Goal: Task Accomplishment & Management: Manage account settings

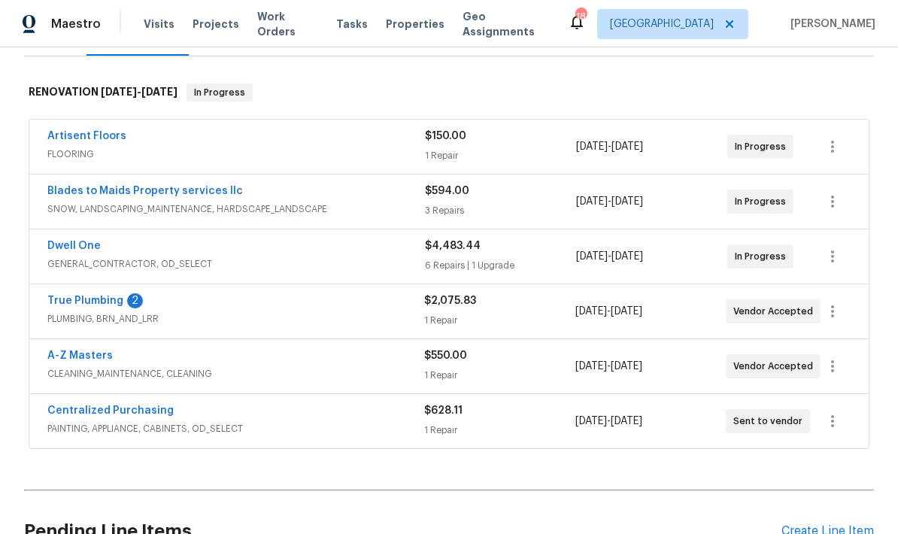
scroll to position [217, 0]
click at [69, 298] on link "True Plumbing" at bounding box center [85, 301] width 76 height 11
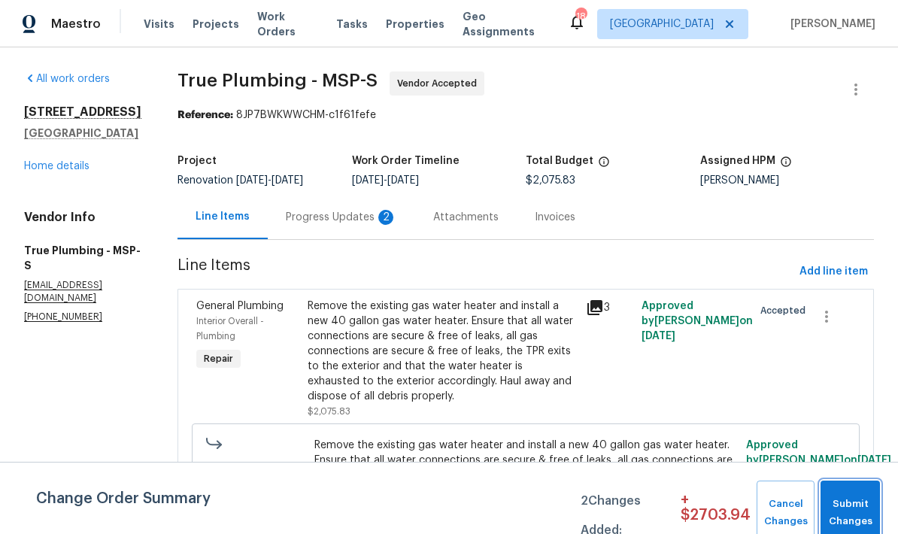
click at [861, 506] on span "Submit Changes" at bounding box center [850, 513] width 44 height 35
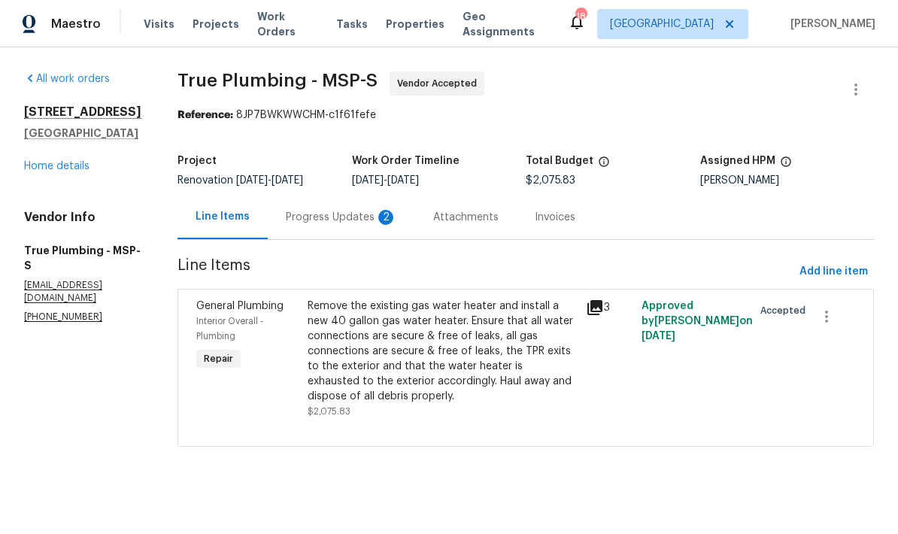
click at [344, 225] on div "Progress Updates 2" at bounding box center [341, 217] width 111 height 15
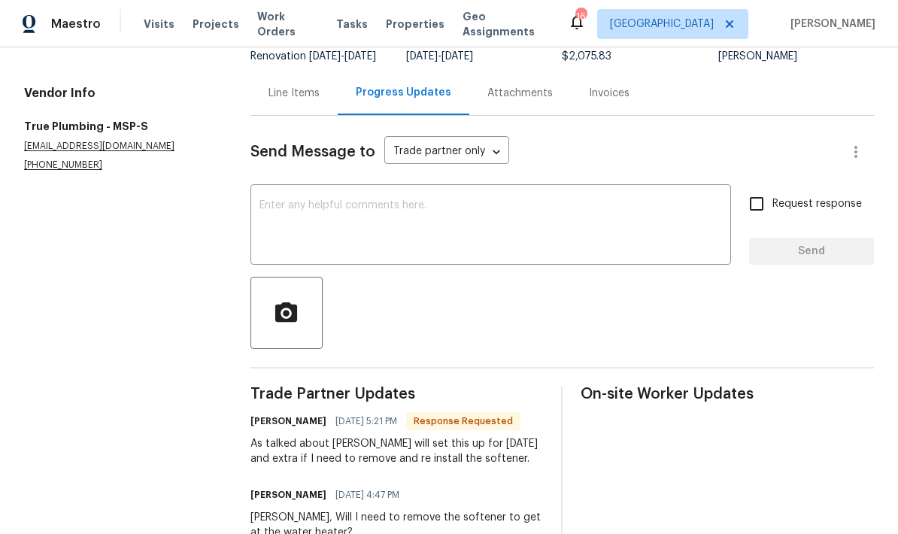
scroll to position [123, 0]
click at [291, 225] on textarea at bounding box center [491, 227] width 463 height 53
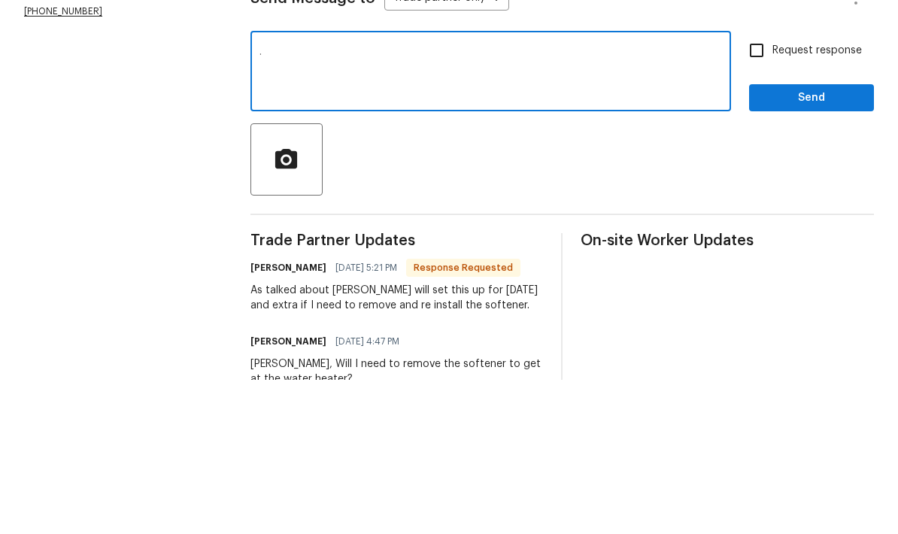
type textarea "."
click at [823, 243] on span "Send" at bounding box center [811, 252] width 101 height 19
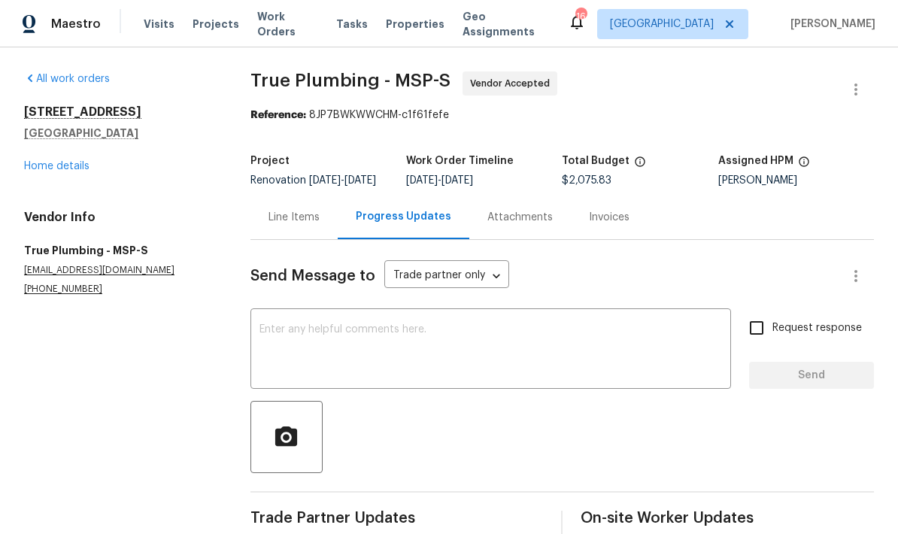
scroll to position [0, 0]
click at [38, 161] on link "Home details" at bounding box center [56, 166] width 65 height 11
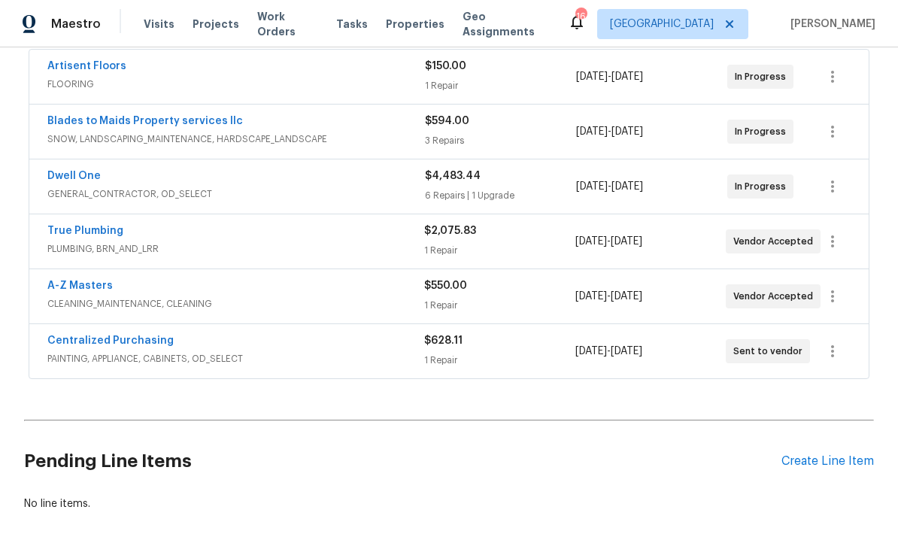
scroll to position [287, 0]
click at [65, 170] on link "Dwell One" at bounding box center [73, 175] width 53 height 11
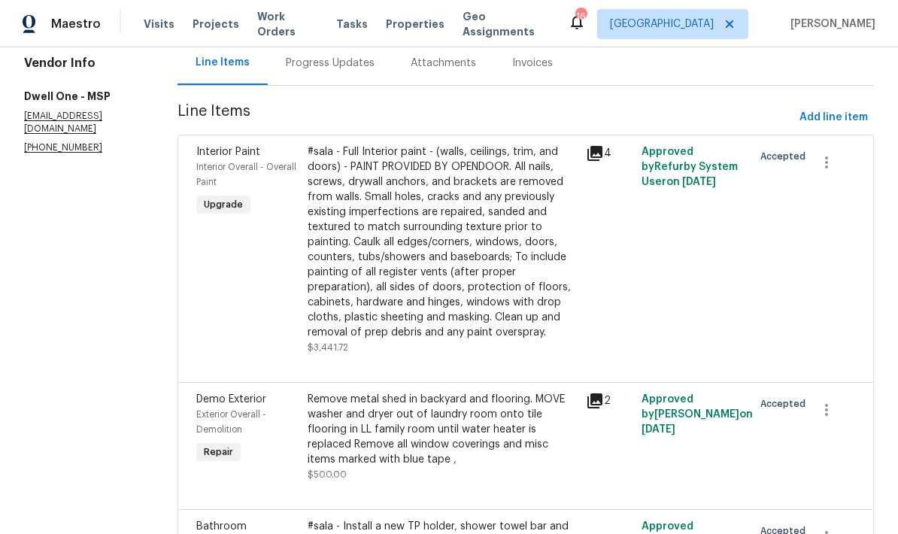
scroll to position [147, 0]
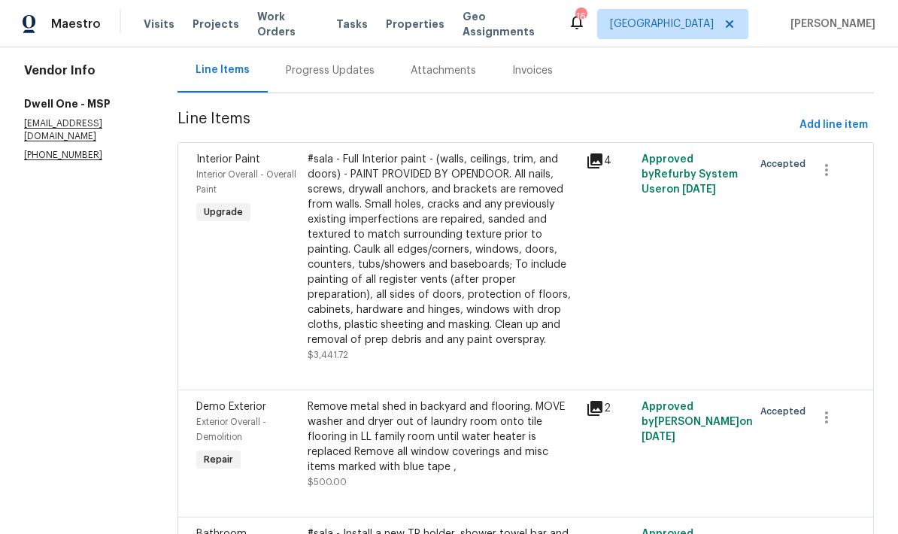
click at [351, 275] on div "#sala - Full Interior paint - (walls, ceilings, trim, and doors) - PAINT PROVID…" at bounding box center [442, 250] width 269 height 196
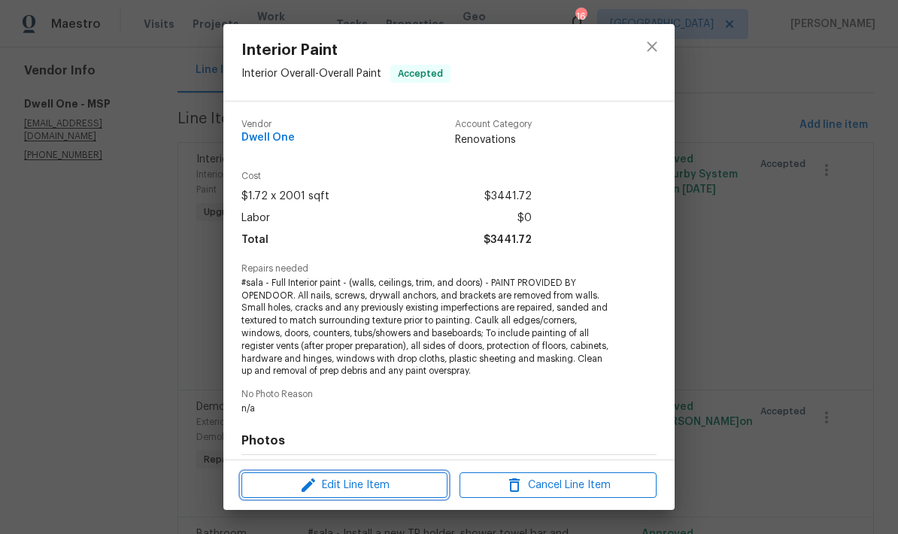
click at [348, 485] on span "Edit Line Item" at bounding box center [344, 485] width 197 height 19
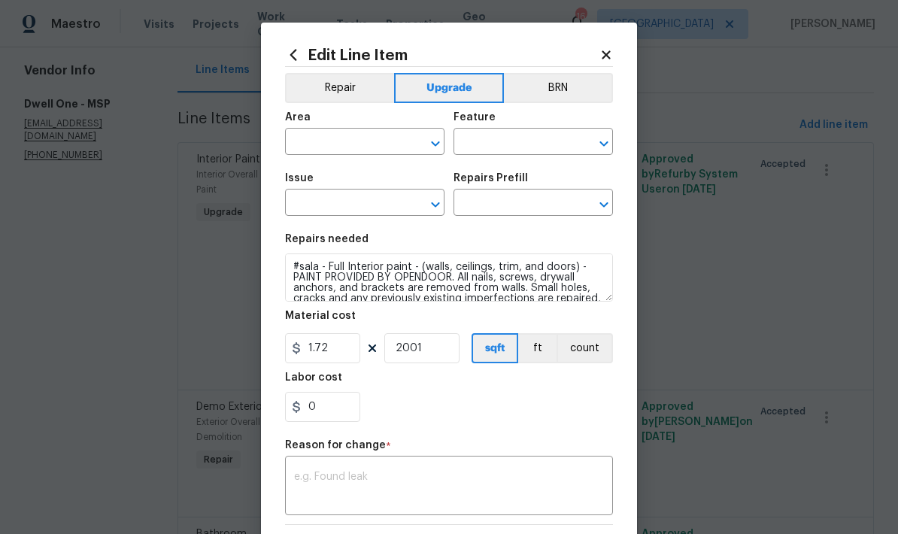
type input "Interior Overall"
type input "Overall Paint"
type input "Interior Paint"
type input "Full Interior Paint LABOR ONLY $1.72"
click at [330, 352] on input "1.72" at bounding box center [322, 348] width 75 height 30
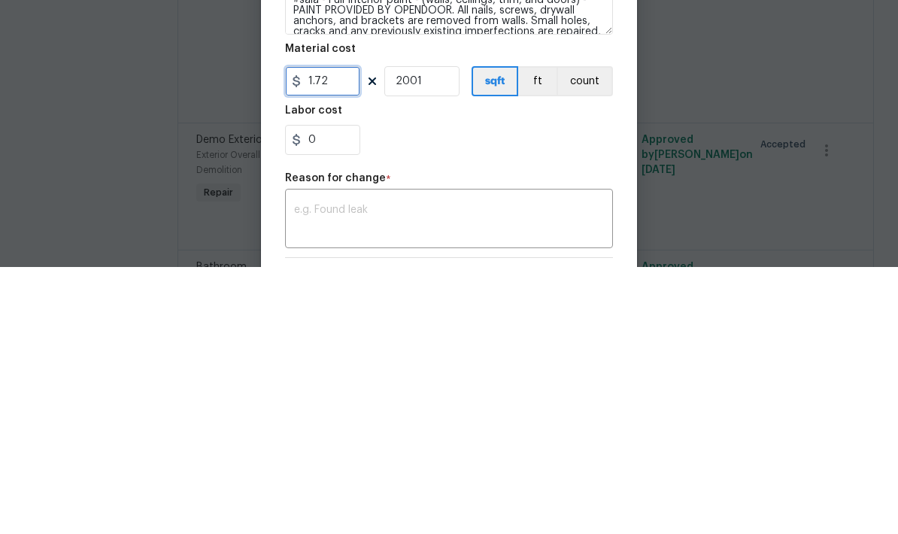
type input "1.72"
click at [323, 392] on input "0" at bounding box center [322, 407] width 75 height 30
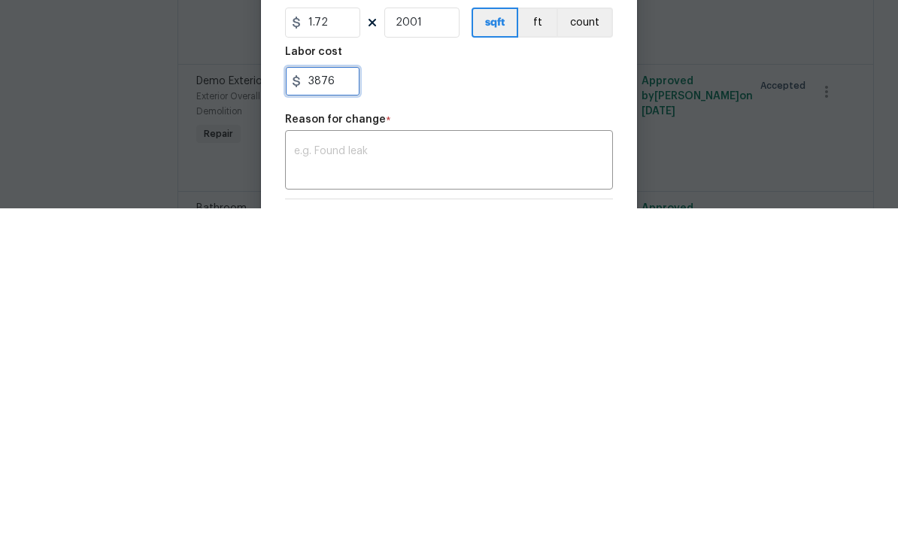
type input "3876"
click at [323, 472] on textarea at bounding box center [449, 488] width 310 height 32
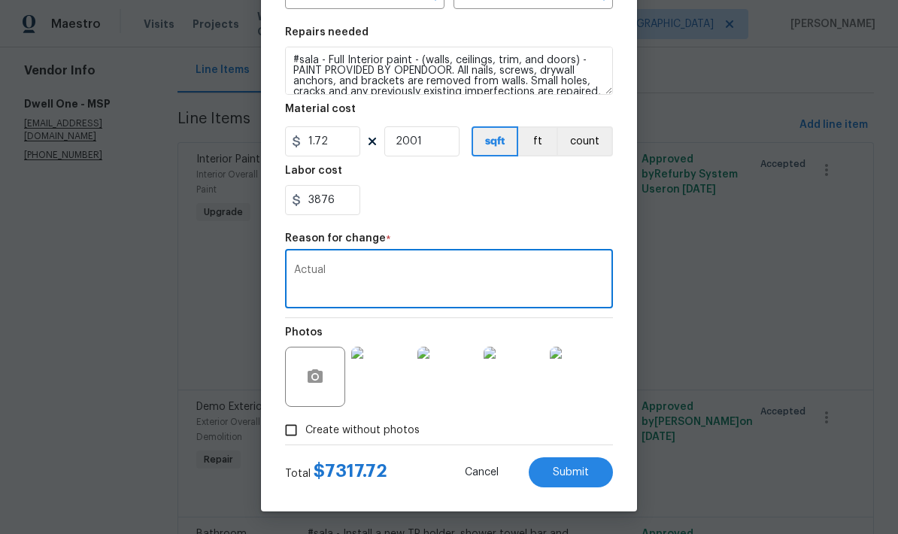
scroll to position [210, 0]
click at [335, 277] on textarea "Actual" at bounding box center [449, 281] width 310 height 32
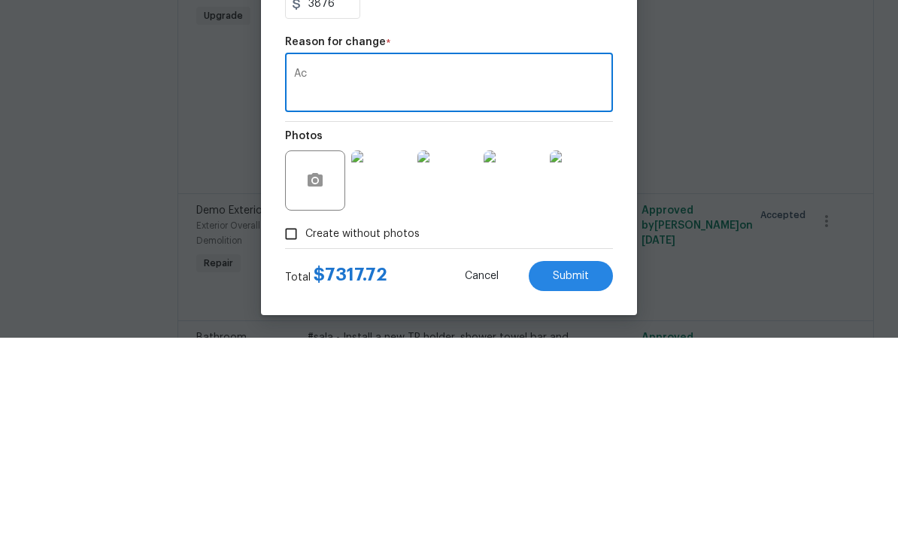
type textarea "A"
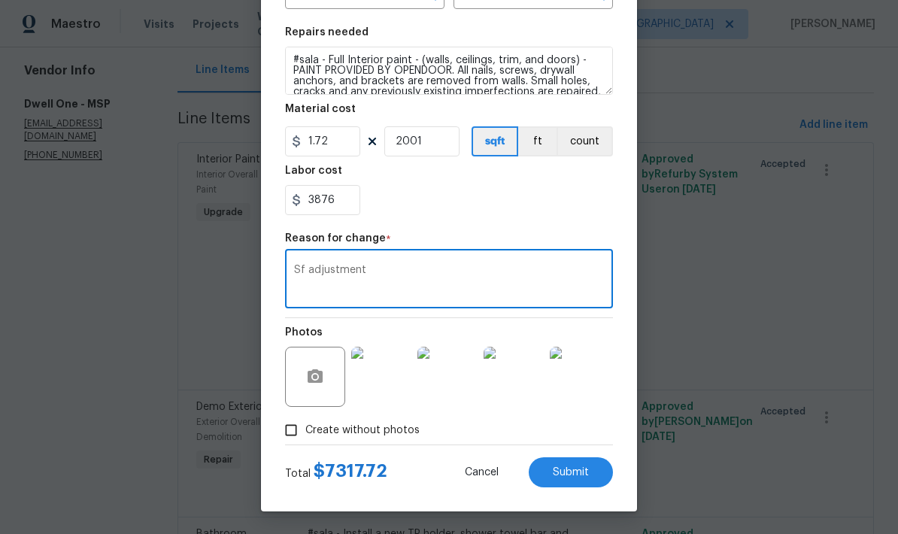
type textarea "Sf adjustment"
click at [338, 199] on input "3876" at bounding box center [322, 200] width 75 height 30
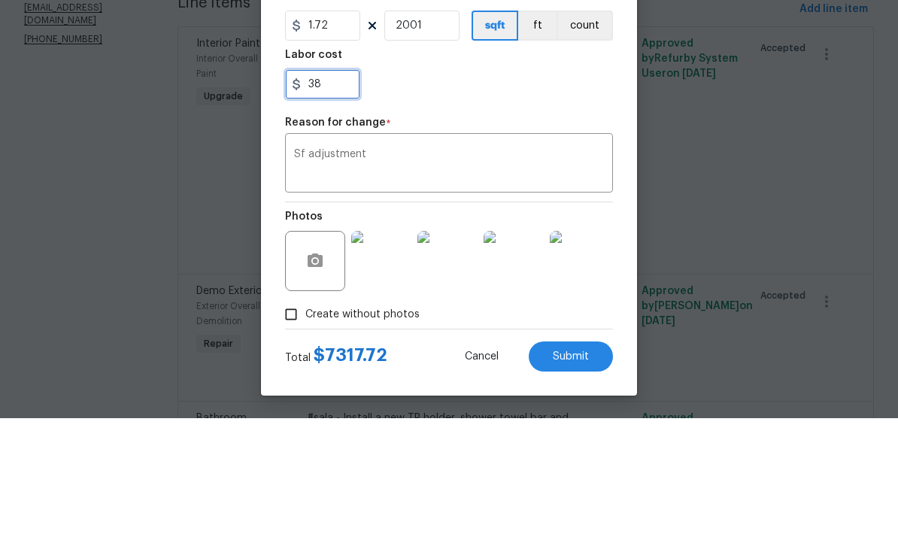
type input "3"
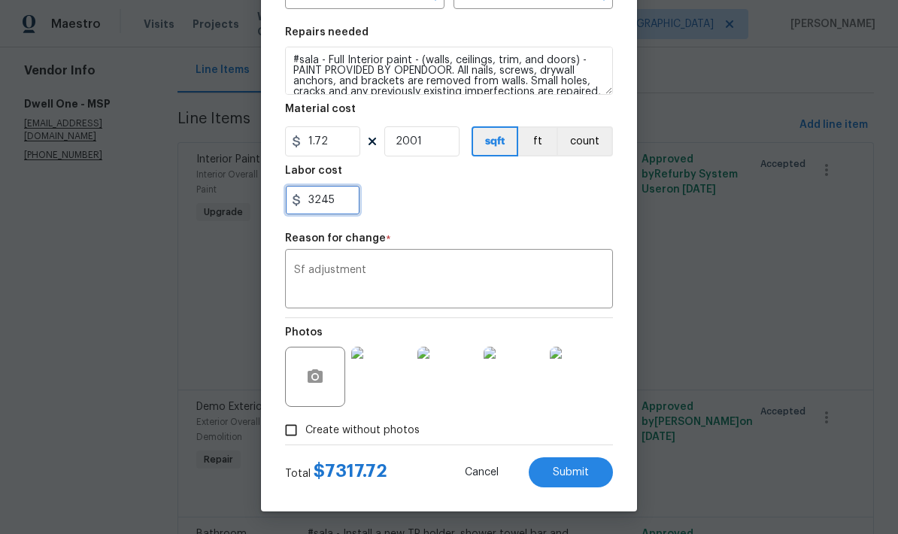
type input "3245"
click at [432, 208] on div "3245" at bounding box center [449, 200] width 328 height 30
click at [554, 469] on span "Submit" at bounding box center [571, 472] width 36 height 11
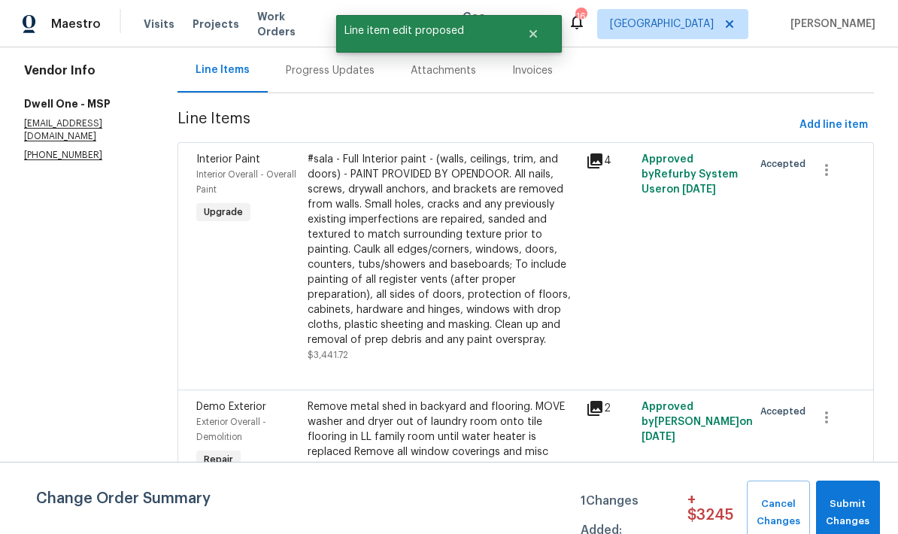
scroll to position [0, 0]
click at [837, 510] on span "Submit Changes" at bounding box center [848, 513] width 49 height 35
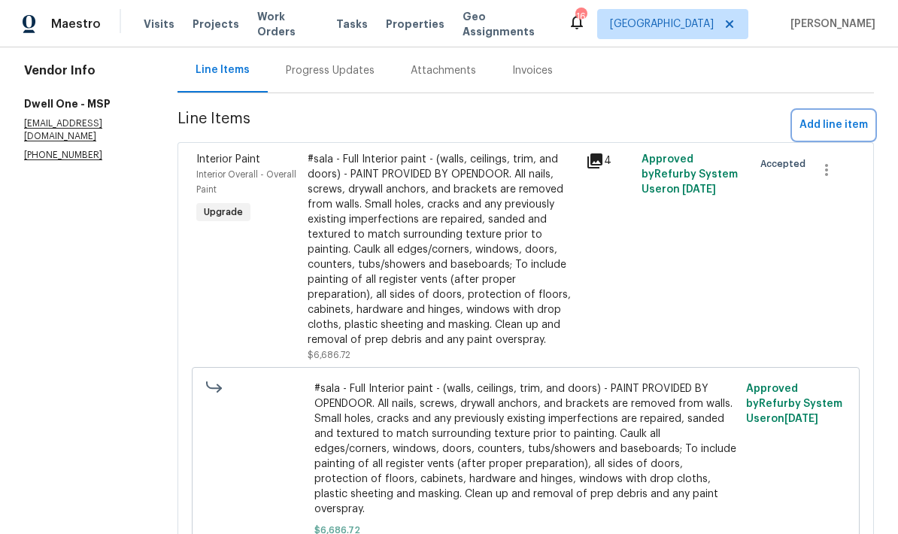
click at [831, 116] on span "Add line item" at bounding box center [834, 125] width 68 height 19
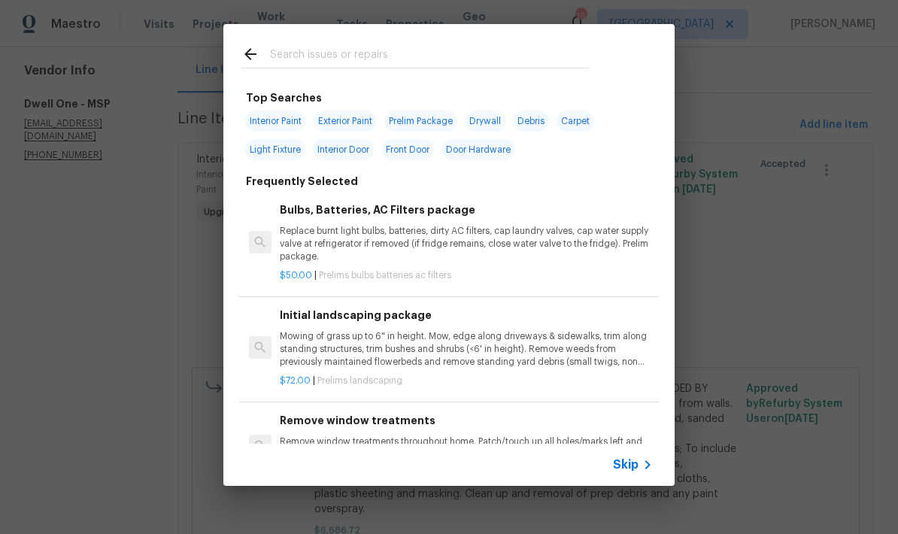
click at [293, 62] on input "text" at bounding box center [429, 56] width 319 height 23
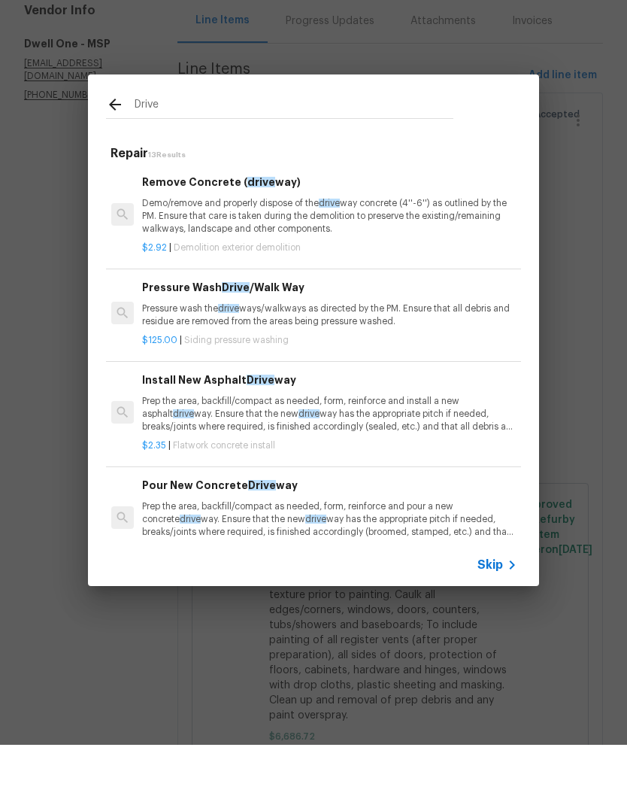
scroll to position [0, 2]
type input "Driveway"
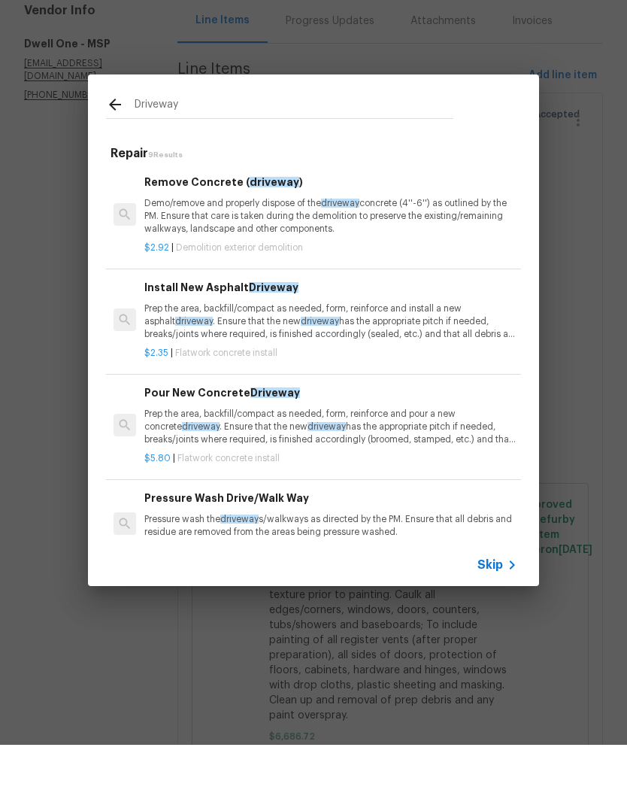
scroll to position [0, 0]
click at [219, 363] on p "Prep the area, backfill/compact as needed, form, reinforce and install a new as…" at bounding box center [330, 382] width 373 height 38
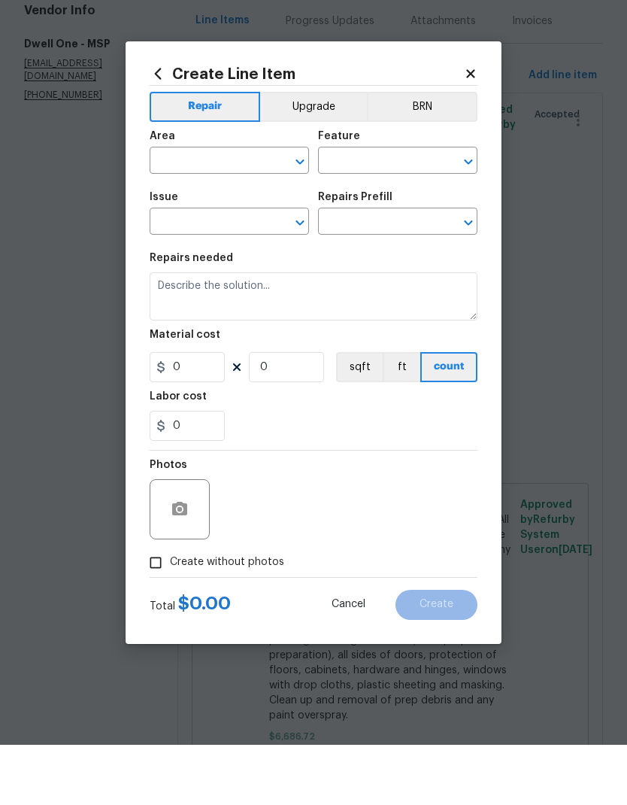
type input "Flatwork"
type input "Concrete Install"
type input "Install New Asphalt Driveway $2.35"
type textarea "Prep the area, backfill/compact as needed, form, reinforce and install a new as…"
type input "2.35"
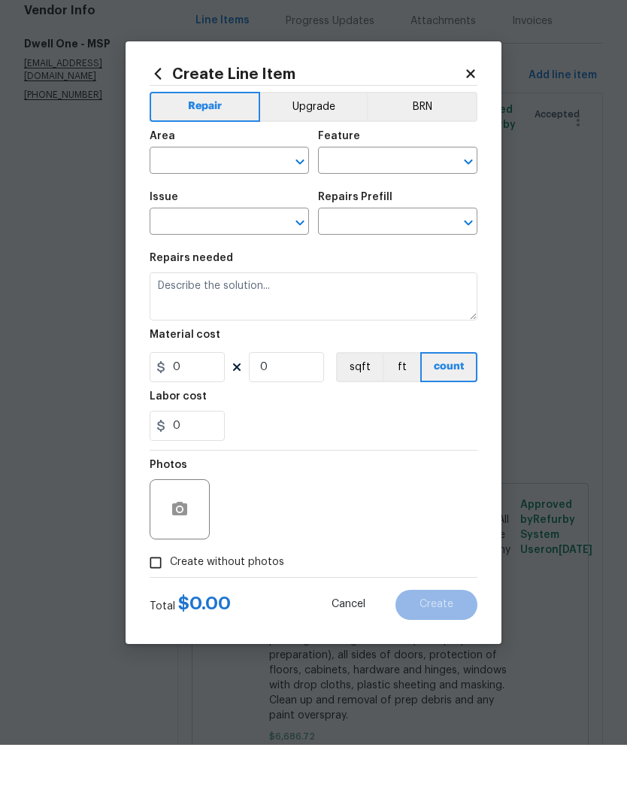
type input "1"
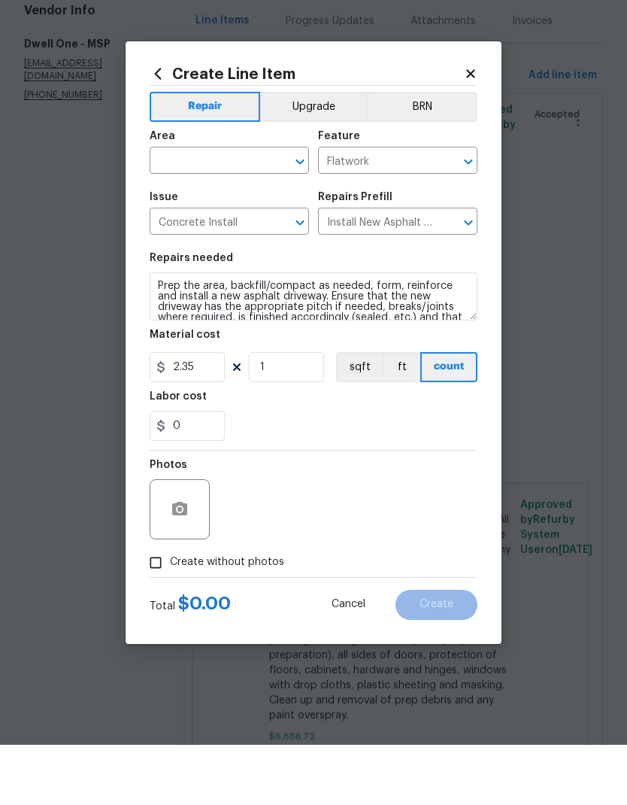
scroll to position [60, 0]
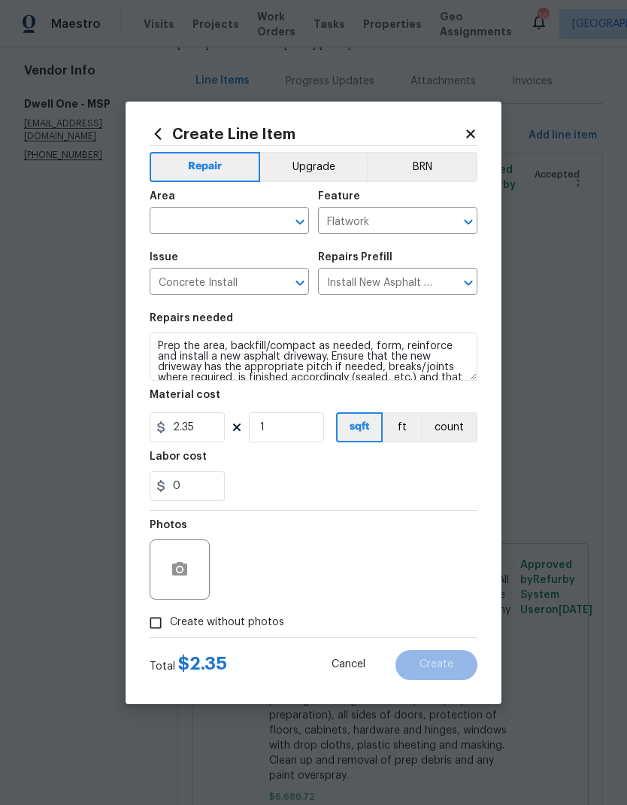
click at [181, 216] on input "text" at bounding box center [208, 222] width 117 height 23
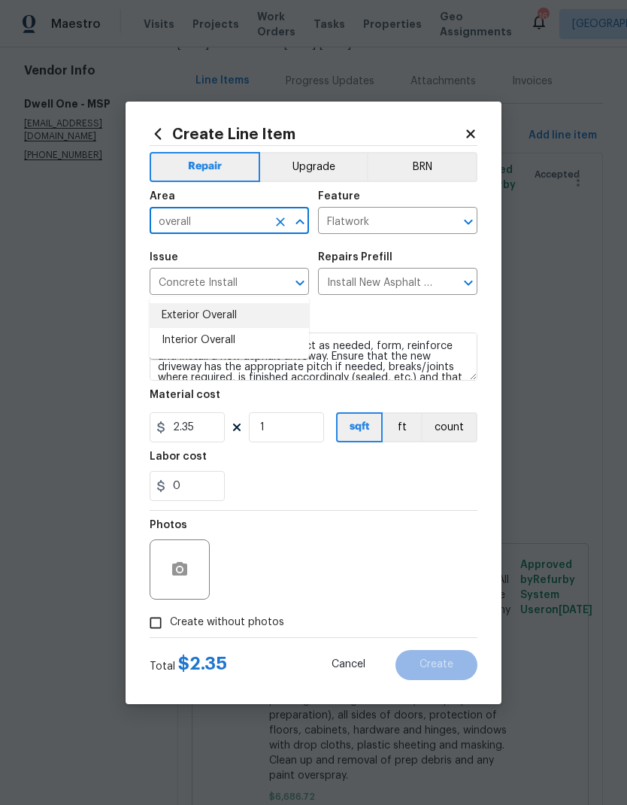
click at [174, 303] on li "Exterior Overall" at bounding box center [229, 315] width 159 height 25
type input "Exterior Overall"
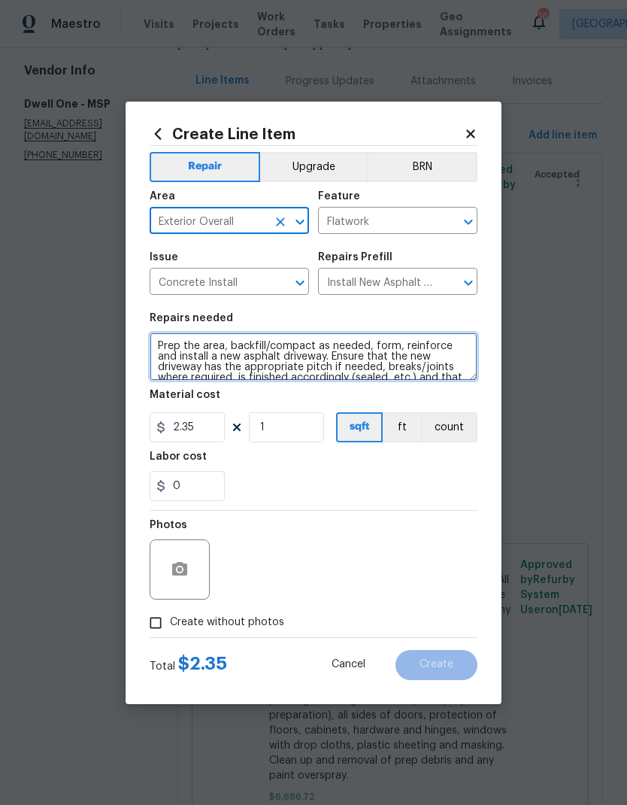
click at [226, 349] on textarea "Prep the area, backfill/compact as needed, form, reinforce and install a new as…" at bounding box center [314, 357] width 328 height 48
click at [226, 344] on textarea "Prep the area, backfill/compact as needed, form, reinforce and install a new as…" at bounding box center [314, 357] width 328 height 48
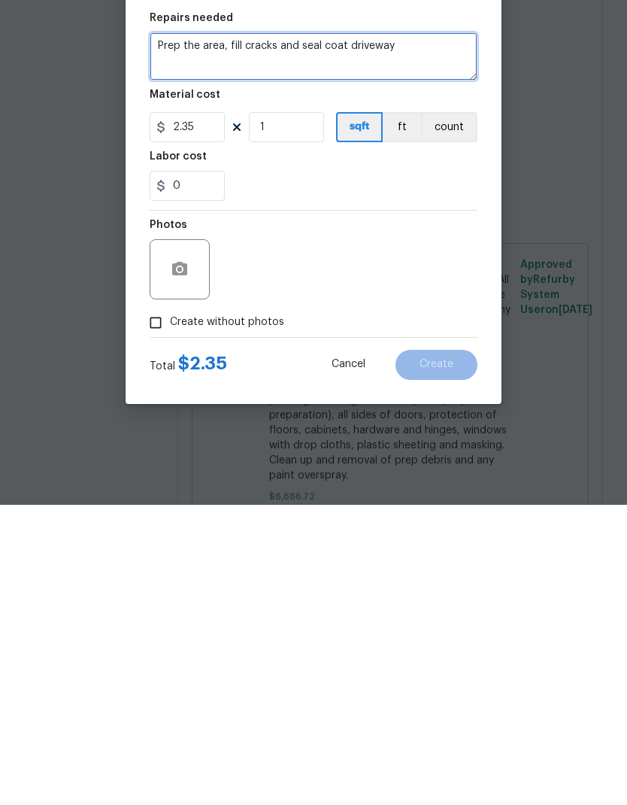
type textarea "Prep the area, fill cracks and seal coat driveway"
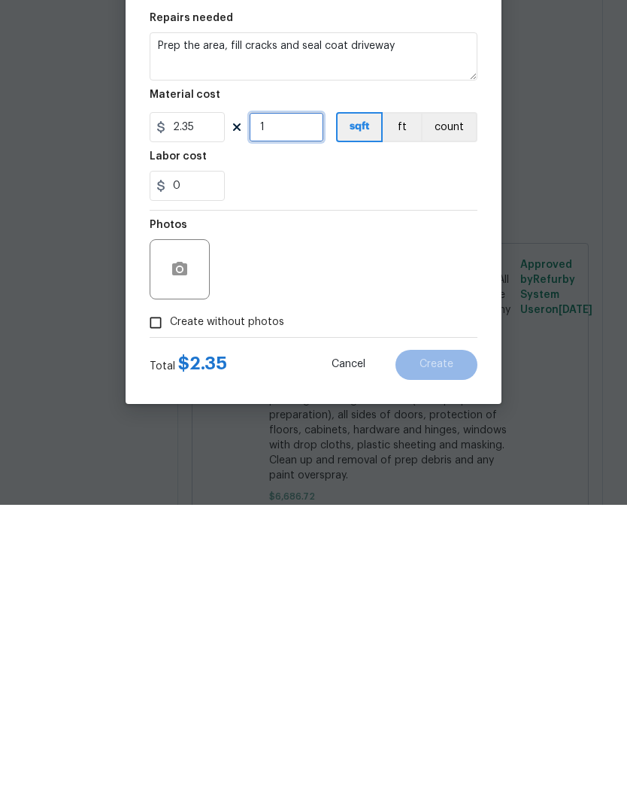
click at [270, 412] on input "1" at bounding box center [286, 427] width 75 height 30
type input "200"
click at [163, 533] on button "button" at bounding box center [180, 569] width 36 height 36
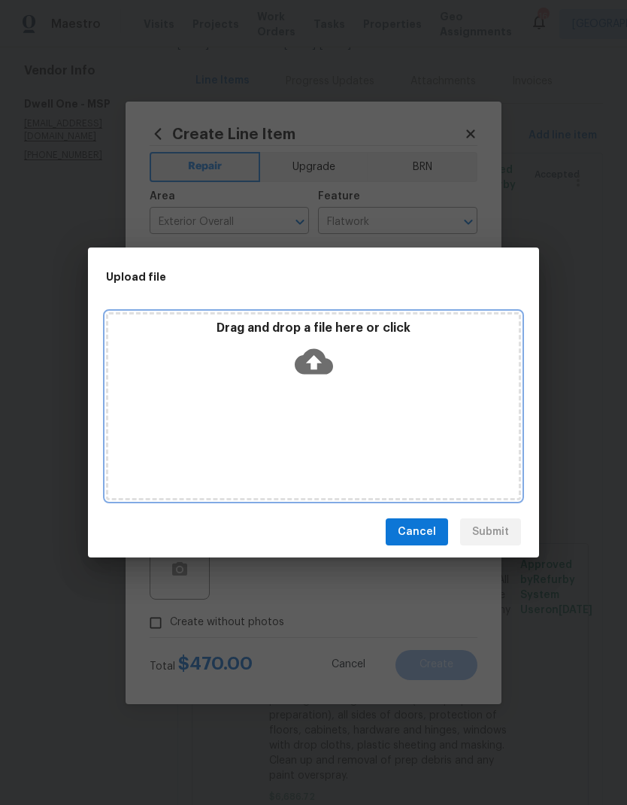
click at [197, 415] on div "Drag and drop a file here or click" at bounding box center [313, 406] width 415 height 188
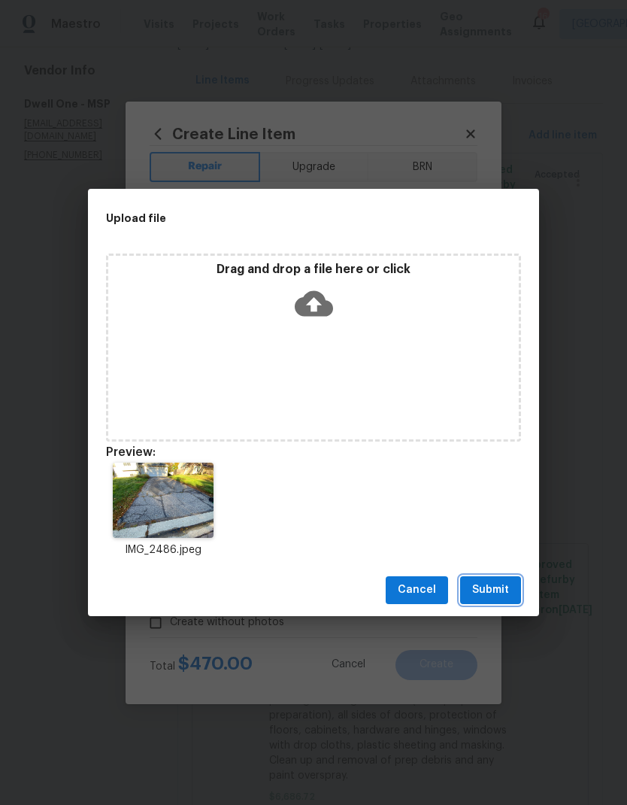
click at [485, 533] on span "Submit" at bounding box center [490, 590] width 37 height 19
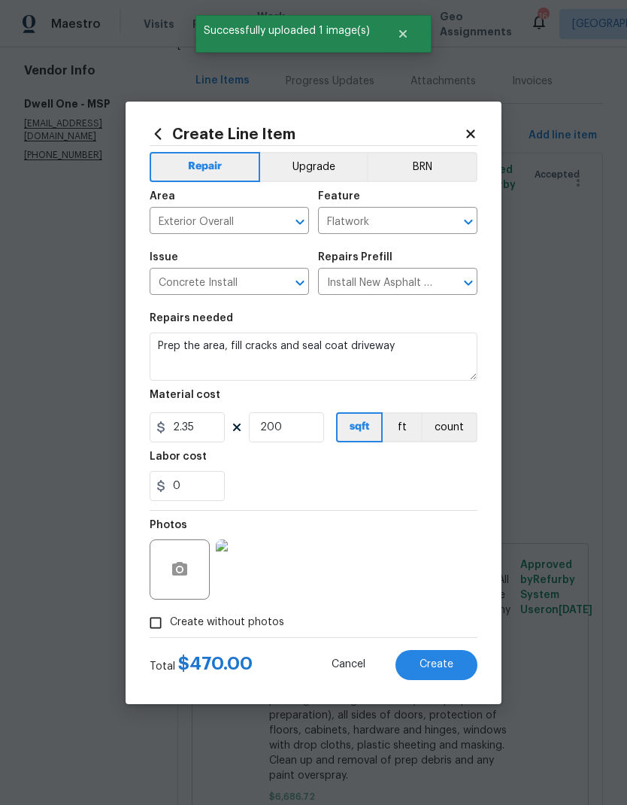
click at [424, 533] on span "Create" at bounding box center [437, 664] width 34 height 11
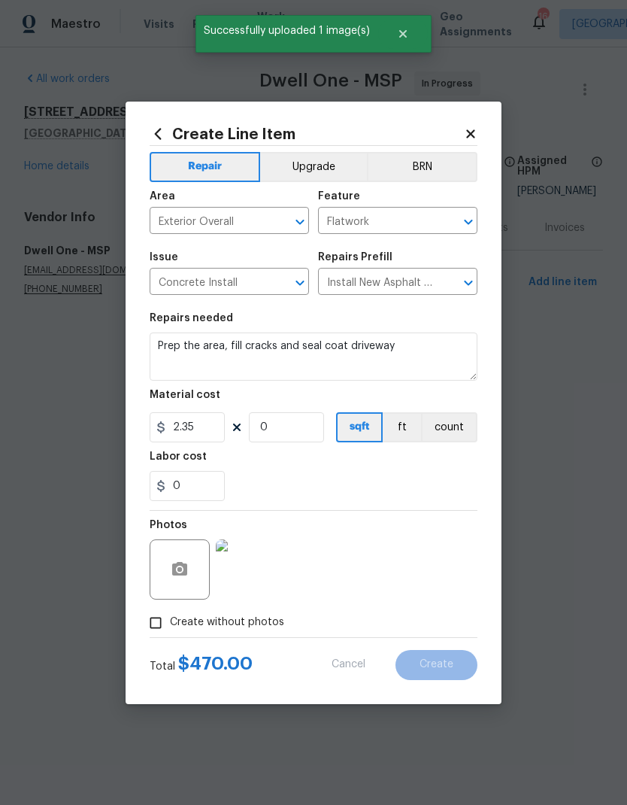
scroll to position [0, 0]
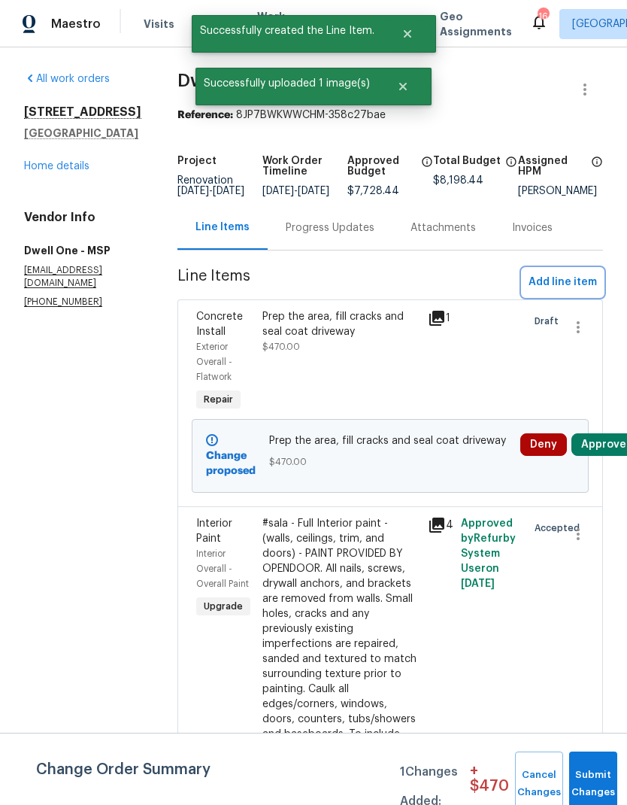
click at [550, 292] on span "Add line item" at bounding box center [563, 282] width 68 height 19
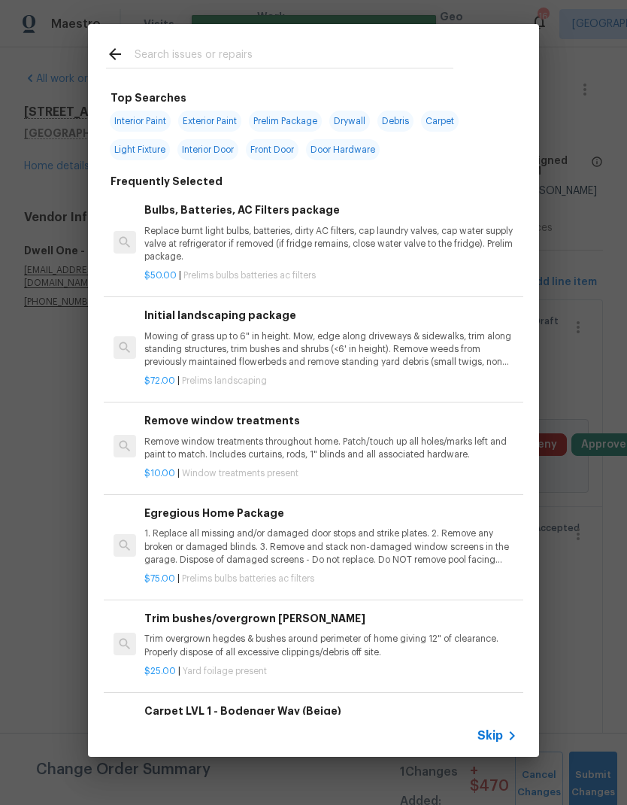
click at [166, 61] on input "text" at bounding box center [294, 56] width 319 height 23
type input "Pressure"
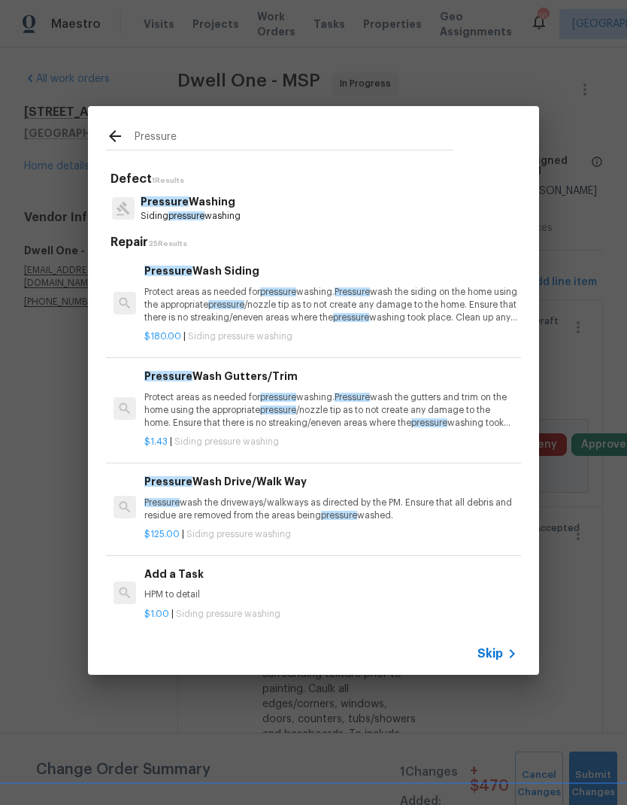
click at [165, 211] on p "Siding pressure washing" at bounding box center [191, 216] width 100 height 13
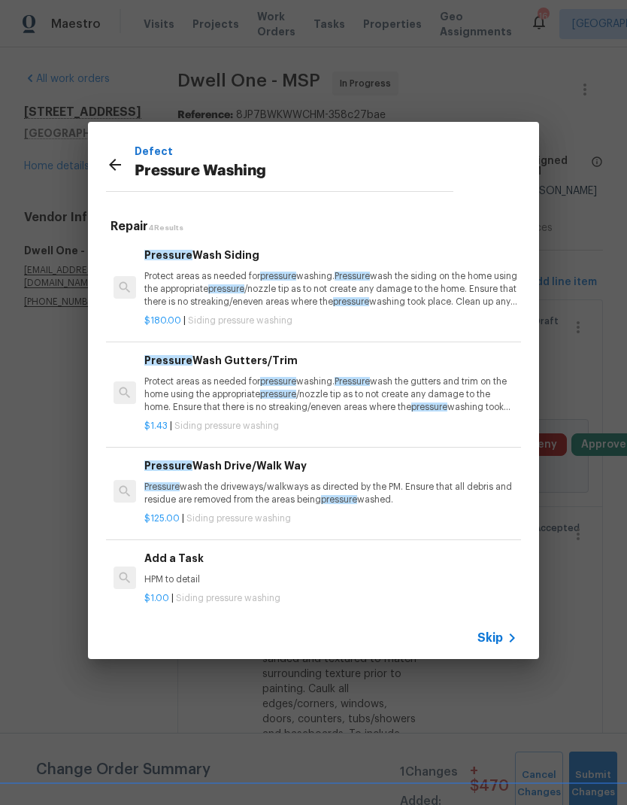
click at [181, 286] on p "Protect areas as needed for pressure washing. Pressure wash the siding on the h…" at bounding box center [330, 289] width 373 height 38
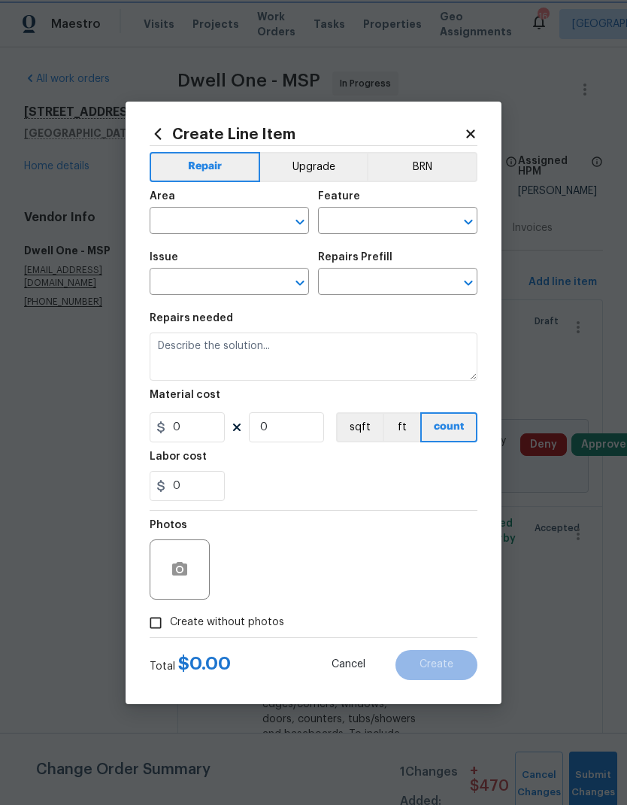
type input "Siding"
type input "Pressure Washing"
type input "Pressure Wash Siding $180.00"
type textarea "Protect areas as needed for pressure washing. Pressure wash the siding on the h…"
type input "180"
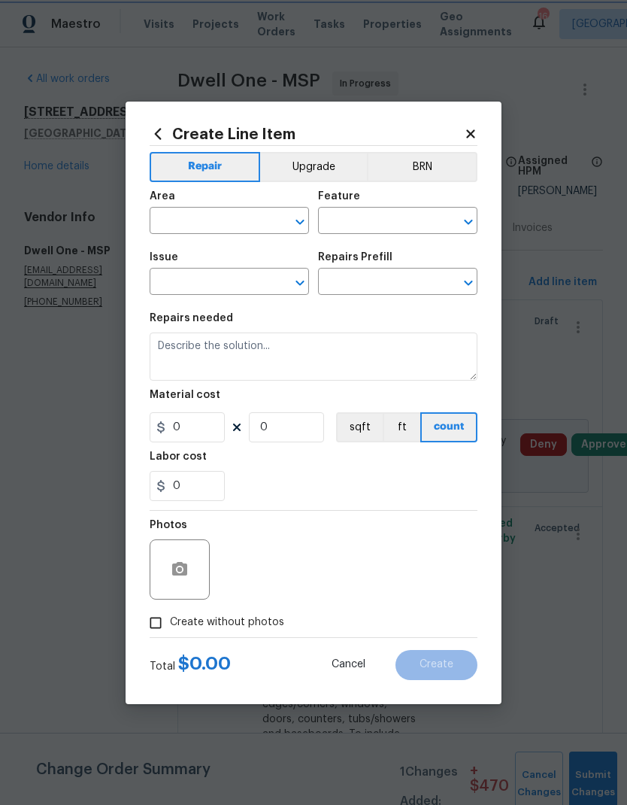
type input "1"
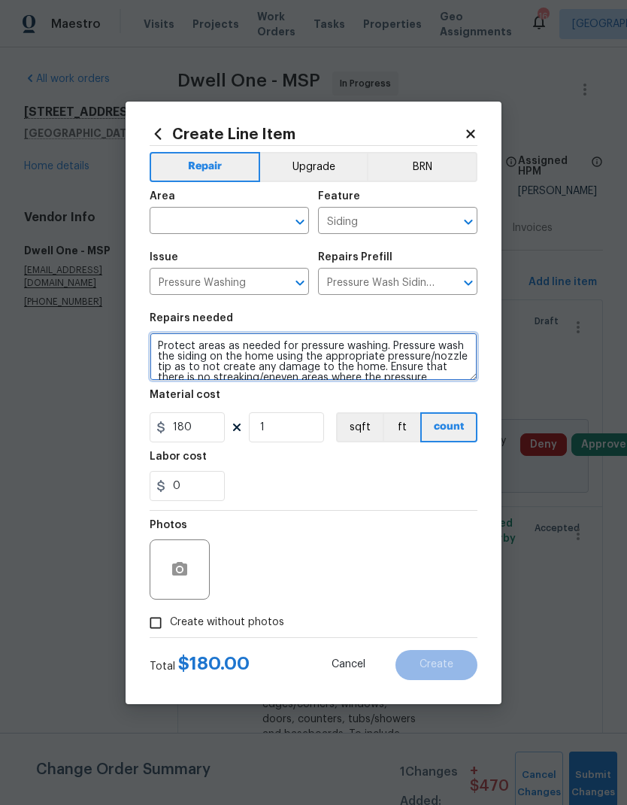
click at [159, 351] on textarea "Protect areas as needed for pressure washing. Pressure wash the siding on the h…" at bounding box center [314, 357] width 328 height 48
click at [260, 346] on textarea "SIDING, SIDEWALK AMD GARAGE FLLOR. Protect areas as needed for pressure washing…" at bounding box center [314, 357] width 328 height 48
click at [276, 346] on textarea "SIDING, SIDEWALK AMD GARAGE FLLOR. Protect areas as needed for pressure washing…" at bounding box center [314, 357] width 328 height 48
click at [319, 346] on textarea "SIDING, SIDEWALK, GARAGE FLLOR. Protect areas as needed for pressure washing. P…" at bounding box center [314, 357] width 328 height 48
type textarea "SIDING, SIDEWALK, GARAGE FLOOR, use detergent as needed . Protect areas as need…"
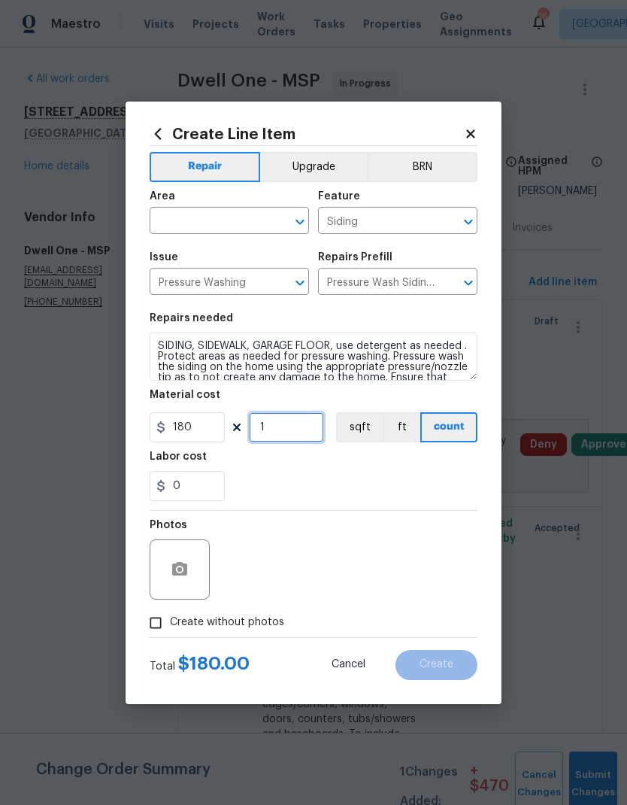
click at [275, 427] on input "1" at bounding box center [286, 427] width 75 height 30
type input "2"
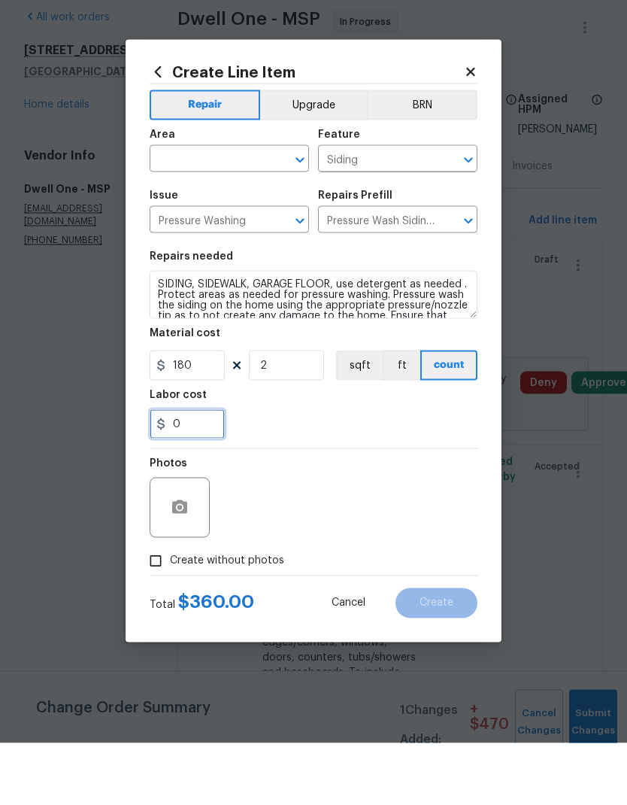
click at [181, 471] on input "0" at bounding box center [187, 486] width 75 height 30
type input "100"
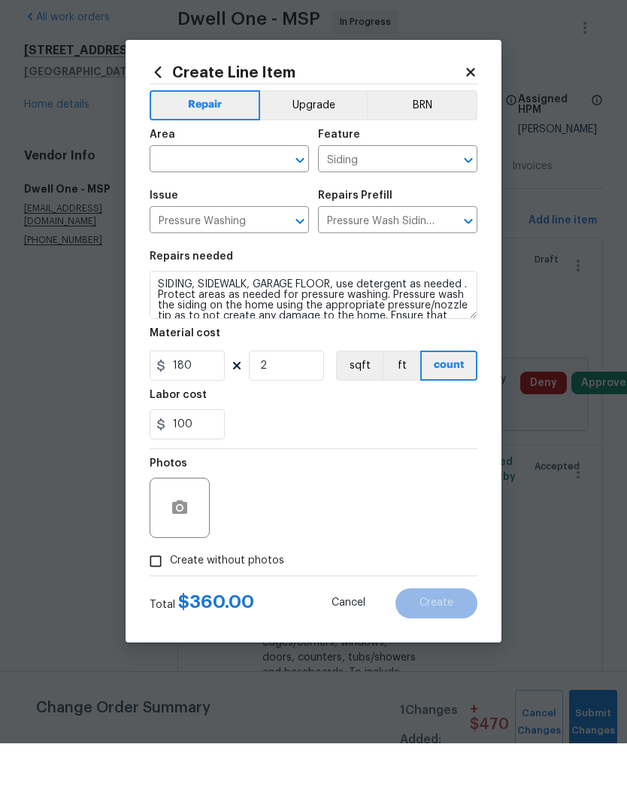
click at [299, 471] on div "100" at bounding box center [314, 486] width 328 height 30
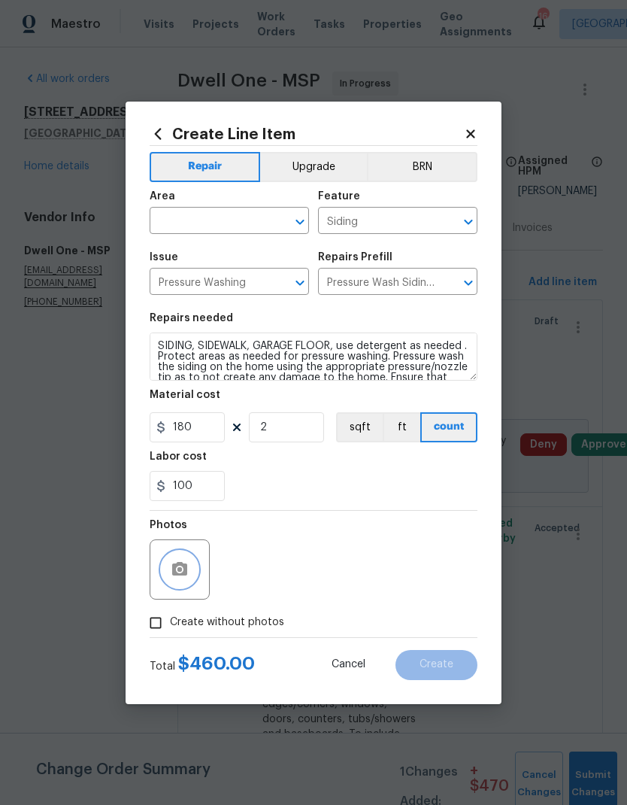
click at [172, 533] on icon "button" at bounding box center [180, 569] width 18 height 18
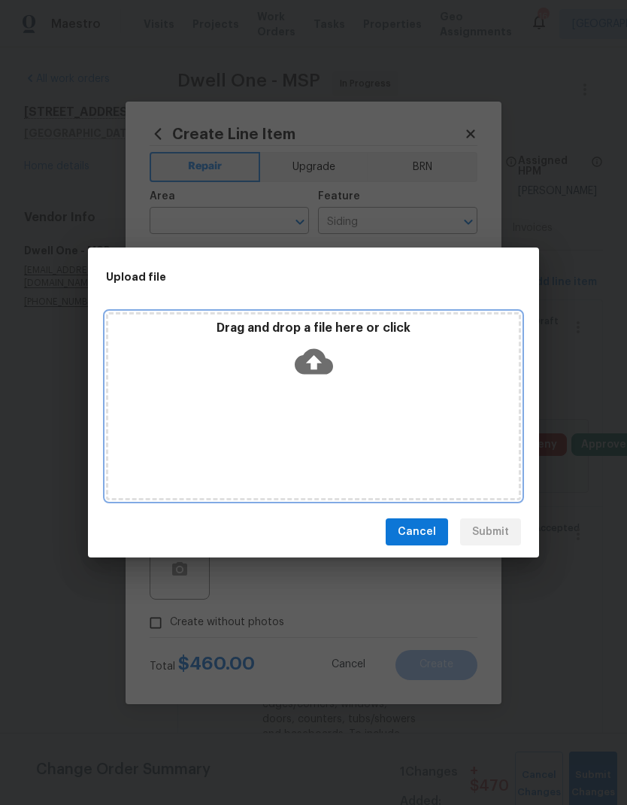
click at [313, 411] on div "Drag and drop a file here or click" at bounding box center [313, 406] width 415 height 188
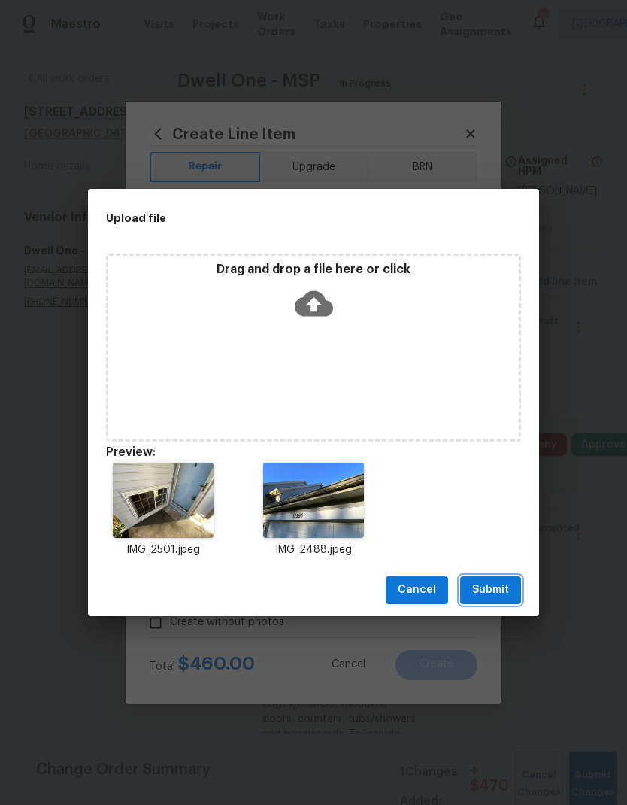
click at [473, 533] on span "Submit" at bounding box center [490, 590] width 37 height 19
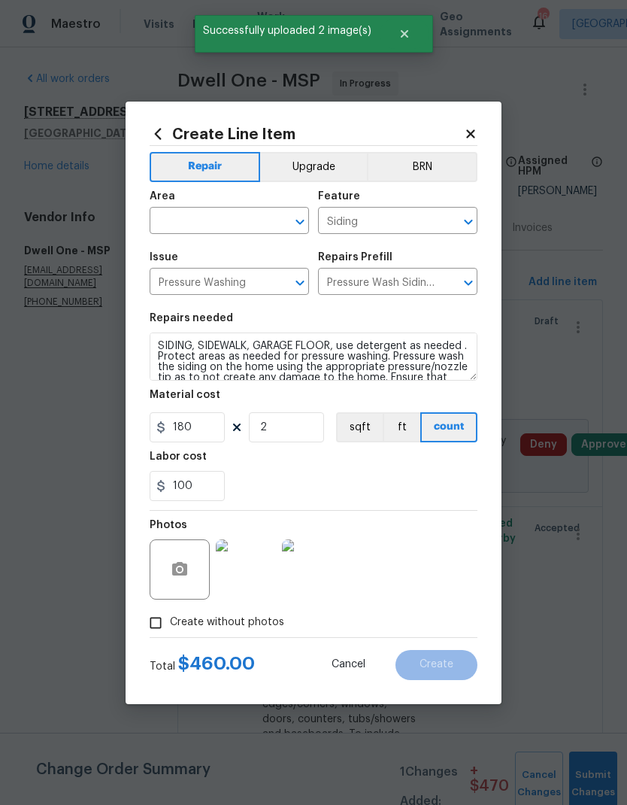
click at [193, 219] on input "text" at bounding box center [208, 222] width 117 height 23
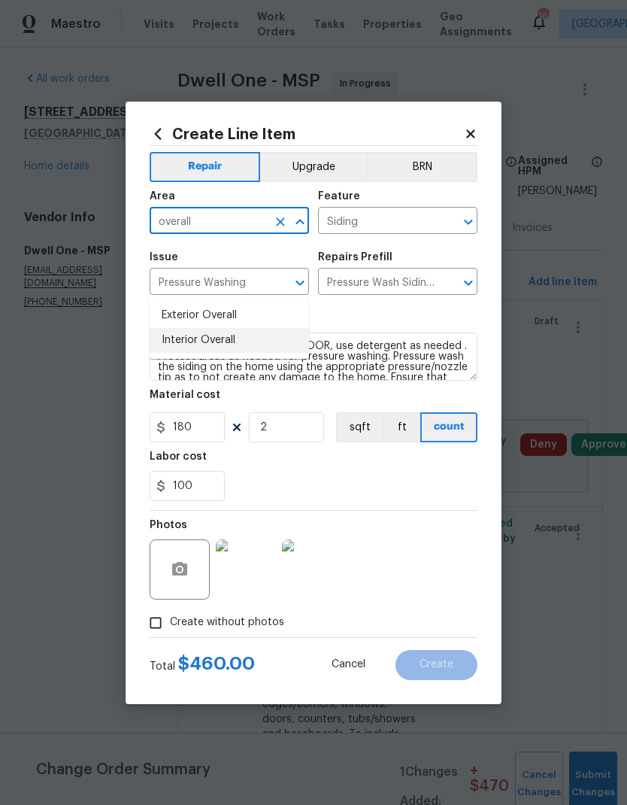
click at [173, 328] on li "Interior Overall" at bounding box center [229, 340] width 159 height 25
type input "Interior Overall"
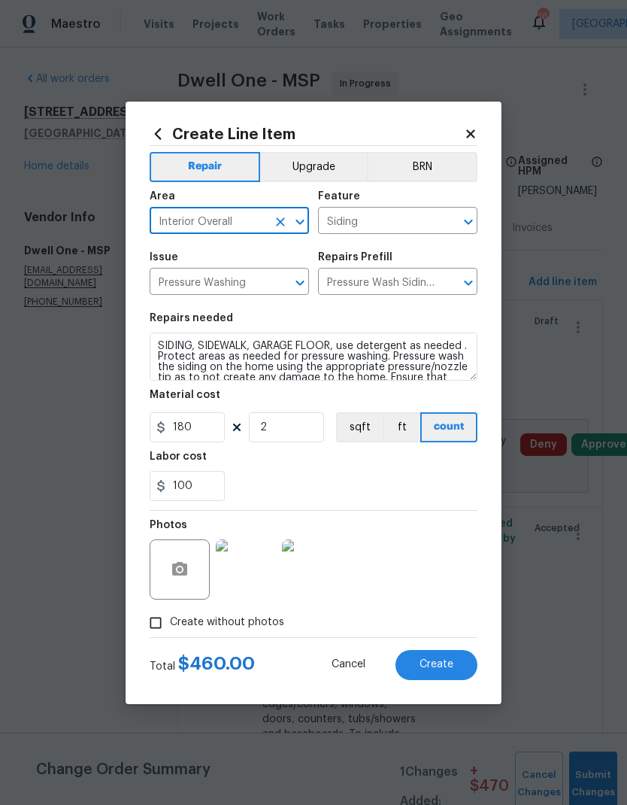
click at [310, 475] on div "100" at bounding box center [314, 486] width 328 height 30
click at [439, 533] on button "Create" at bounding box center [437, 665] width 82 height 30
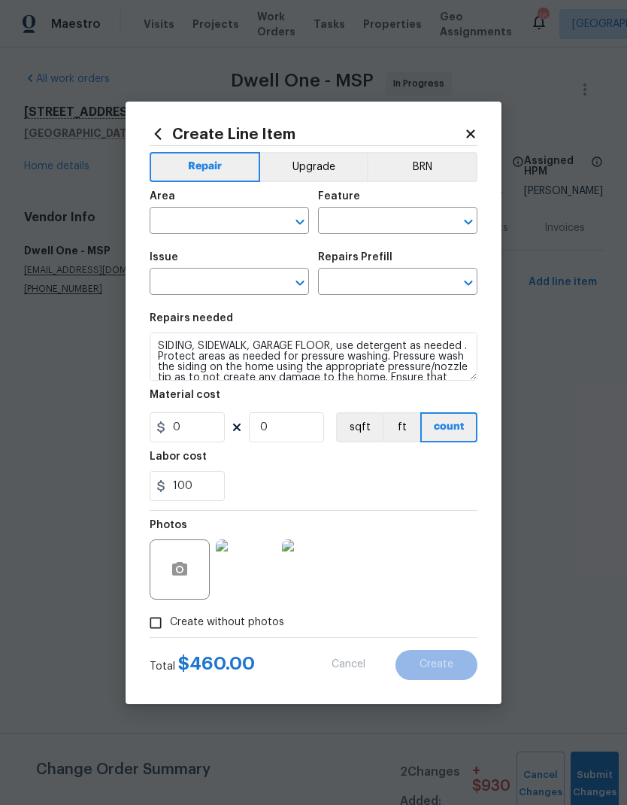
scroll to position [0, 0]
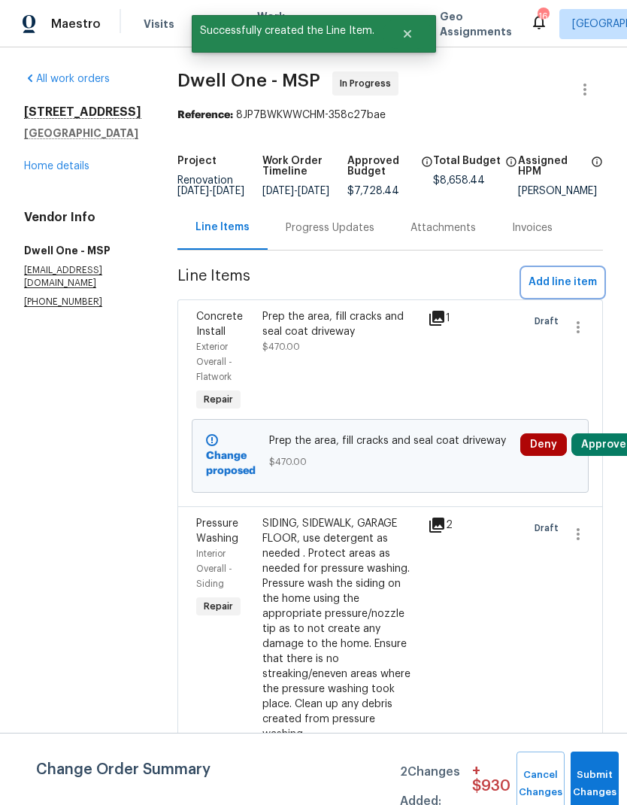
click at [560, 292] on span "Add line item" at bounding box center [563, 282] width 68 height 19
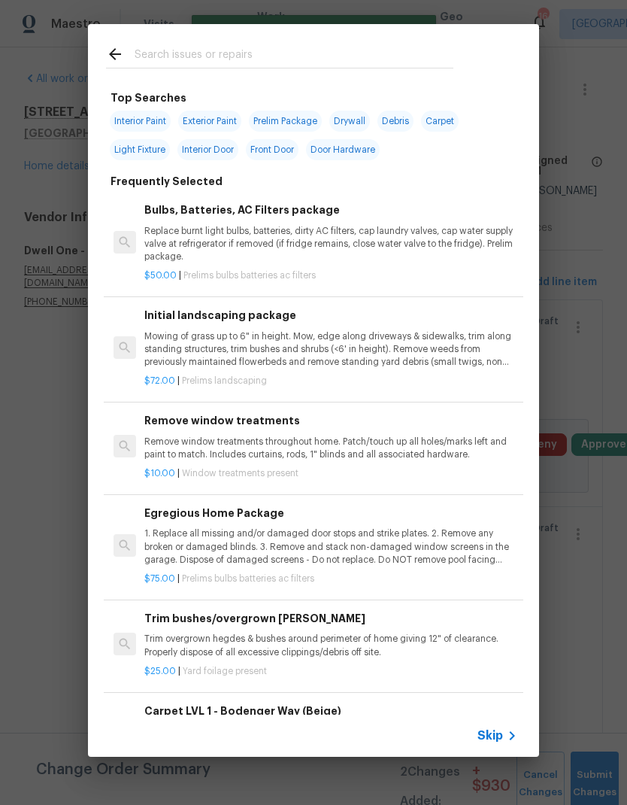
click at [154, 56] on input "text" at bounding box center [294, 56] width 319 height 23
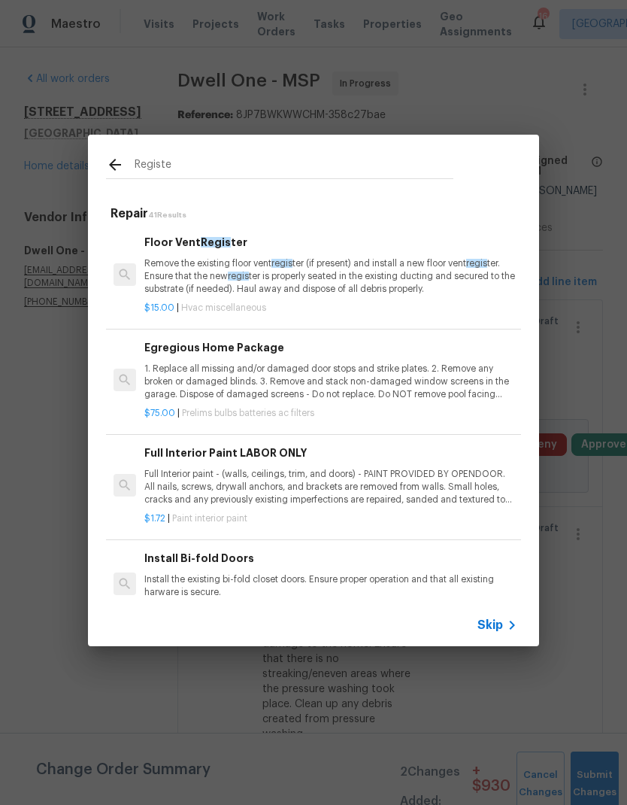
type input "Register"
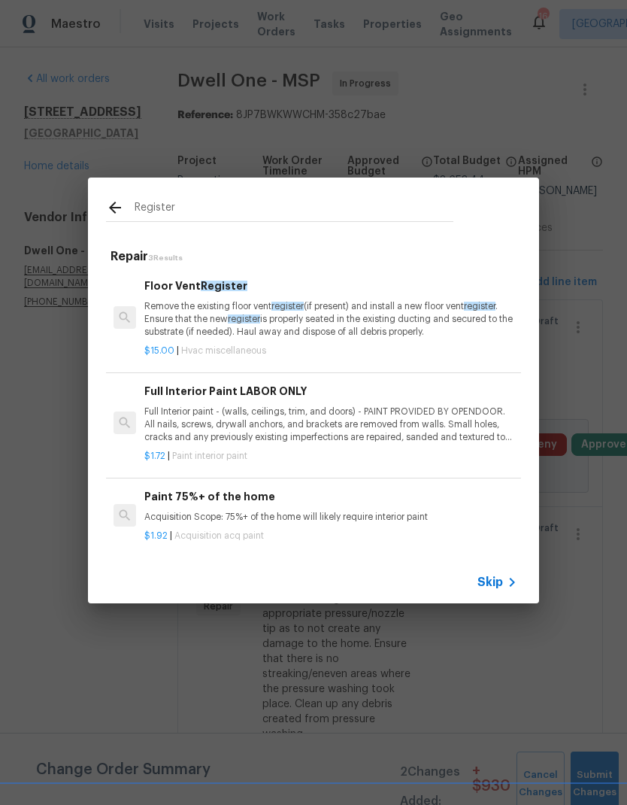
click at [321, 323] on p "Remove the existing floor vent register (if present) and install a new floor ve…" at bounding box center [330, 319] width 373 height 38
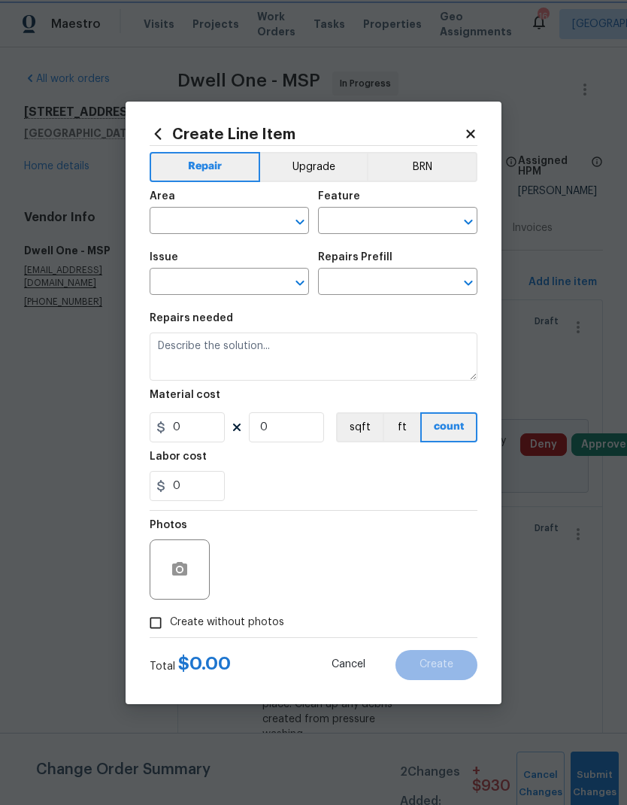
type input "HVAC"
type input "HVAC Extras"
type input "Floor Vent Register $15.00"
type textarea "Remove the existing floor vent register (if present) and install a new floor ve…"
type input "15"
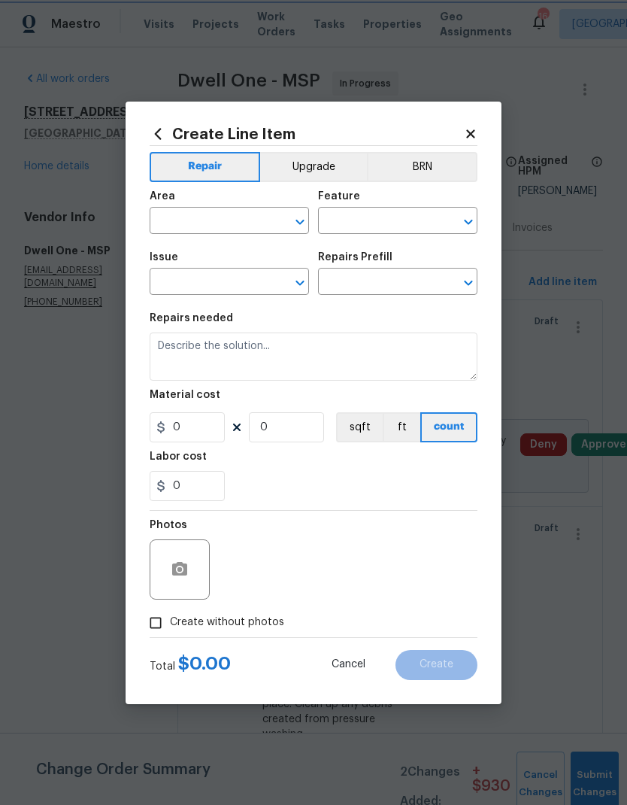
type input "1"
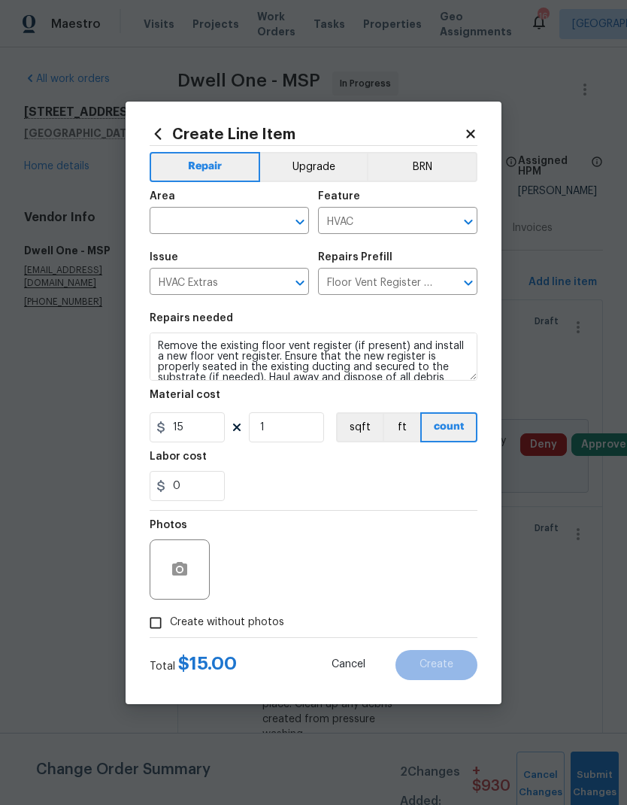
click at [179, 224] on input "text" at bounding box center [208, 222] width 117 height 23
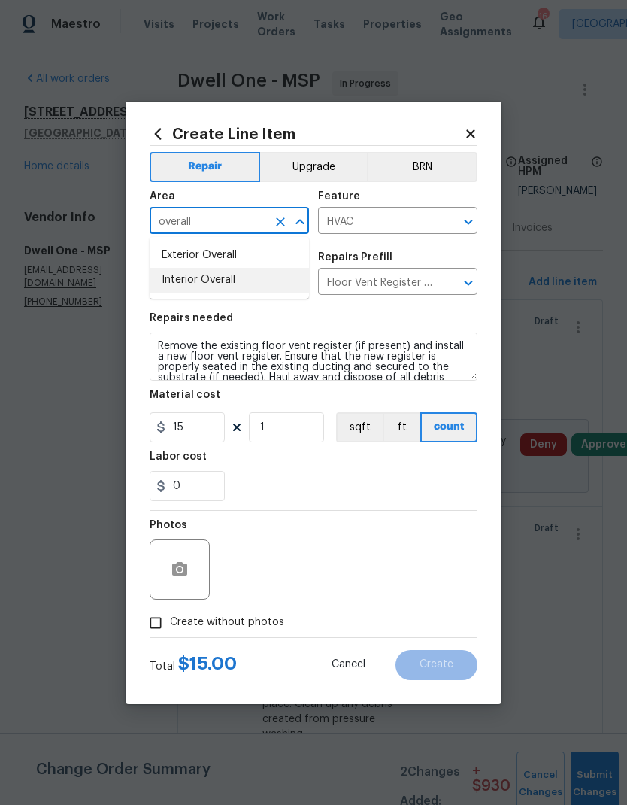
click at [176, 281] on li "Interior Overall" at bounding box center [229, 280] width 159 height 25
type input "Interior Overall"
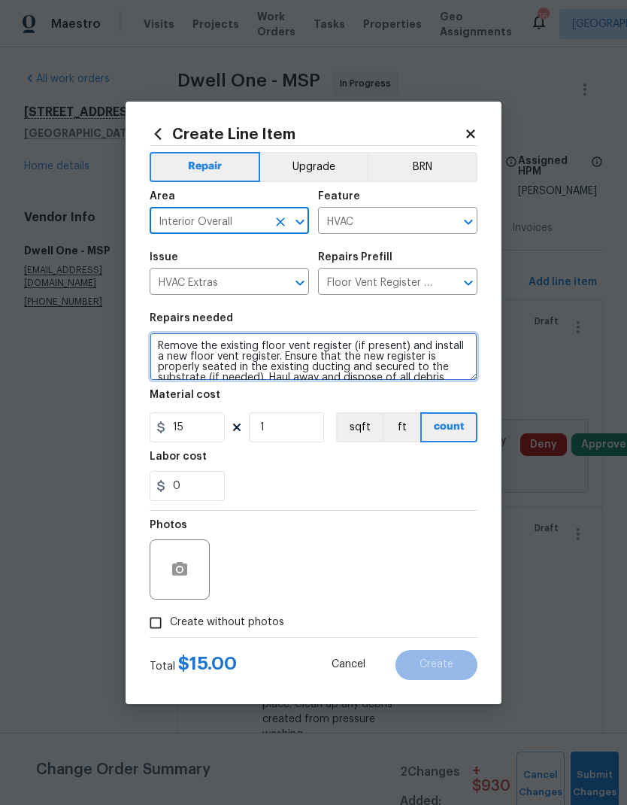
click at [156, 349] on textarea "Remove the existing floor vent register (if present) and install a new floor ve…" at bounding box center [314, 357] width 328 height 48
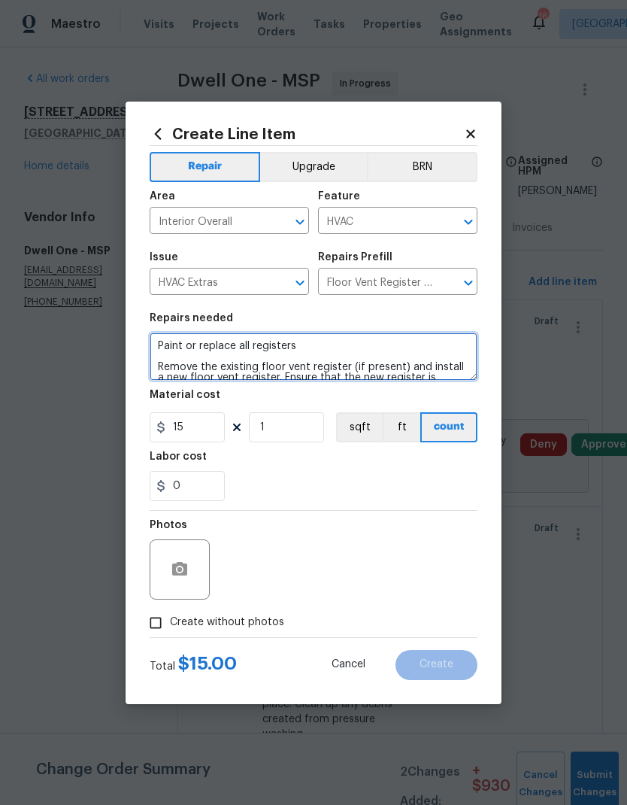
type textarea "Paint or replace all registers Remove the existing floor vent register (if pres…"
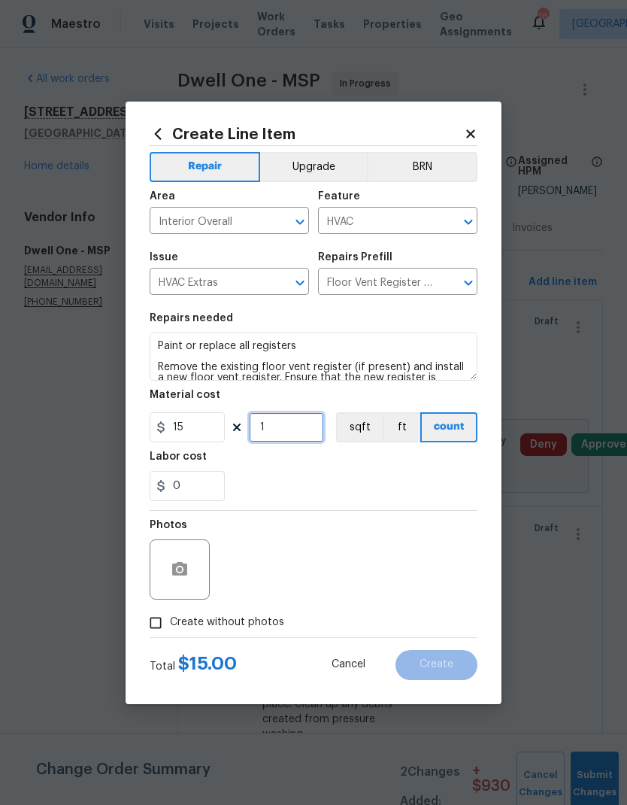
click at [274, 429] on input "1" at bounding box center [286, 427] width 75 height 30
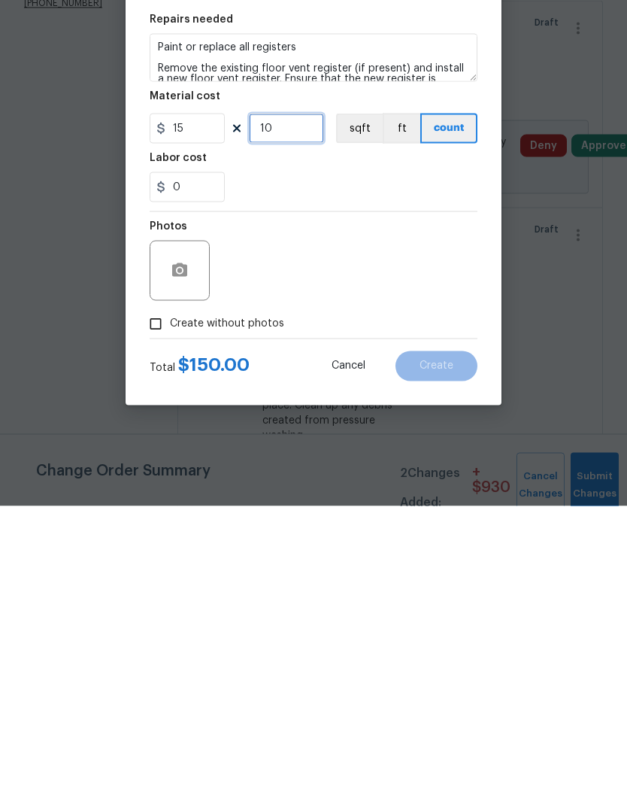
type input "10"
click at [162, 533] on button "button" at bounding box center [180, 569] width 36 height 36
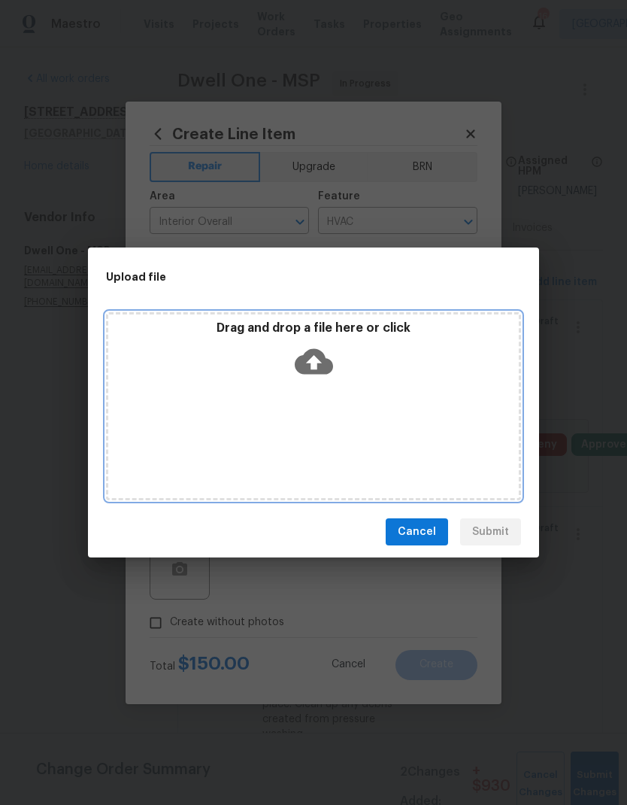
click at [248, 414] on div "Drag and drop a file here or click" at bounding box center [313, 406] width 415 height 188
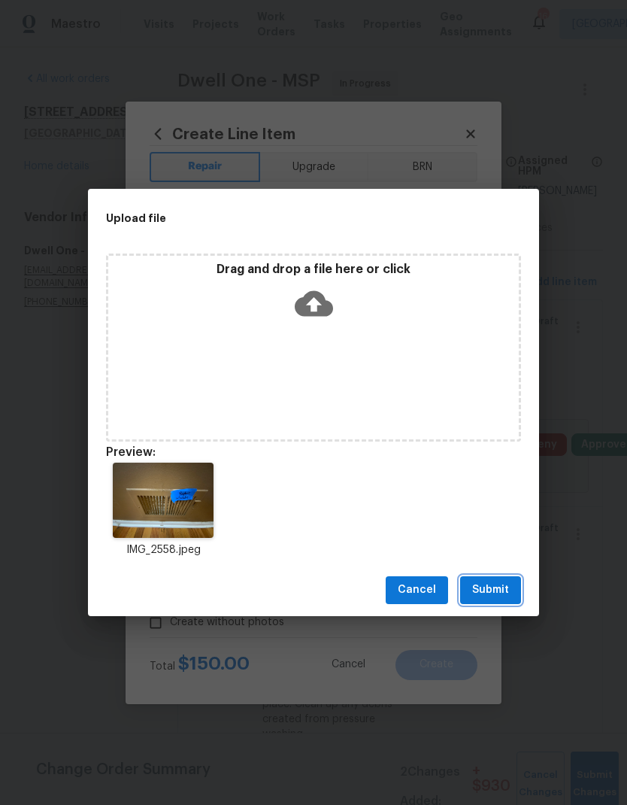
click at [488, 533] on span "Submit" at bounding box center [490, 590] width 37 height 19
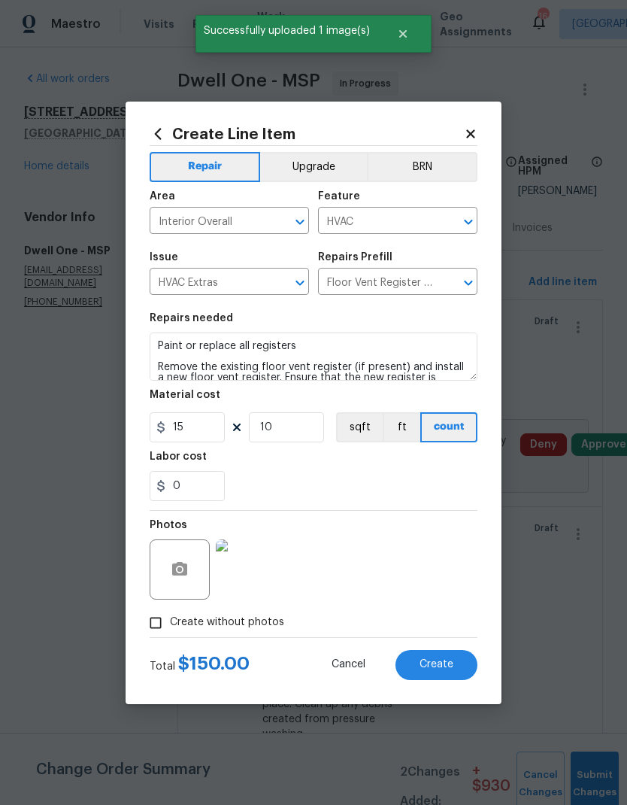
click at [422, 533] on span "Create" at bounding box center [437, 664] width 34 height 11
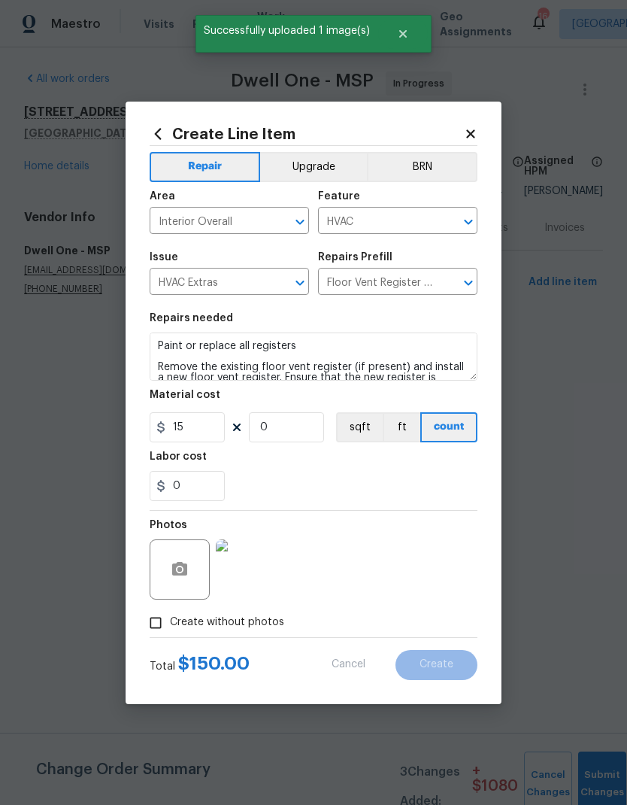
scroll to position [0, 0]
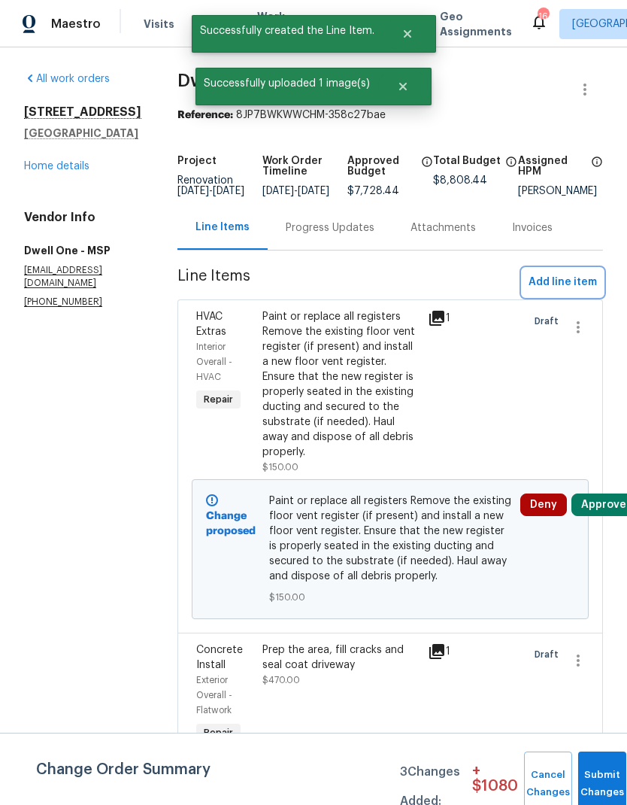
click at [560, 286] on span "Add line item" at bounding box center [563, 282] width 68 height 19
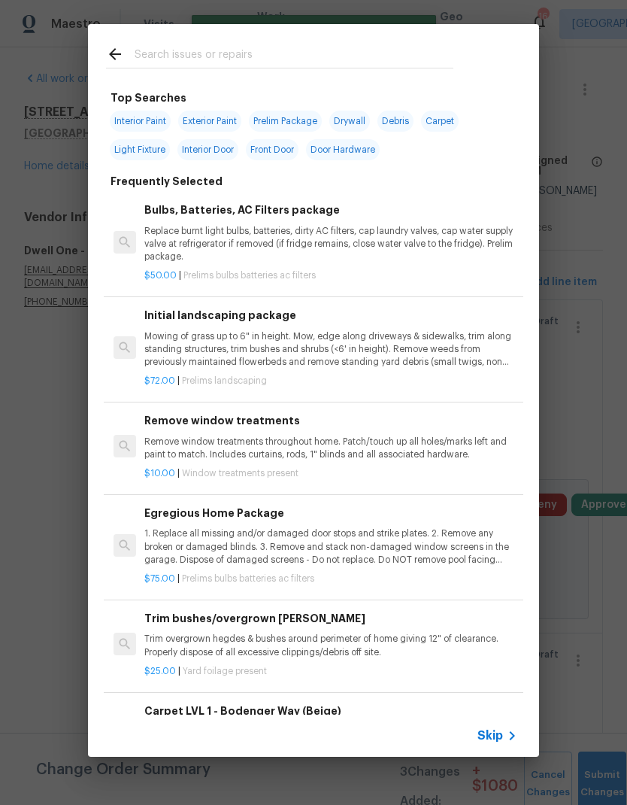
click at [150, 56] on input "text" at bounding box center [294, 56] width 319 height 23
type input "Drywall"
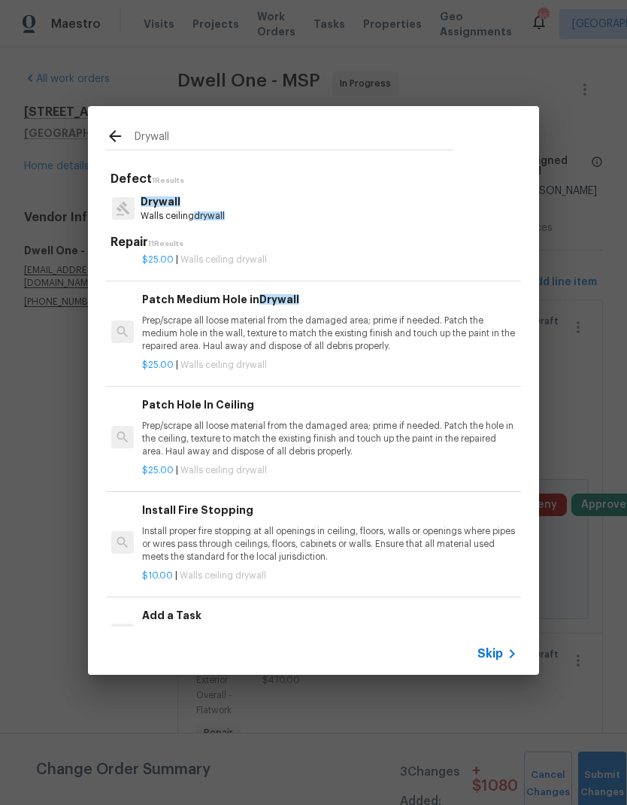
scroll to position [183, 2]
click at [228, 436] on p "Prep/scrape all loose material from the damaged area; prime if needed. Patch th…" at bounding box center [328, 438] width 373 height 38
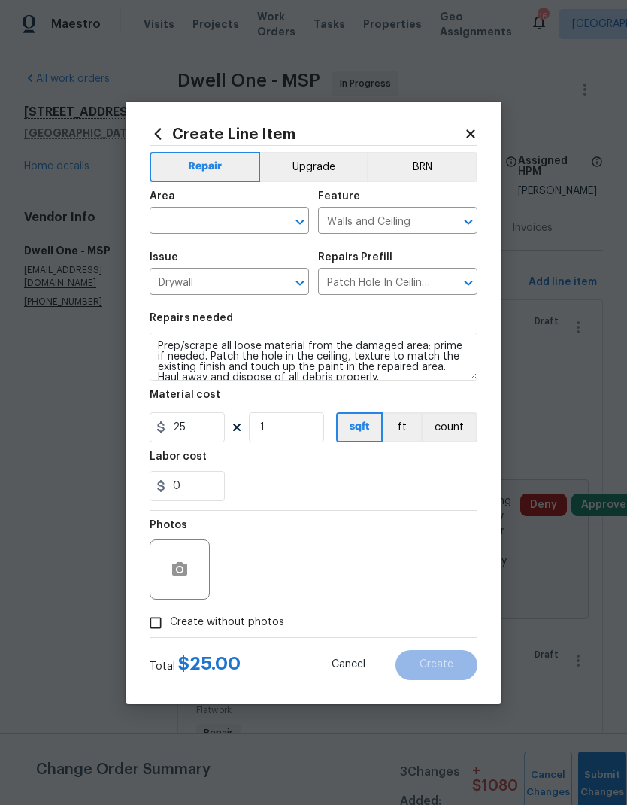
click at [170, 229] on input "text" at bounding box center [208, 222] width 117 height 23
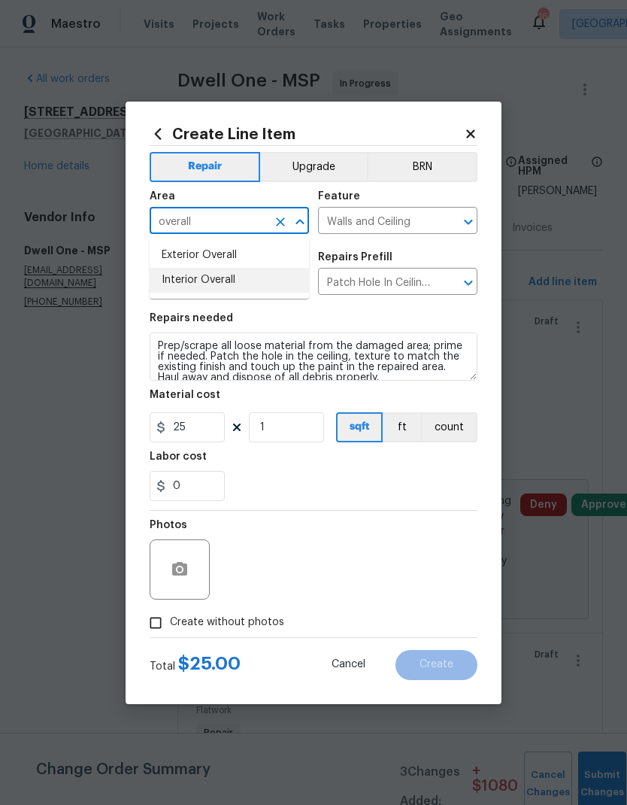
click at [176, 283] on li "Interior Overall" at bounding box center [229, 280] width 159 height 25
type input "Interior Overall"
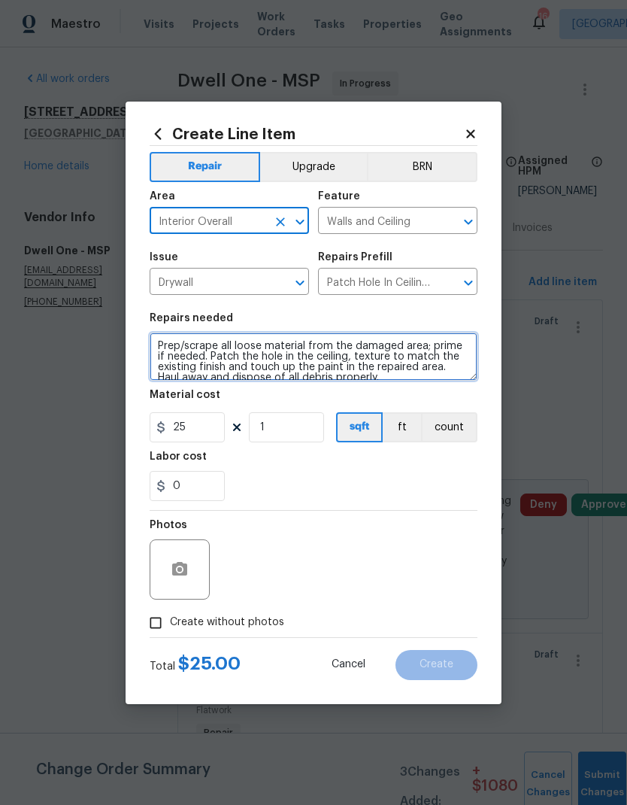
click at [155, 351] on textarea "Prep/scrape all loose material from the damaged area; prime if needed. Patch th…" at bounding box center [314, 357] width 328 height 48
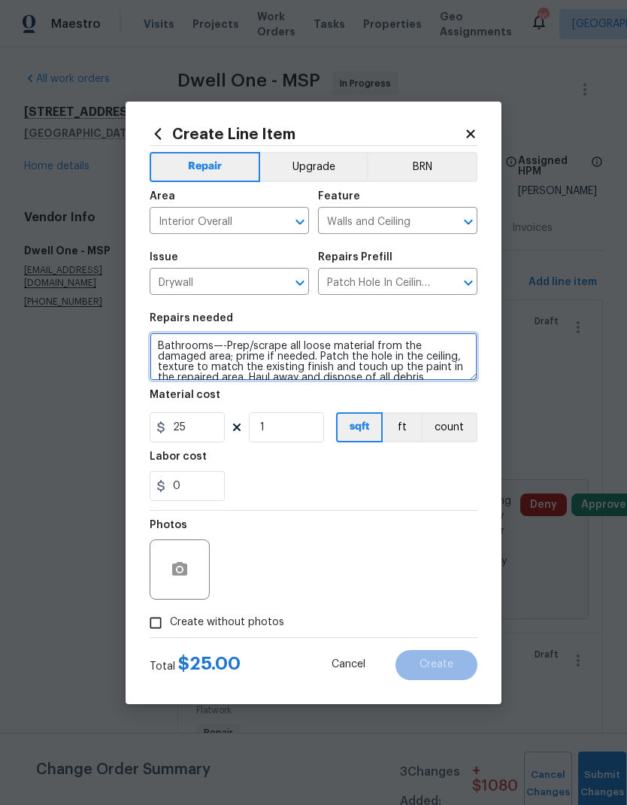
type textarea "Bathrooms—-Prep/scrape all loose material from the damaged area; prime if neede…"
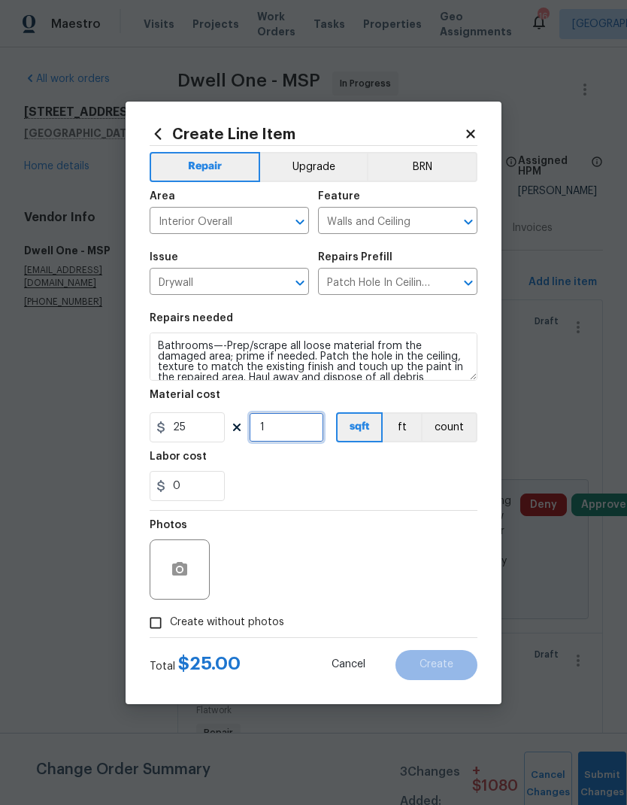
click at [284, 426] on input "1" at bounding box center [286, 427] width 75 height 30
type input "15"
click at [266, 467] on div "Labor cost" at bounding box center [314, 461] width 328 height 20
click at [179, 533] on button "button" at bounding box center [180, 569] width 36 height 36
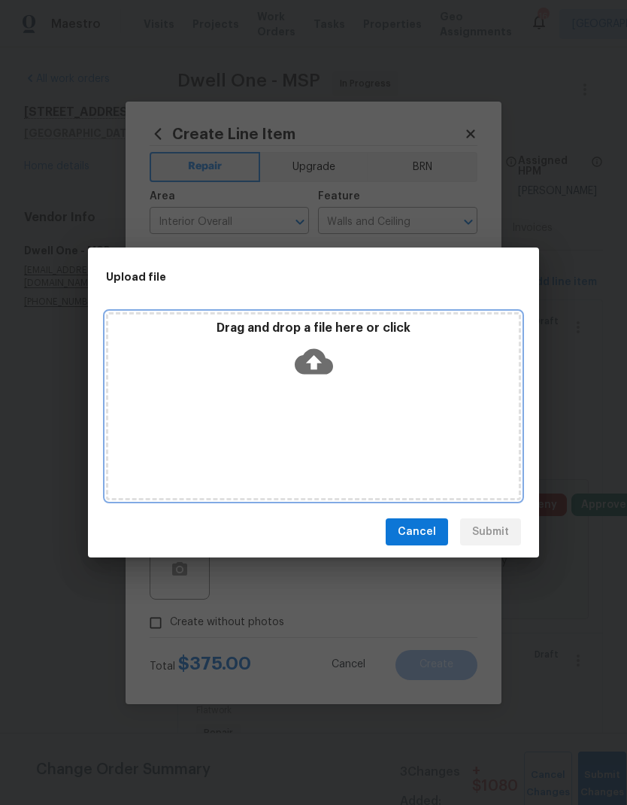
click at [228, 403] on div "Drag and drop a file here or click" at bounding box center [313, 406] width 415 height 188
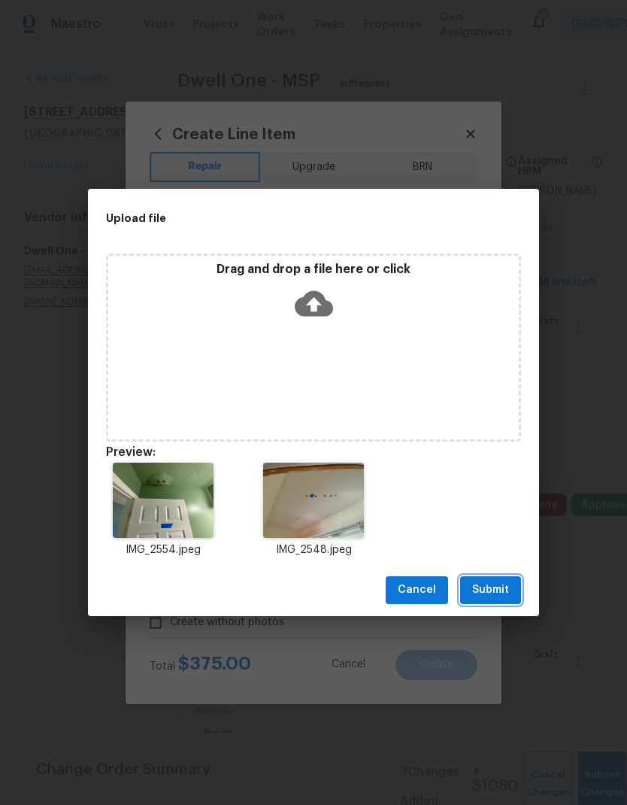
click at [487, 588] on span "Submit" at bounding box center [490, 590] width 37 height 19
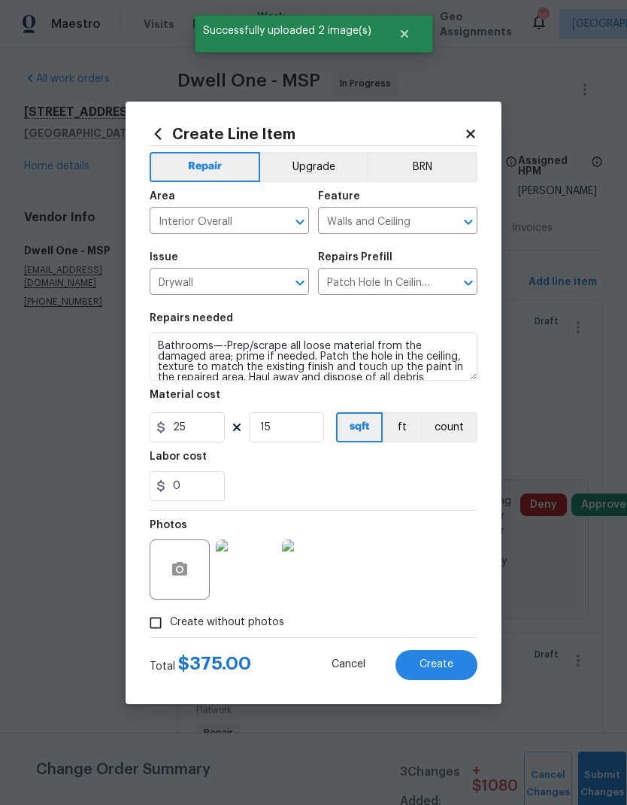
click at [428, 667] on span "Create" at bounding box center [437, 664] width 34 height 11
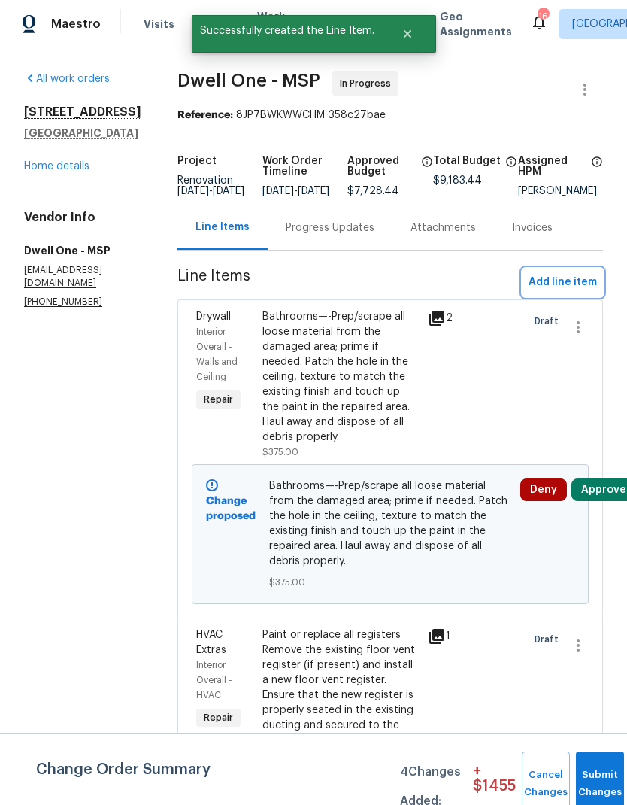
click at [570, 292] on span "Add line item" at bounding box center [563, 282] width 68 height 19
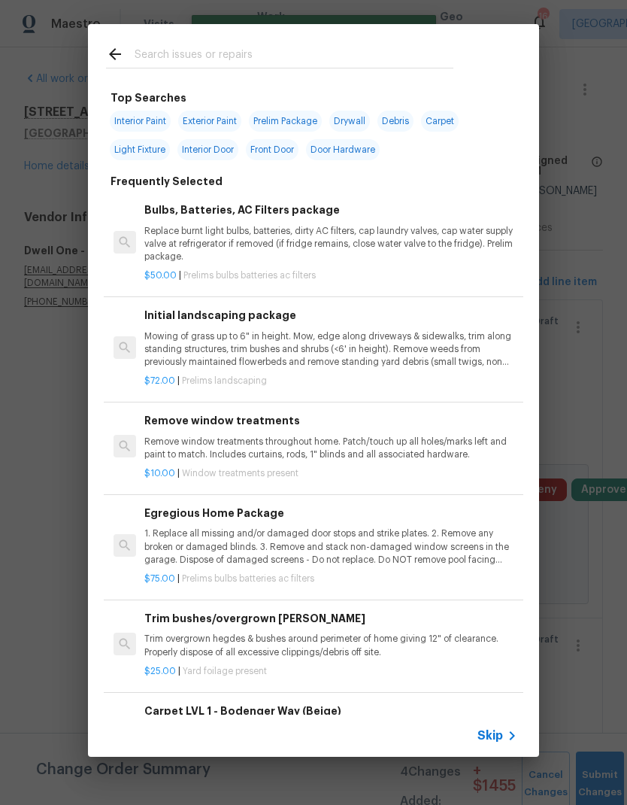
click at [150, 59] on input "text" at bounding box center [294, 56] width 319 height 23
type input "Door"
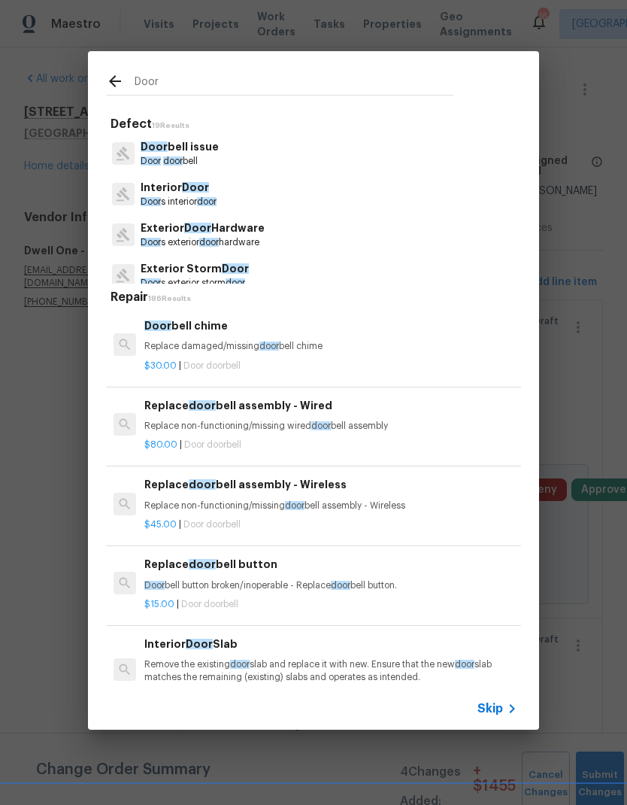
click at [163, 238] on p "Door s exterior door hardware" at bounding box center [203, 242] width 124 height 13
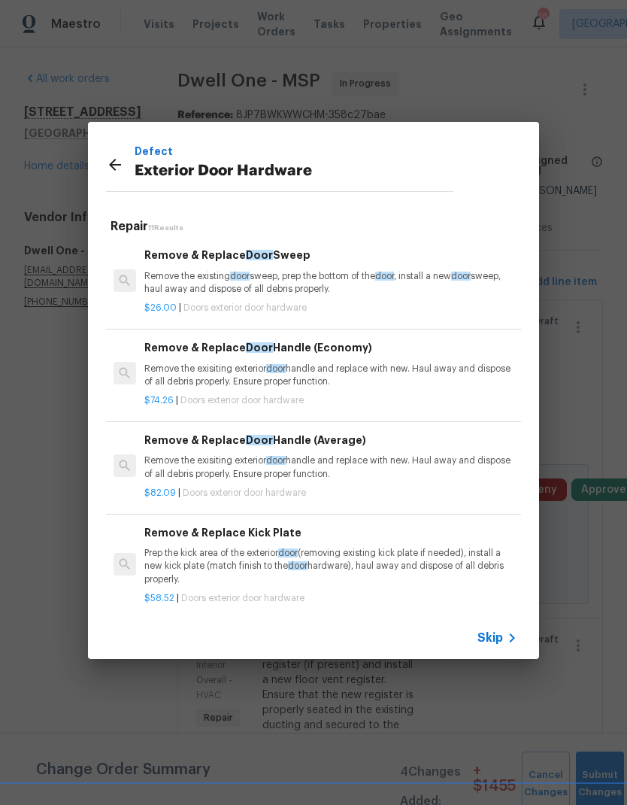
click at [223, 473] on p "Remove the exisiting exterior door handle and replace with new. Haul away and d…" at bounding box center [330, 467] width 373 height 26
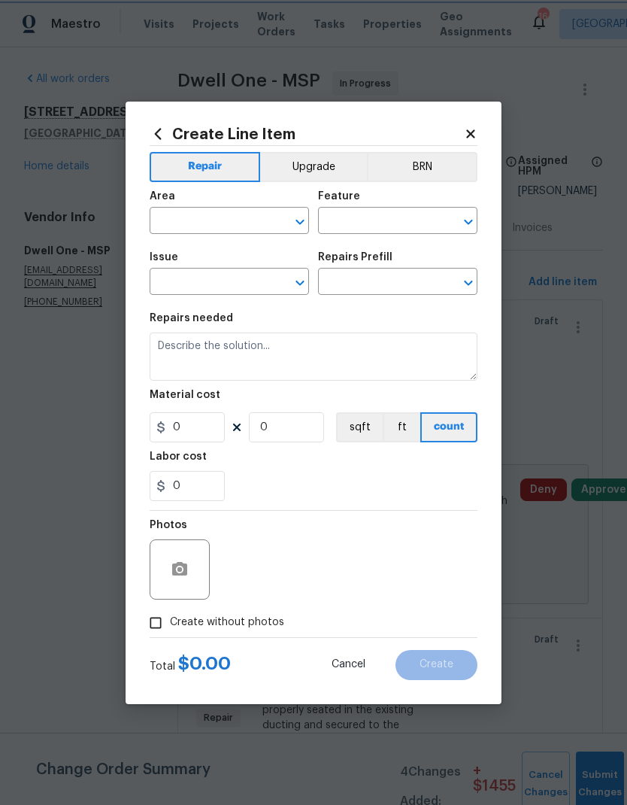
type input "Interior Door"
type input "Exterior Door Hardware"
type input "Remove & Replace Door Handle (Average) $82.09"
type textarea "Remove the exisiting exterior door handle and replace with new. Haul away and d…"
type input "82.09"
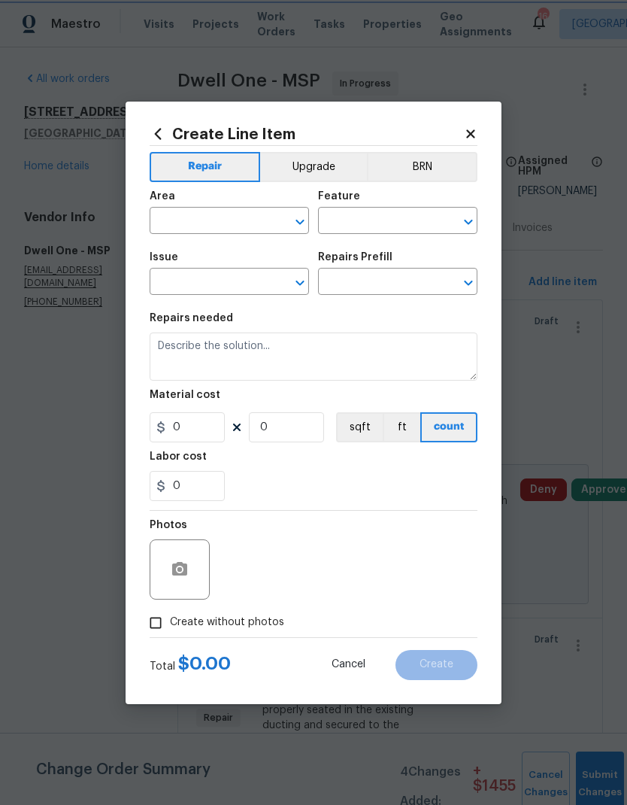
type input "1"
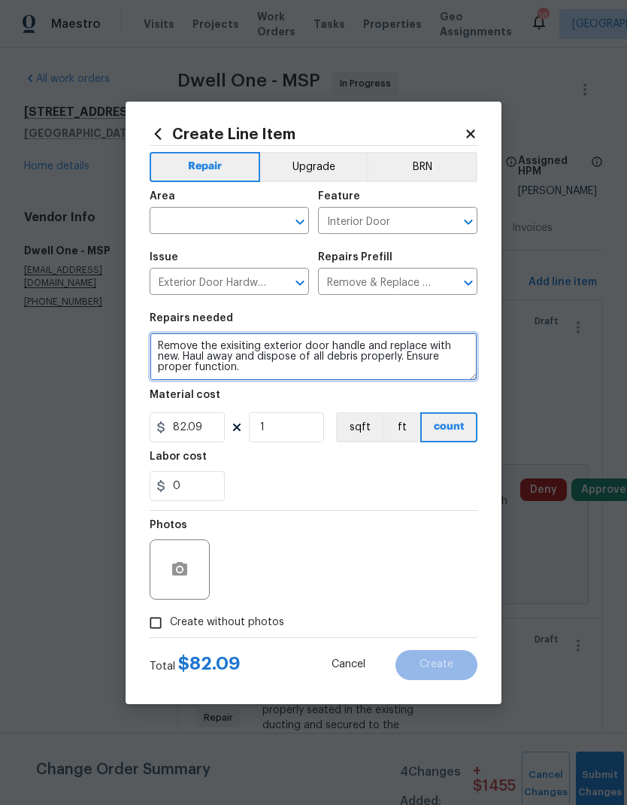
click at [151, 345] on textarea "Remove the exisiting exterior door handle and replace with new. Haul away and d…" at bounding box center [314, 357] width 328 height 48
type textarea "BACK PATIO DOORRemove the exisiting exterior door handle and replace with new. …"
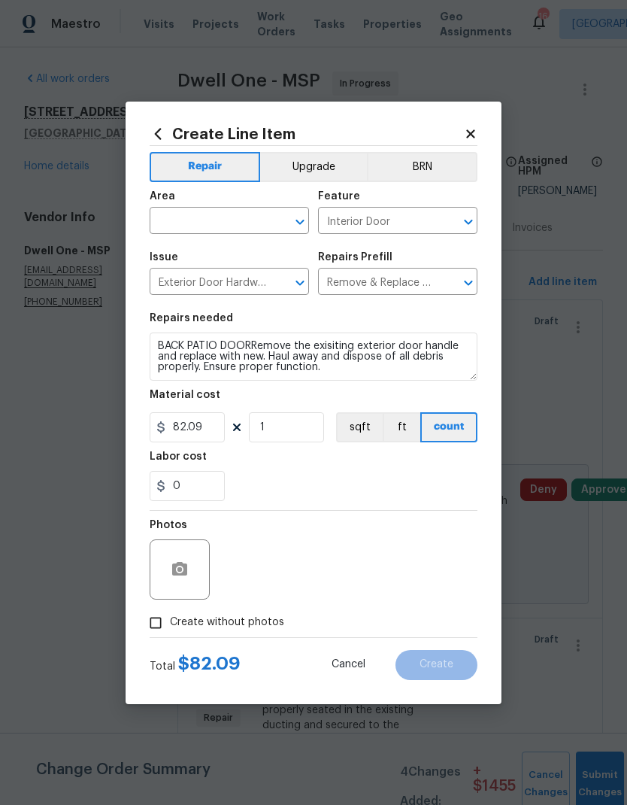
click at [175, 221] on input "text" at bounding box center [208, 222] width 117 height 23
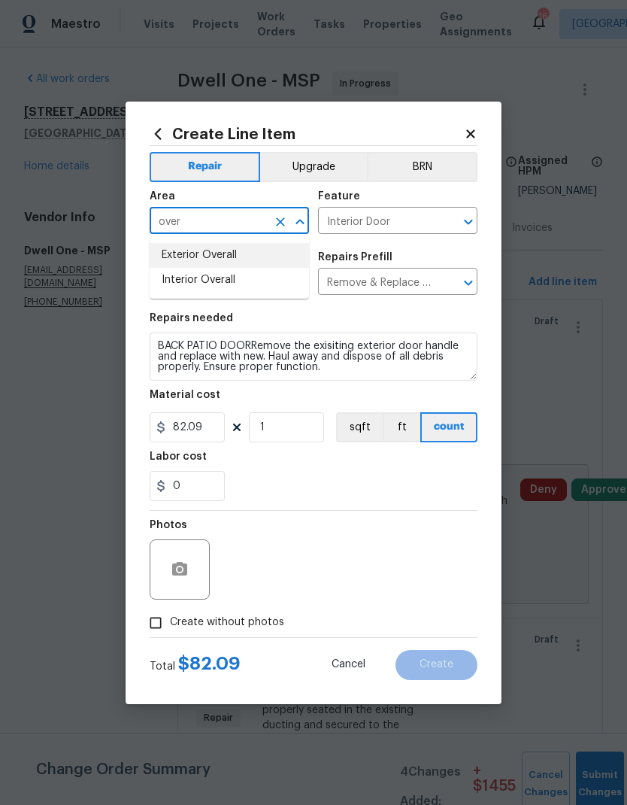
click at [178, 251] on li "Exterior Overall" at bounding box center [229, 255] width 159 height 25
type input "Exterior Overall"
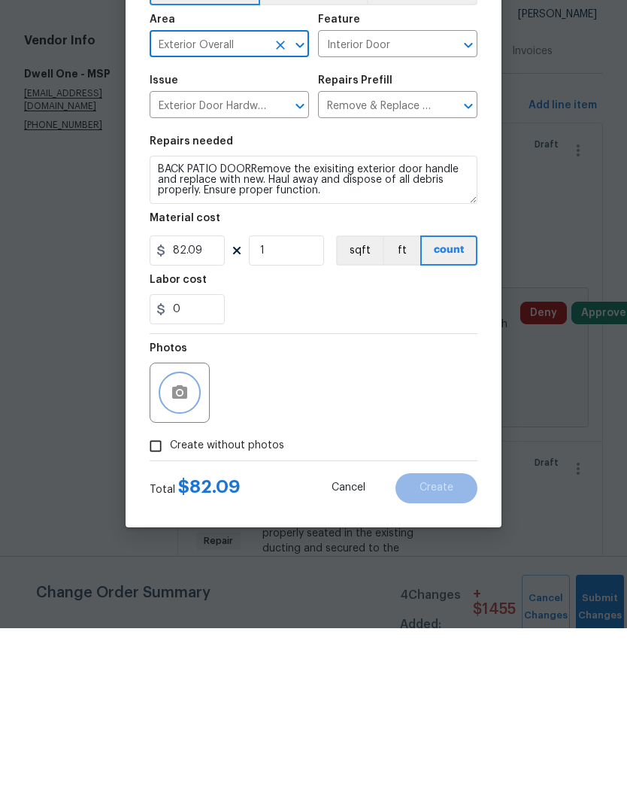
click at [169, 551] on button "button" at bounding box center [180, 569] width 36 height 36
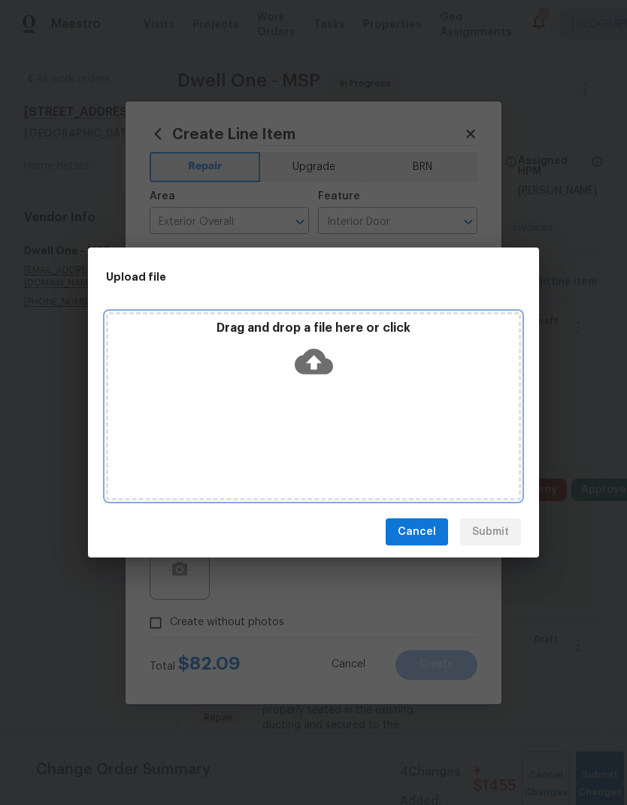
click at [244, 427] on div "Drag and drop a file here or click" at bounding box center [313, 406] width 415 height 188
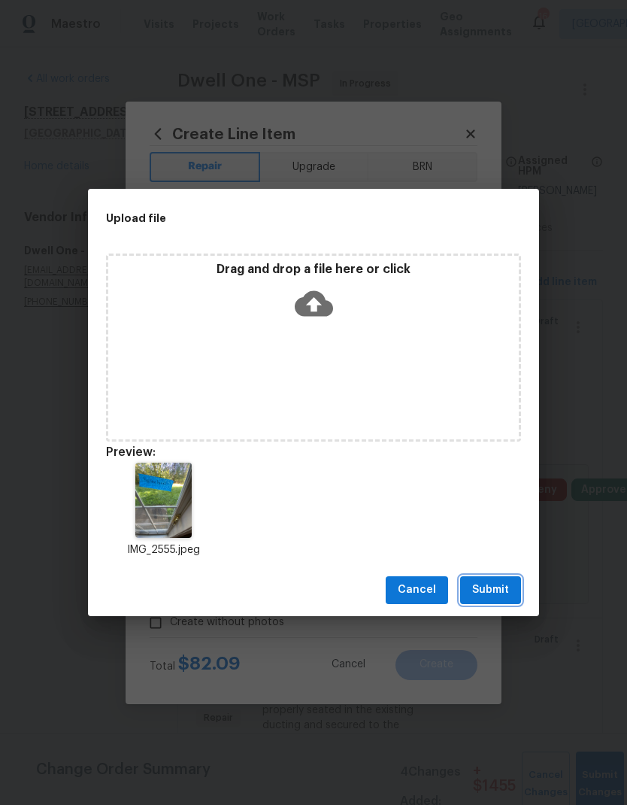
click at [483, 591] on span "Submit" at bounding box center [490, 590] width 37 height 19
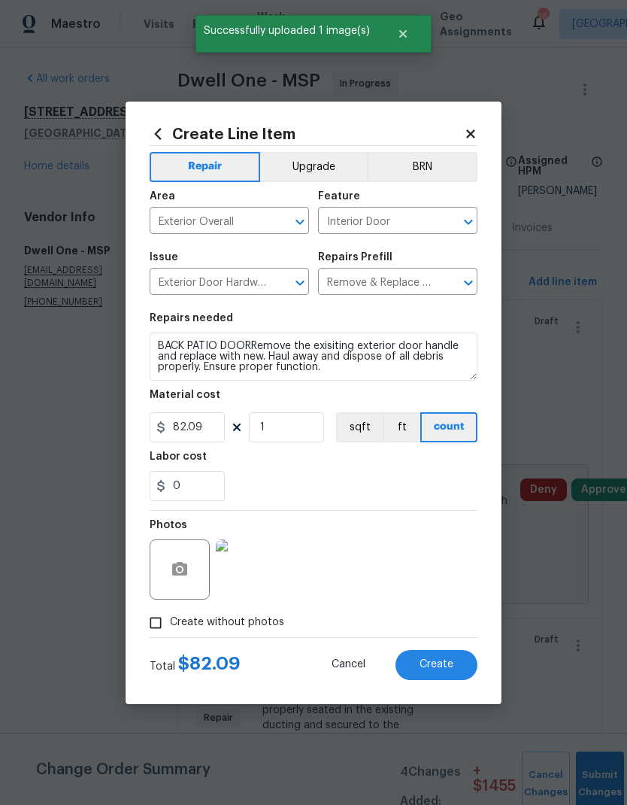
click at [423, 666] on span "Create" at bounding box center [437, 664] width 34 height 11
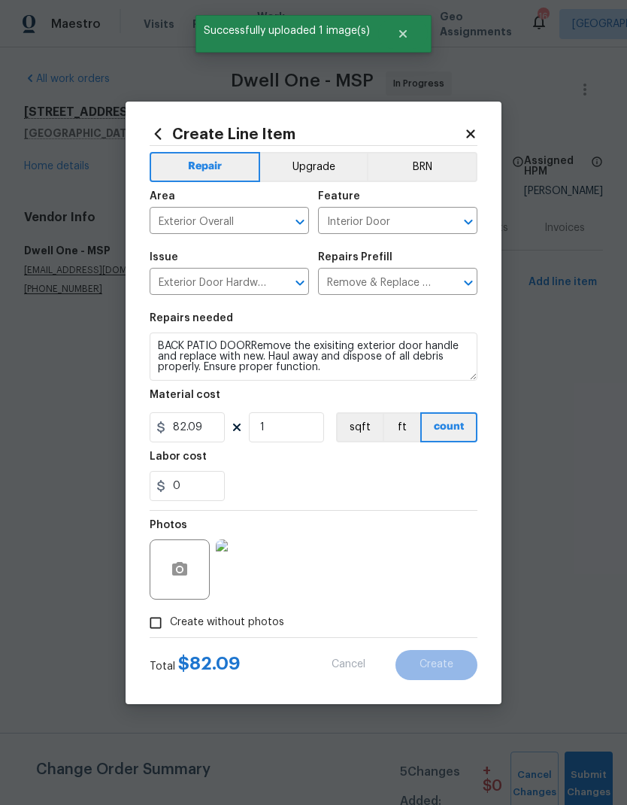
type input "0"
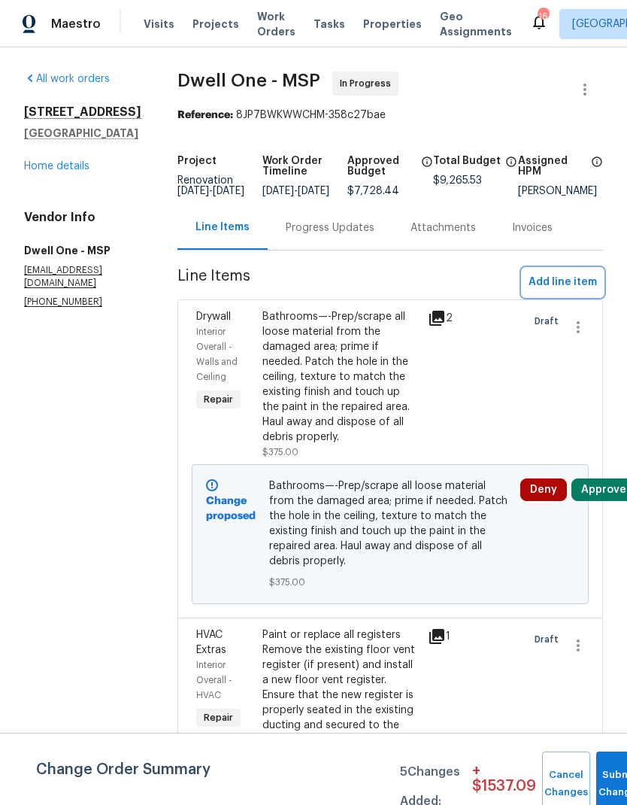
click at [545, 290] on span "Add line item" at bounding box center [563, 282] width 68 height 19
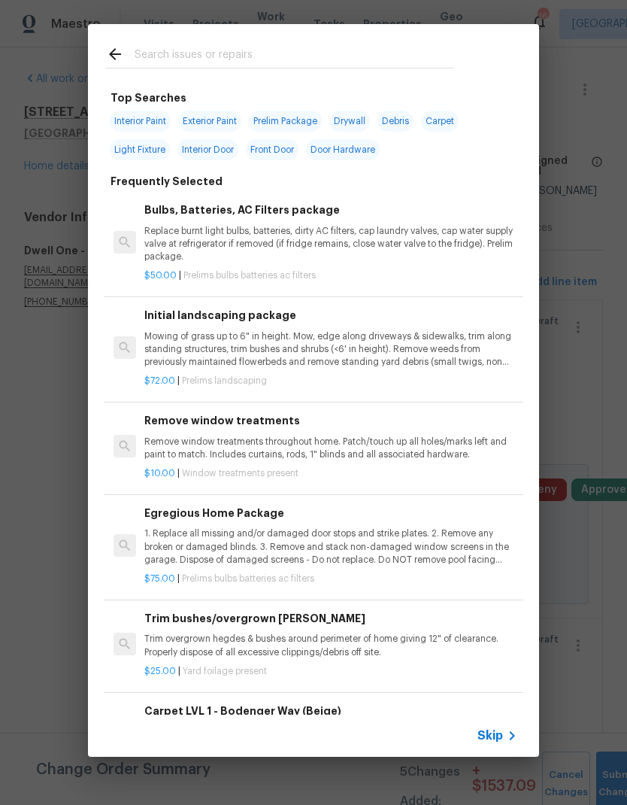
click at [154, 59] on input "text" at bounding box center [294, 56] width 319 height 23
type input "Light"
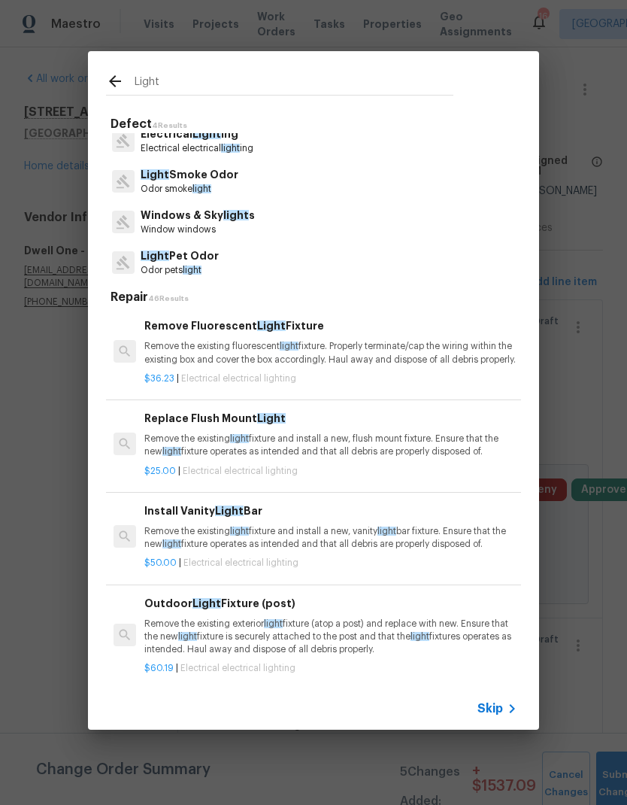
scroll to position [12, 0]
click at [197, 442] on div "Replace Flush Mount Light Remove the existing light fixture and install a new, …" at bounding box center [330, 434] width 373 height 49
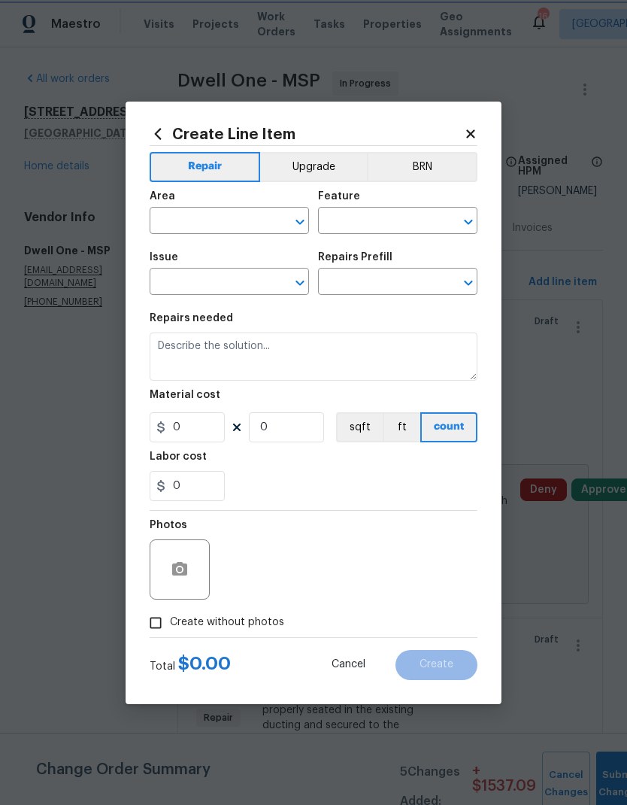
type input "Electrical Lighting"
type input "Replace Flush Mount Light $25.00"
type textarea "Remove the existing light fixture and install a new, flush mount fixture. Ensur…"
type input "25"
type input "1"
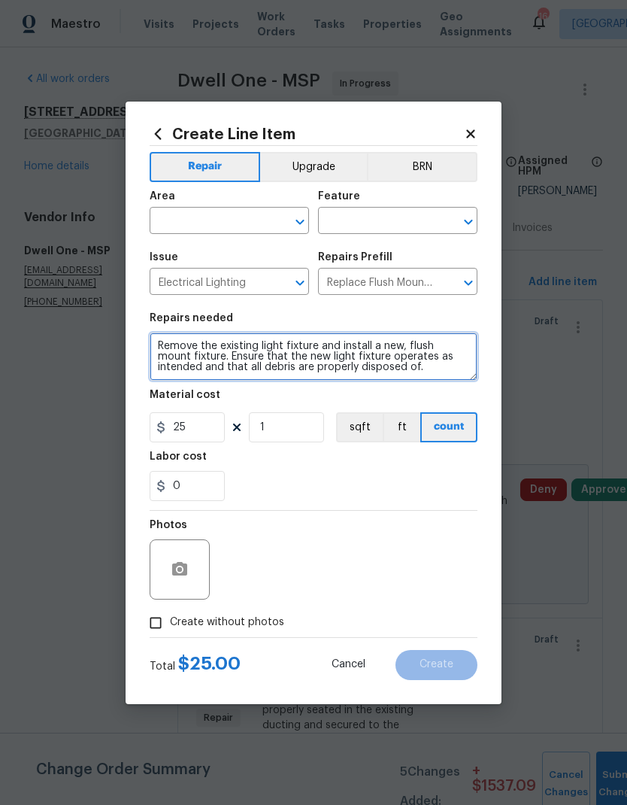
click at [156, 348] on textarea "Remove the existing light fixture and install a new, flush mount fixture. Ensur…" at bounding box center [314, 357] width 328 height 48
type textarea "LAUNDRY ROOM. Remove the existing light fixture and install a new, flush mount …"
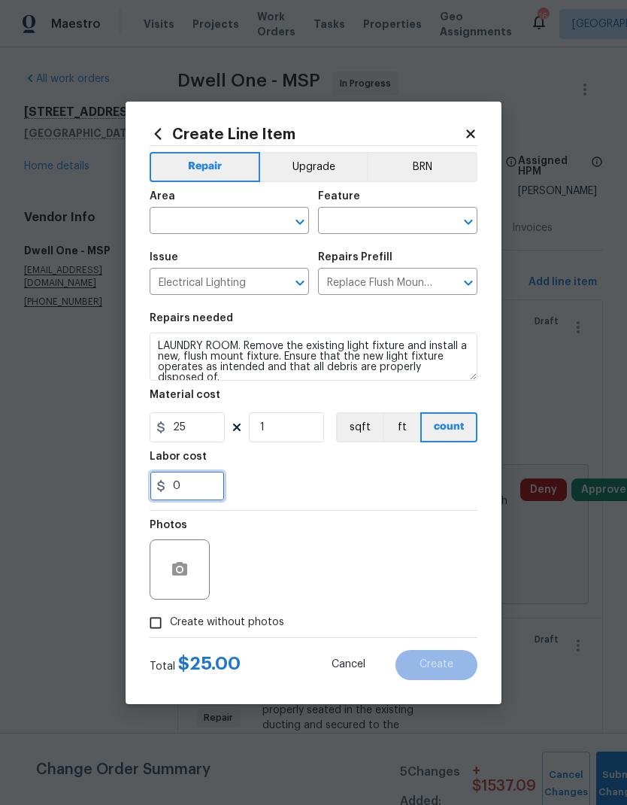
click at [187, 494] on input "0" at bounding box center [187, 486] width 75 height 30
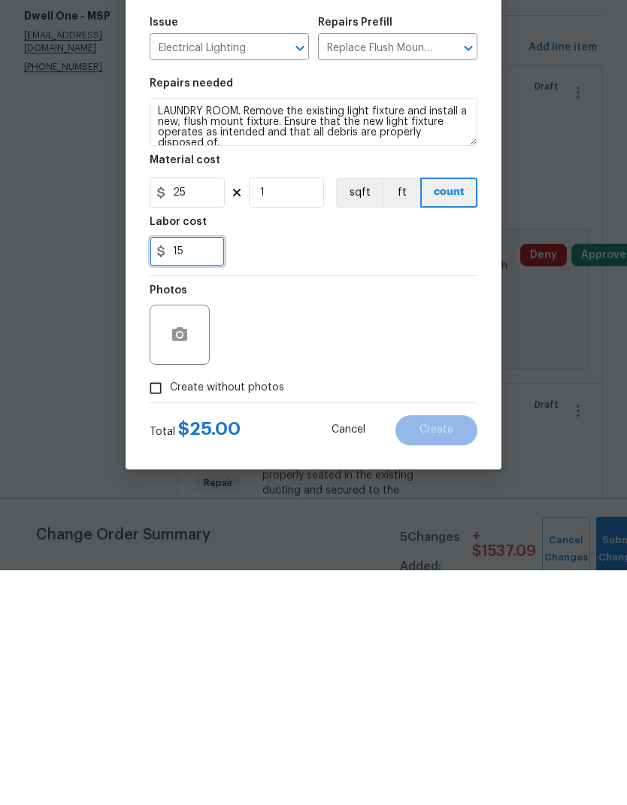
type input "15"
click at [175, 562] on icon "button" at bounding box center [179, 569] width 15 height 14
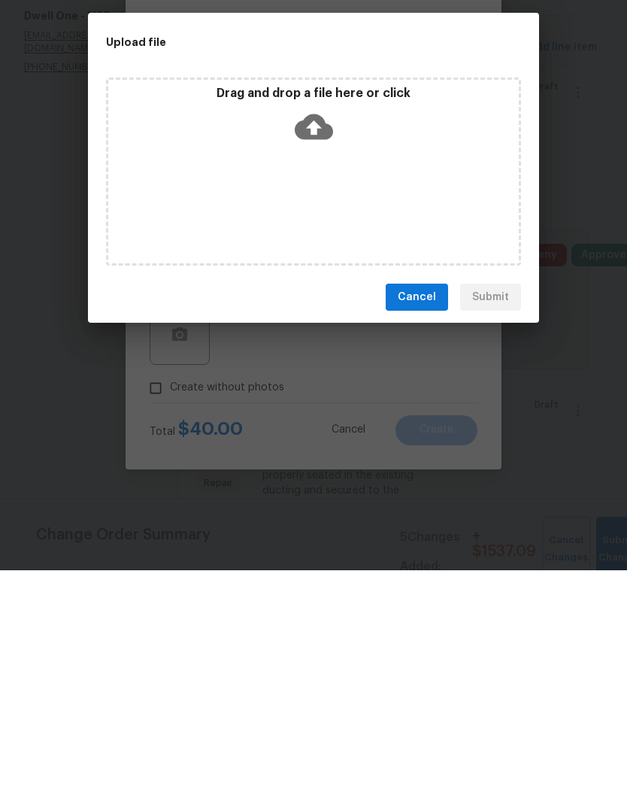
scroll to position [60, 0]
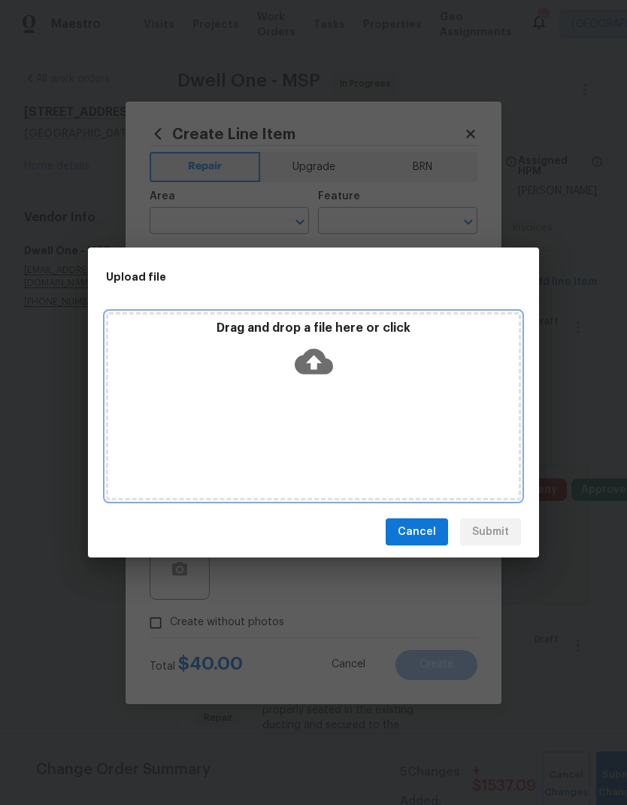
click at [284, 400] on div "Drag and drop a file here or click" at bounding box center [313, 406] width 415 height 188
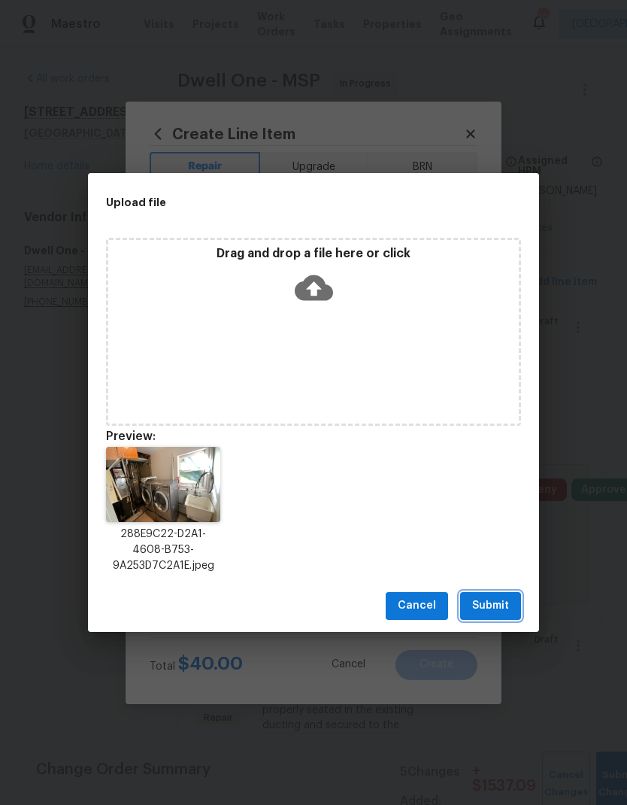
click at [480, 609] on span "Submit" at bounding box center [490, 606] width 37 height 19
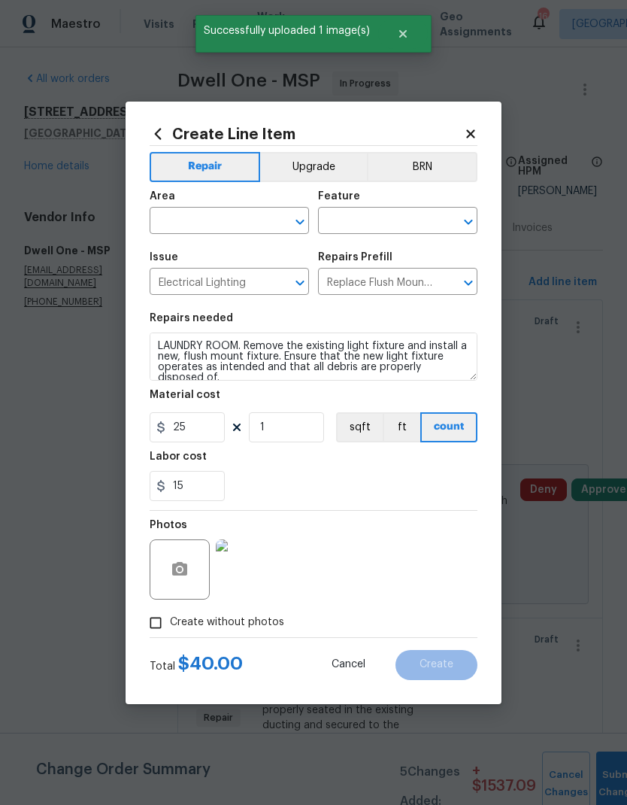
click at [163, 220] on input "text" at bounding box center [208, 222] width 117 height 23
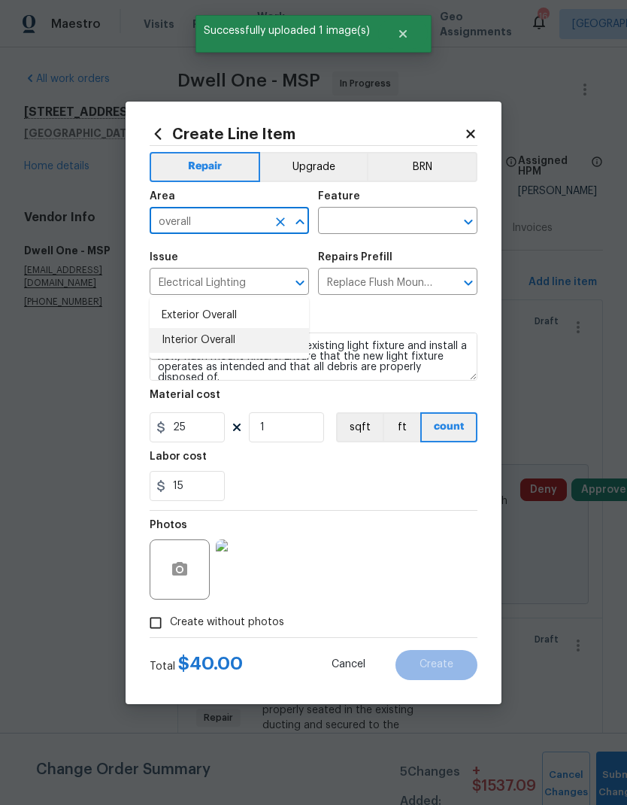
click at [169, 328] on li "Interior Overall" at bounding box center [229, 340] width 159 height 25
type input "Interior Overall"
click at [342, 225] on input "text" at bounding box center [376, 222] width 117 height 23
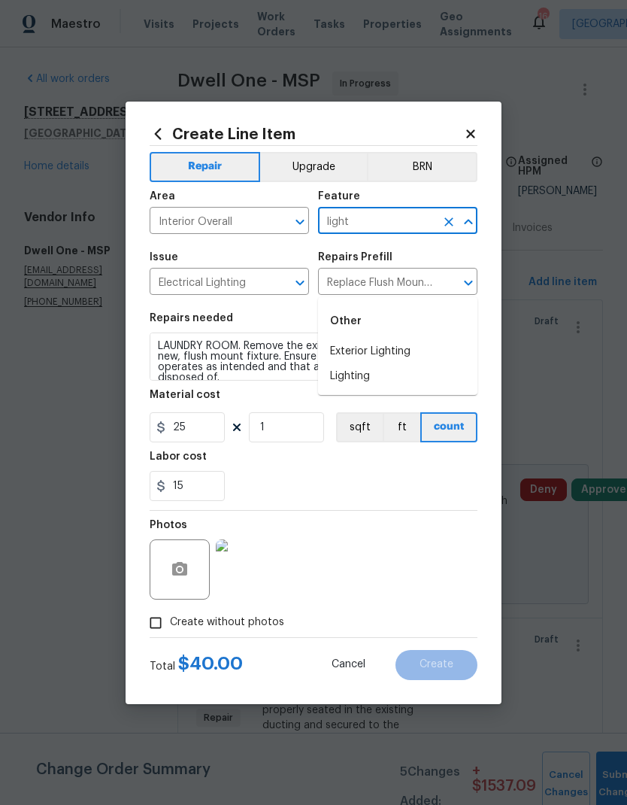
click at [345, 364] on li "Lighting" at bounding box center [397, 376] width 159 height 25
type input "Lighting"
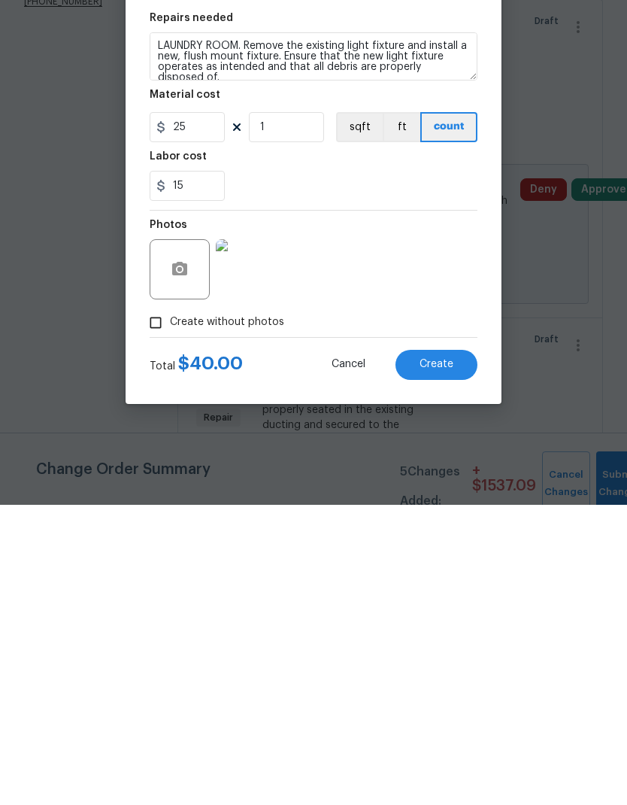
click at [421, 659] on span "Create" at bounding box center [437, 664] width 34 height 11
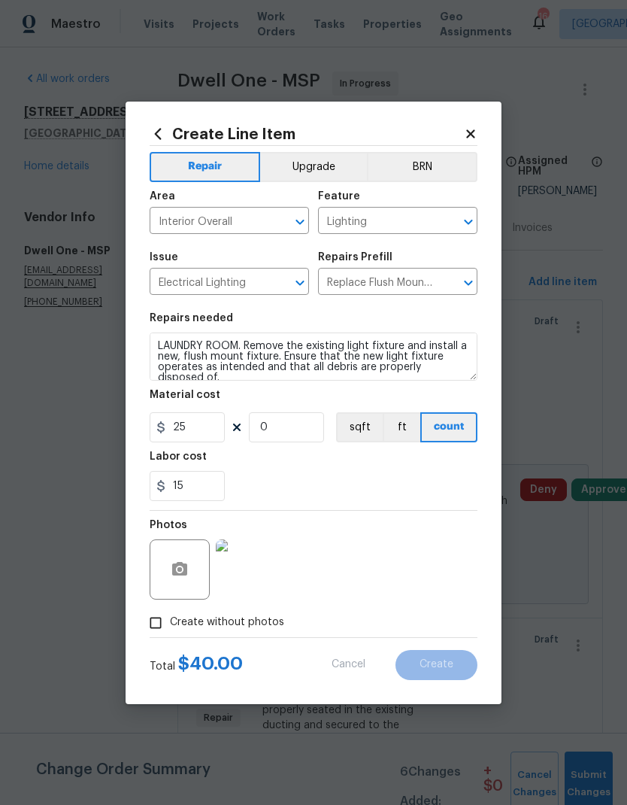
scroll to position [0, 0]
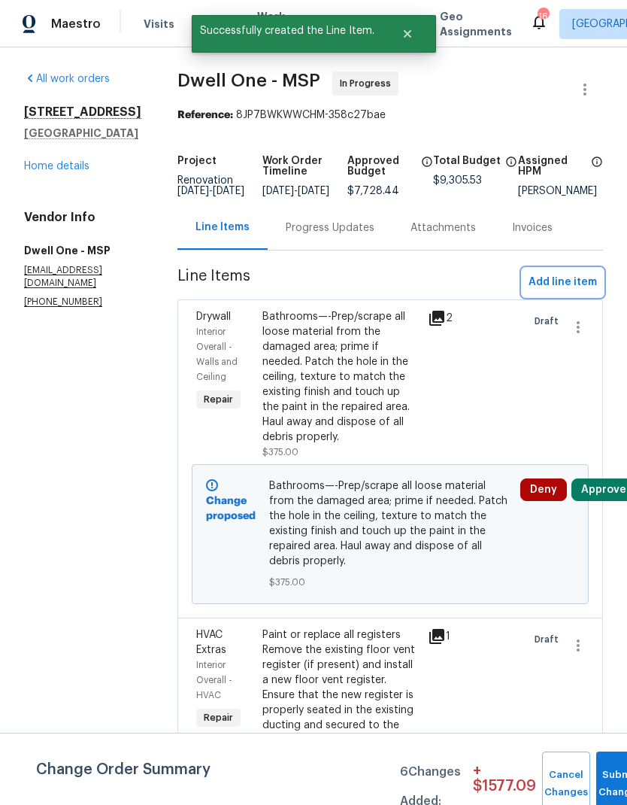
click at [558, 296] on button "Add line item" at bounding box center [563, 283] width 80 height 28
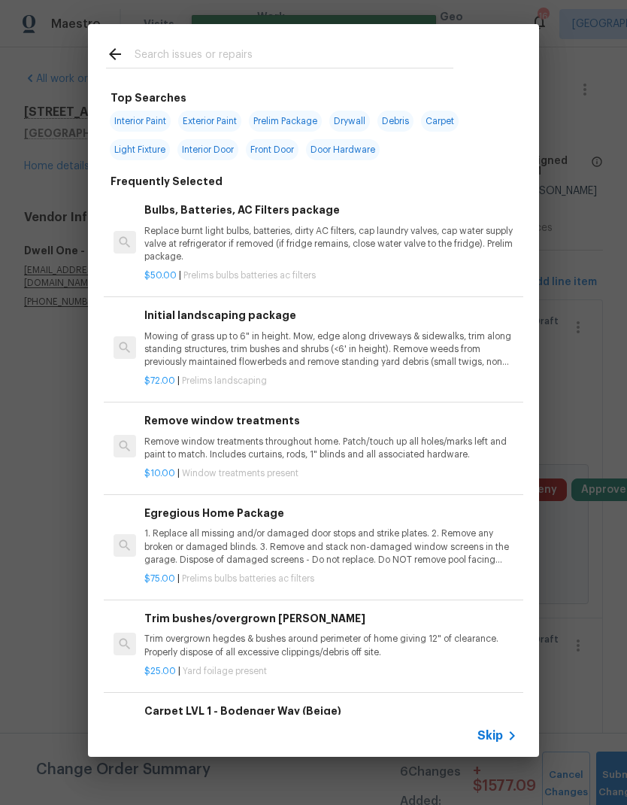
click at [153, 62] on input "text" at bounding box center [294, 56] width 319 height 23
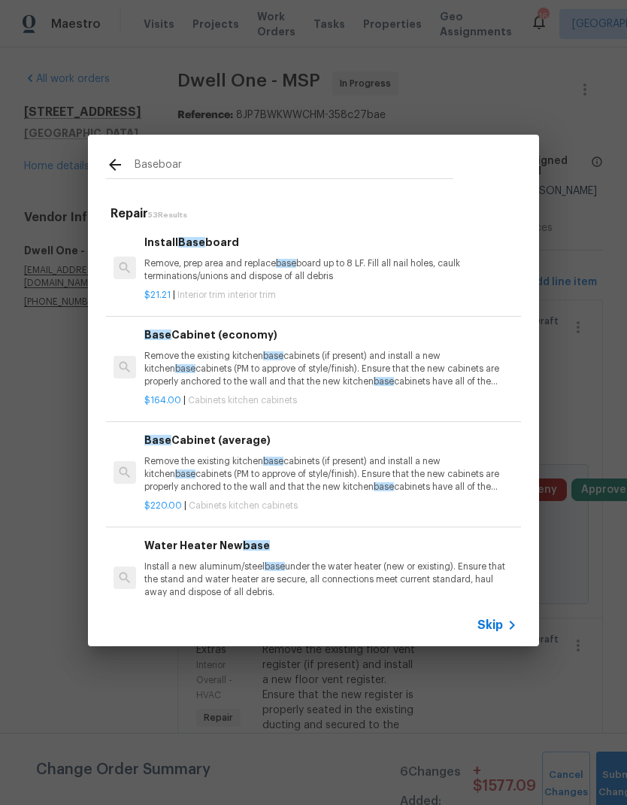
type input "Baseboard"
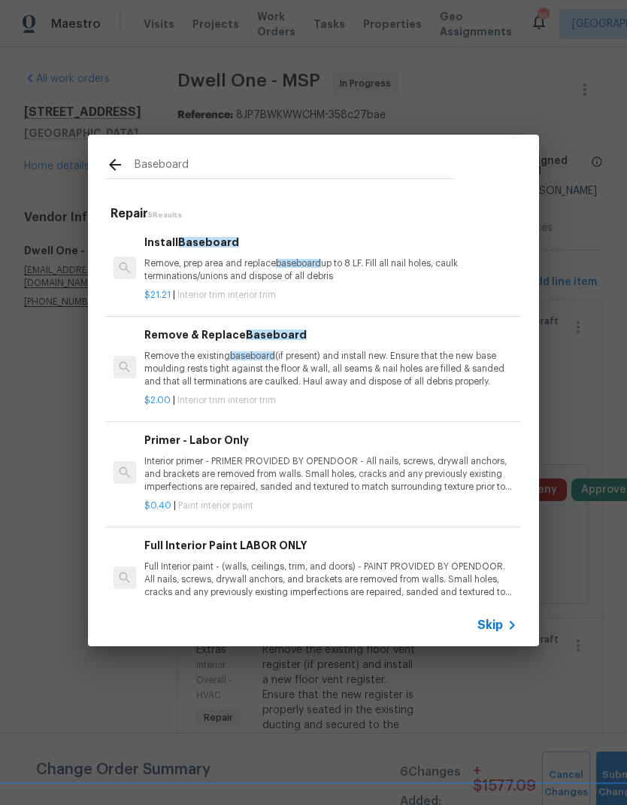
click at [235, 271] on p "Remove, prep area and replace baseboard up to 8 LF. Fill all nail holes, caulk …" at bounding box center [330, 270] width 373 height 26
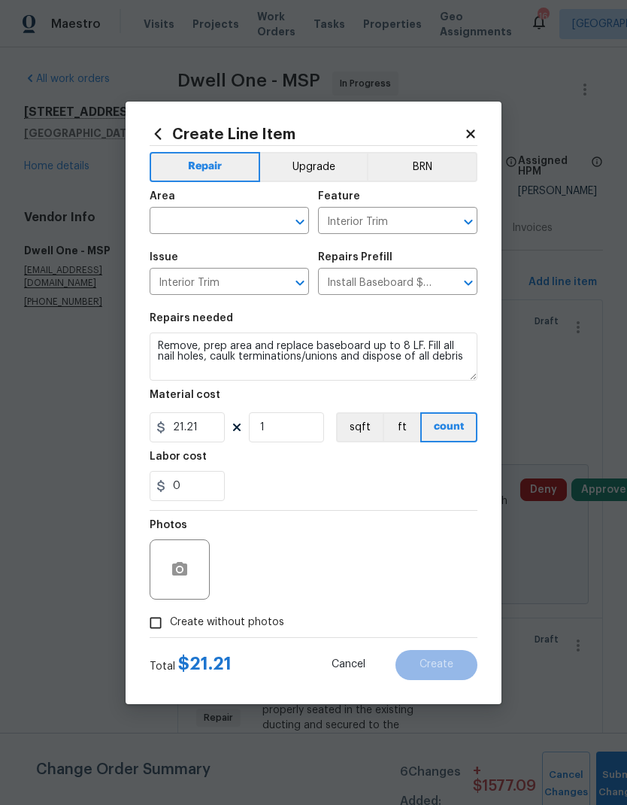
click at [172, 227] on input "text" at bounding box center [208, 222] width 117 height 23
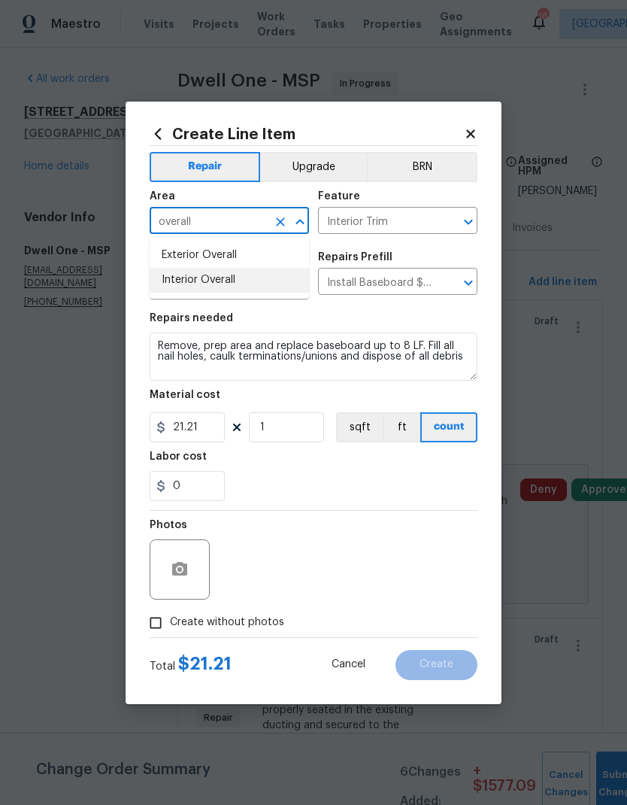
click at [177, 288] on li "Interior Overall" at bounding box center [229, 280] width 159 height 25
type input "Interior Overall"
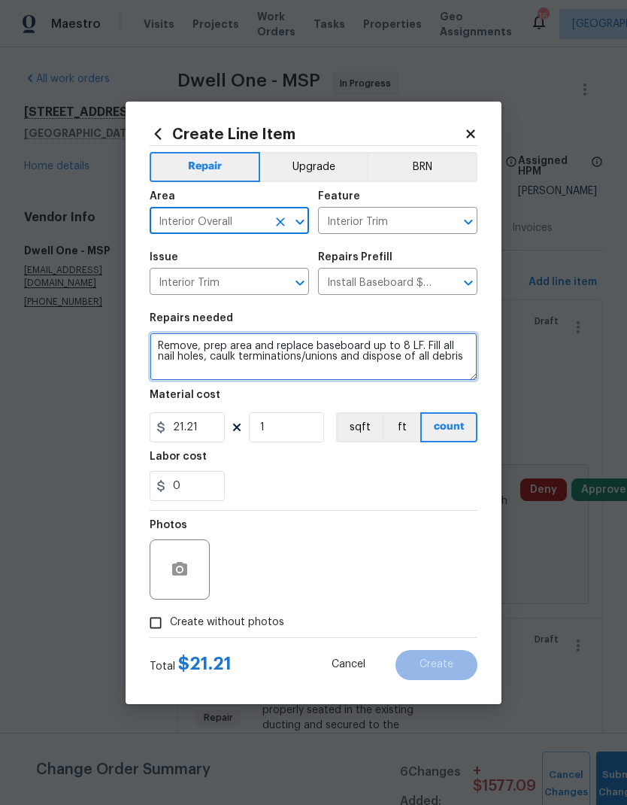
click at [155, 351] on textarea "Remove, prep area and replace baseboard up to 8 LF. Fill all nail holes, caulk …" at bounding box center [314, 357] width 328 height 48
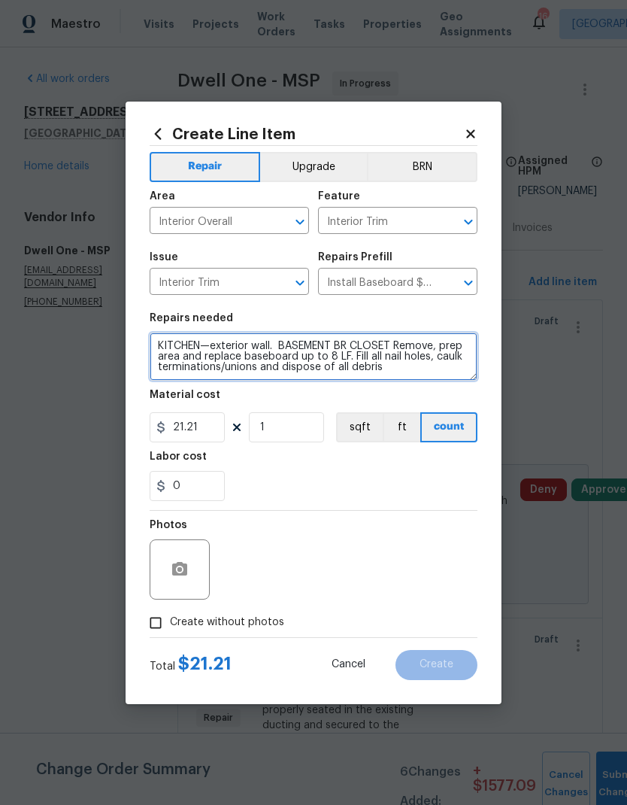
type textarea "KITCHEN—exterior wall. BASEMENT BR CLOSET Remove, prep area and replace baseboa…"
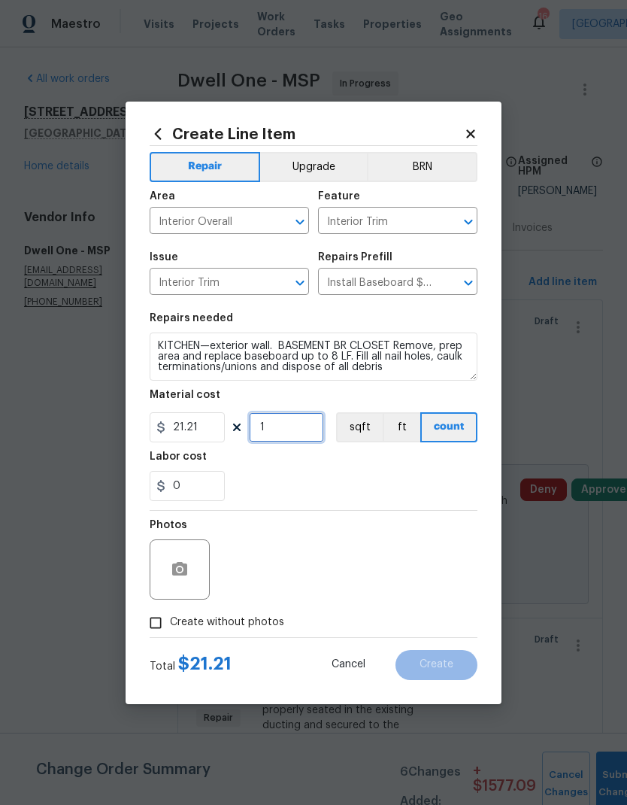
click at [279, 436] on input "1" at bounding box center [286, 427] width 75 height 30
type input "5"
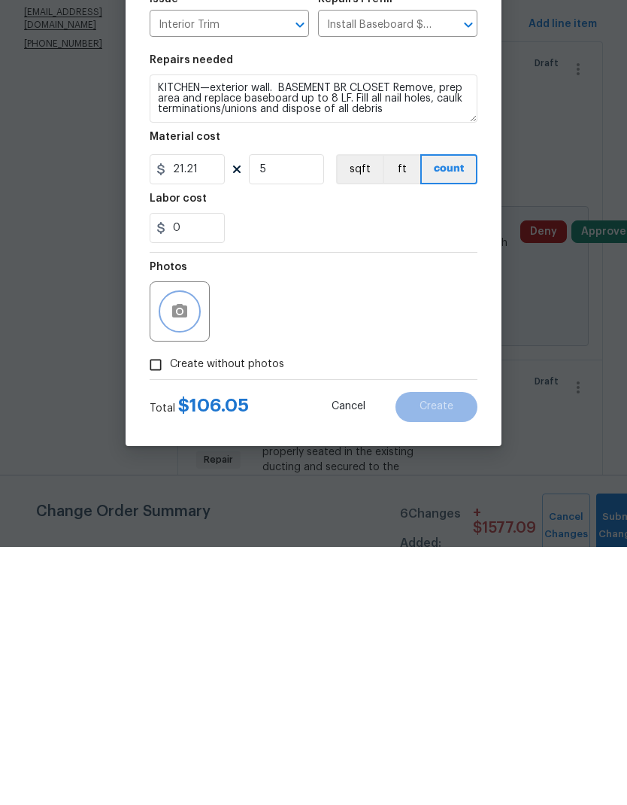
click at [169, 551] on button "button" at bounding box center [180, 569] width 36 height 36
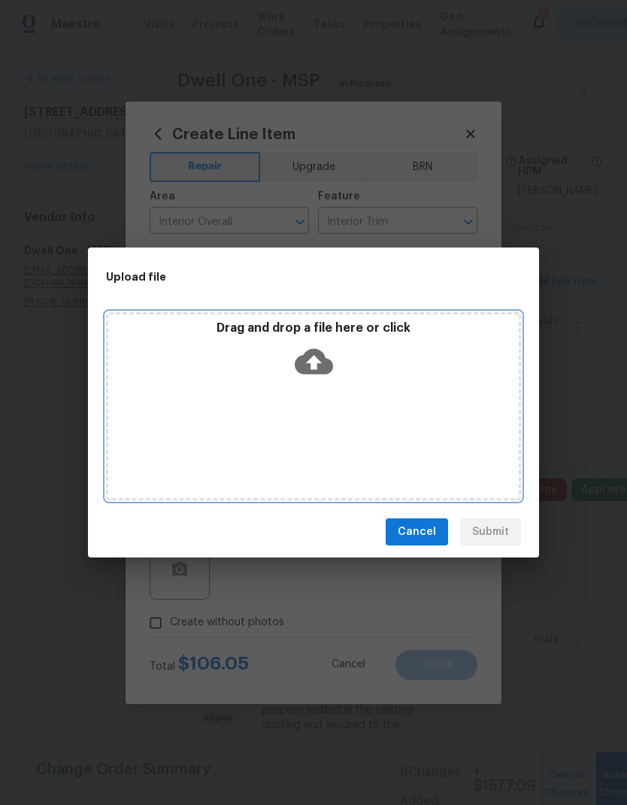
click at [354, 404] on div "Drag and drop a file here or click" at bounding box center [313, 406] width 415 height 188
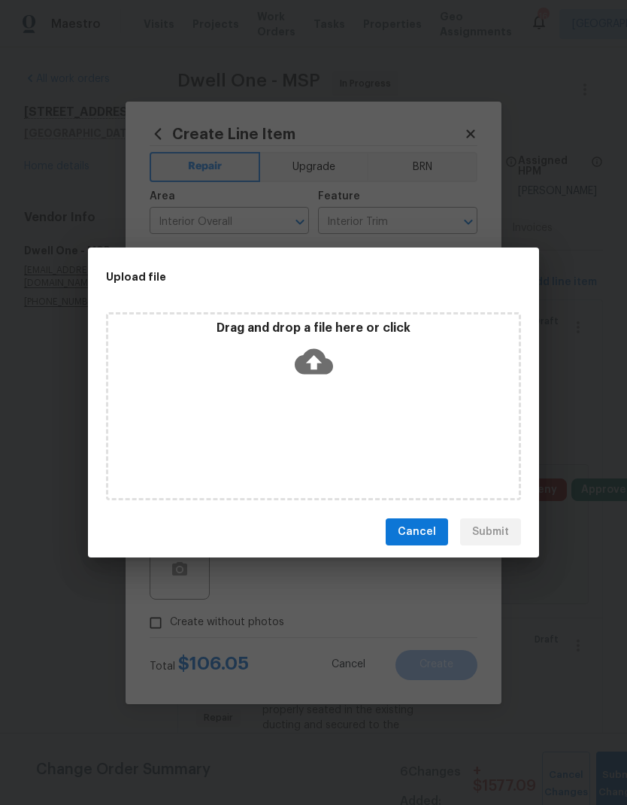
scroll to position [60, 0]
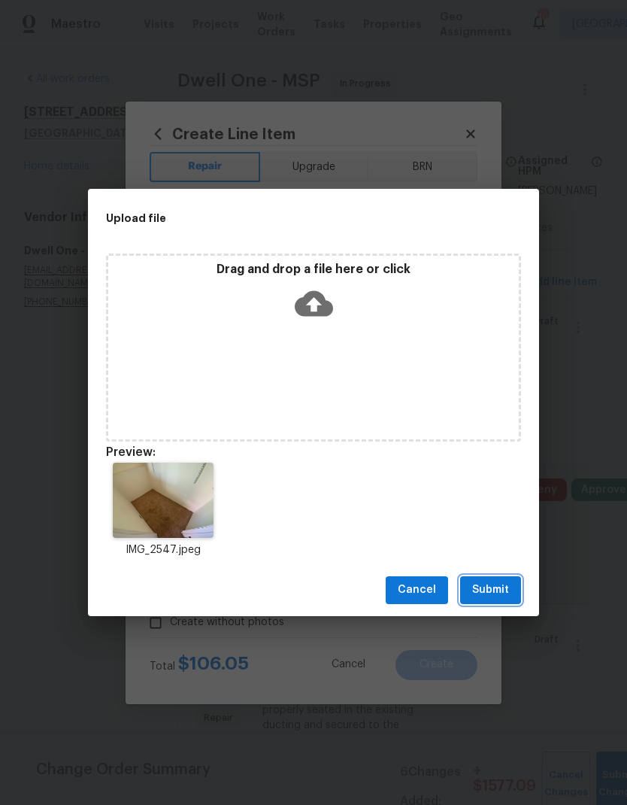
click at [488, 592] on span "Submit" at bounding box center [490, 590] width 37 height 19
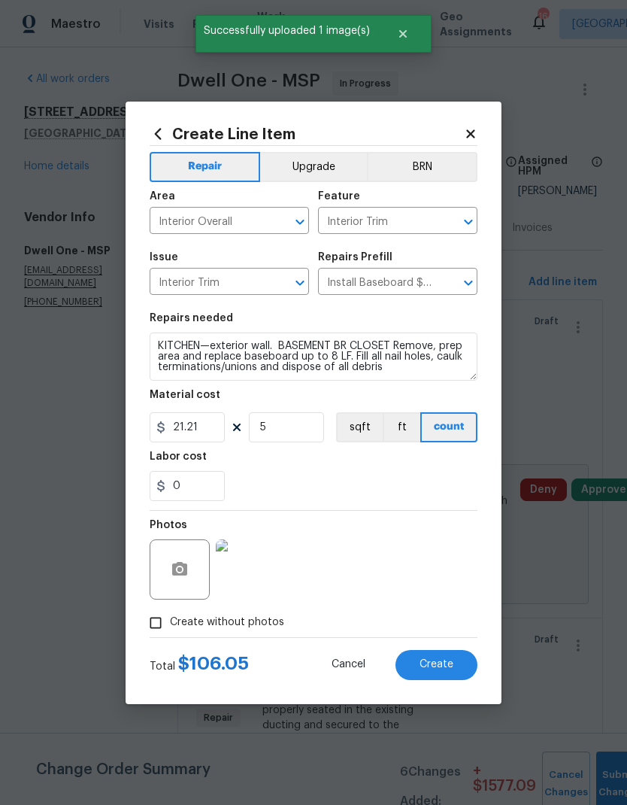
click at [423, 670] on span "Create" at bounding box center [437, 664] width 34 height 11
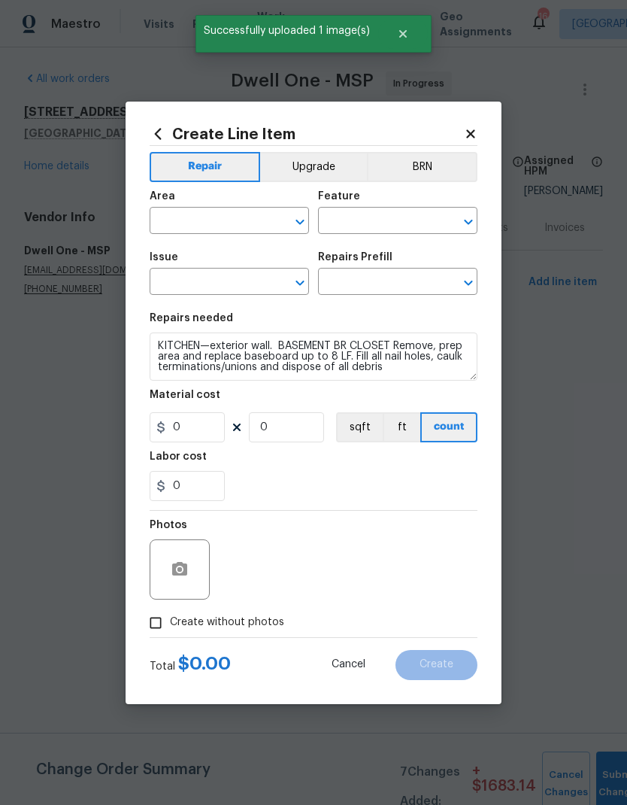
scroll to position [0, 0]
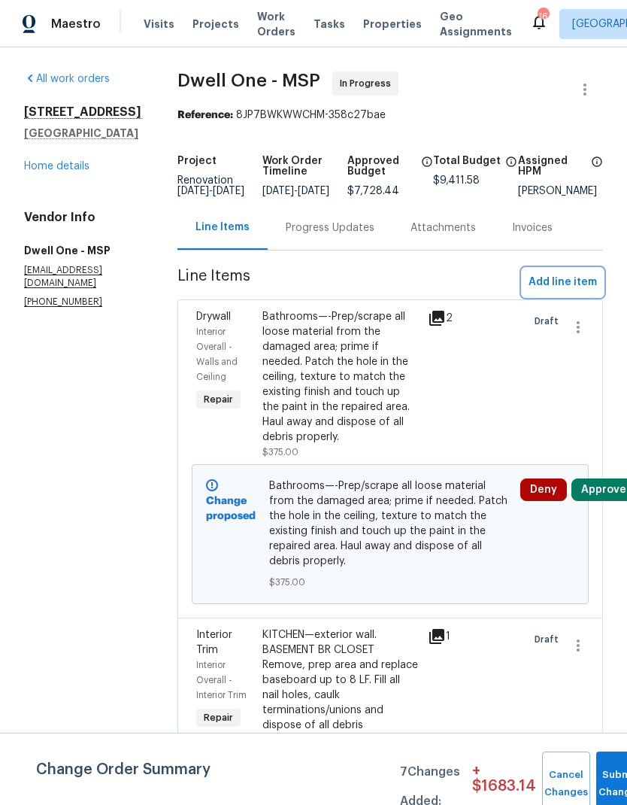
click at [561, 292] on span "Add line item" at bounding box center [563, 282] width 68 height 19
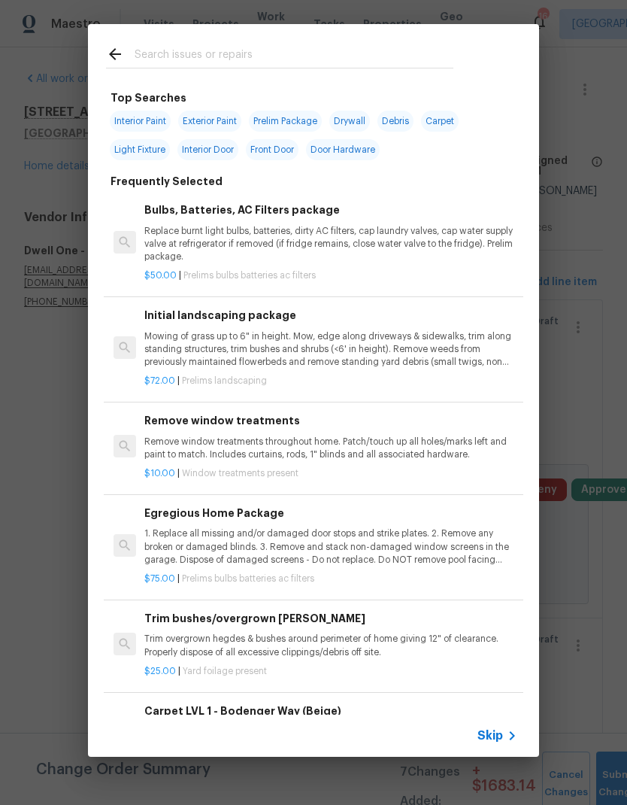
click at [157, 67] on input "text" at bounding box center [294, 56] width 319 height 23
type input "Caulk"
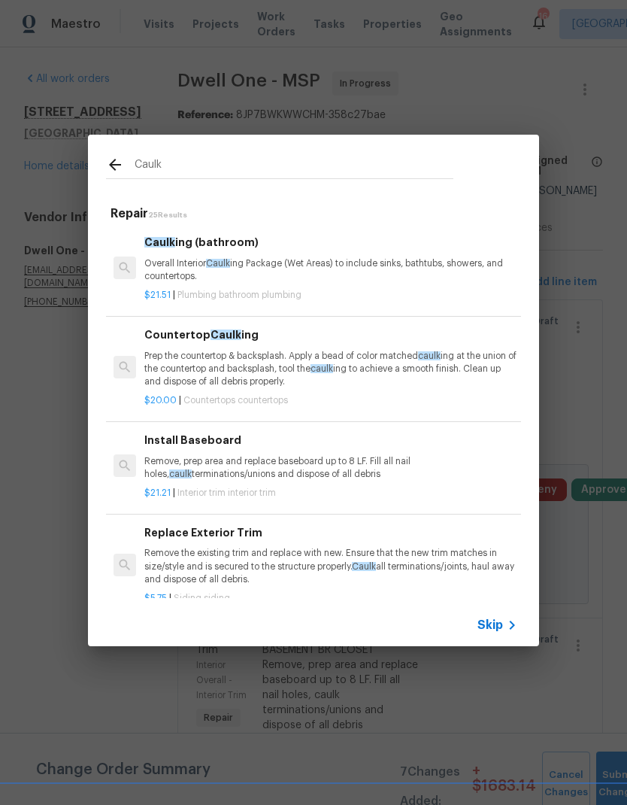
click at [163, 270] on p "Overall Interior Caulk ing Package (Wet Areas) to include sinks, bathtubs, show…" at bounding box center [330, 270] width 373 height 26
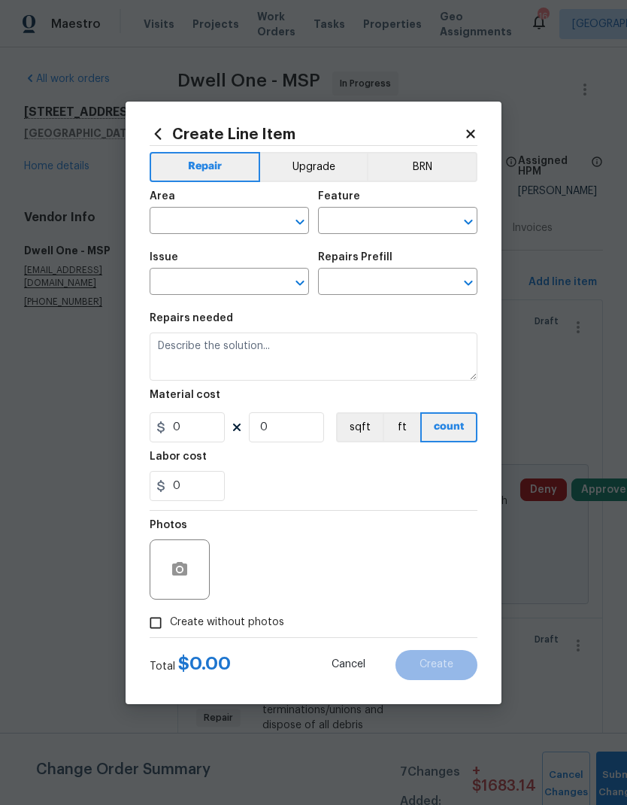
type input "Plumbing"
type input "Bathroom Plumbing"
type textarea "Overall Interior Caulking Package (Wet Areas) to include sinks, bathtubs, showe…"
type input "1"
type input "Caulking (bathroom) $21.51"
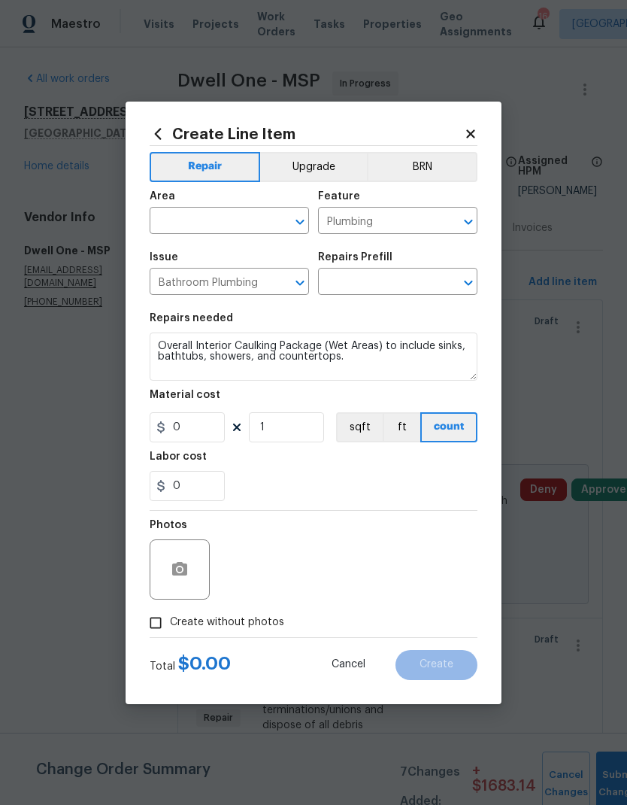
type input "21.51"
click at [187, 231] on input "text" at bounding box center [208, 222] width 117 height 23
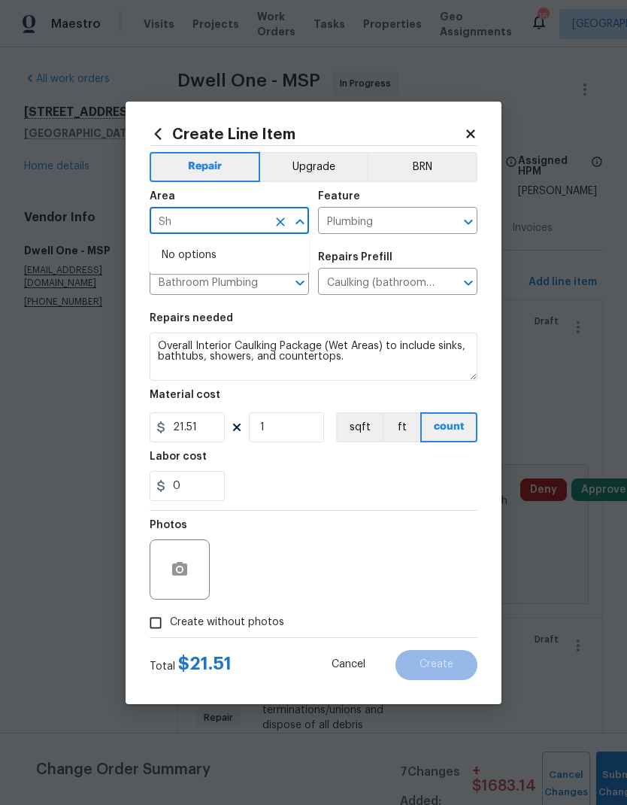
type input "S"
click at [174, 254] on li "Bathroom" at bounding box center [229, 255] width 159 height 25
type input "Bathroom"
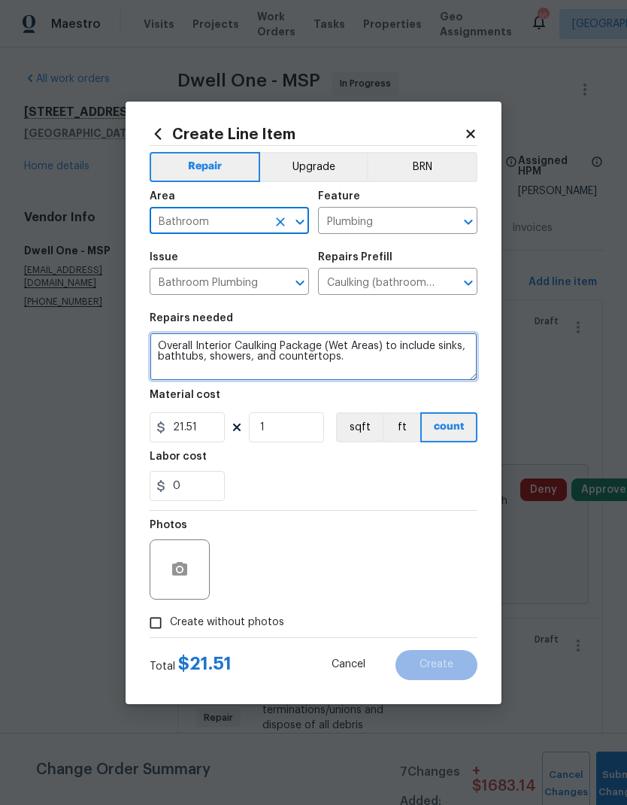
click at [158, 347] on textarea "Overall Interior Caulking Package (Wet Areas) to include sinks, bathtubs, showe…" at bounding box center [314, 357] width 328 height 48
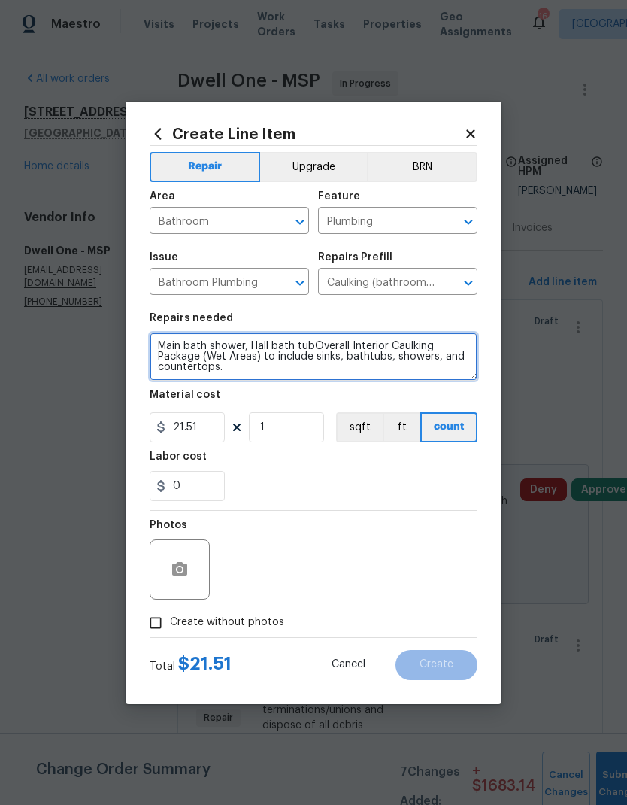
type textarea "Main bath shower, Hall bath tubOverall Interior Caulking Package (Wet Areas) to…"
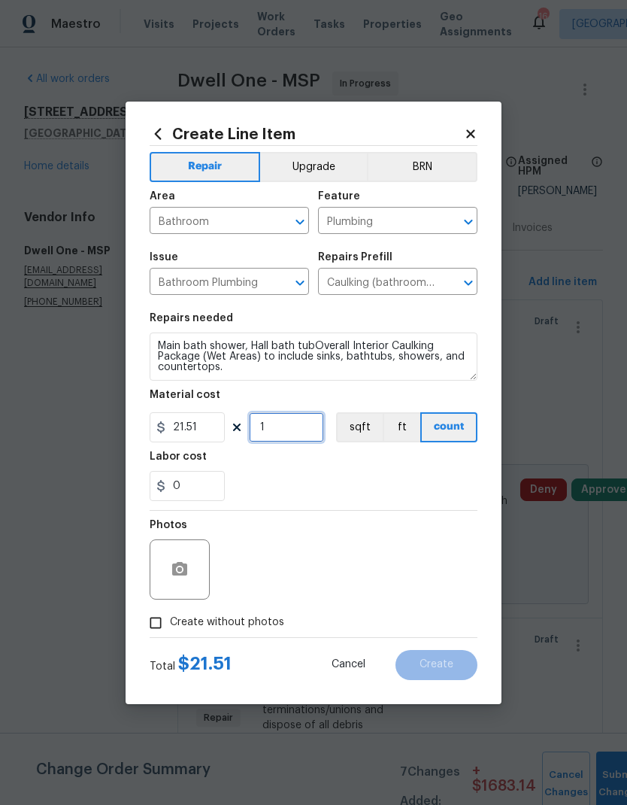
click at [275, 436] on input "1" at bounding box center [286, 427] width 75 height 30
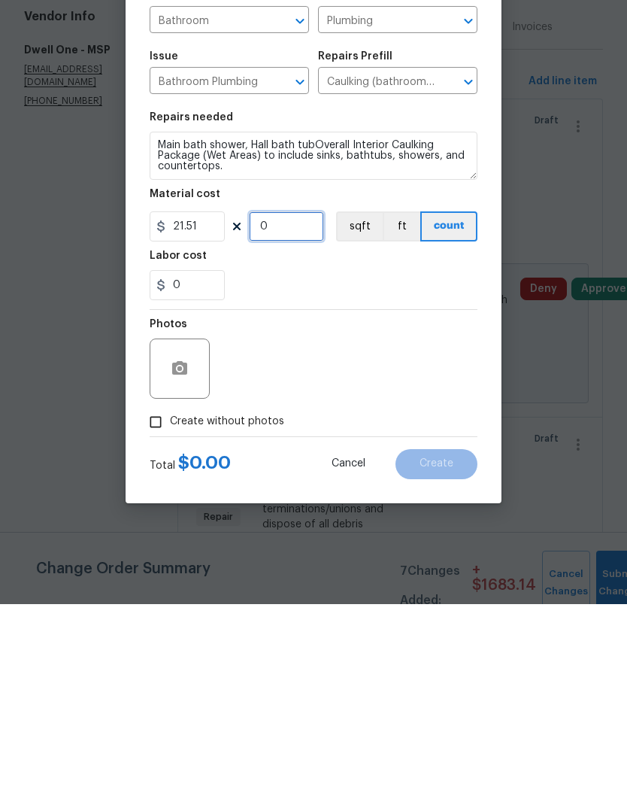
type input "3"
click at [257, 471] on div "0" at bounding box center [314, 486] width 328 height 30
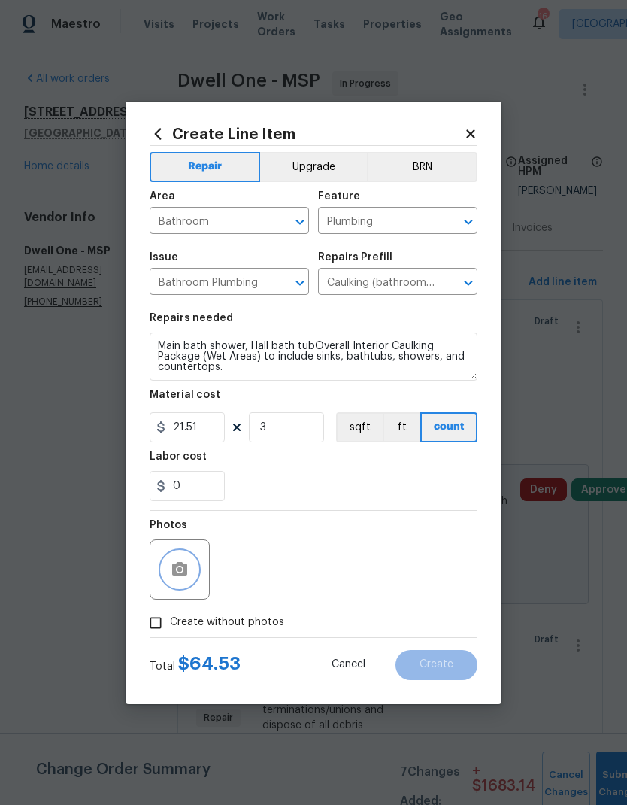
click at [172, 585] on button "button" at bounding box center [180, 569] width 36 height 36
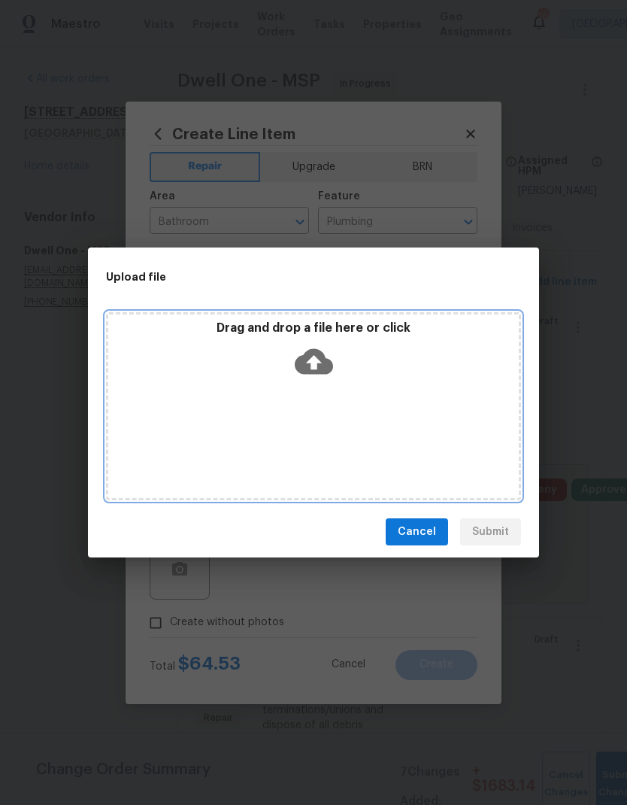
click at [336, 433] on div "Drag and drop a file here or click" at bounding box center [313, 406] width 415 height 188
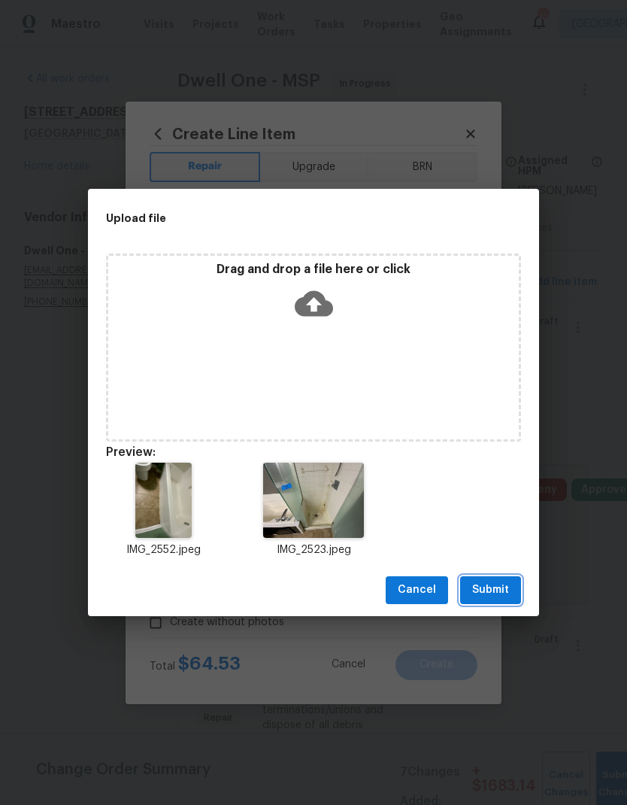
click at [484, 585] on span "Submit" at bounding box center [490, 590] width 37 height 19
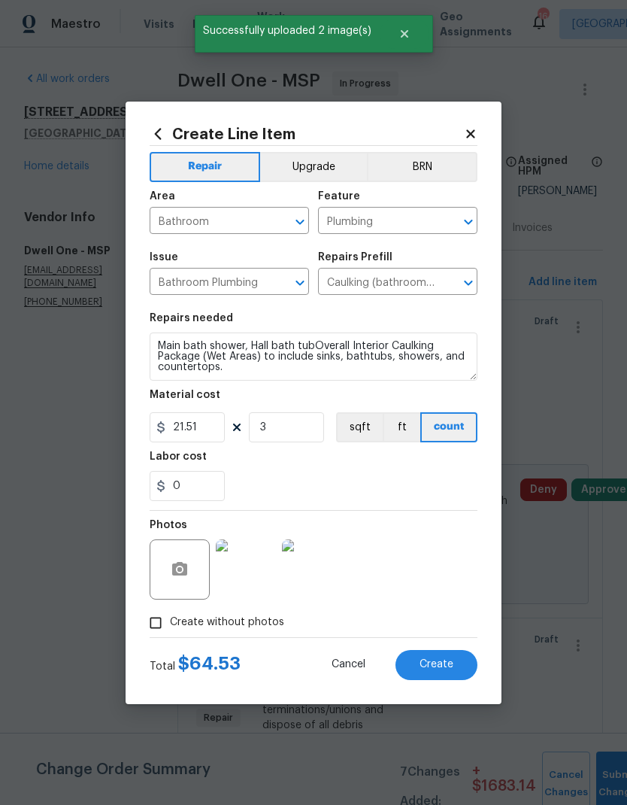
click at [427, 664] on span "Create" at bounding box center [437, 664] width 34 height 11
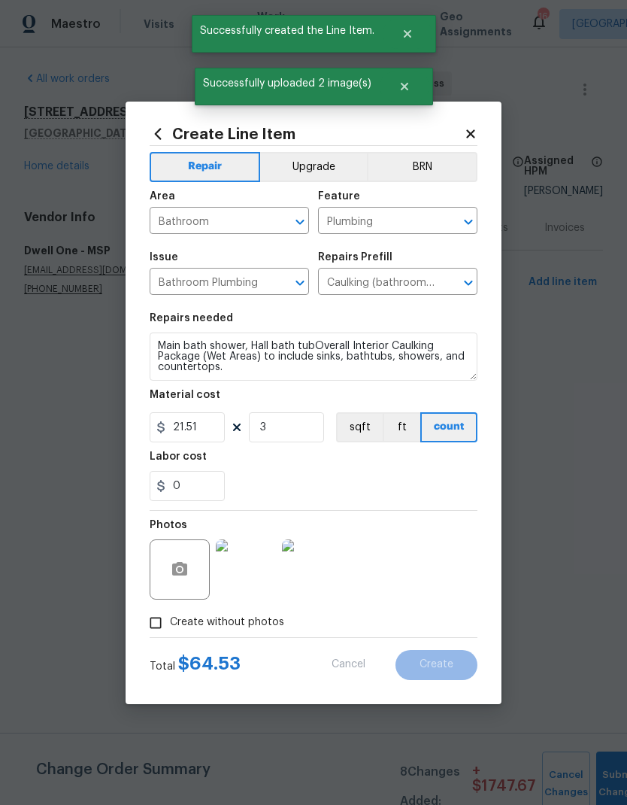
scroll to position [0, 0]
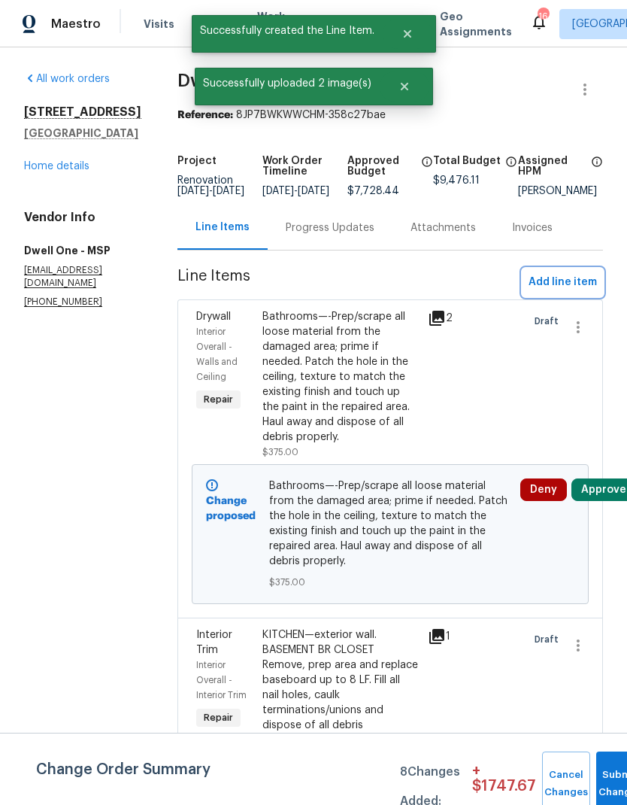
click at [550, 292] on span "Add line item" at bounding box center [563, 282] width 68 height 19
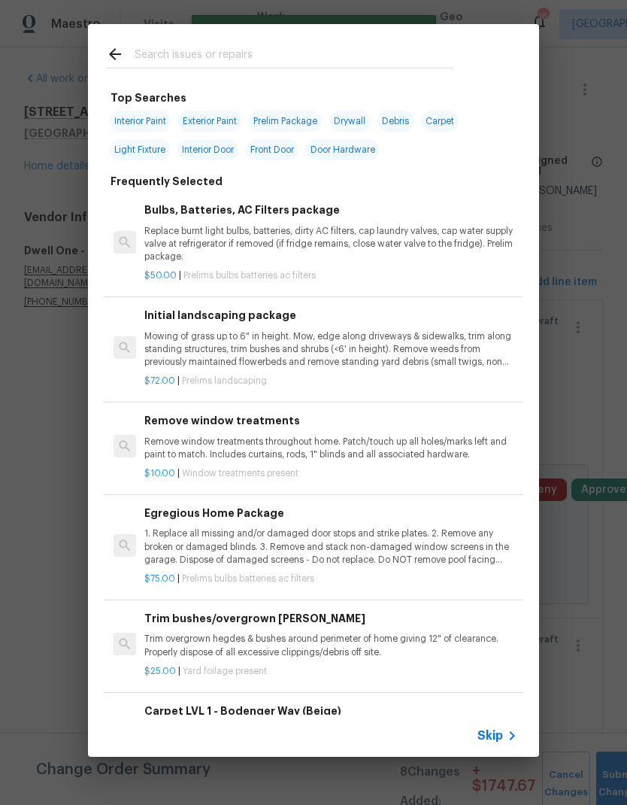
click at [146, 66] on input "text" at bounding box center [294, 56] width 319 height 23
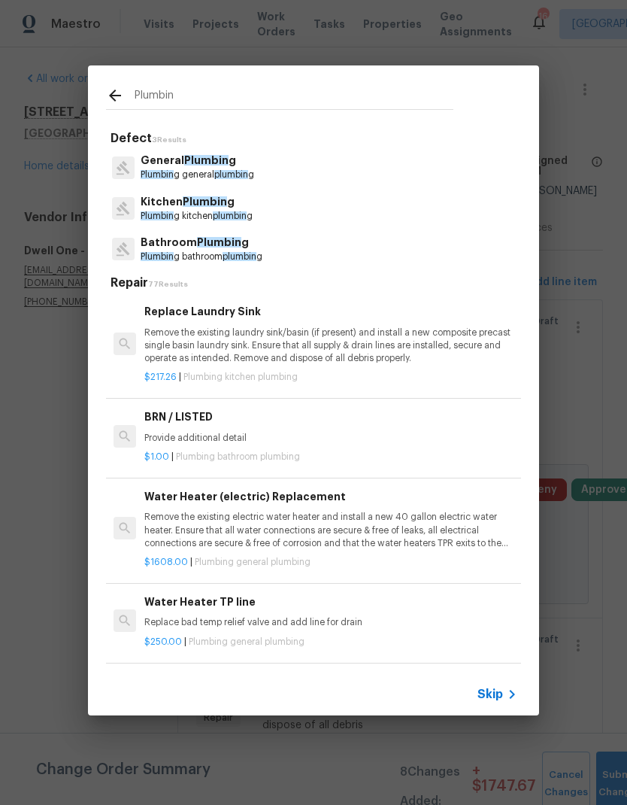
type input "Plumbing"
click at [162, 255] on span "Plumbing" at bounding box center [160, 256] width 39 height 9
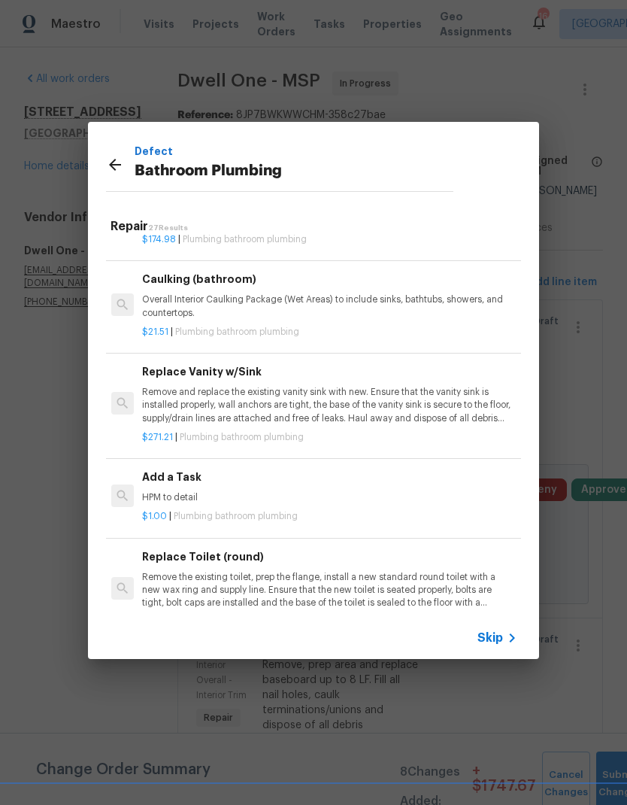
scroll to position [2195, 2]
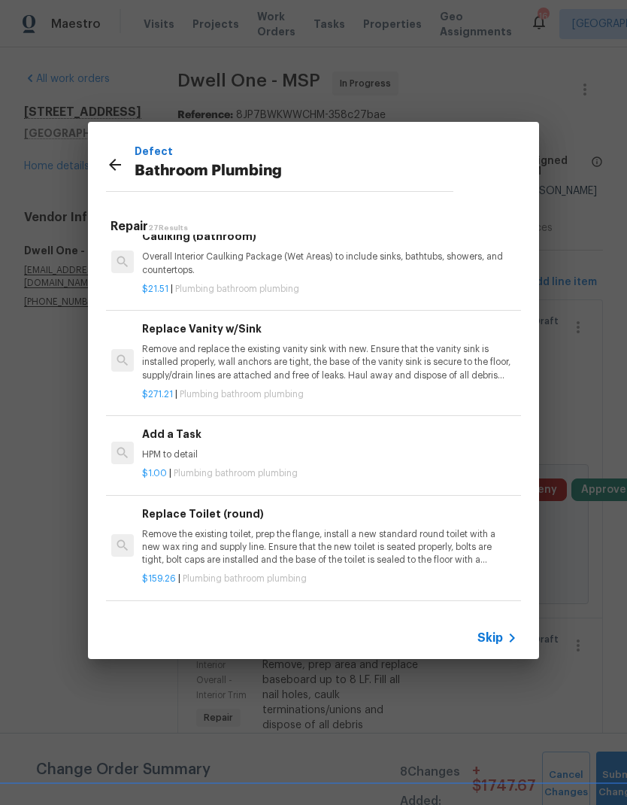
click at [155, 430] on div "Add a Task HPM to detail" at bounding box center [328, 444] width 373 height 36
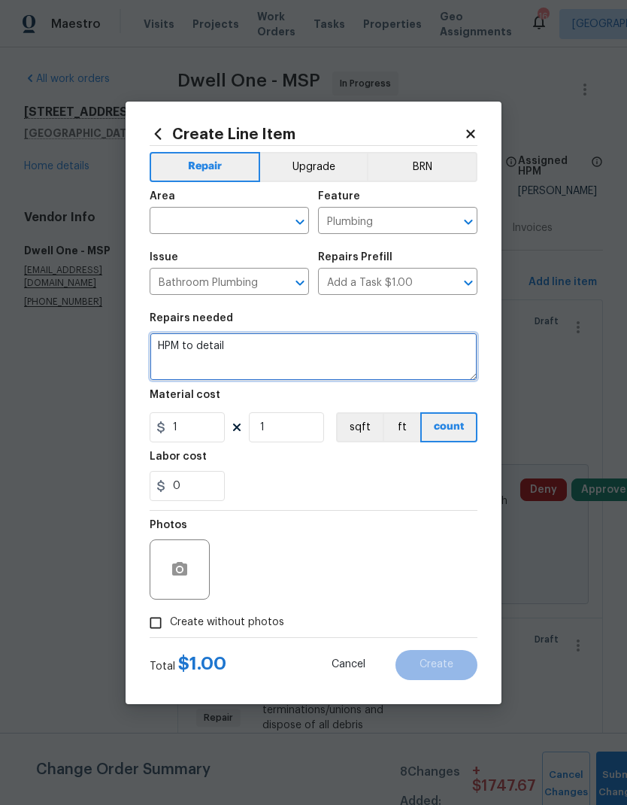
click at [242, 351] on textarea "HPM to detail" at bounding box center [314, 357] width 328 height 48
type textarea "H"
type textarea "Hall bath—clean drain at vanity"
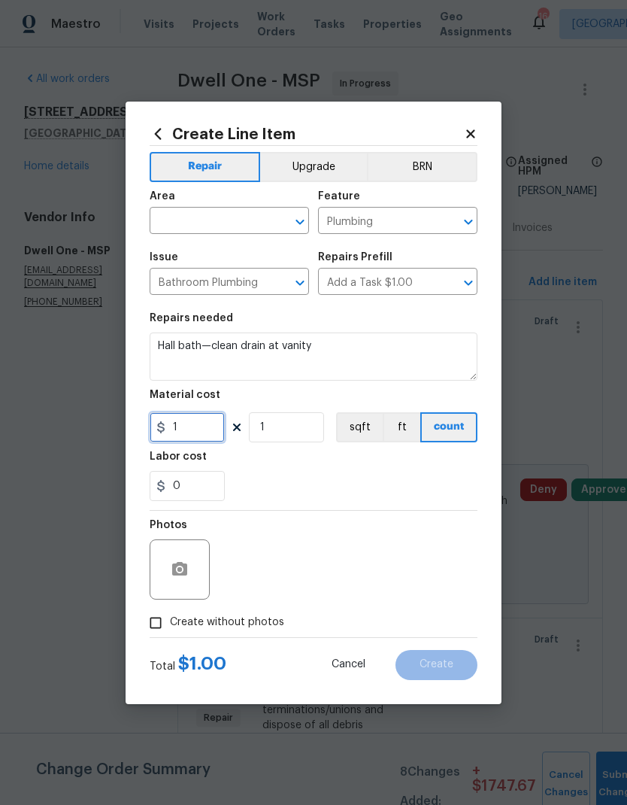
click at [196, 433] on input "1" at bounding box center [187, 427] width 75 height 30
click at [193, 485] on input "0" at bounding box center [187, 486] width 75 height 30
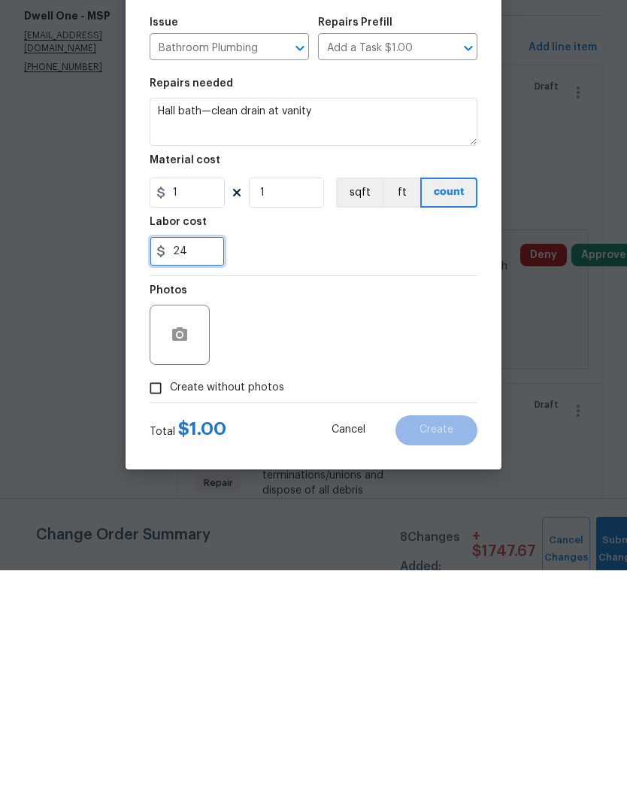
type input "24"
click at [296, 471] on div "24" at bounding box center [314, 486] width 328 height 30
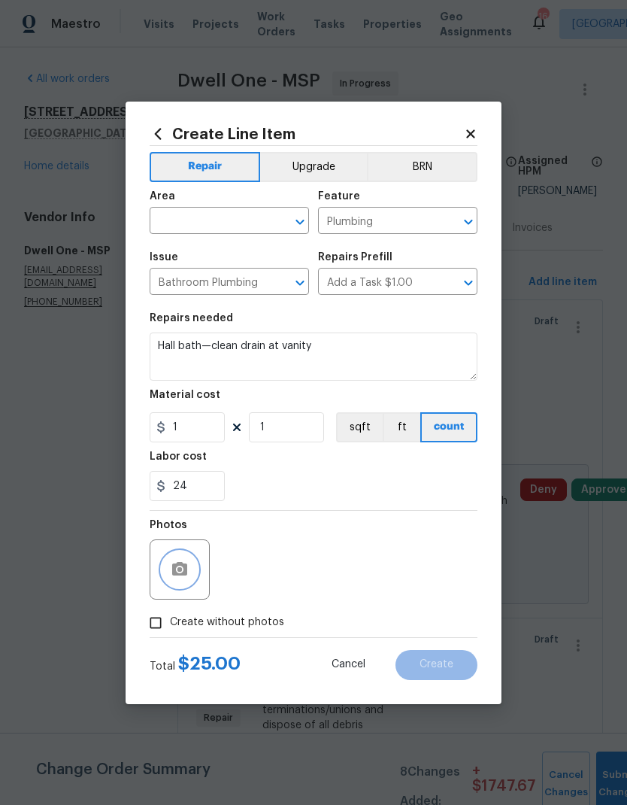
click at [167, 577] on button "button" at bounding box center [180, 569] width 36 height 36
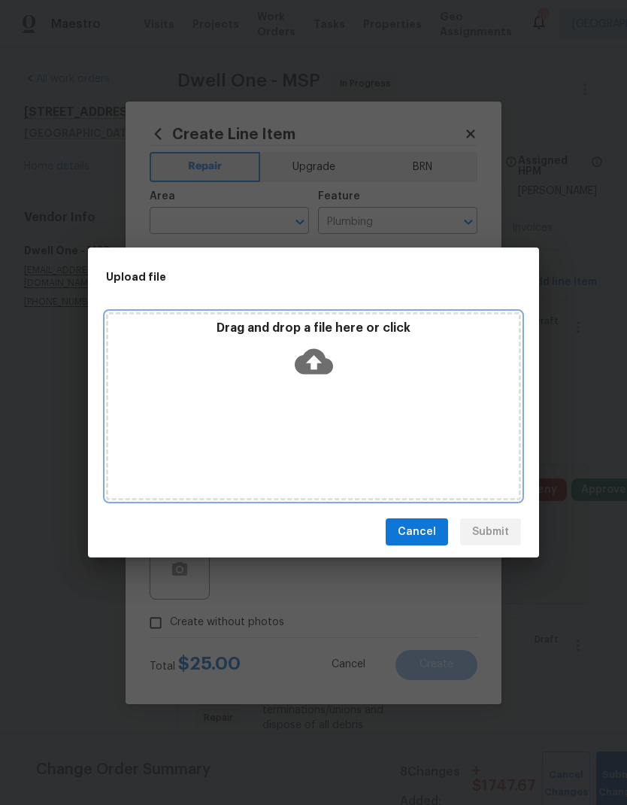
click at [303, 433] on div "Drag and drop a file here or click" at bounding box center [313, 406] width 415 height 188
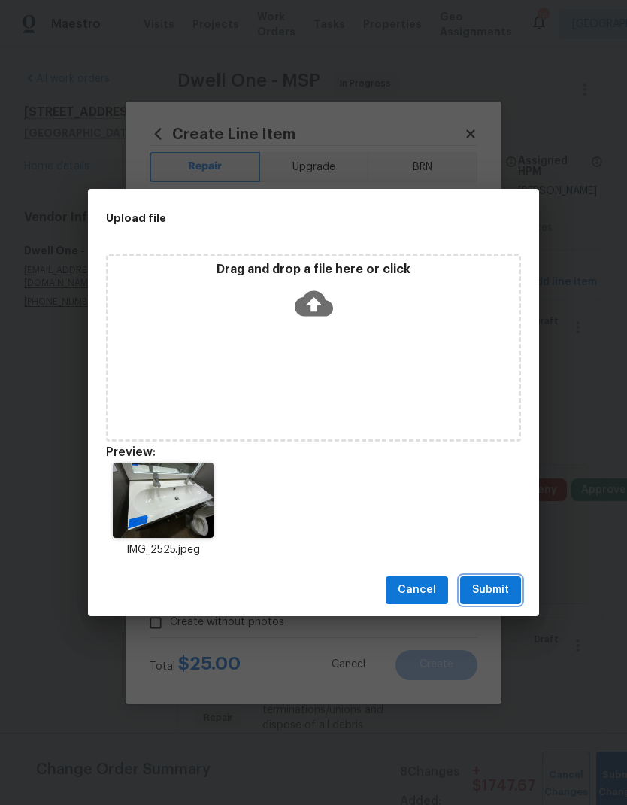
click at [495, 591] on span "Submit" at bounding box center [490, 590] width 37 height 19
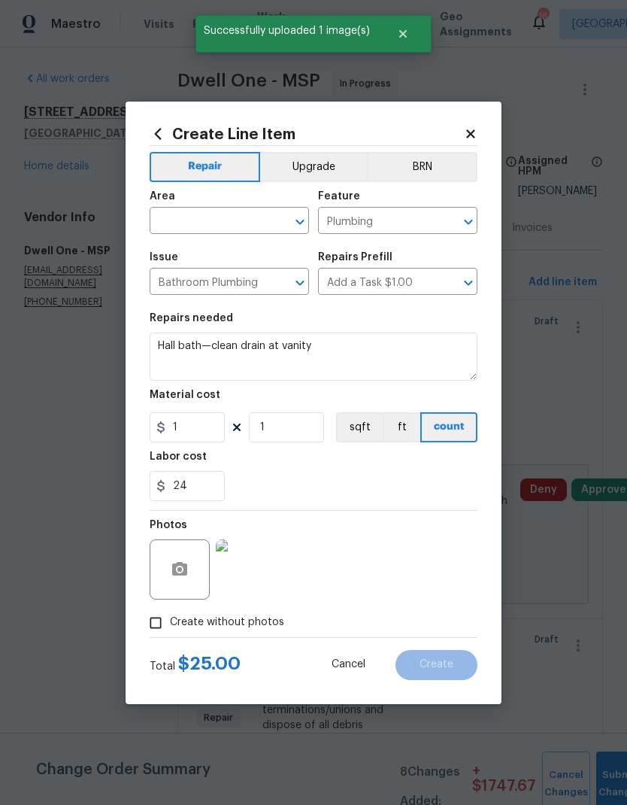
click at [171, 220] on input "text" at bounding box center [208, 222] width 117 height 23
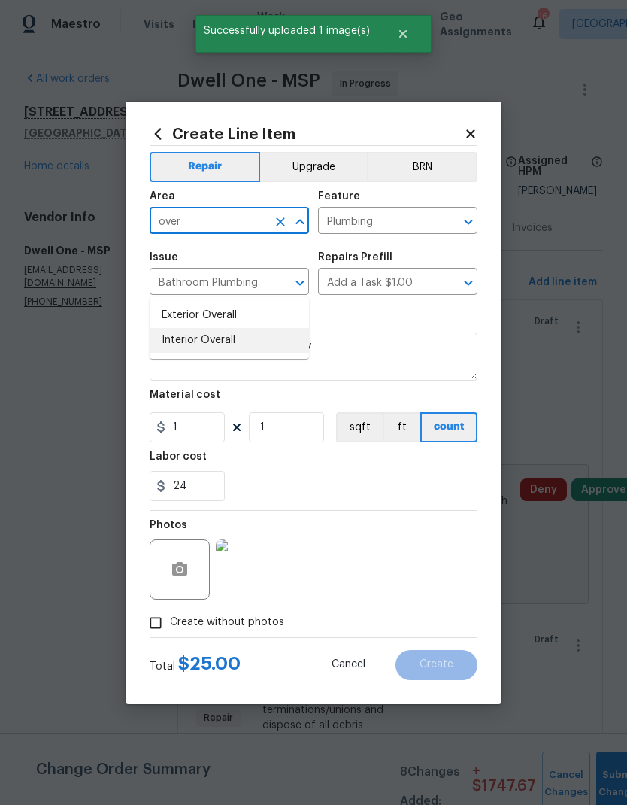
click at [171, 328] on li "Interior Overall" at bounding box center [229, 340] width 159 height 25
type input "Interior Overall"
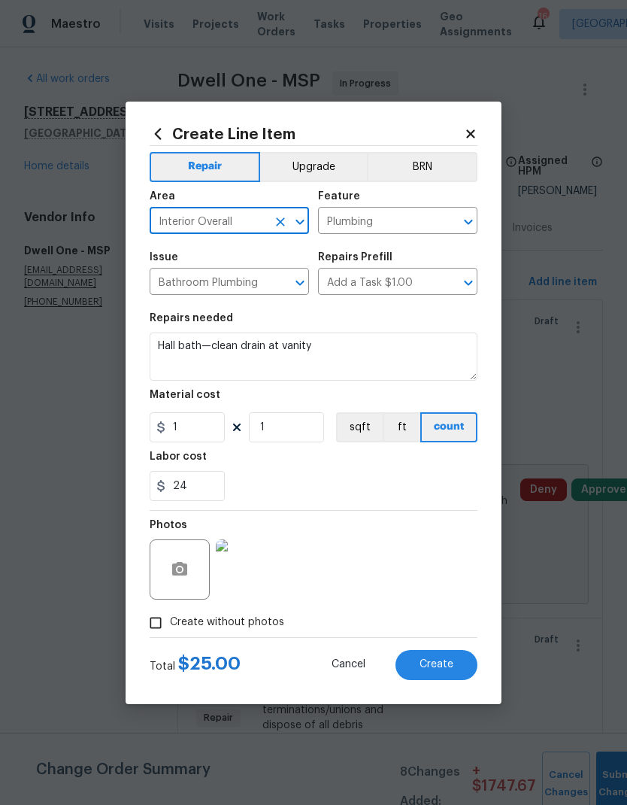
click at [360, 308] on section "Repairs needed Hall bath—clean drain at vanity Material cost 1 1 sqft ft count …" at bounding box center [314, 407] width 328 height 206
click at [430, 670] on span "Create" at bounding box center [437, 664] width 34 height 11
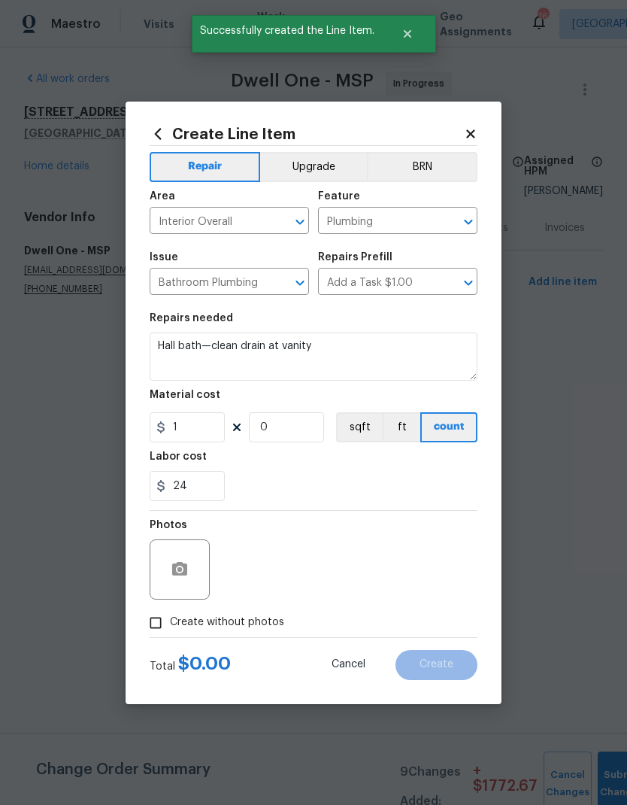
scroll to position [0, 0]
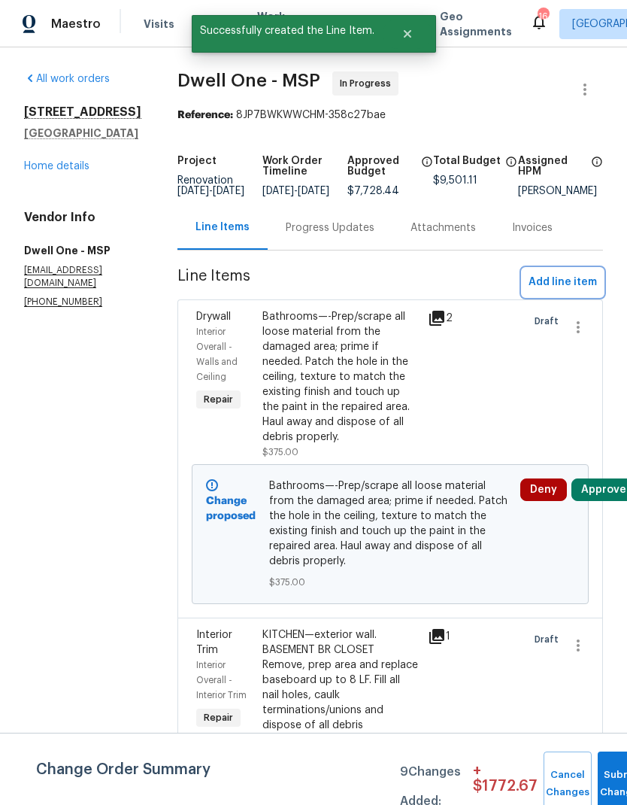
click at [556, 292] on span "Add line item" at bounding box center [563, 282] width 68 height 19
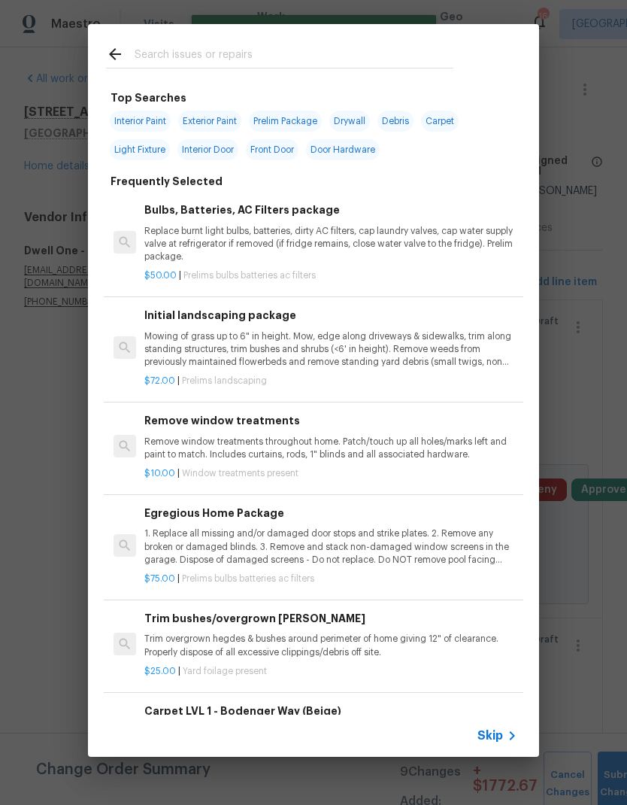
click at [156, 59] on input "text" at bounding box center [294, 56] width 319 height 23
type input "Outlets"
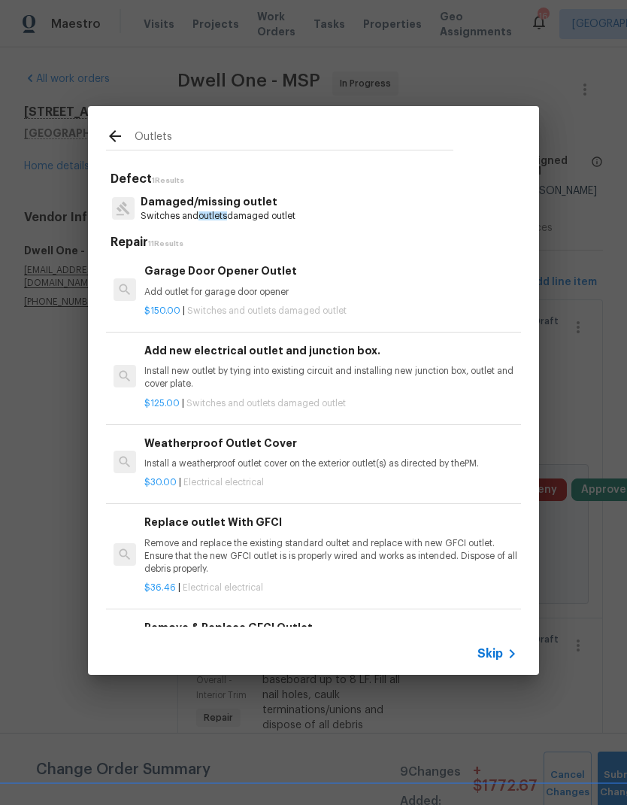
click at [160, 210] on p "Switches and outlets damaged outlet" at bounding box center [218, 216] width 155 height 13
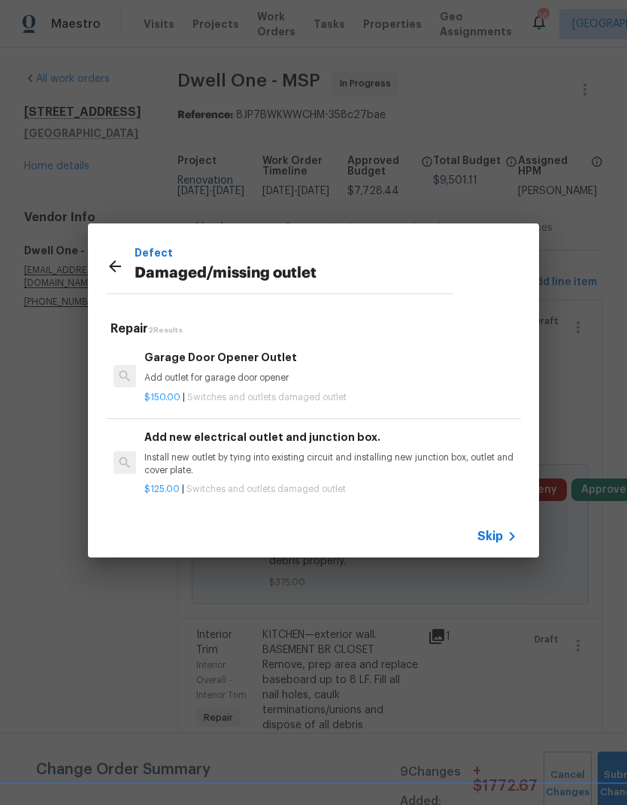
click at [113, 268] on icon at bounding box center [115, 266] width 12 height 12
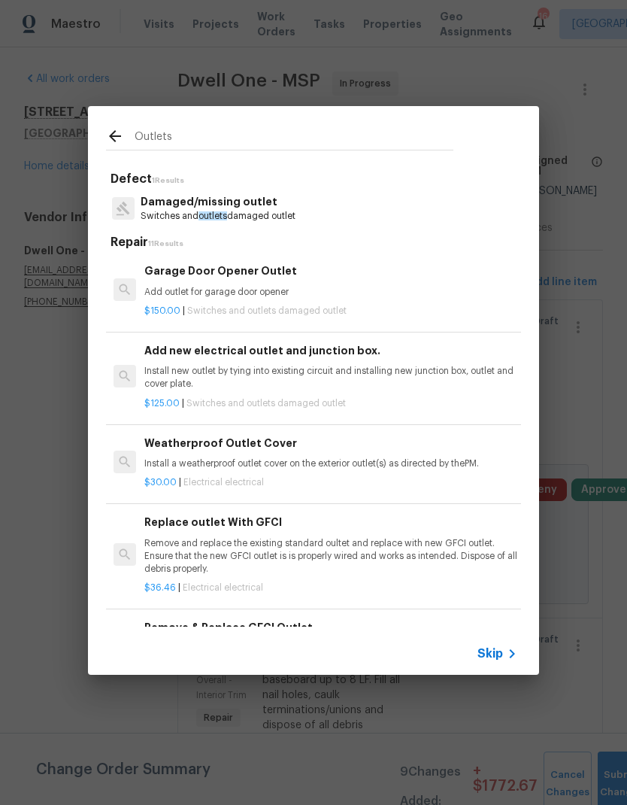
click at [185, 138] on input "Outlets" at bounding box center [294, 138] width 319 height 23
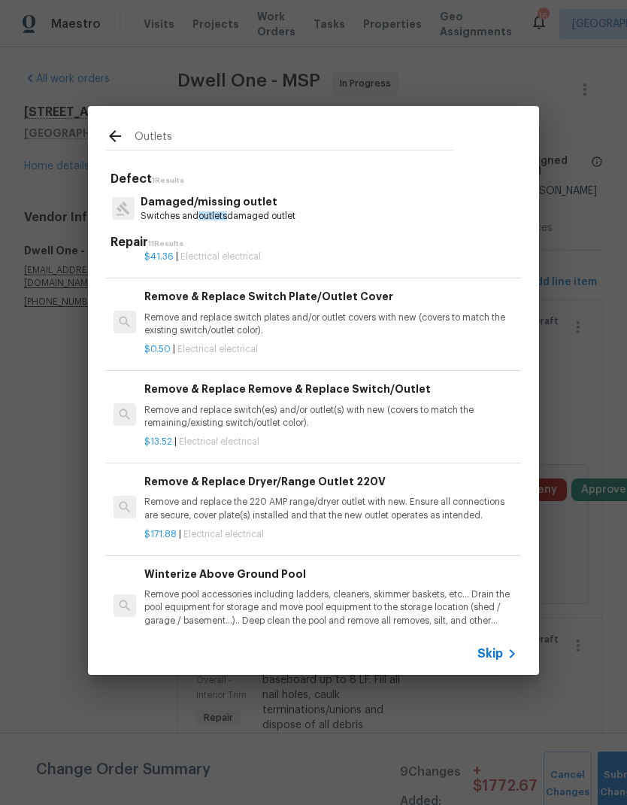
scroll to position [424, 0]
click at [128, 437] on div at bounding box center [125, 414] width 35 height 72
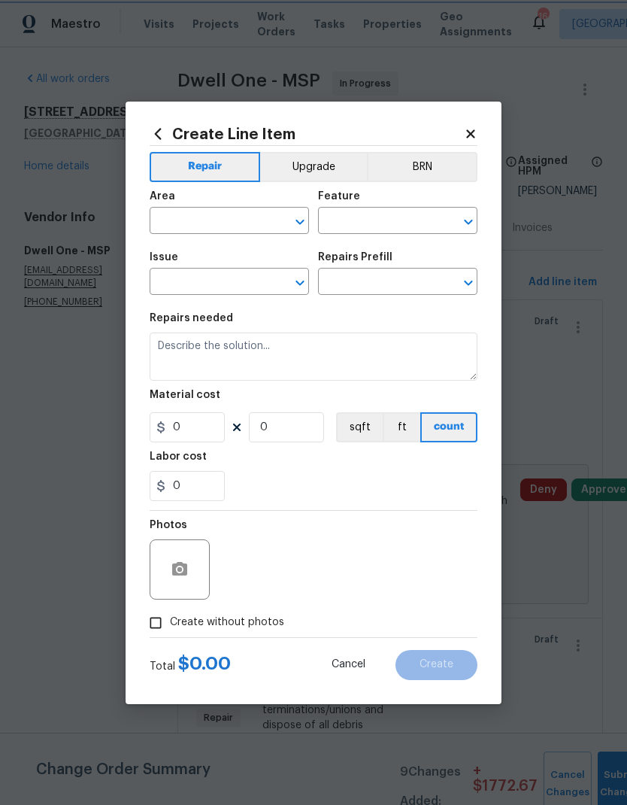
type input "Electrical"
type textarea "Remove and replace switch(es) and/or outlet(s) with new (covers to match the re…"
type input "1"
type input "Remove & Replace Remove & Replace Switch/Outlet $13.52"
type input "13.52"
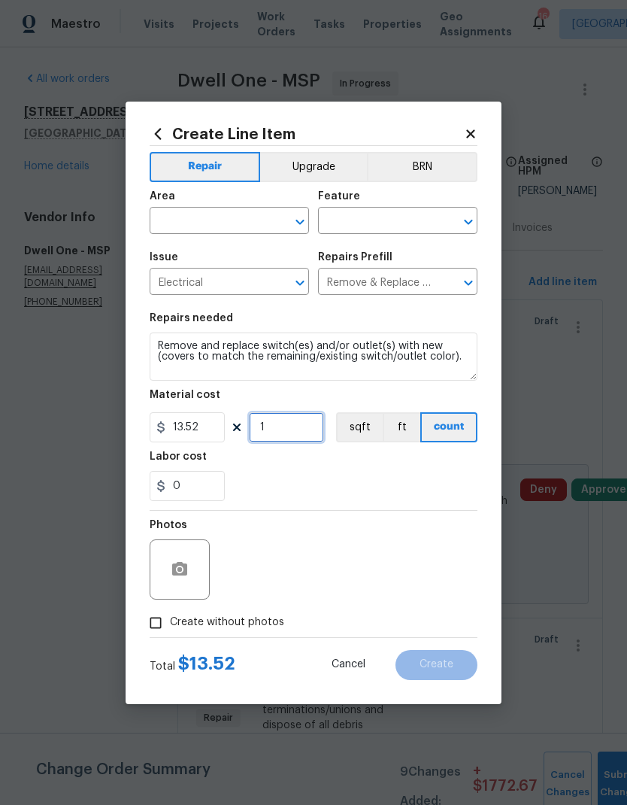
click at [271, 430] on input "1" at bounding box center [286, 427] width 75 height 30
type input "8"
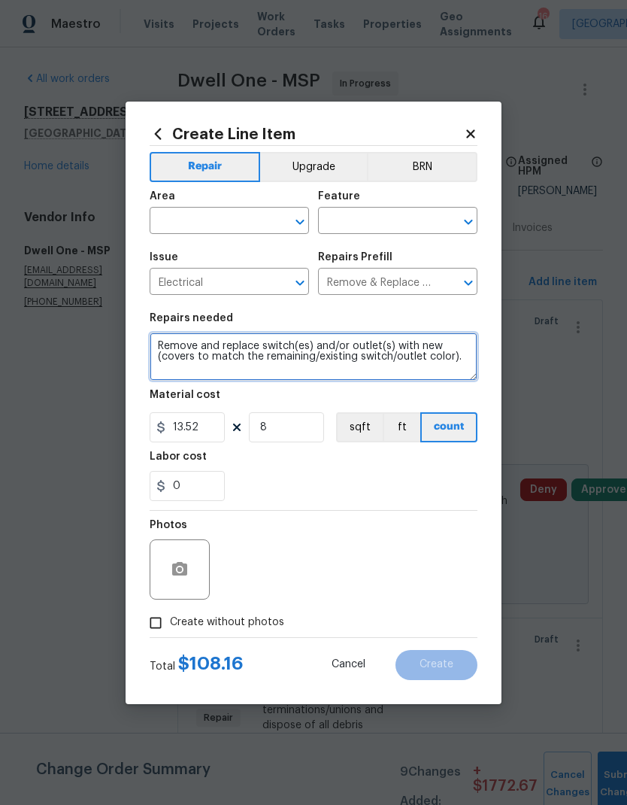
click at [154, 346] on textarea "Remove and replace switch(es) and/or outlet(s) with new (covers to match the re…" at bounding box center [314, 357] width 328 height 48
type textarea "LL BR. Remove and replace switch(es) and/or outlet(s) with new (covers to match…"
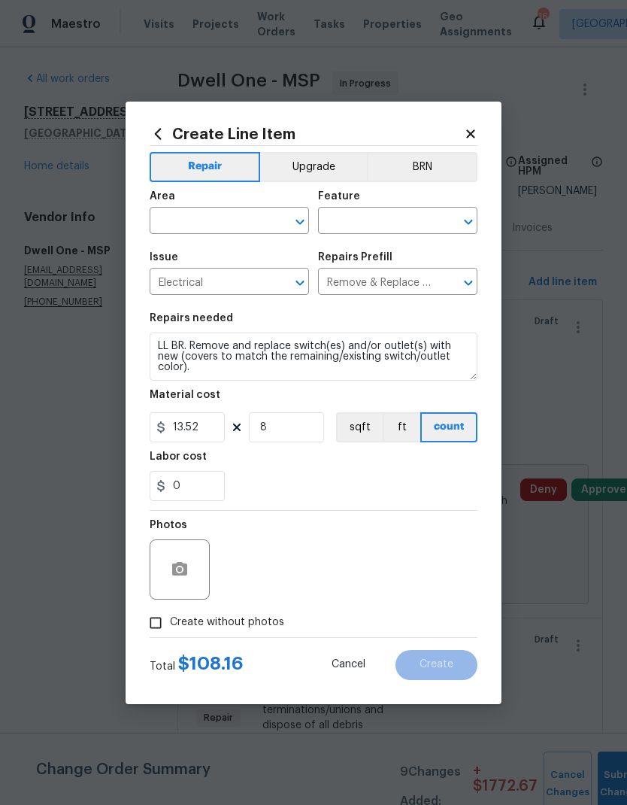
click at [178, 217] on input "text" at bounding box center [208, 222] width 117 height 23
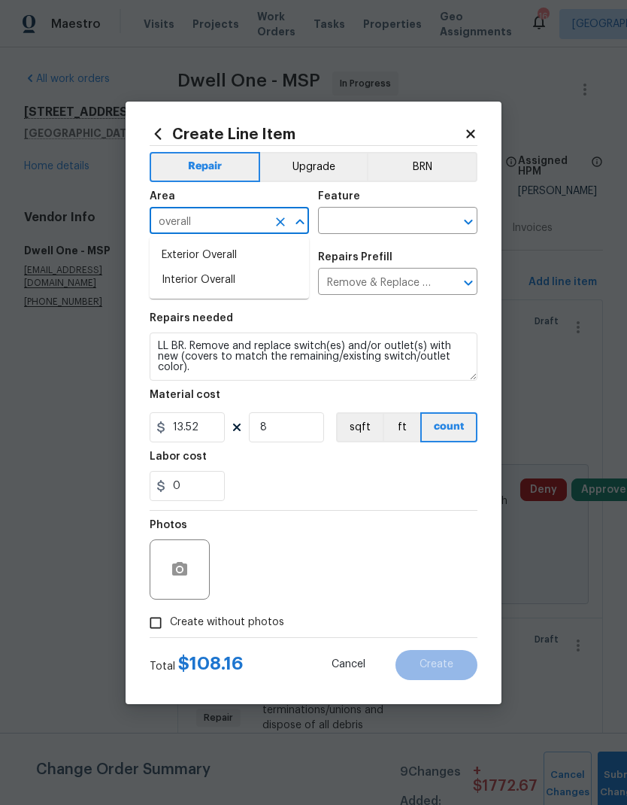
click at [172, 283] on li "Interior Overall" at bounding box center [229, 280] width 159 height 25
type input "Interior Overall"
click at [351, 225] on input "text" at bounding box center [376, 222] width 117 height 23
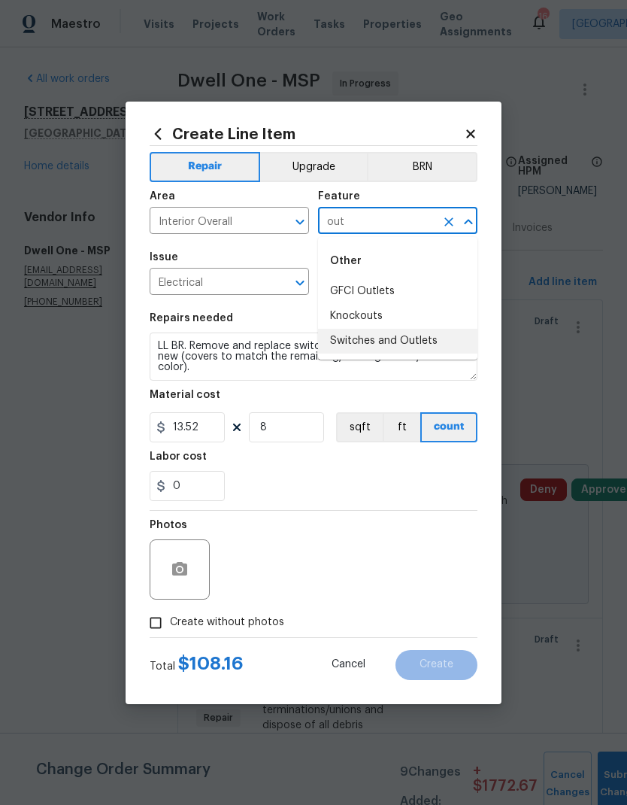
click at [341, 348] on li "Switches and Outlets" at bounding box center [397, 341] width 159 height 25
type input "Switches and Outlets"
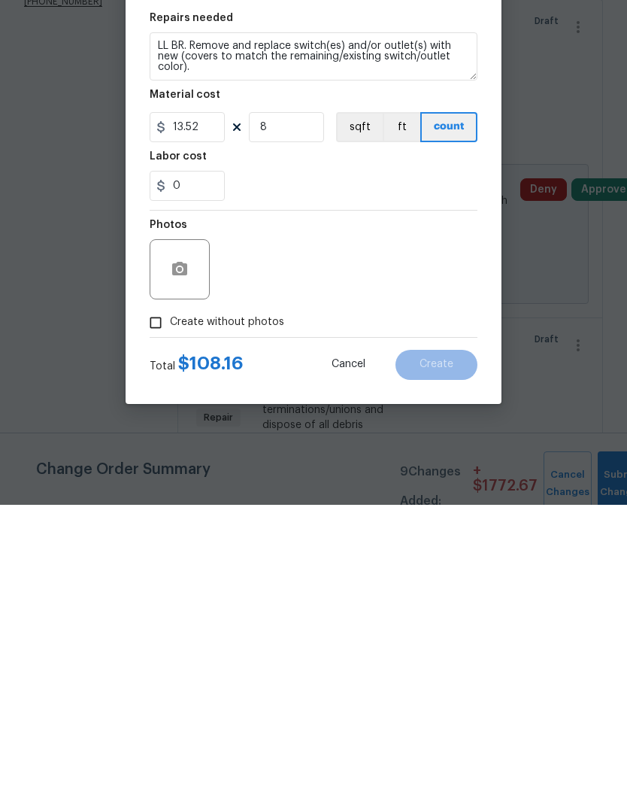
scroll to position [60, 0]
click at [169, 551] on button "button" at bounding box center [180, 569] width 36 height 36
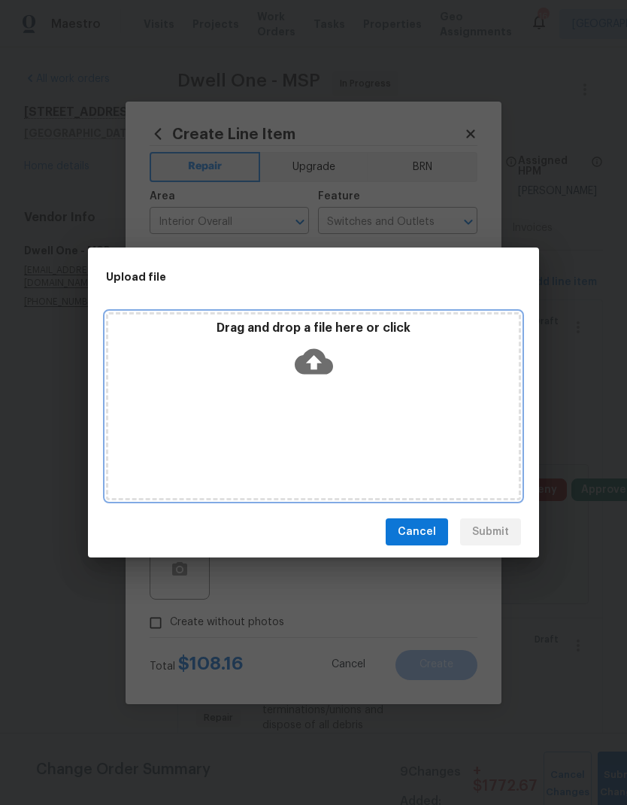
click at [344, 424] on div "Drag and drop a file here or click" at bounding box center [313, 406] width 415 height 188
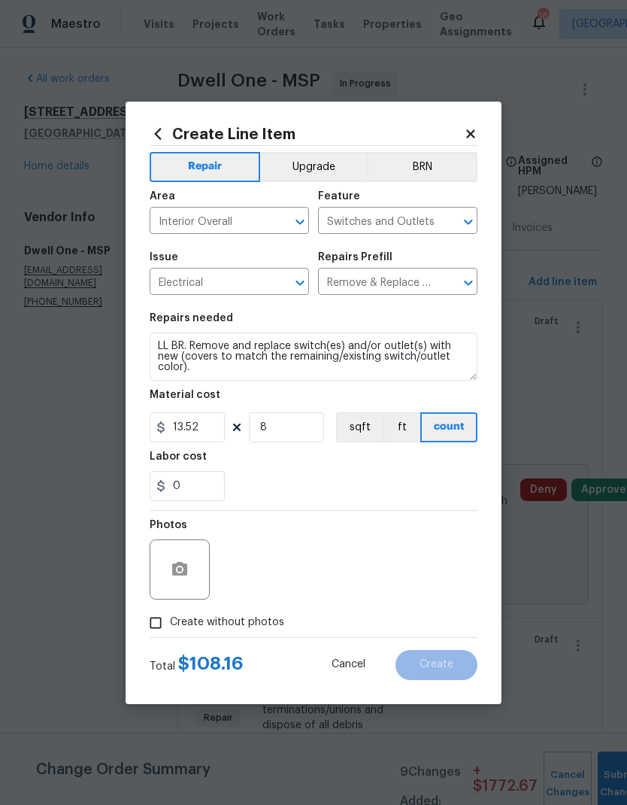
scroll to position [60, 0]
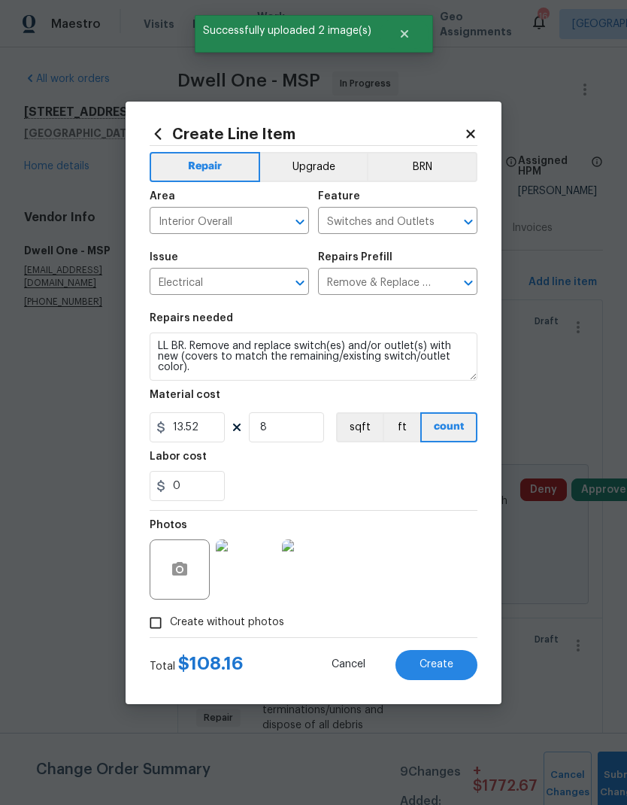
click at [427, 666] on span "Create" at bounding box center [437, 664] width 34 height 11
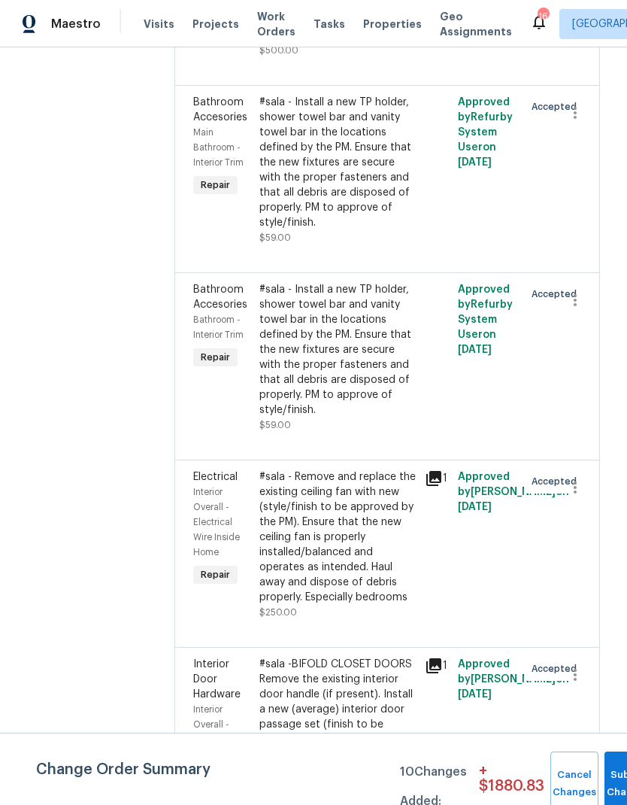
scroll to position [3835, 3]
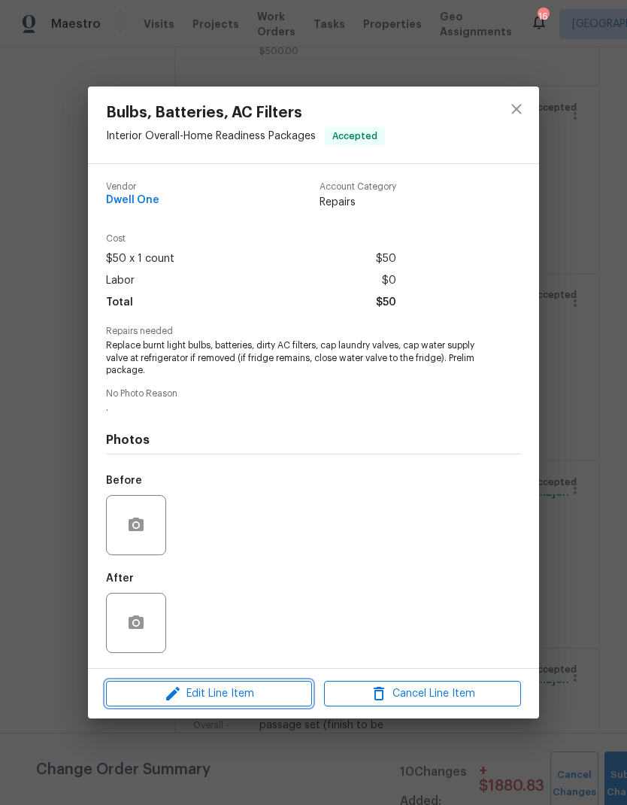
click at [205, 701] on span "Edit Line Item" at bounding box center [209, 694] width 197 height 19
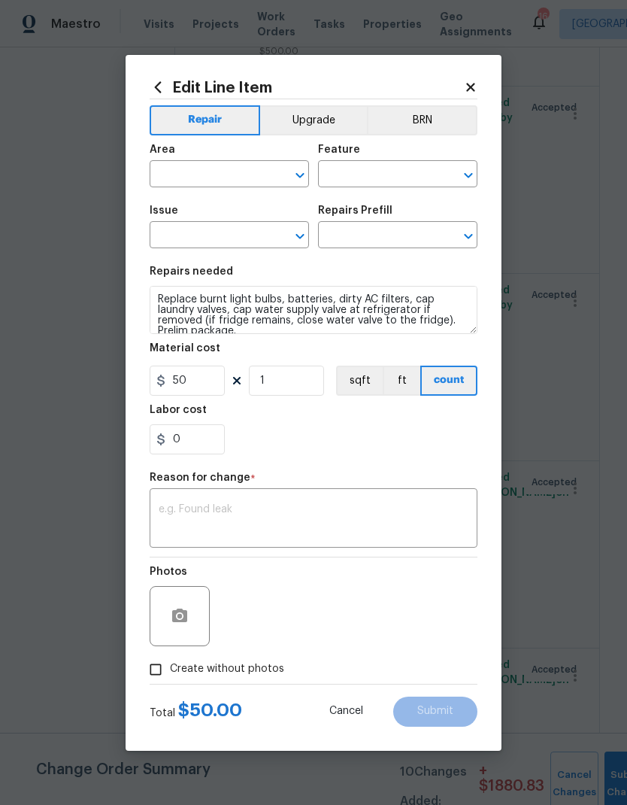
type input "Interior Overall"
type input "Home Readiness Packages"
type input "Bulbs, Batteries, AC Filters"
type input "Bulbs, Batteries, AC Filters package $50.00"
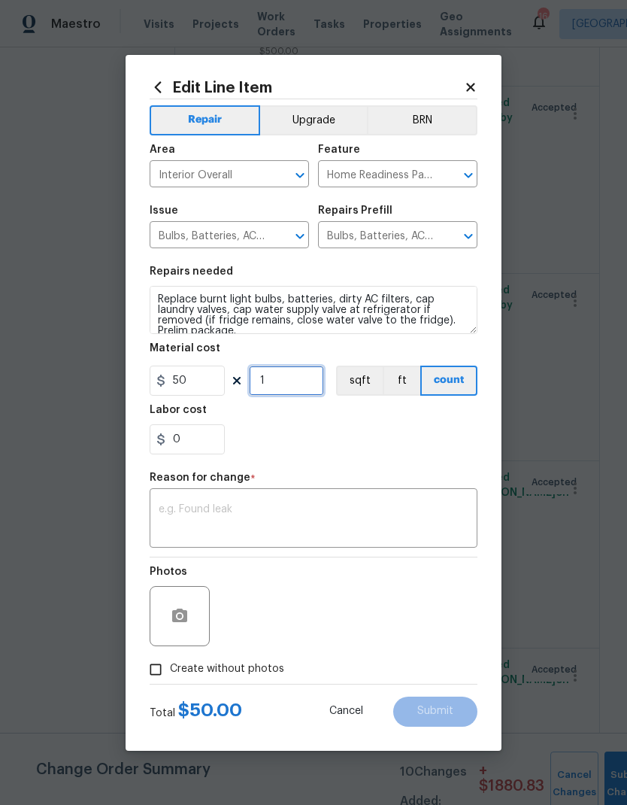
click at [274, 389] on input "1" at bounding box center [286, 381] width 75 height 30
type input "2"
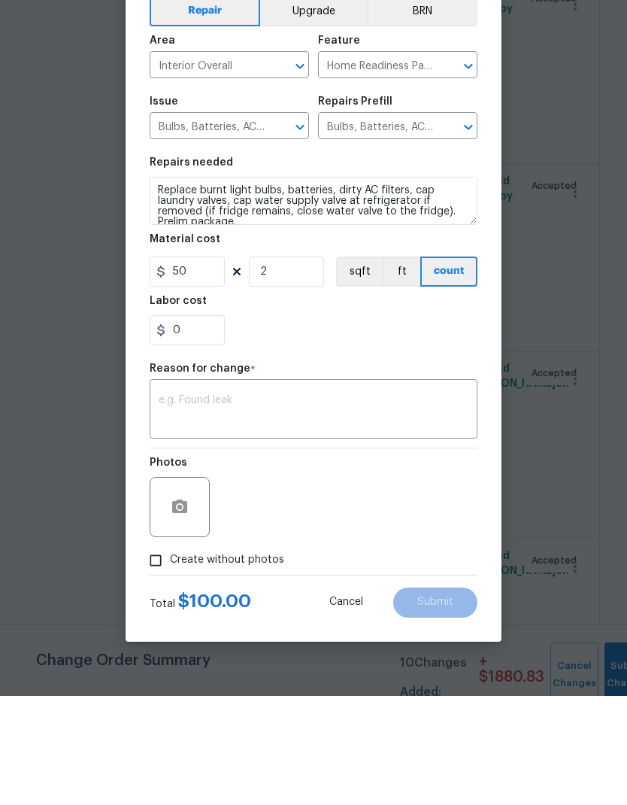
click at [178, 504] on textarea at bounding box center [314, 520] width 310 height 32
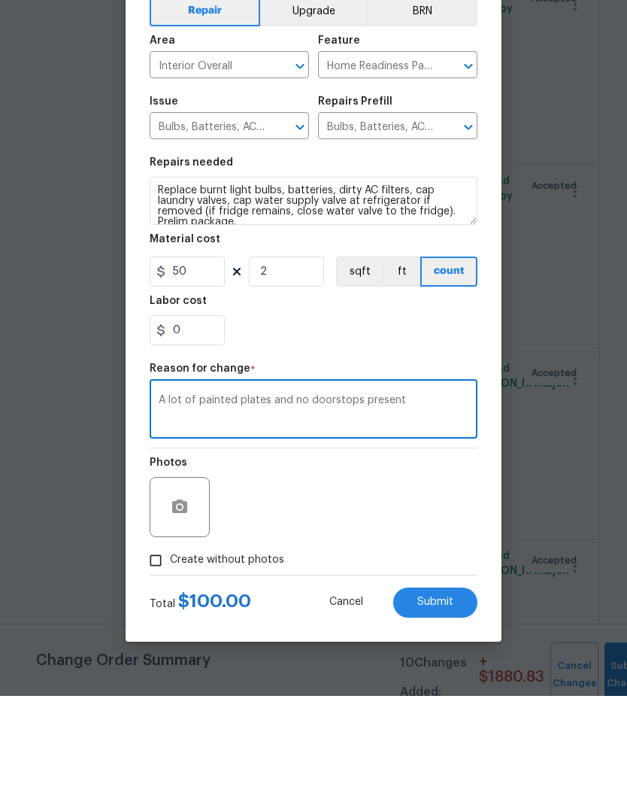
scroll to position [60, 0]
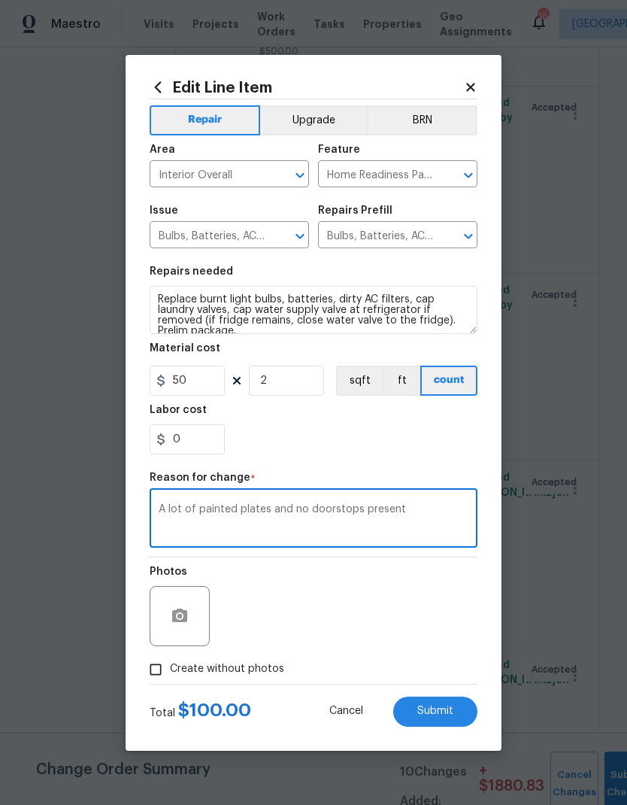
type textarea "A lot of painted plates and no doorstops present"
click at [170, 621] on button "button" at bounding box center [180, 616] width 36 height 36
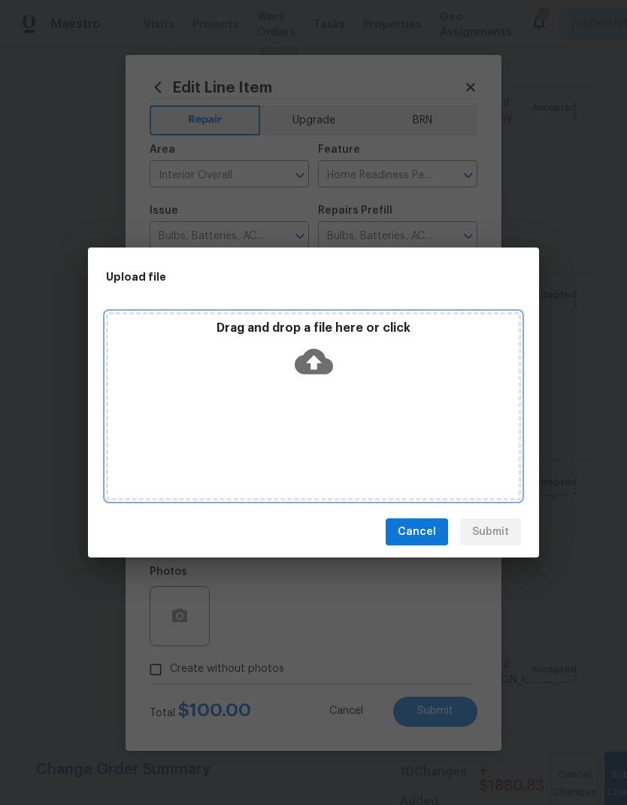
click at [275, 432] on div "Drag and drop a file here or click" at bounding box center [313, 406] width 415 height 188
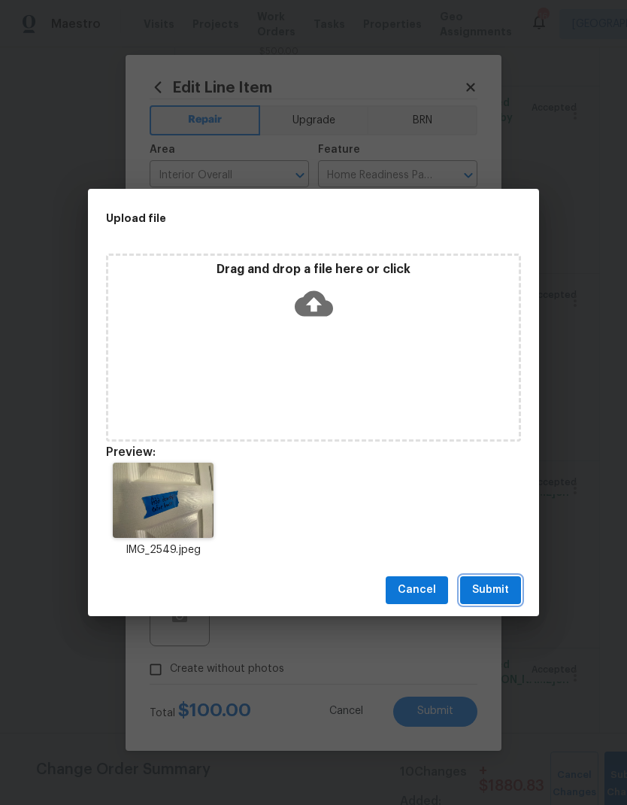
click at [482, 593] on span "Submit" at bounding box center [490, 590] width 37 height 19
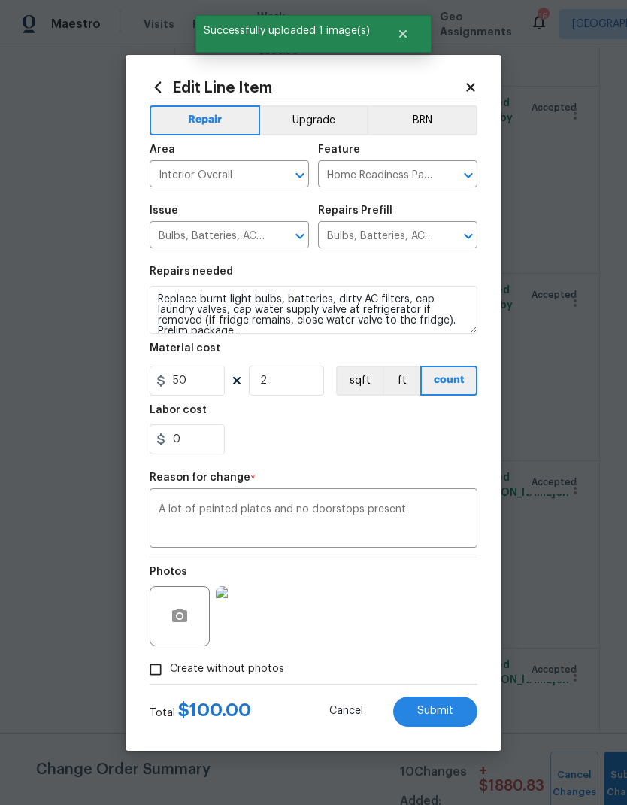
click at [433, 713] on span "Submit" at bounding box center [436, 711] width 36 height 11
type input "1"
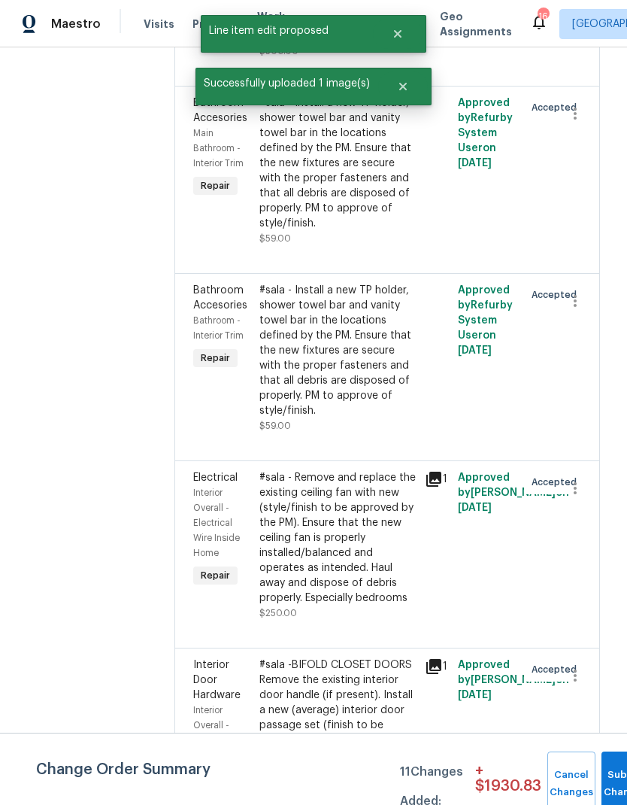
scroll to position [0, 0]
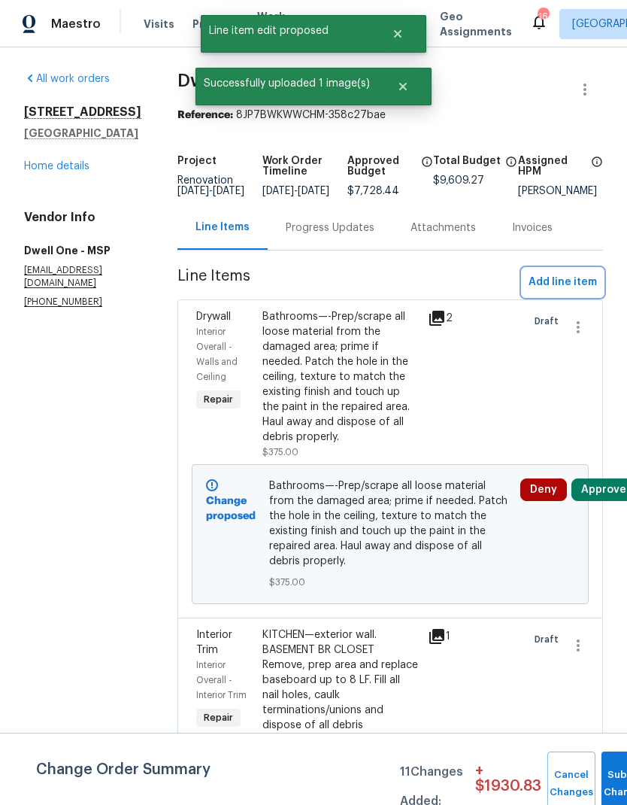
click at [554, 290] on span "Add line item" at bounding box center [563, 282] width 68 height 19
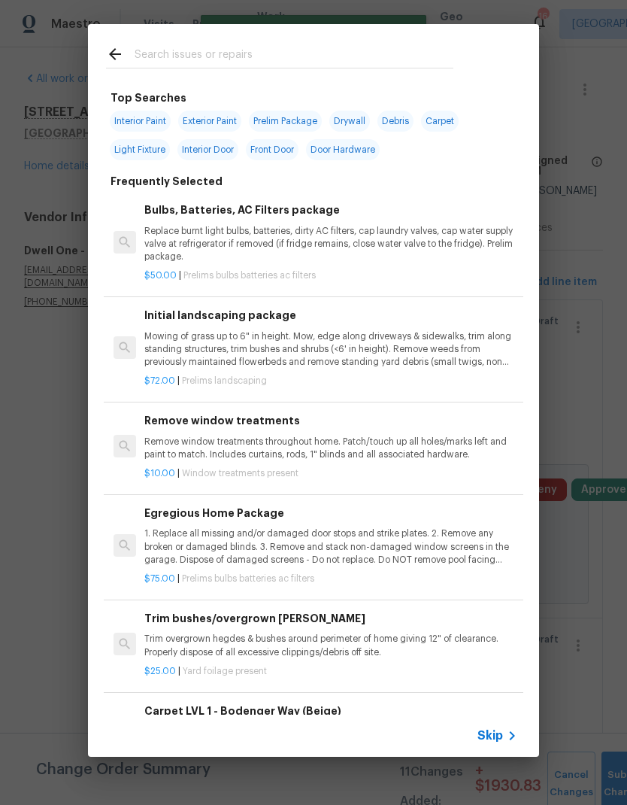
click at [166, 55] on input "text" at bounding box center [294, 56] width 319 height 23
type input "Cabinet"
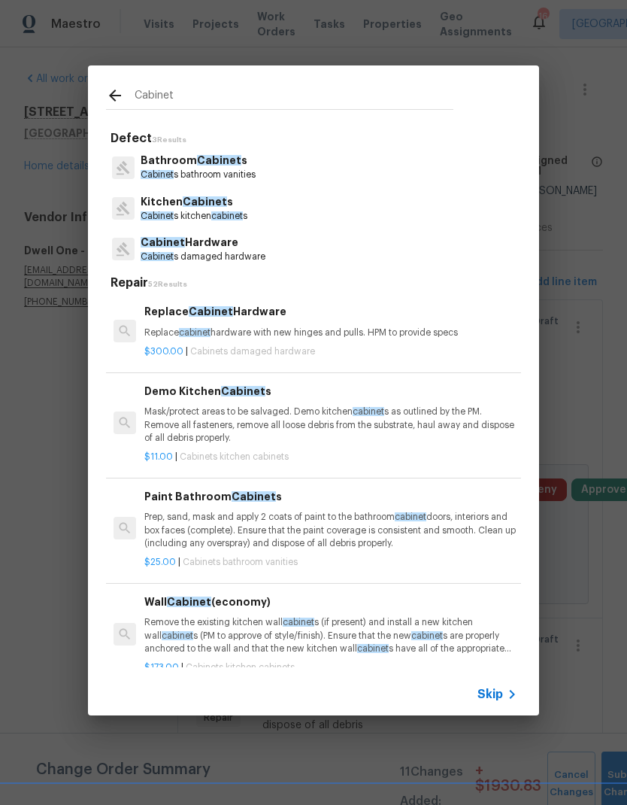
click at [166, 211] on p "Cabinet s kitchen cabinet s" at bounding box center [194, 216] width 107 height 13
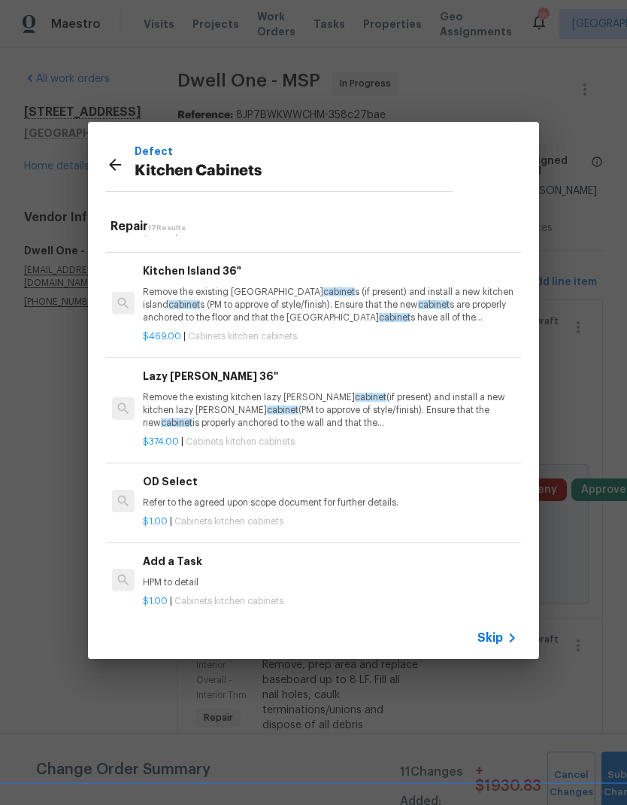
scroll to position [1340, 2]
click at [163, 577] on p "HPM to detail" at bounding box center [329, 583] width 373 height 13
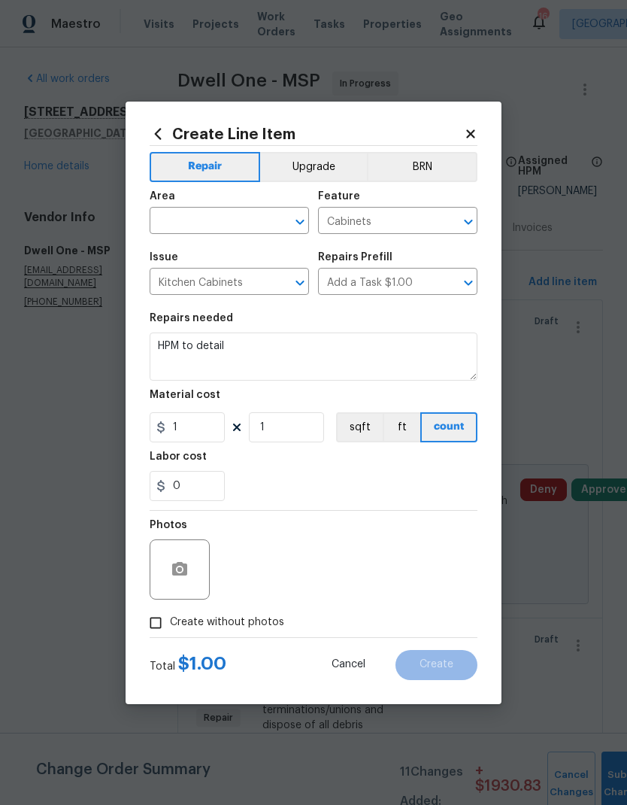
click at [157, 570] on div at bounding box center [180, 569] width 60 height 60
click at [241, 355] on textarea "HPM to detail" at bounding box center [314, 357] width 328 height 48
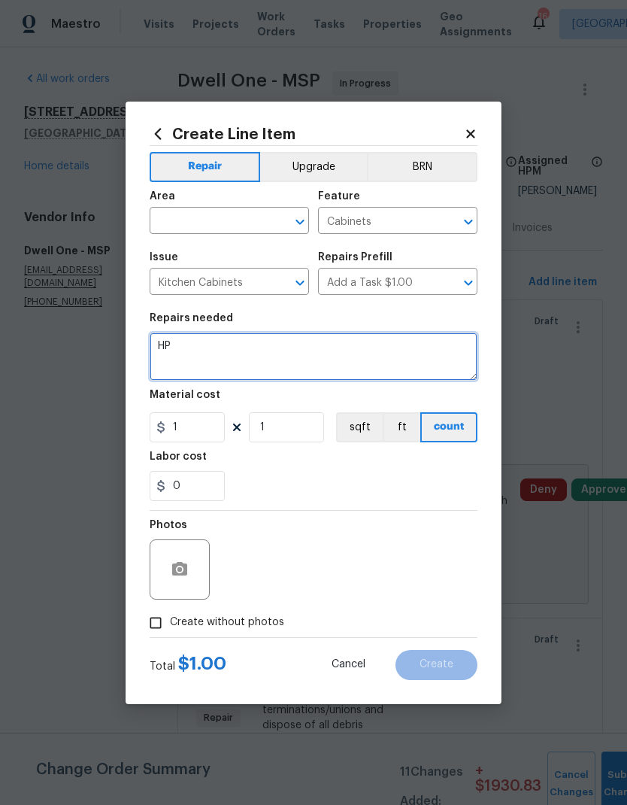
type textarea "H"
type textarea "Kitchen and bath cabinets. Add white shwlf paper to all drawers md cabinet bases"
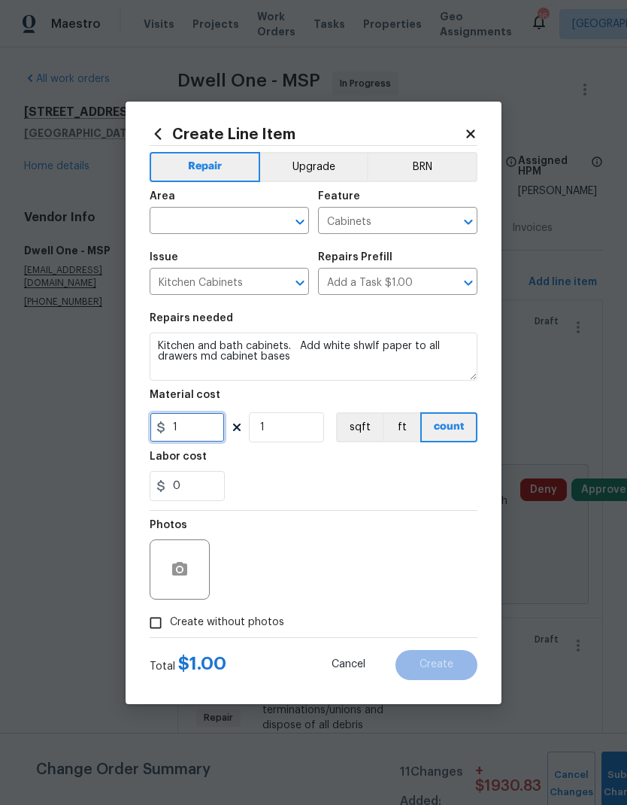
click at [196, 435] on input "1" at bounding box center [187, 427] width 75 height 30
click at [281, 436] on input "1" at bounding box center [286, 427] width 75 height 30
type input "75"
click at [185, 486] on input "0" at bounding box center [187, 486] width 75 height 30
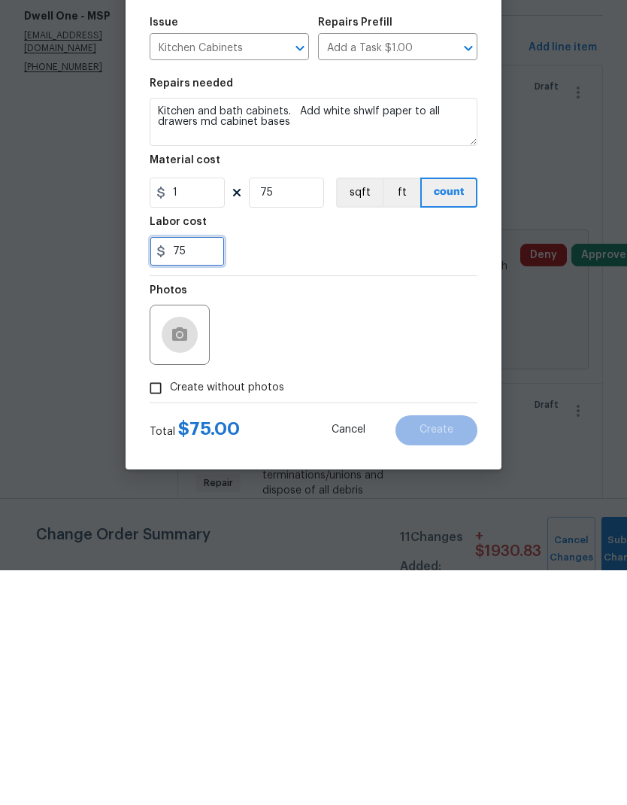
type input "75"
click at [172, 562] on icon "button" at bounding box center [179, 569] width 15 height 14
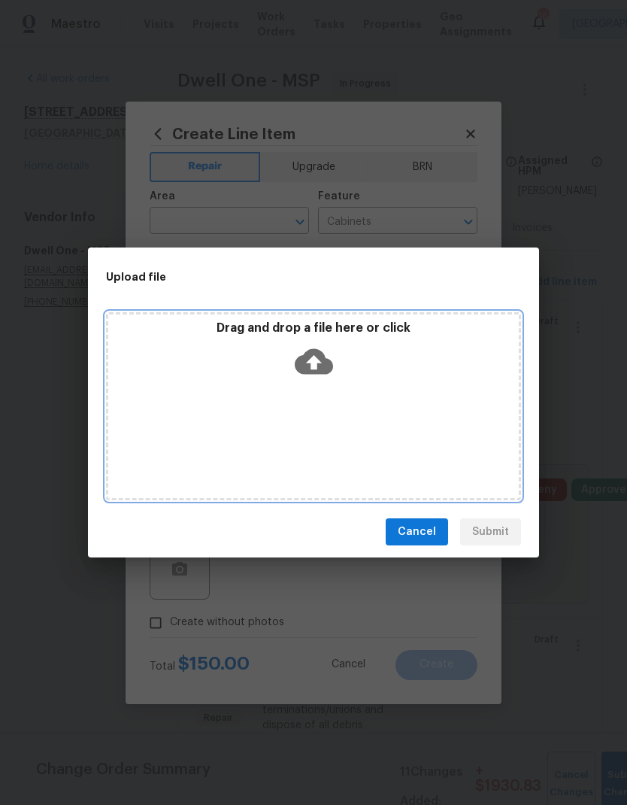
click at [211, 418] on div "Drag and drop a file here or click" at bounding box center [313, 406] width 415 height 188
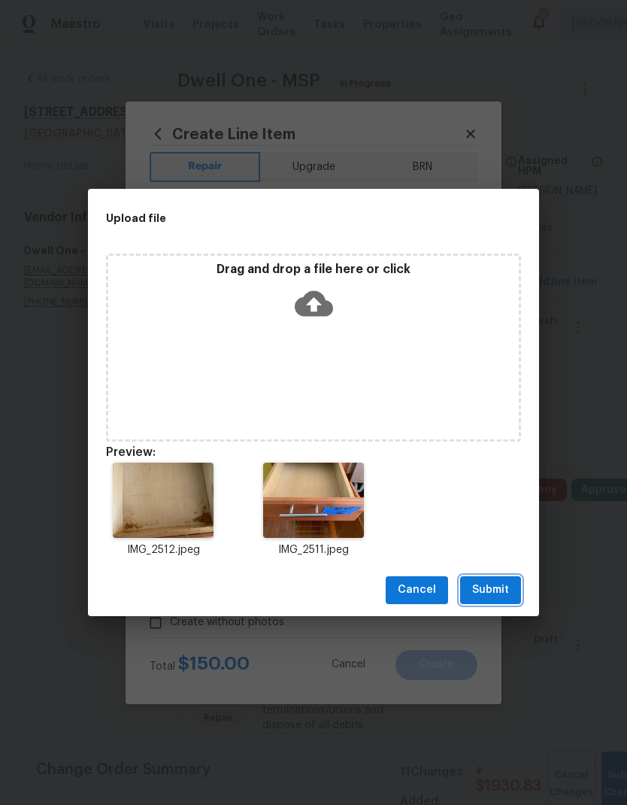
click at [494, 592] on span "Submit" at bounding box center [490, 590] width 37 height 19
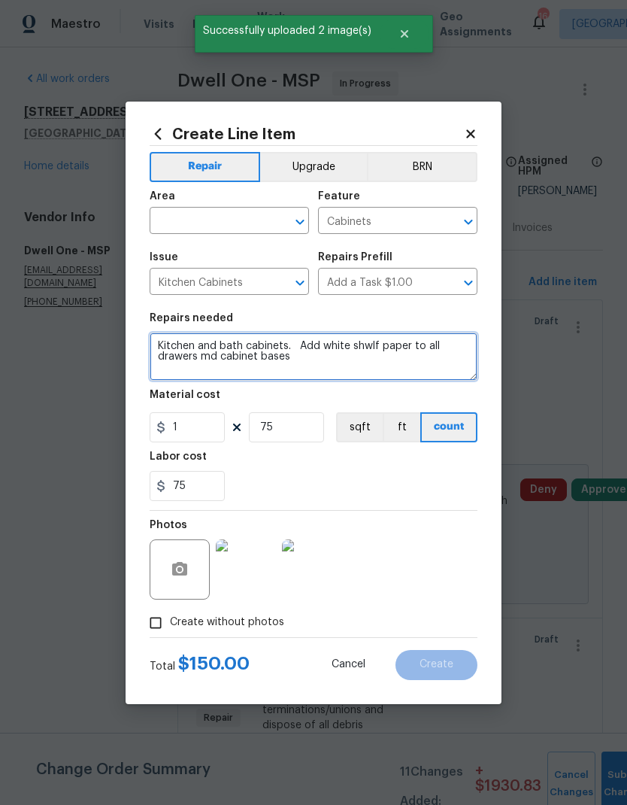
click at [359, 343] on textarea "Kitchen and bath cabinets. Add white shwlf paper to all drawers md cabinet bases" at bounding box center [314, 357] width 328 height 48
click at [378, 348] on textarea "Kitchen and bath cabinets. Add white shwlf paper to all drawers md cabinet bases" at bounding box center [314, 357] width 328 height 48
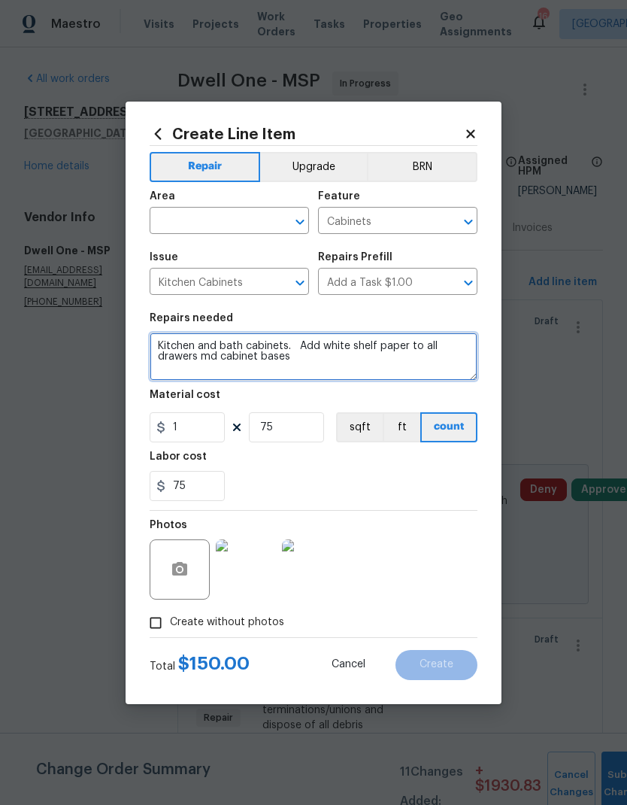
type textarea "Kitchen and bath cabinets. Add white shelf paper to all drawers md cabinet bases"
click at [178, 220] on input "text" at bounding box center [208, 222] width 117 height 23
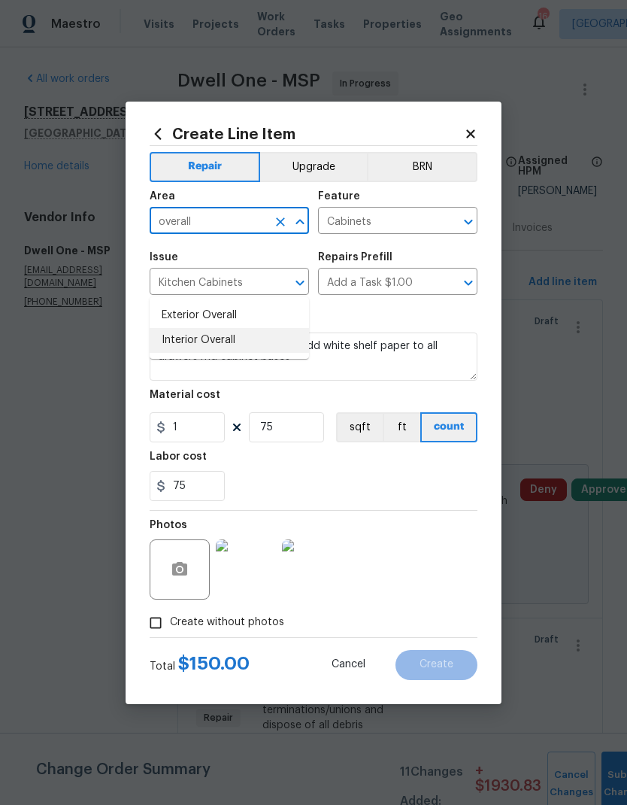
click at [172, 328] on li "Interior Overall" at bounding box center [229, 340] width 159 height 25
type input "Interior Overall"
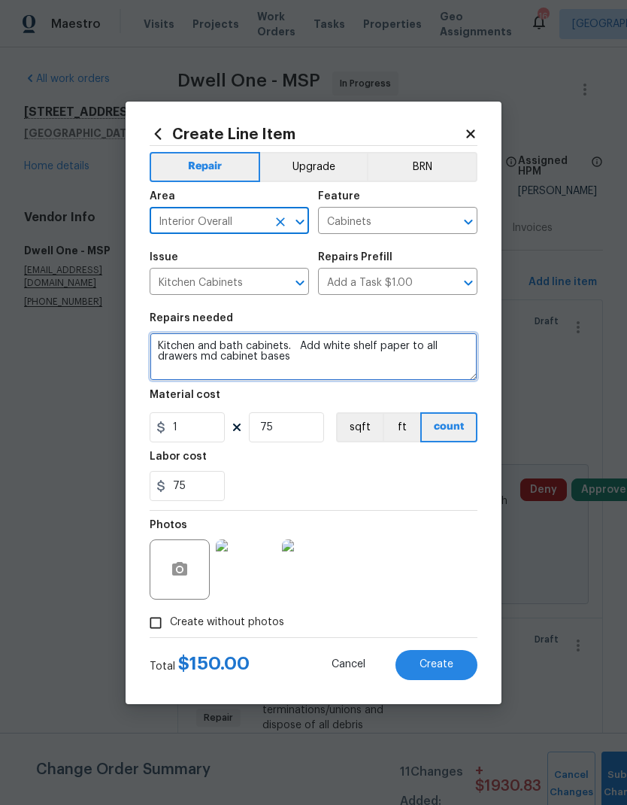
click at [213, 360] on textarea "Kitchen and bath cabinets. Add white shelf paper to all drawers md cabinet bases" at bounding box center [314, 357] width 328 height 48
click at [223, 353] on textarea "Kitchen and bath cabinets. Add white shelf paper to all drawers md cabinet bases" at bounding box center [314, 357] width 328 height 48
type textarea "Kitchen and bath cabinets. Add white shelf paper to all drawers and cabinet bas…"
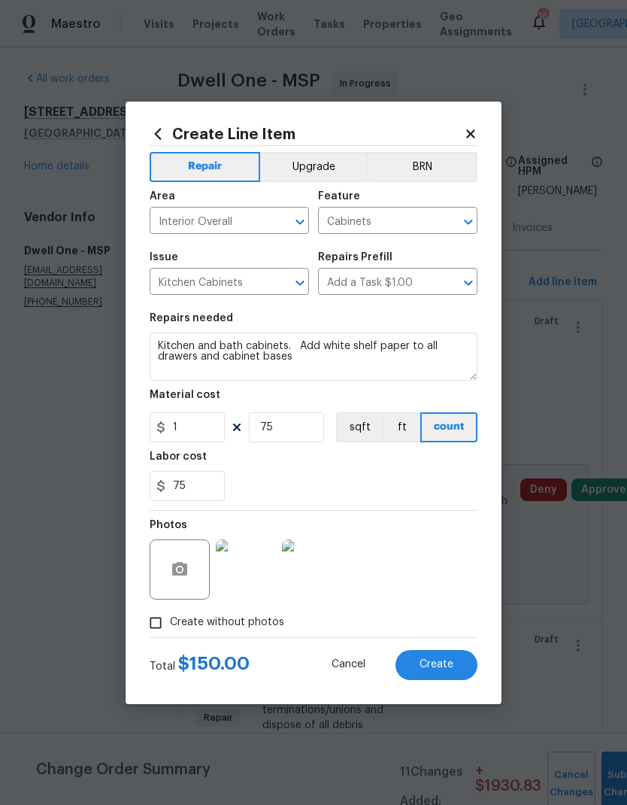
click at [427, 670] on span "Create" at bounding box center [437, 664] width 34 height 11
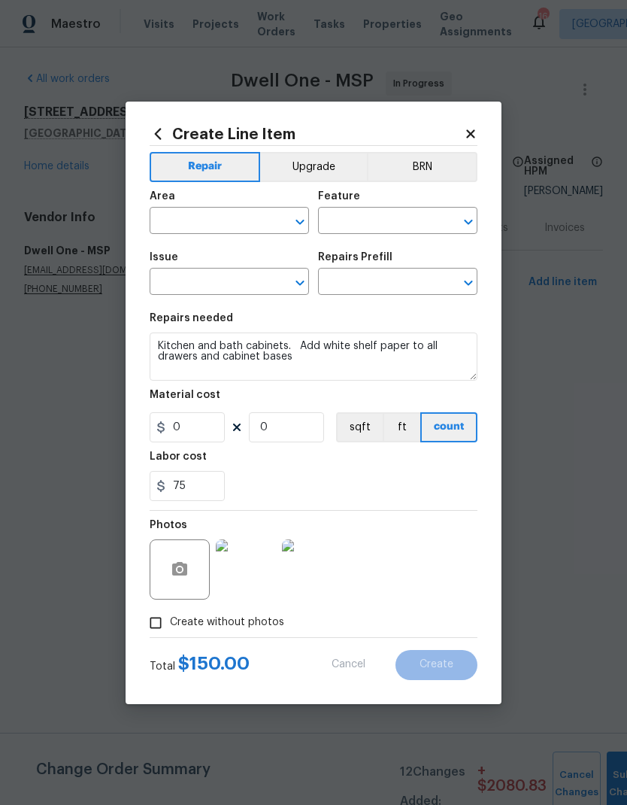
scroll to position [0, 0]
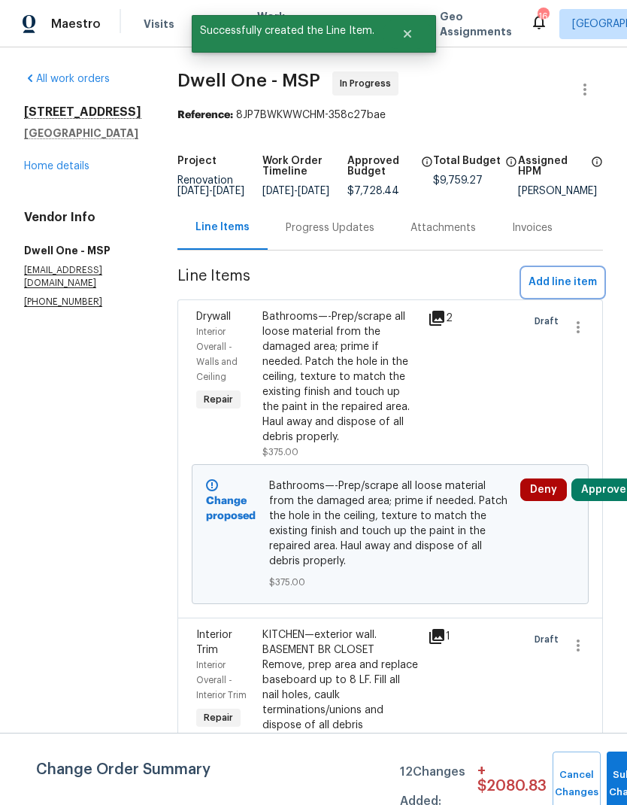
click at [555, 292] on span "Add line item" at bounding box center [563, 282] width 68 height 19
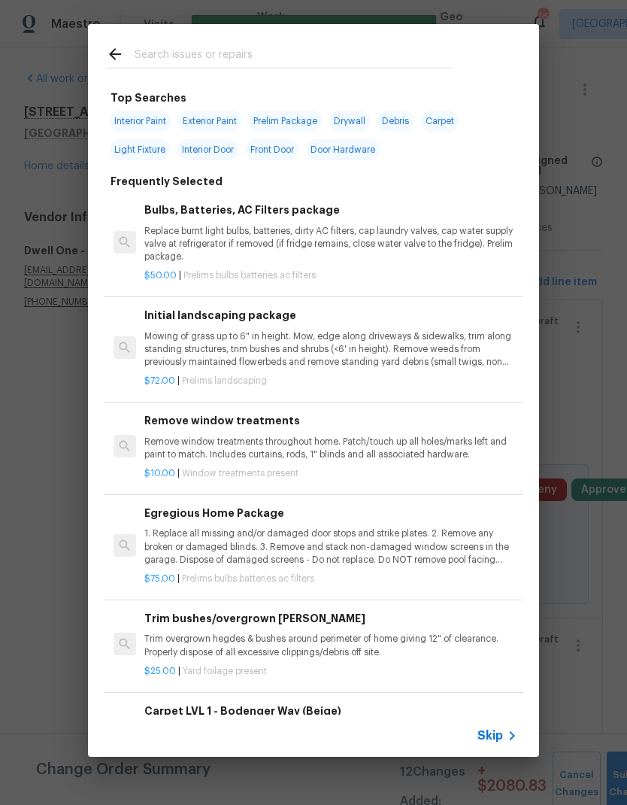
click at [205, 129] on span "Exterior Paint" at bounding box center [209, 121] width 63 height 21
type input "Exterior Paint"
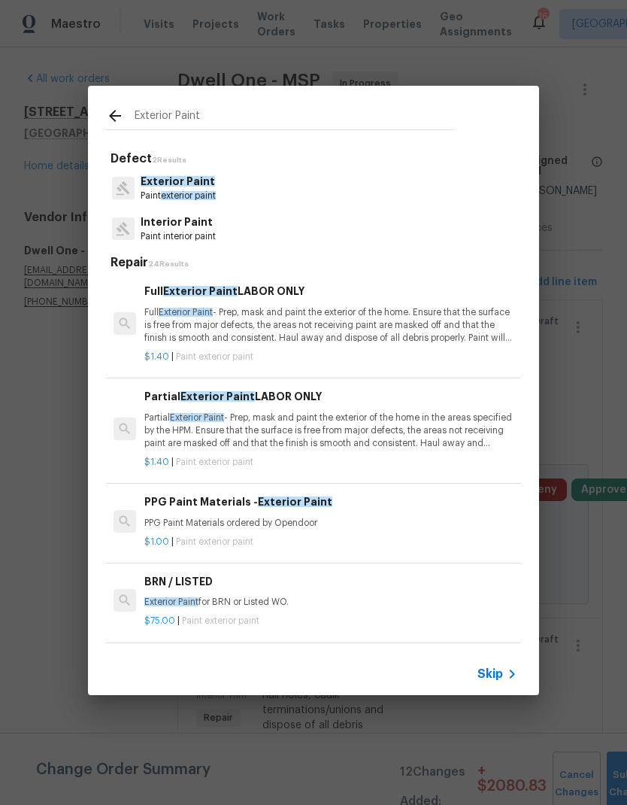
click at [163, 181] on span "Exterior Paint" at bounding box center [178, 181] width 74 height 11
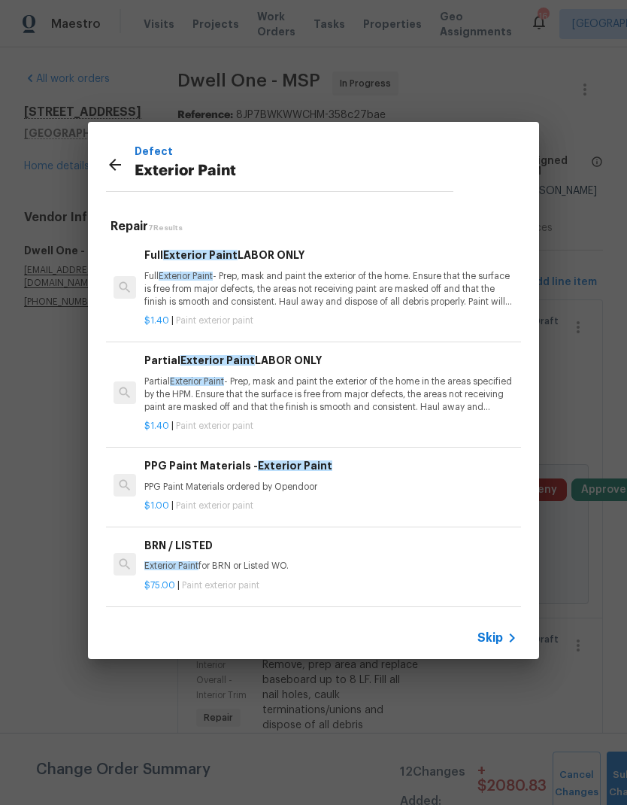
click at [272, 400] on p "Partial Exterior Paint - Prep, mask and paint the exterior of the home in the a…" at bounding box center [330, 394] width 373 height 38
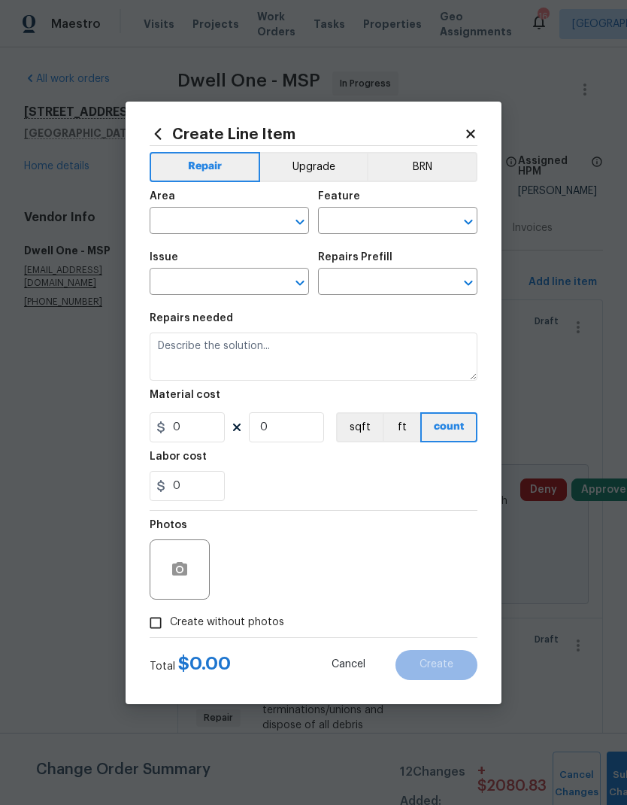
type input "Overall Paint"
type input "Exterior Paint"
type textarea "Partial Exterior Paint - Prep, mask and paint the exterior of the home in the a…"
type input "1"
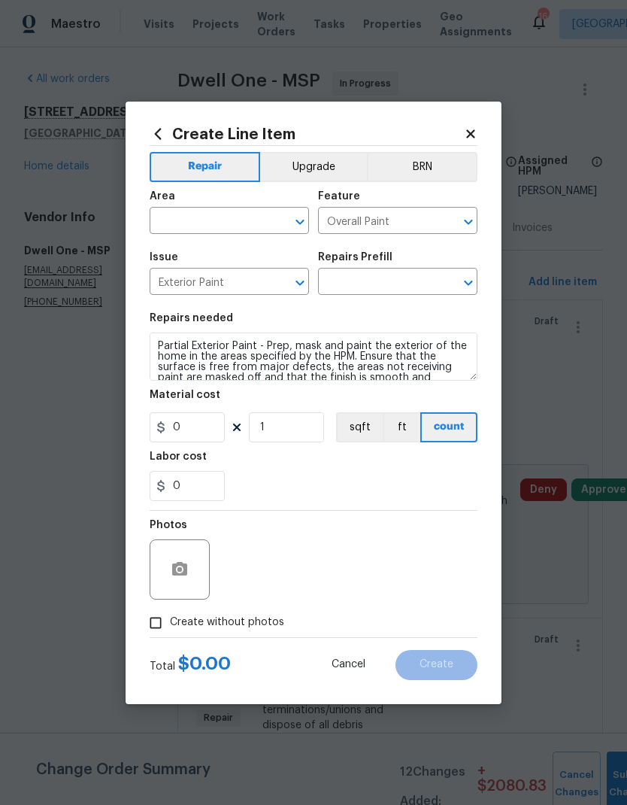
type input "Partial Exterior Paint LABOR ONLY $1.40"
type input "1.4"
click at [180, 229] on input "text" at bounding box center [208, 222] width 117 height 23
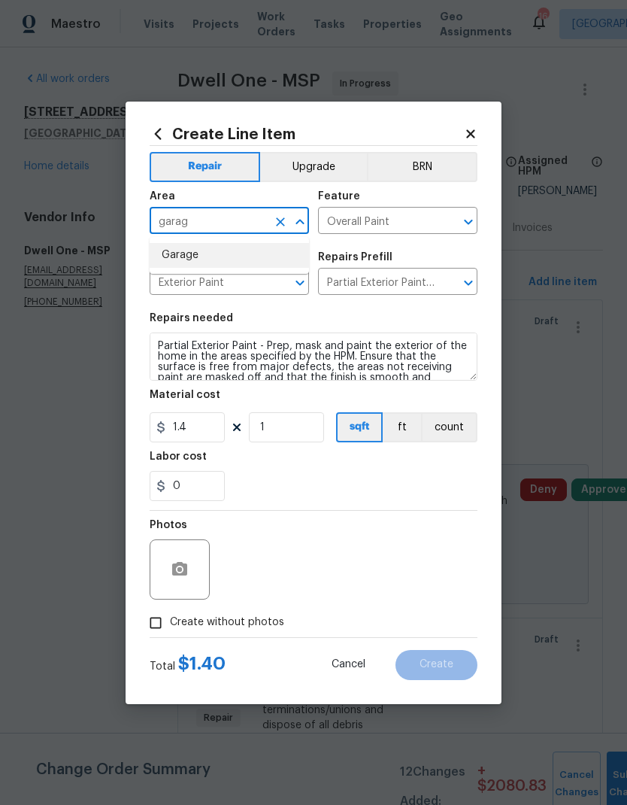
click at [175, 256] on li "Garage" at bounding box center [229, 255] width 159 height 25
type input "Garage"
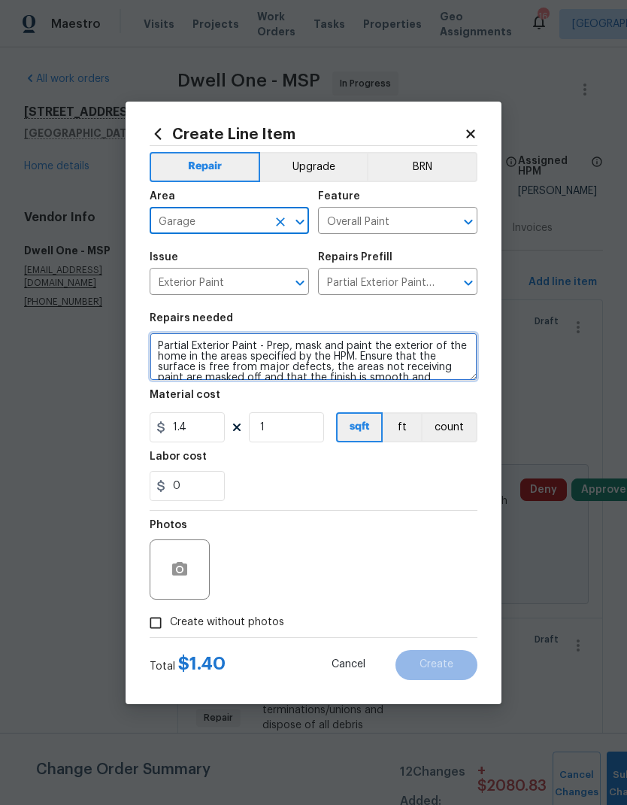
click at [156, 353] on textarea "Partial Exterior Paint - Prep, mask and paint the exterior of the home in the a…" at bounding box center [314, 357] width 328 height 48
click at [158, 343] on textarea "Partial Exterior Paint - Prep, mask and paint the exterior of the home in the a…" at bounding box center [314, 357] width 328 height 48
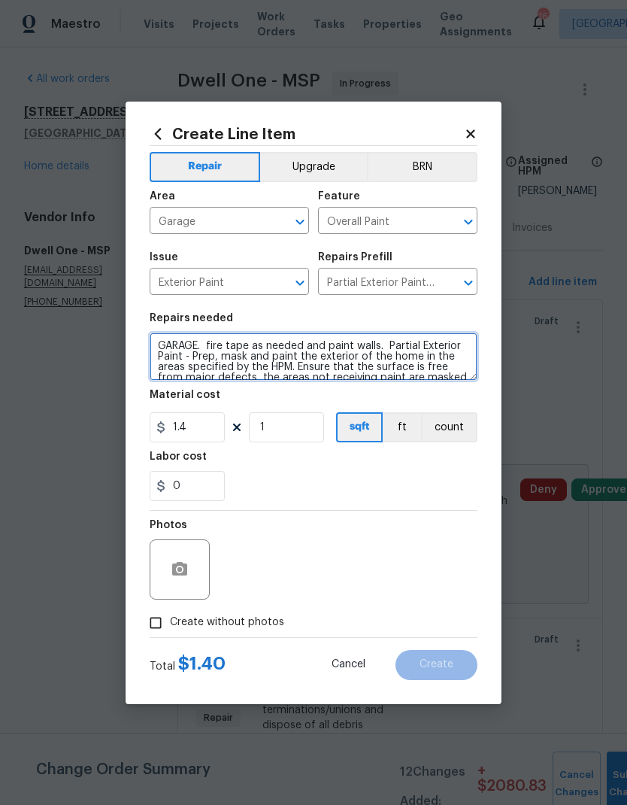
type textarea "GARAGE. fire tape as needed and paint walls. Partial Exterior Paint - Prep, mas…"
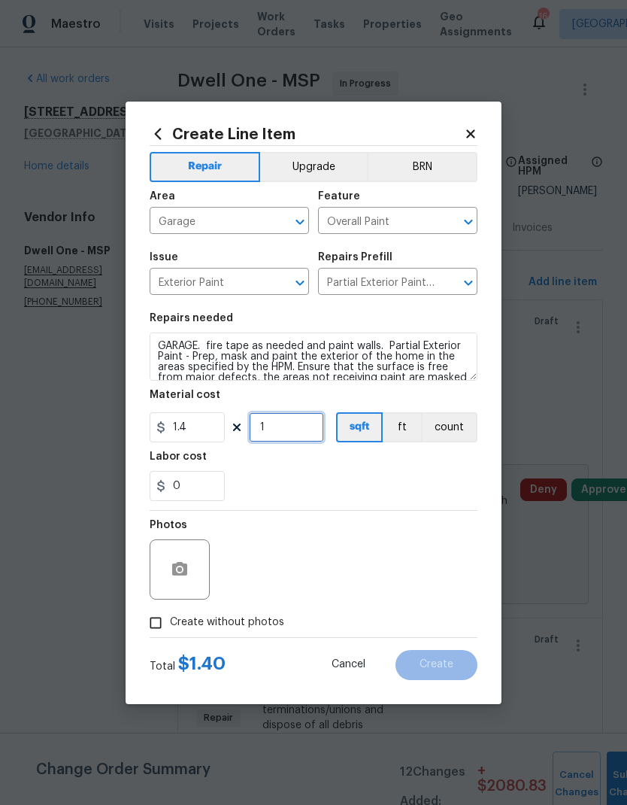
click at [287, 433] on input "1" at bounding box center [286, 427] width 75 height 30
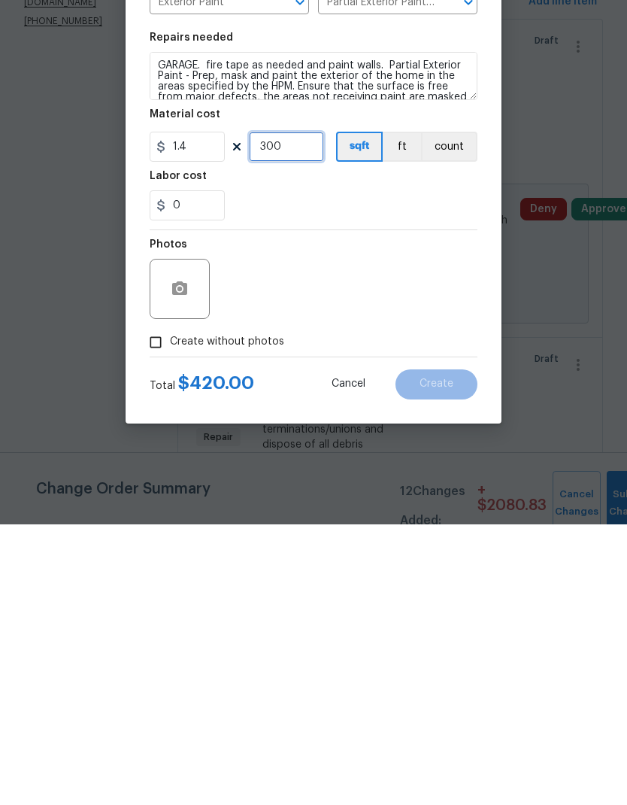
type input "300"
click at [169, 551] on button "button" at bounding box center [180, 569] width 36 height 36
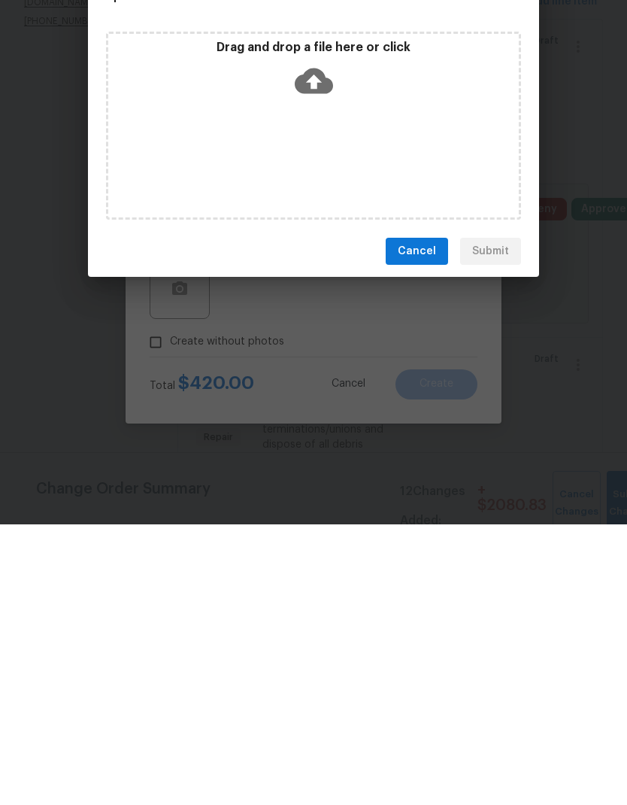
scroll to position [60, 0]
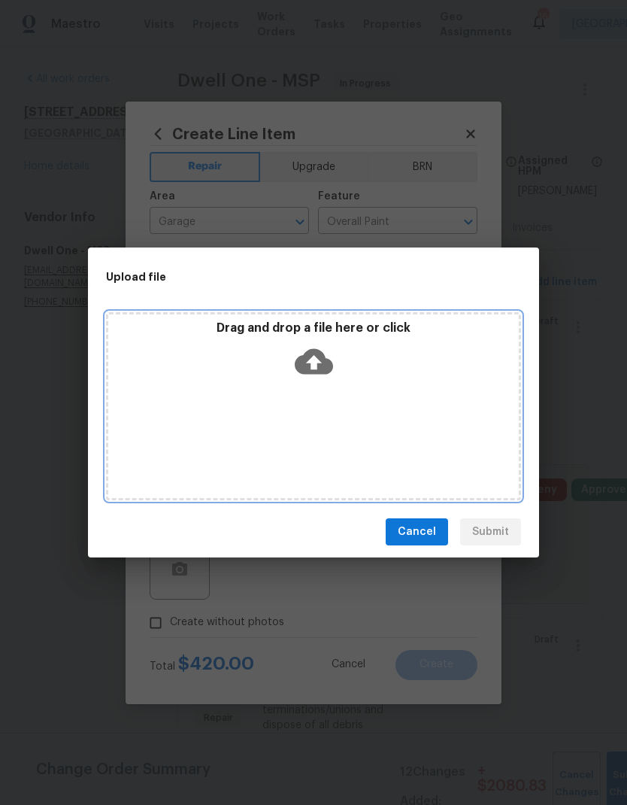
click at [241, 387] on div "Drag and drop a file here or click" at bounding box center [313, 406] width 415 height 188
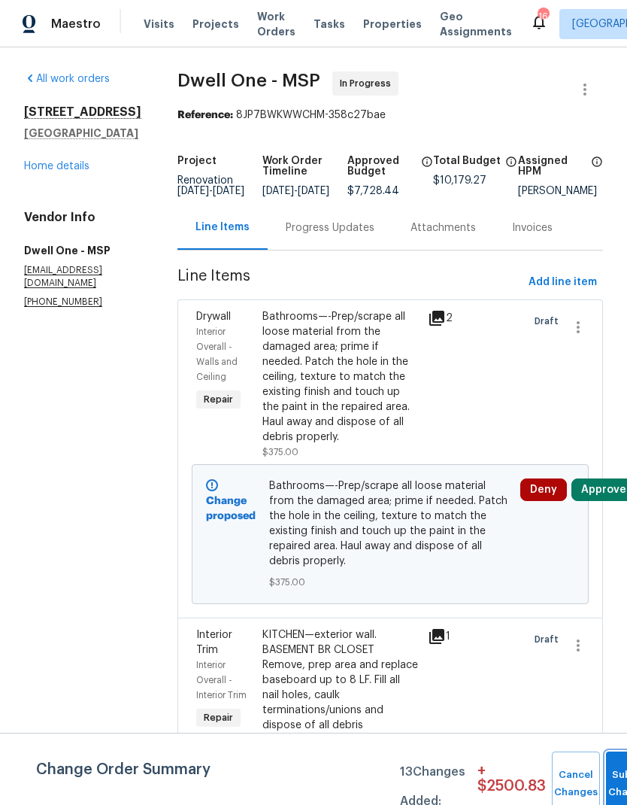
click at [606, 773] on button "Submit Changes" at bounding box center [630, 784] width 48 height 65
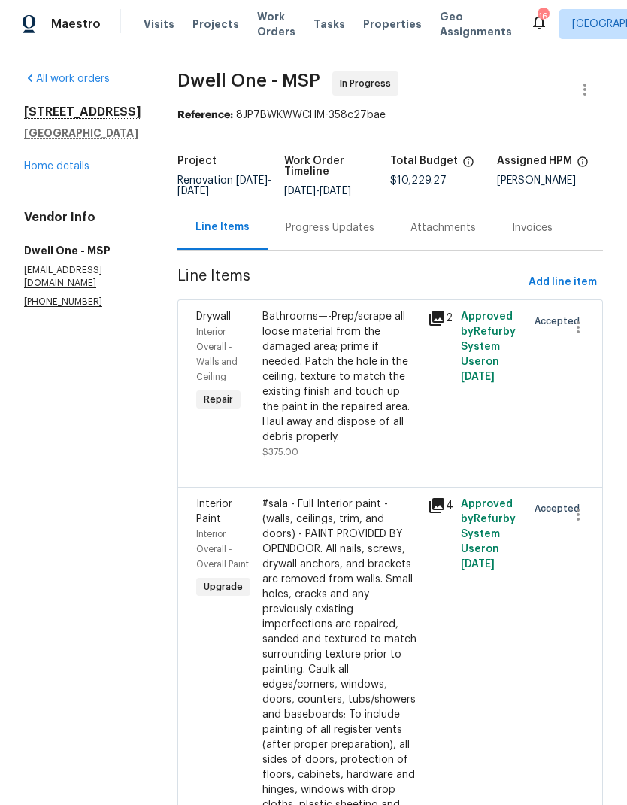
click at [277, 388] on div "Bathrooms—-Prep/scrape all loose material from the damaged area; prime if neede…" at bounding box center [341, 376] width 156 height 135
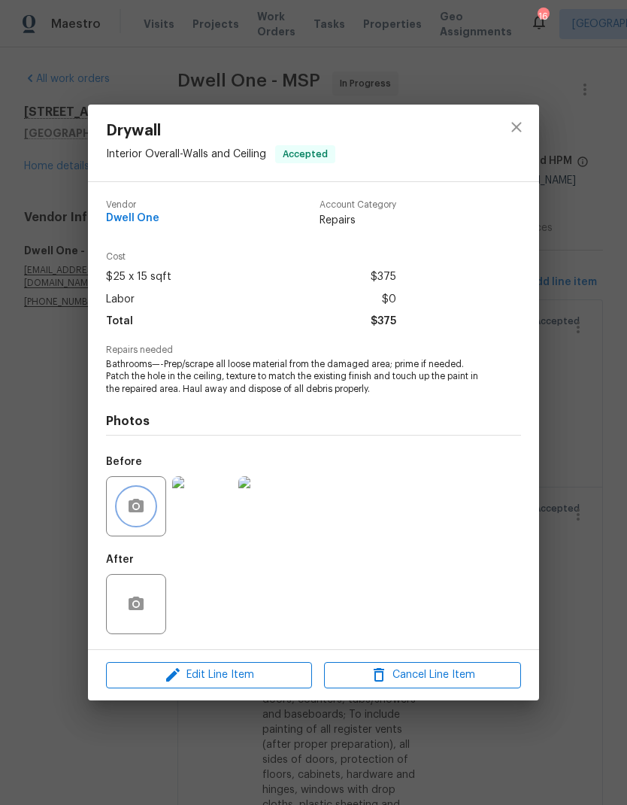
click at [129, 514] on icon "button" at bounding box center [136, 506] width 18 height 18
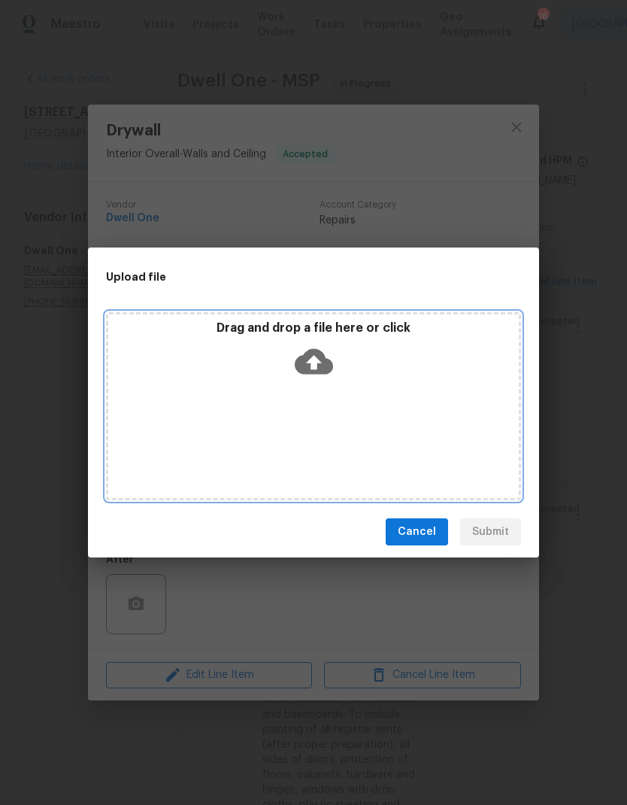
click at [208, 409] on div "Drag and drop a file here or click" at bounding box center [313, 406] width 415 height 188
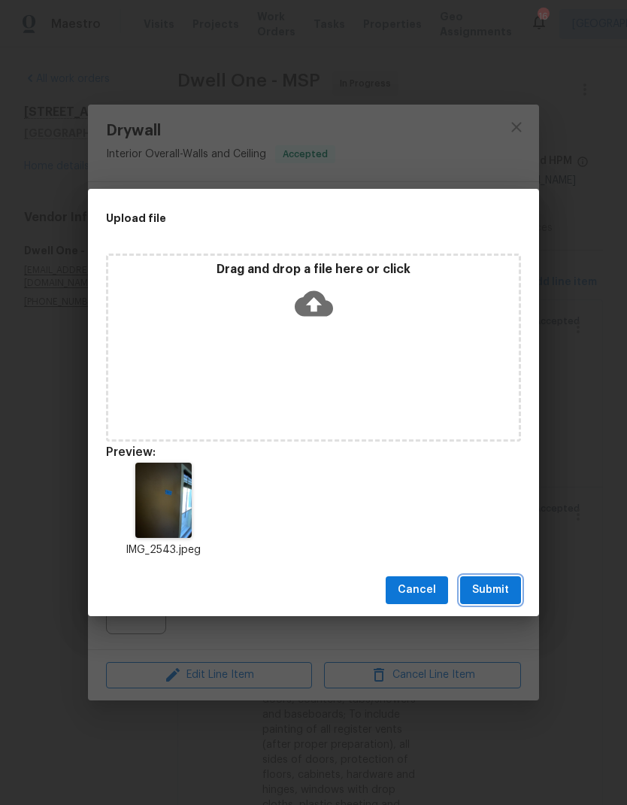
click at [481, 588] on span "Submit" at bounding box center [490, 590] width 37 height 19
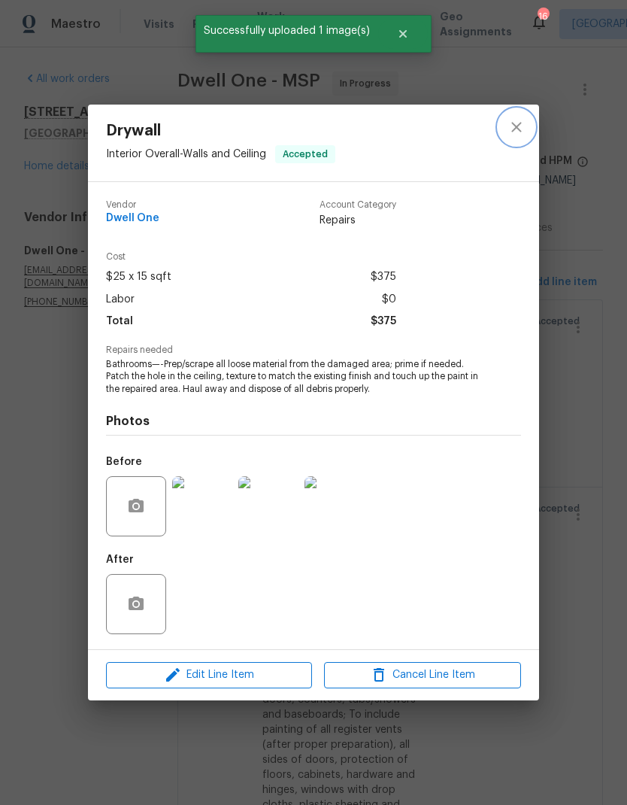
click at [515, 129] on icon "close" at bounding box center [517, 128] width 10 height 10
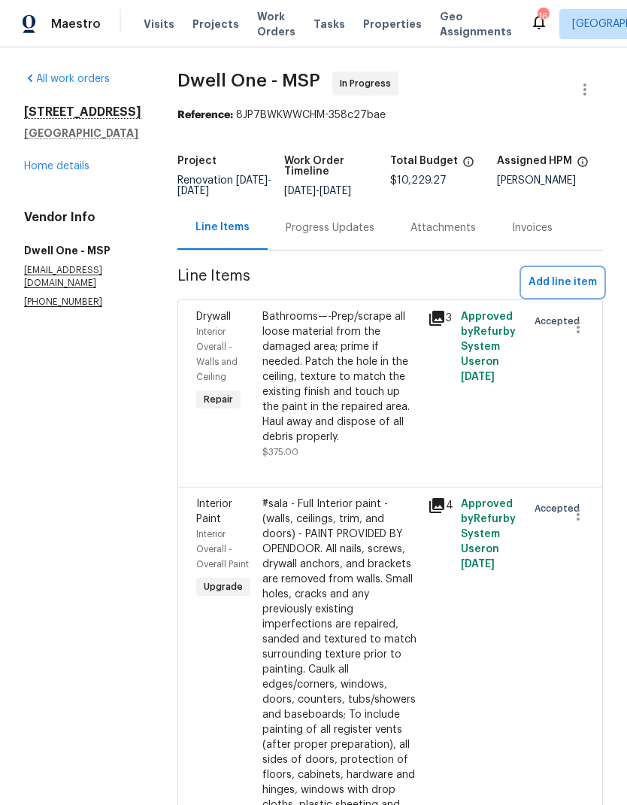
click at [566, 292] on span "Add line item" at bounding box center [563, 282] width 68 height 19
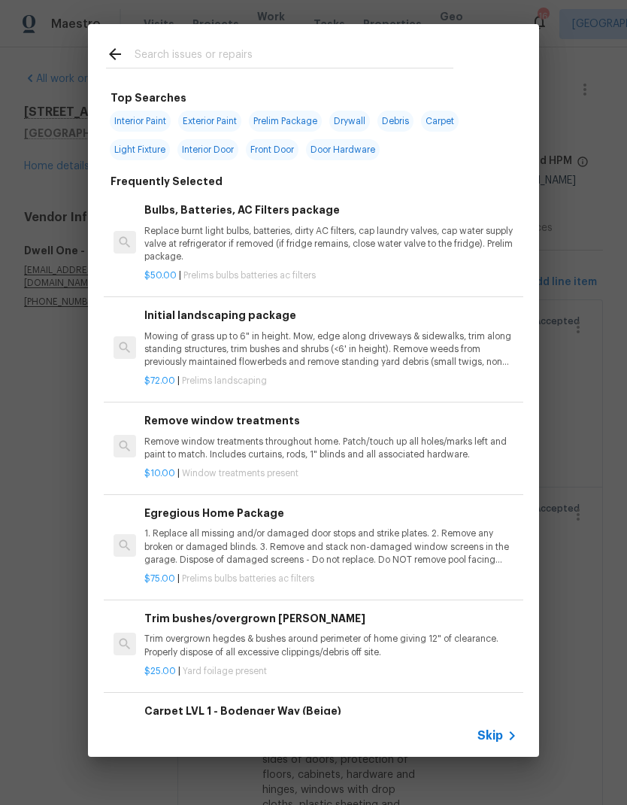
click at [157, 59] on input "text" at bounding box center [294, 56] width 319 height 23
type input "Light"
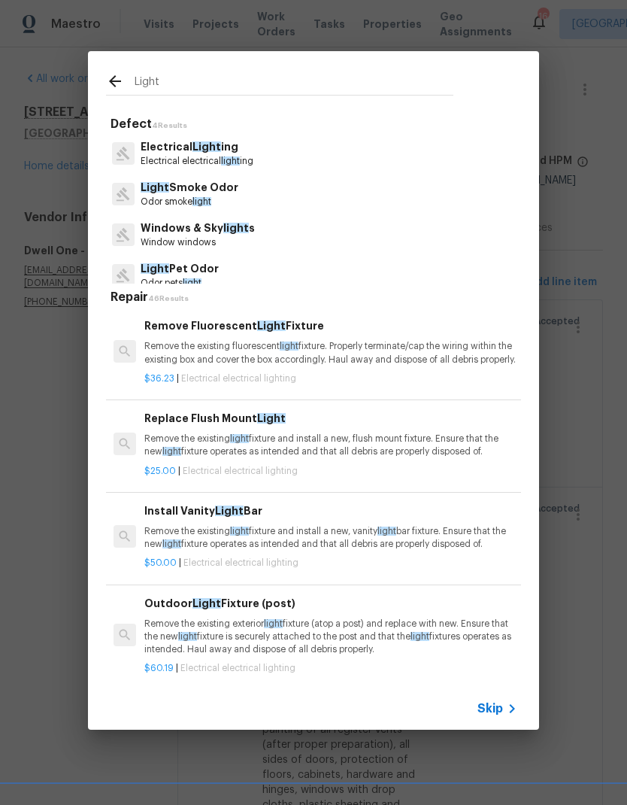
click at [177, 155] on p "Electrical electrical light ing" at bounding box center [197, 161] width 113 height 13
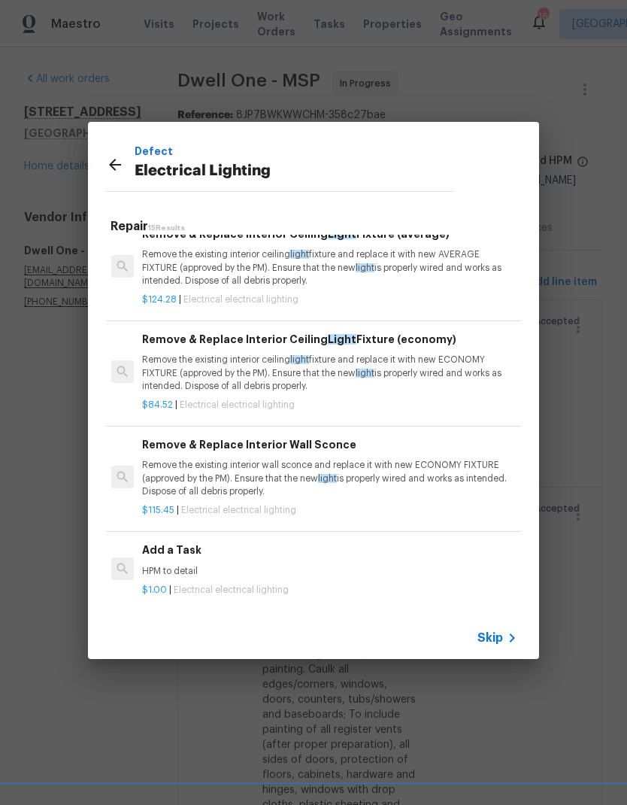
scroll to position [1144, 2]
click at [153, 554] on h6 "Add a Task" at bounding box center [328, 550] width 373 height 17
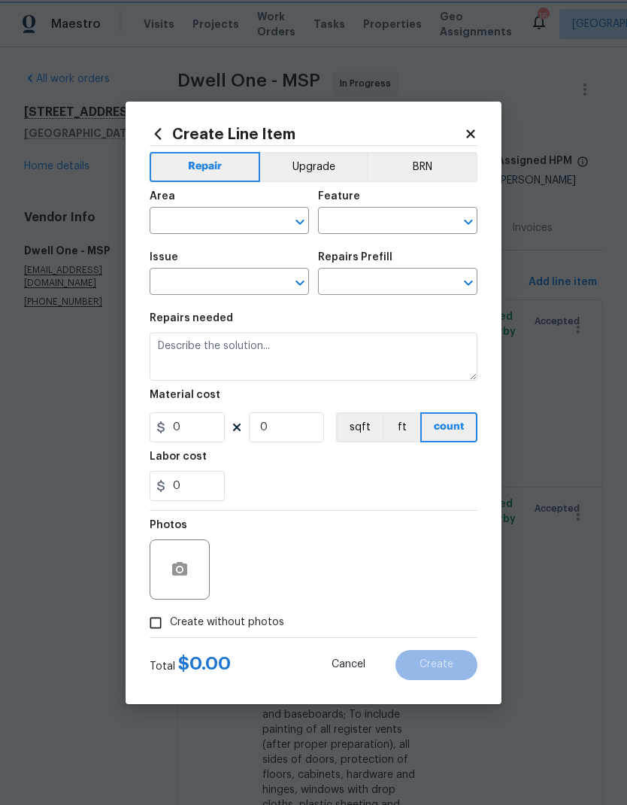
type input "Electrical Lighting"
type input "Add a Task $1.00"
type textarea "HPM to detail"
type input "1"
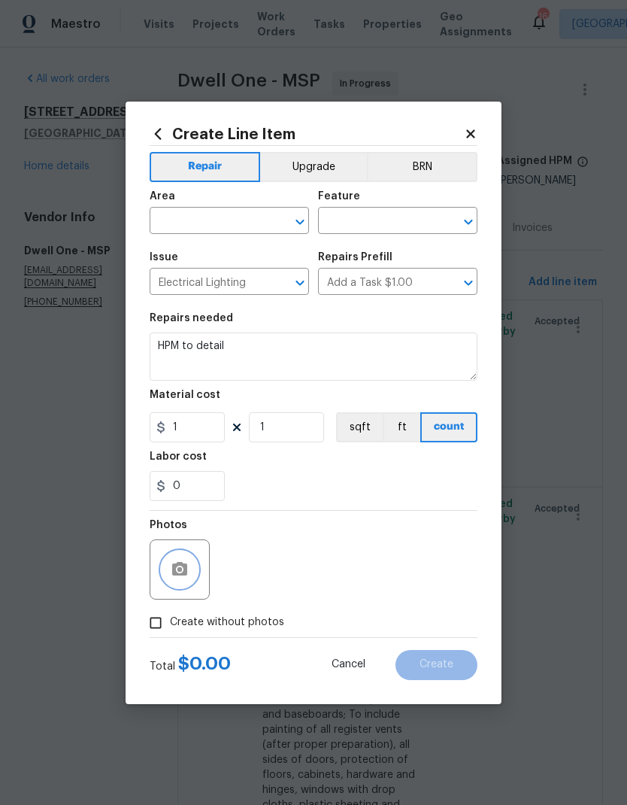
click at [163, 564] on button "button" at bounding box center [180, 569] width 36 height 36
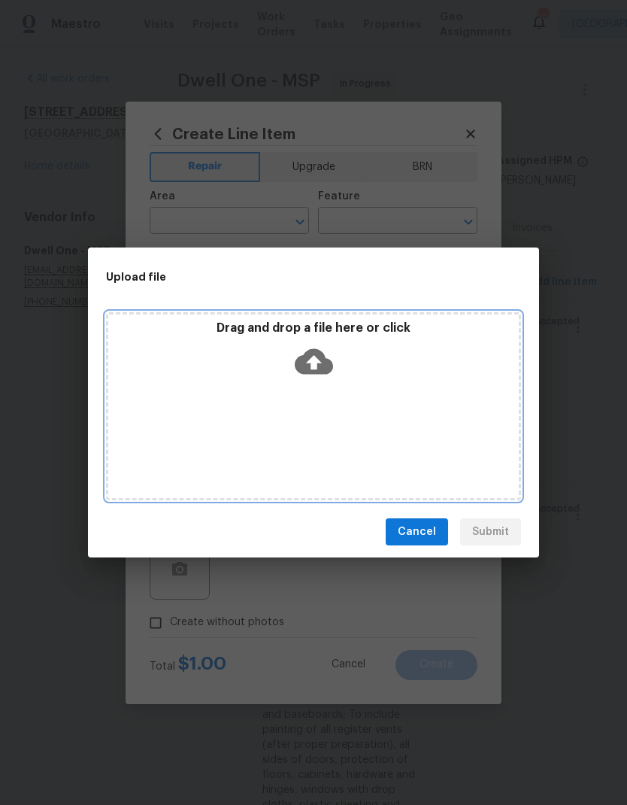
click at [217, 448] on div "Drag and drop a file here or click" at bounding box center [313, 406] width 415 height 188
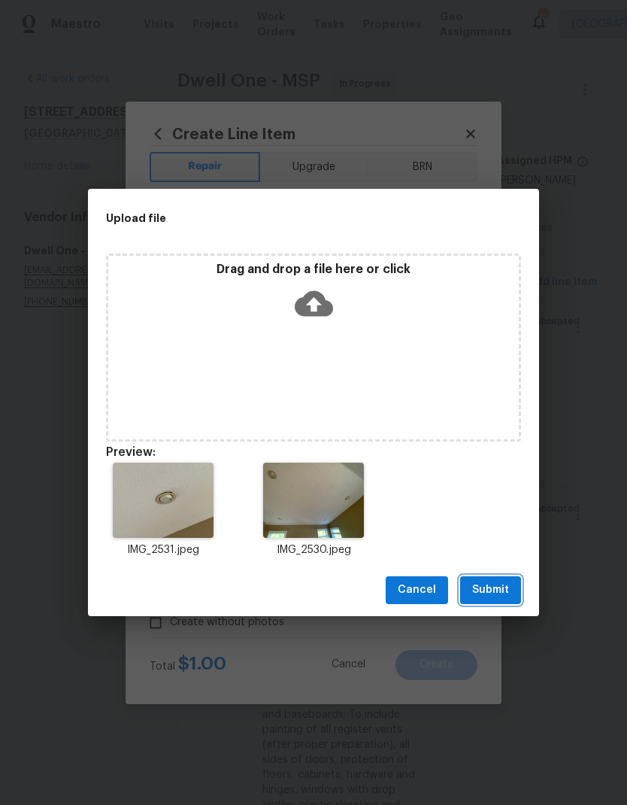
click at [498, 593] on span "Submit" at bounding box center [490, 590] width 37 height 19
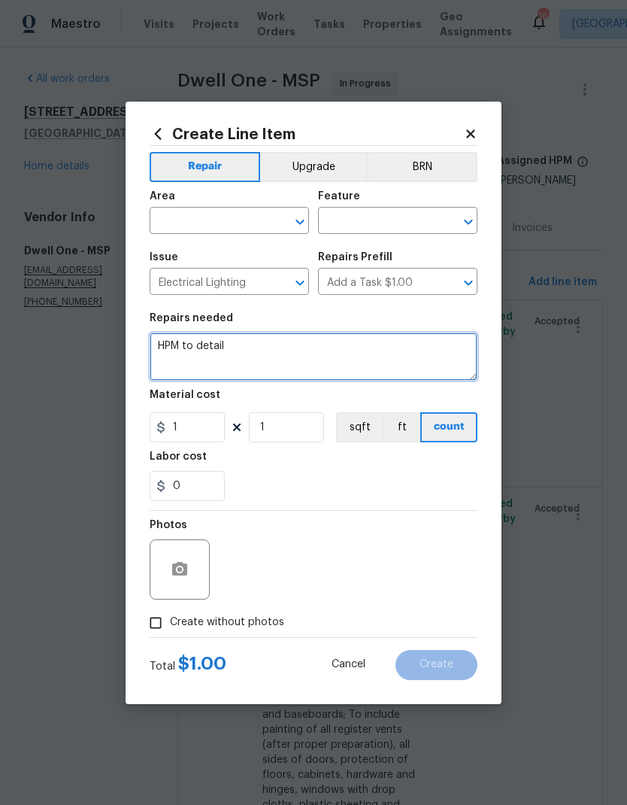
click at [234, 351] on textarea "HPM to detail" at bounding box center [314, 357] width 328 height 48
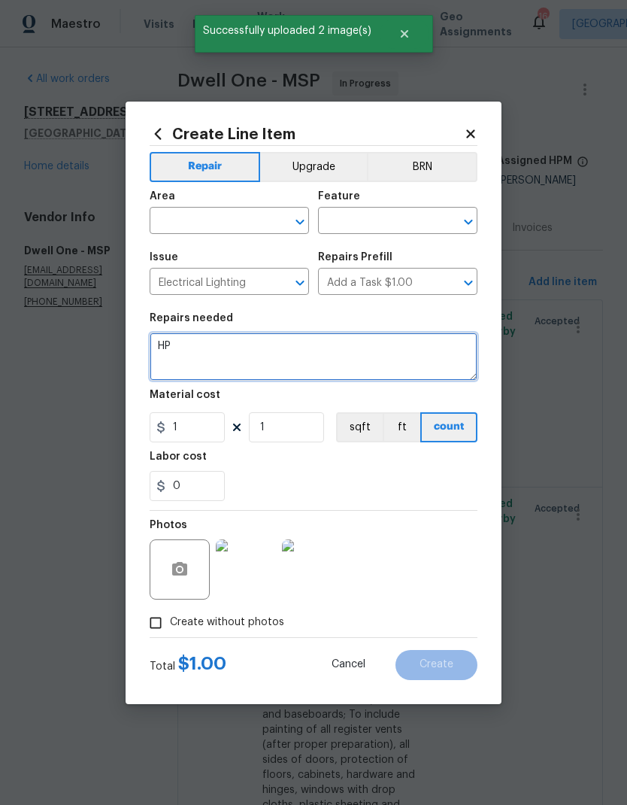
type textarea "H"
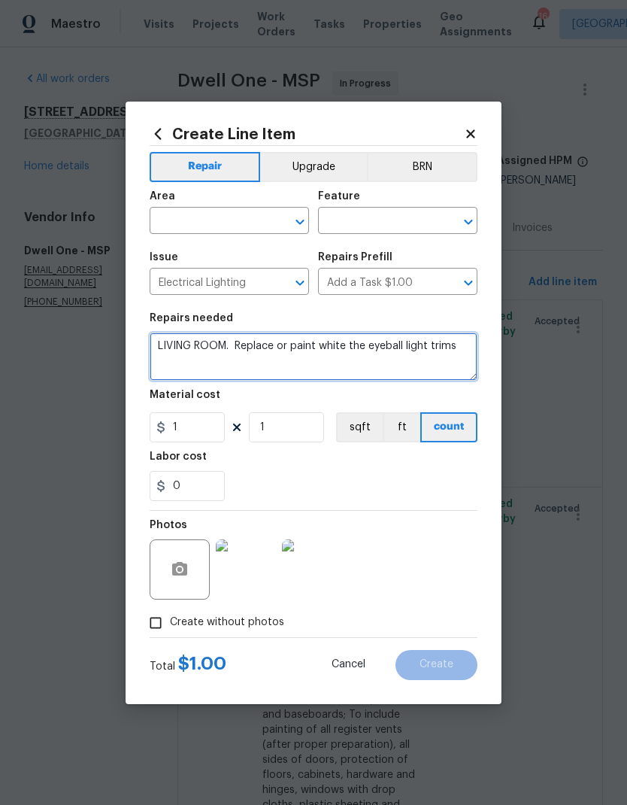
type textarea "LIVING ROOM. Replace or paint white the eyeball light trims"
click at [183, 228] on input "text" at bounding box center [208, 222] width 117 height 23
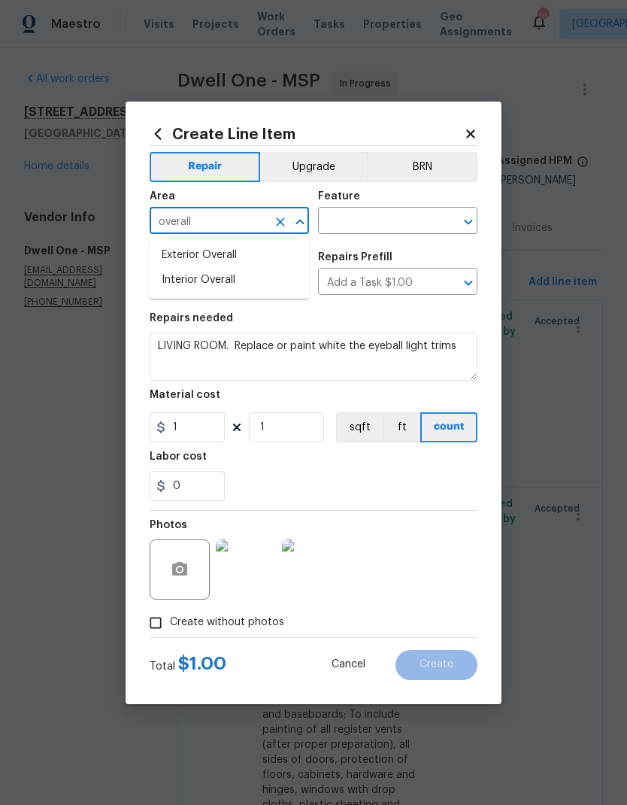
click at [172, 281] on li "Interior Overall" at bounding box center [229, 280] width 159 height 25
type input "Interior Overall"
click at [357, 223] on input "text" at bounding box center [376, 222] width 117 height 23
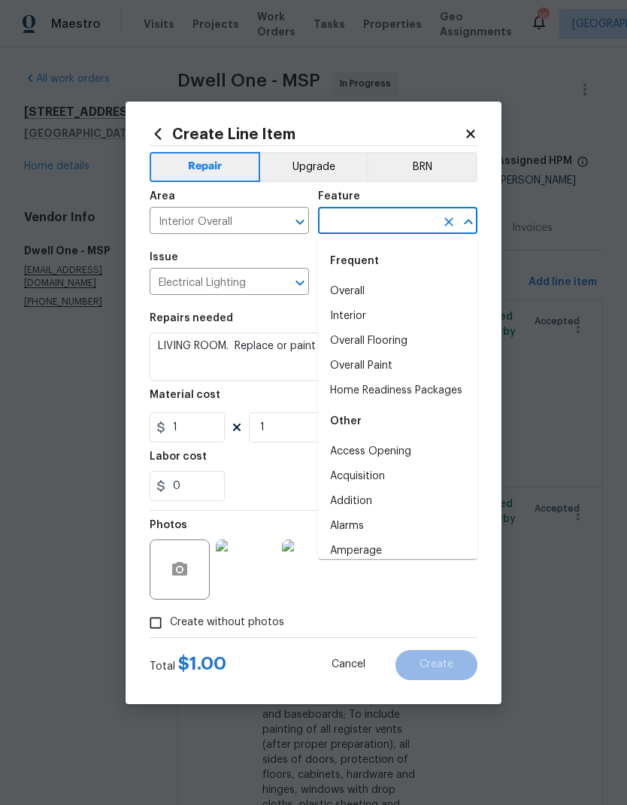
click at [349, 364] on li "Overall Paint" at bounding box center [397, 366] width 159 height 25
type input "Overall Paint"
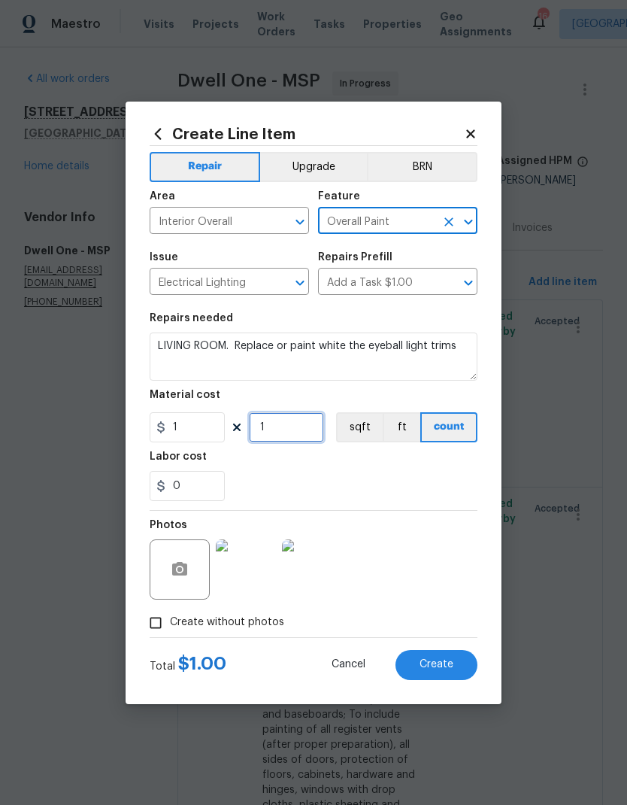
click at [279, 429] on input "1" at bounding box center [286, 427] width 75 height 30
type input "15"
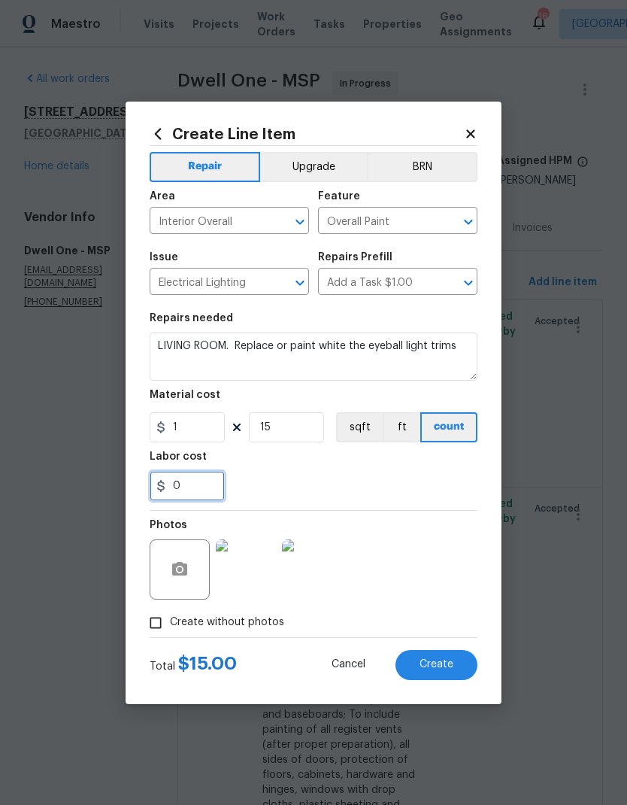
click at [194, 489] on input "0" at bounding box center [187, 486] width 75 height 30
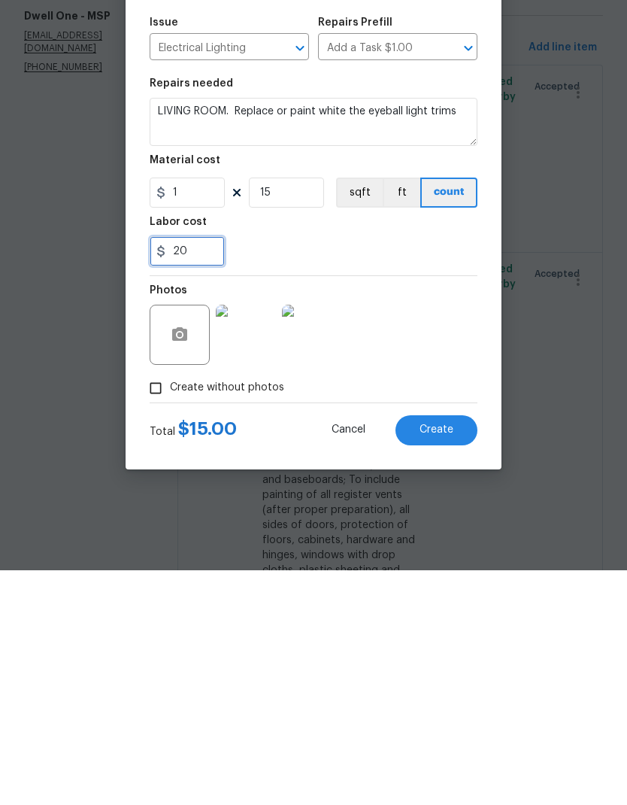
type input "20"
click at [283, 471] on div "20" at bounding box center [314, 486] width 328 height 30
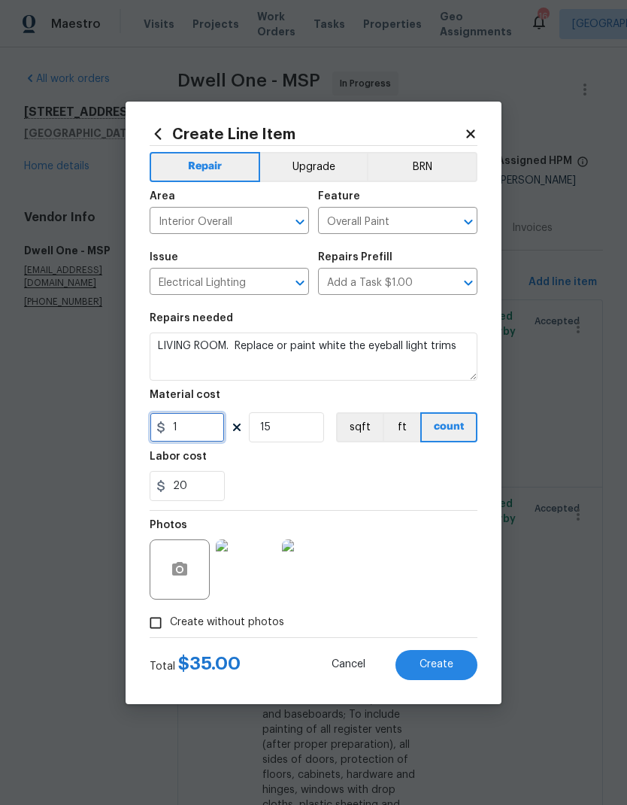
click at [194, 429] on input "1" at bounding box center [187, 427] width 75 height 30
type input "15"
click at [284, 427] on input "15" at bounding box center [286, 427] width 75 height 30
type input "4"
click at [191, 485] on input "20" at bounding box center [187, 486] width 75 height 30
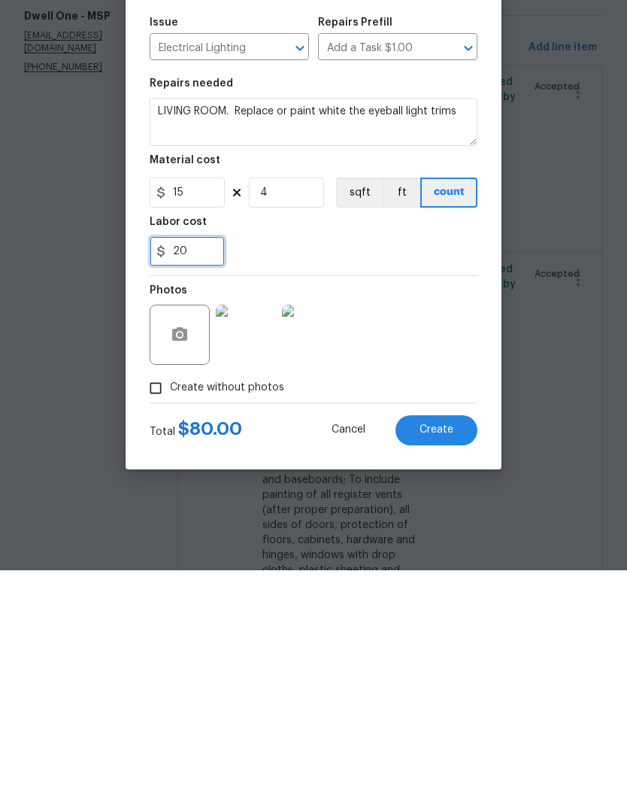
type input "2"
click at [431, 659] on span "Create" at bounding box center [437, 664] width 34 height 11
type input "0"
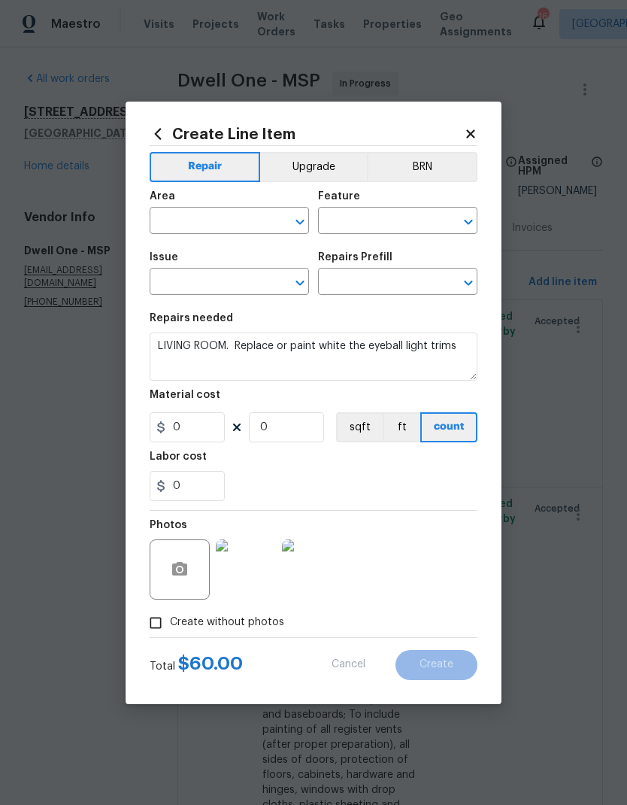
scroll to position [0, 0]
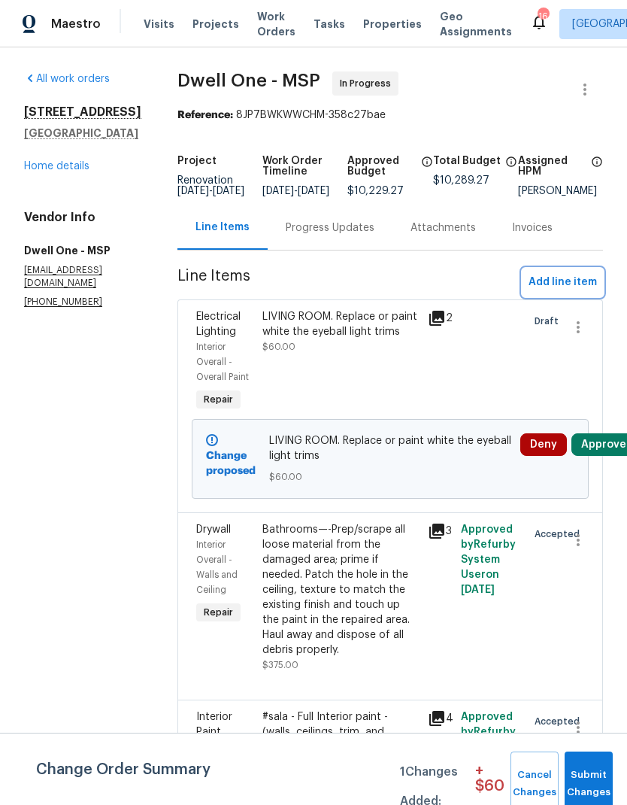
click at [547, 292] on span "Add line item" at bounding box center [563, 282] width 68 height 19
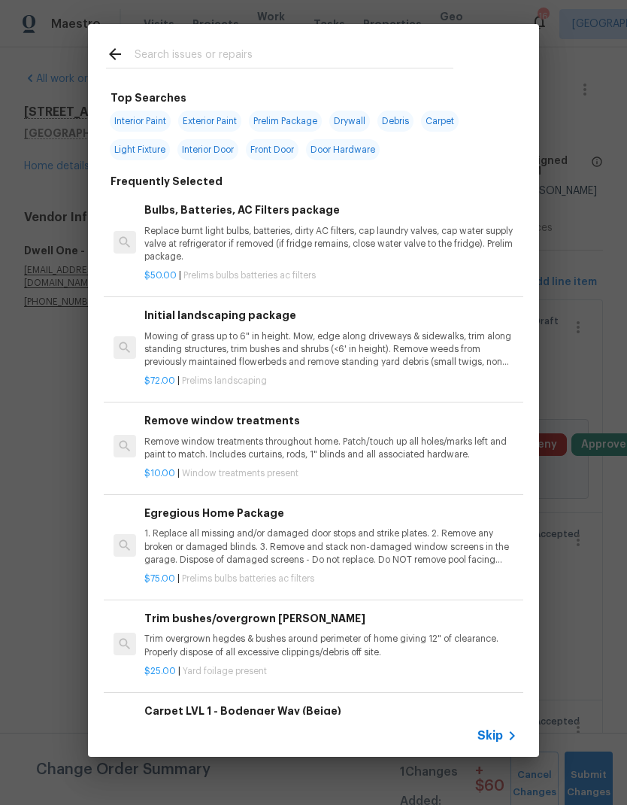
click at [208, 125] on span "Exterior Paint" at bounding box center [209, 121] width 63 height 21
type input "Exterior Paint"
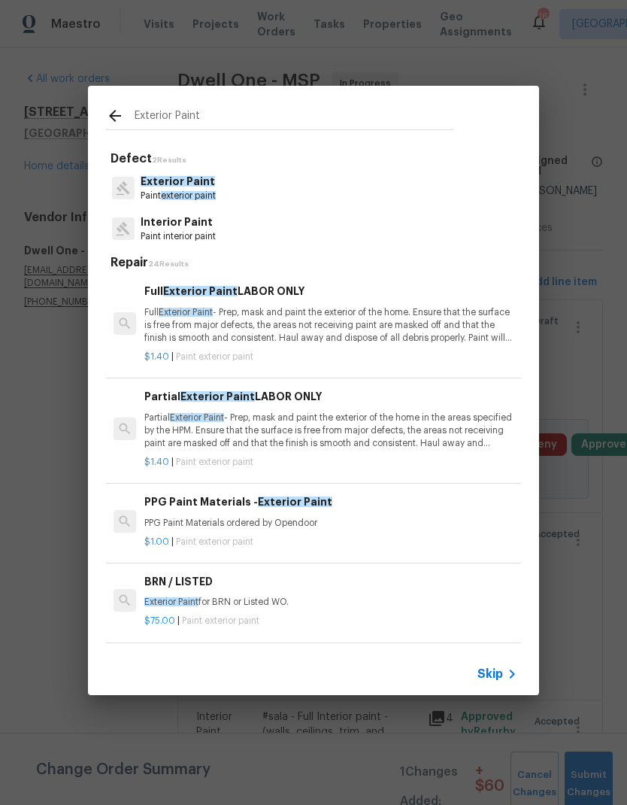
click at [159, 427] on p "Partial Exterior Paint - Prep, mask and paint the exterior of the home in the a…" at bounding box center [330, 431] width 373 height 38
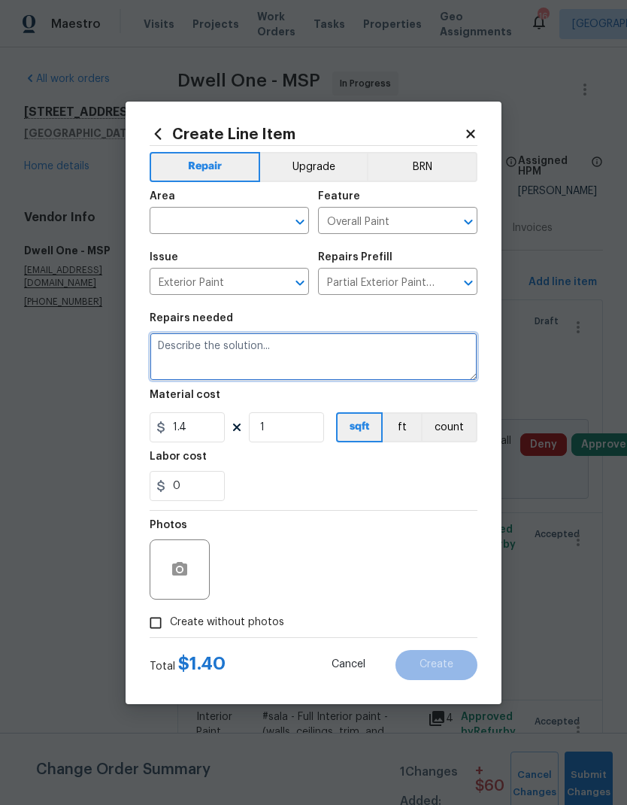
click at [172, 351] on textarea at bounding box center [314, 357] width 328 height 48
type textarea "FRONT AND HOOUSE TO GARAGE DOOR. Prep and paint doors, jambs, sidelight"
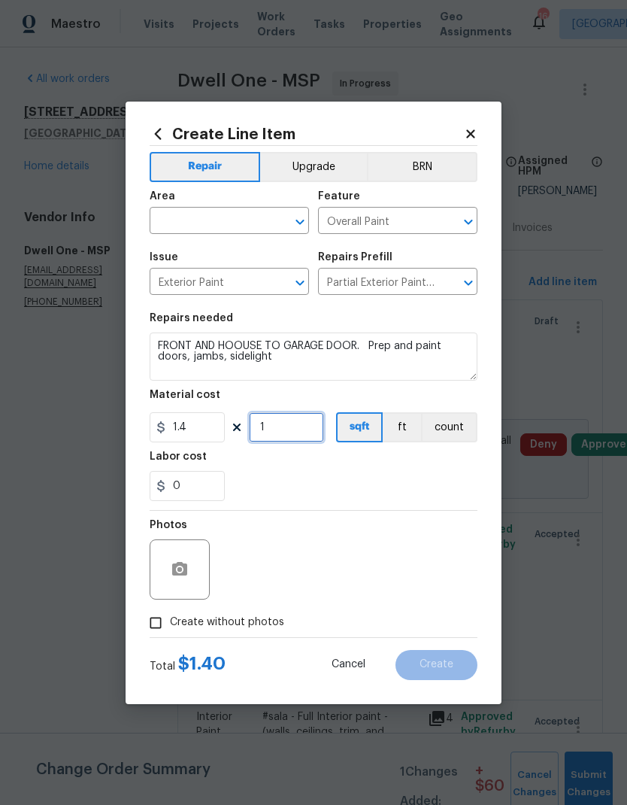
click at [278, 431] on input "1" at bounding box center [286, 427] width 75 height 30
click at [286, 472] on div "0" at bounding box center [314, 486] width 328 height 30
click at [289, 426] on input "20" at bounding box center [286, 427] width 75 height 30
type input "200"
click at [321, 462] on div "Labor cost" at bounding box center [314, 461] width 328 height 20
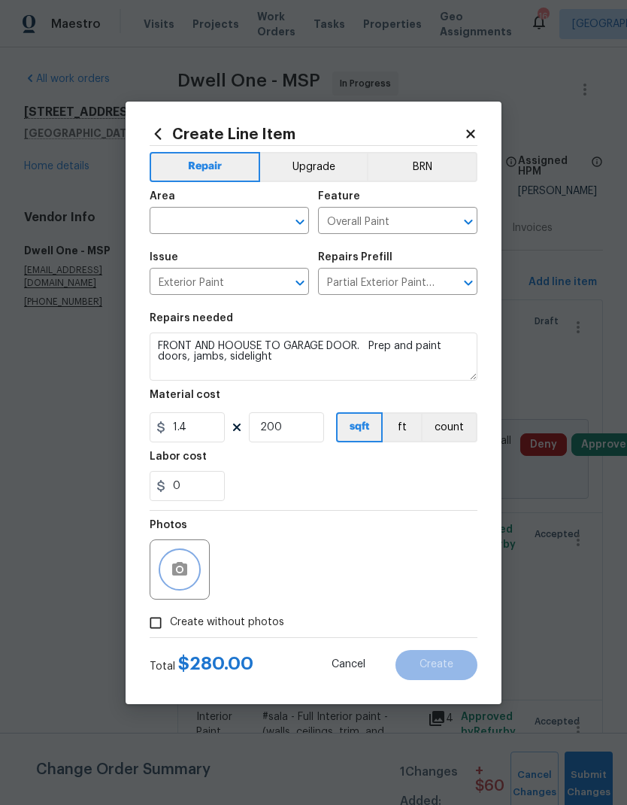
click at [174, 569] on icon "button" at bounding box center [179, 569] width 15 height 14
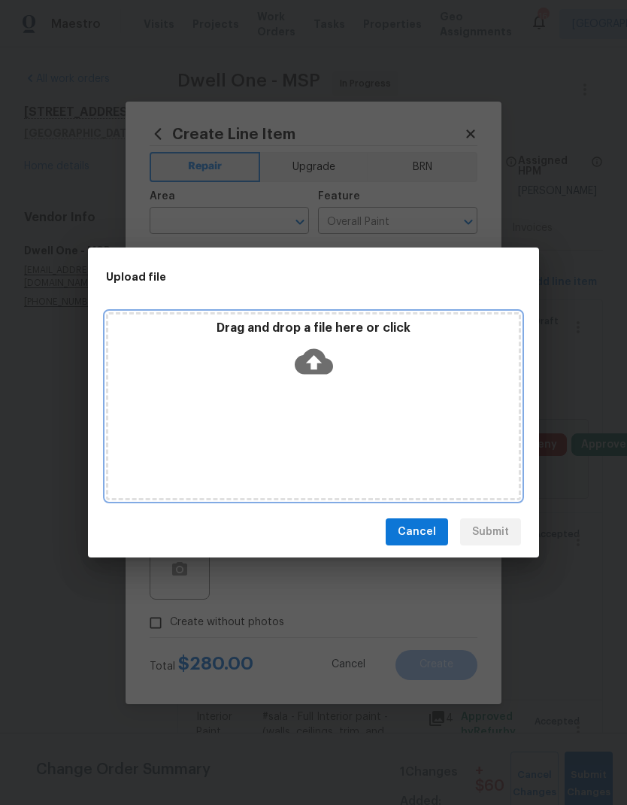
click at [267, 445] on div "Drag and drop a file here or click" at bounding box center [313, 406] width 415 height 188
click at [261, 426] on div "Drag and drop a file here or click" at bounding box center [313, 406] width 415 height 188
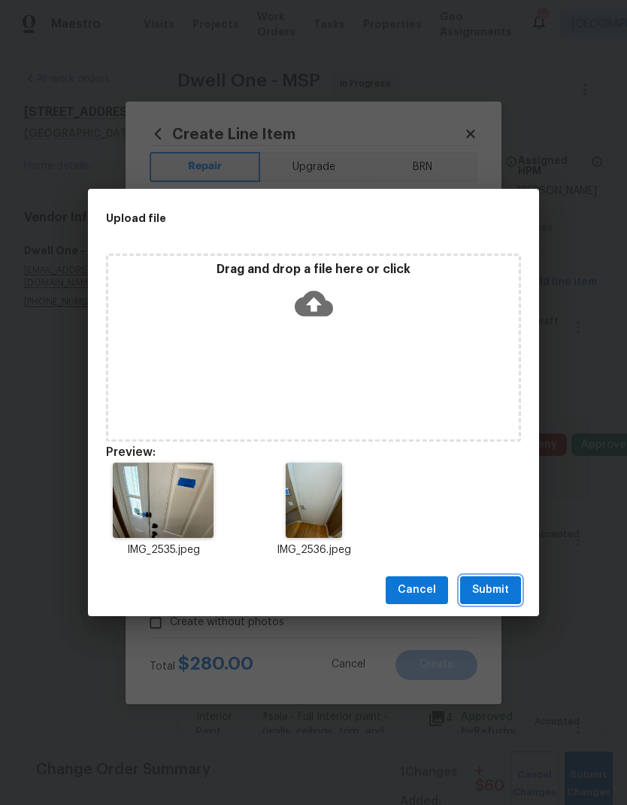
click at [496, 584] on span "Submit" at bounding box center [490, 590] width 37 height 19
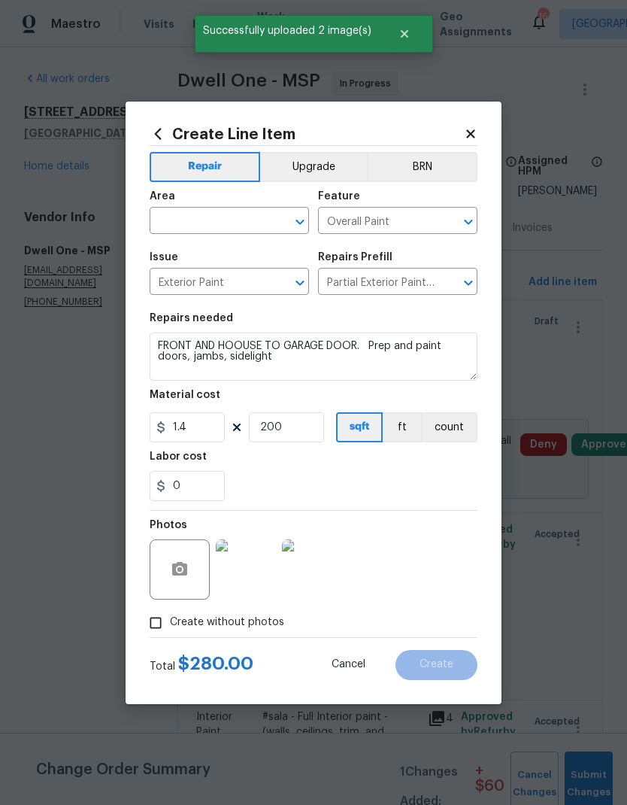
click at [184, 224] on input "text" at bounding box center [208, 222] width 117 height 23
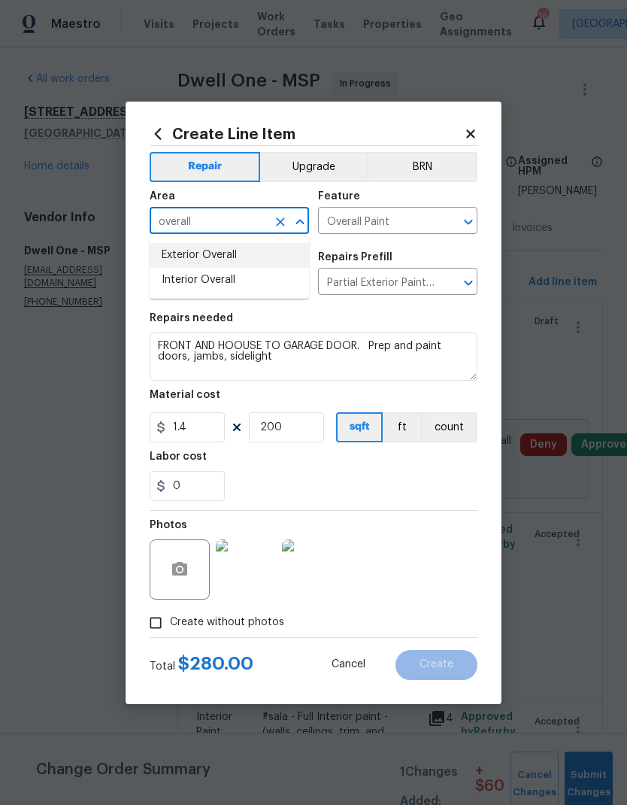
click at [172, 256] on li "Exterior Overall" at bounding box center [229, 255] width 159 height 25
type input "Exterior Overall"
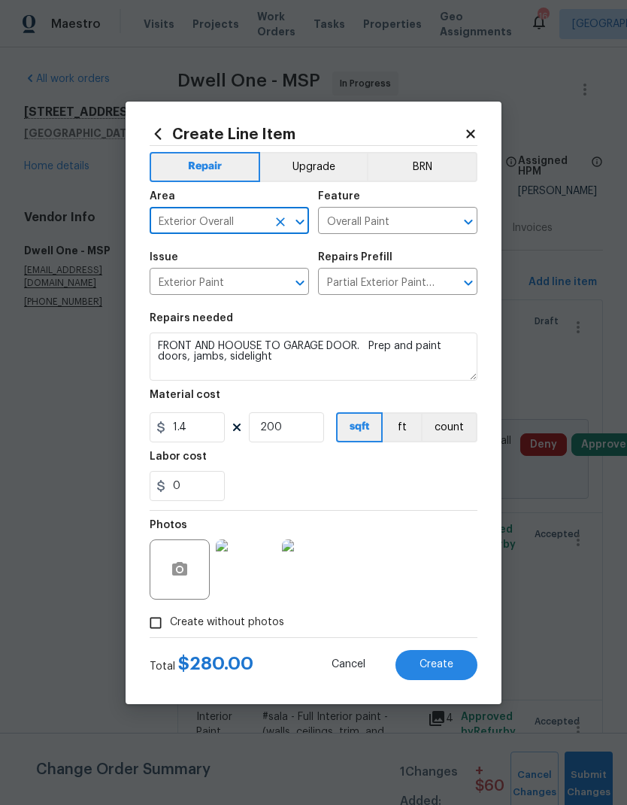
click at [425, 673] on button "Create" at bounding box center [437, 665] width 82 height 30
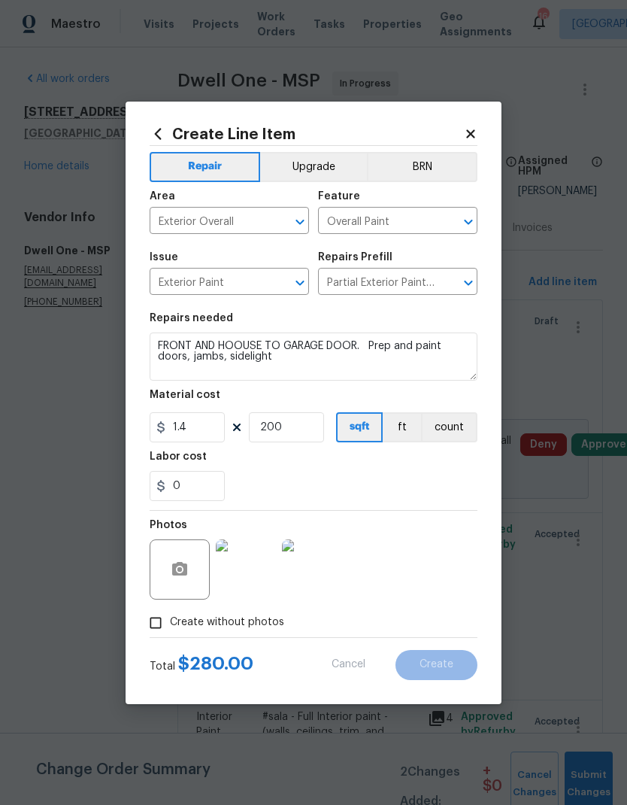
type input "0"
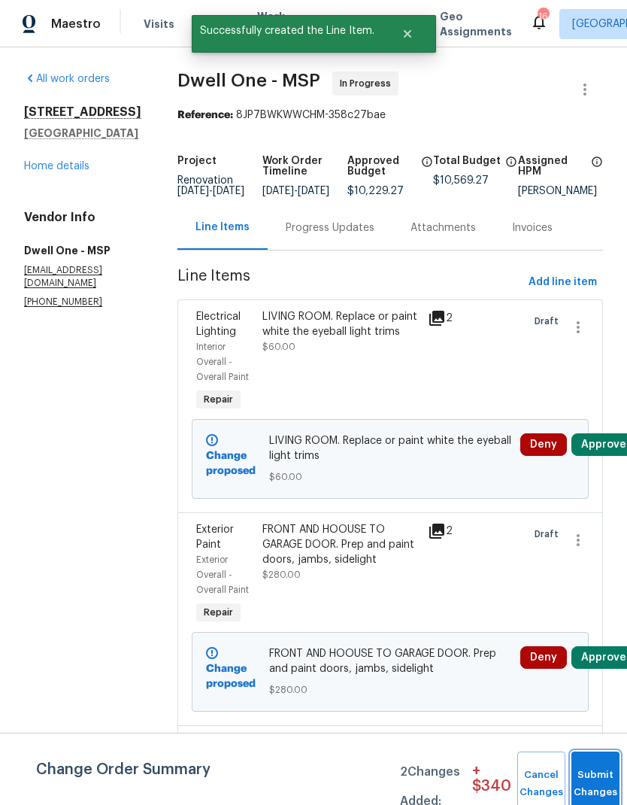
click at [593, 780] on button "Submit Changes" at bounding box center [596, 784] width 48 height 65
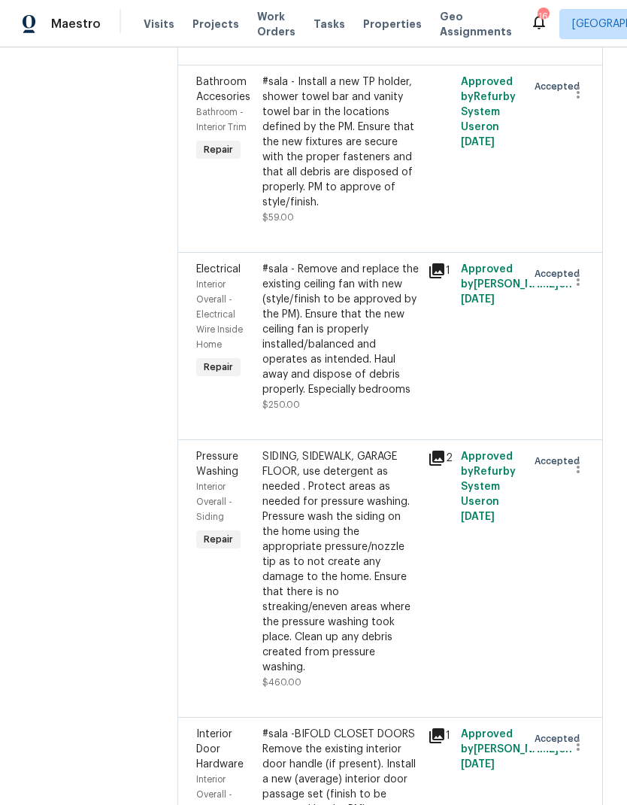
scroll to position [3130, 0]
click at [274, 448] on div "SIDING, SIDEWALK, GARAGE FLOOR, use detergent as needed . Protect areas as need…" at bounding box center [341, 561] width 156 height 226
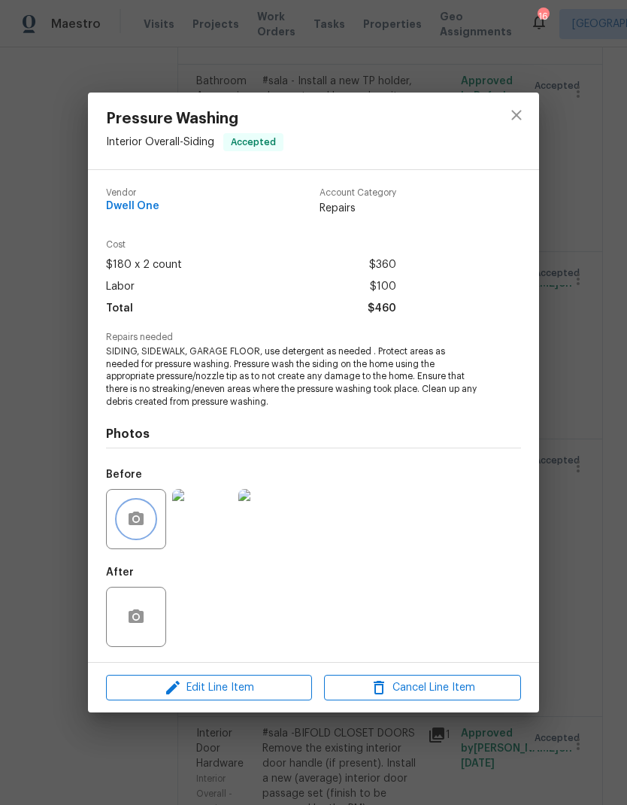
click at [132, 530] on button "button" at bounding box center [136, 519] width 36 height 36
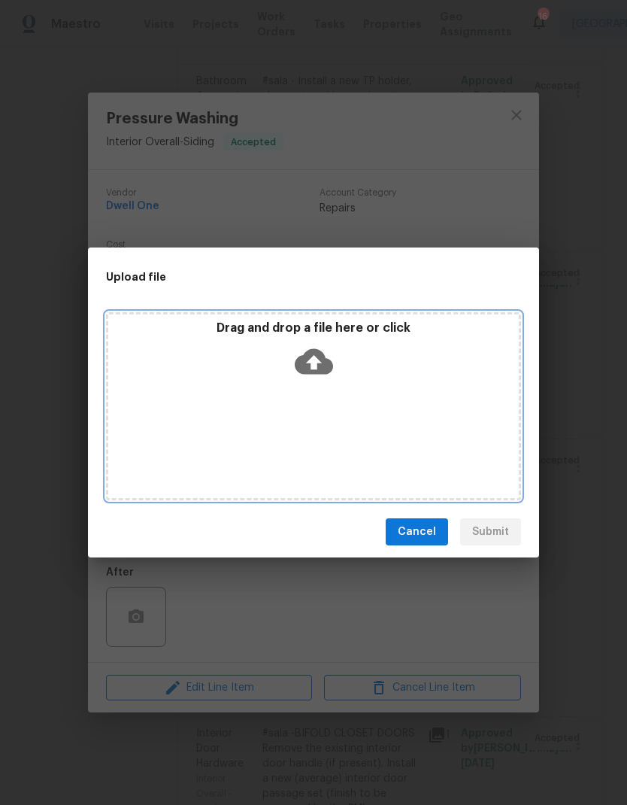
click at [311, 451] on div "Drag and drop a file here or click" at bounding box center [313, 406] width 415 height 188
click at [243, 381] on div "Drag and drop a file here or click" at bounding box center [313, 352] width 411 height 65
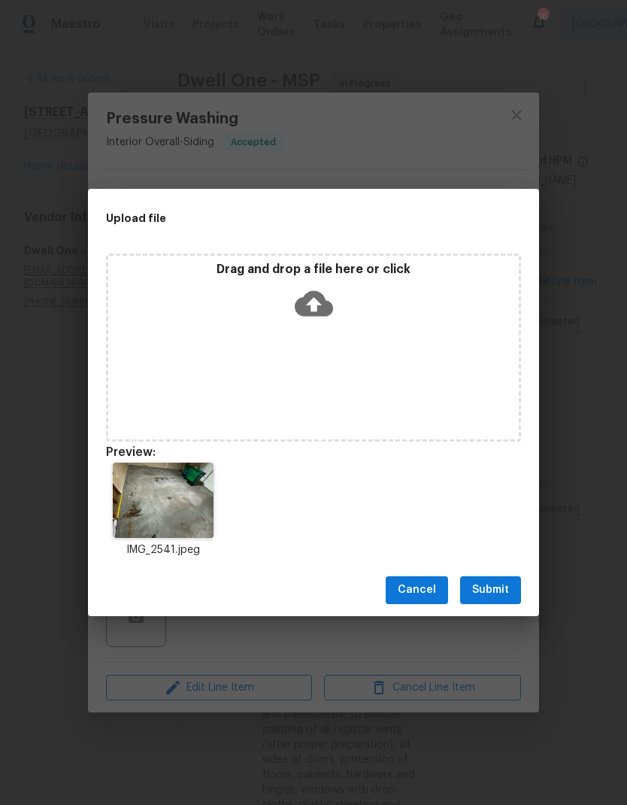
scroll to position [3130, 0]
click at [480, 588] on span "Submit" at bounding box center [490, 590] width 37 height 19
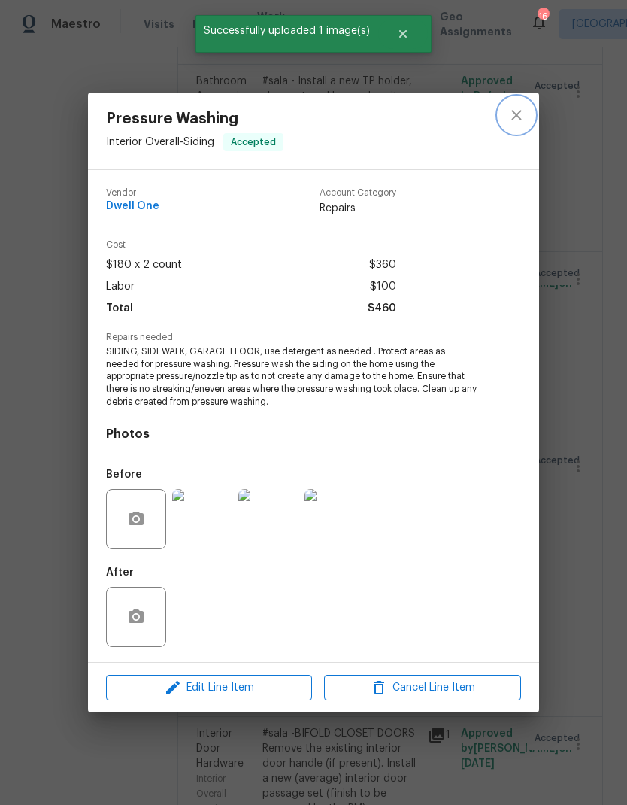
click at [515, 108] on icon "close" at bounding box center [517, 115] width 18 height 18
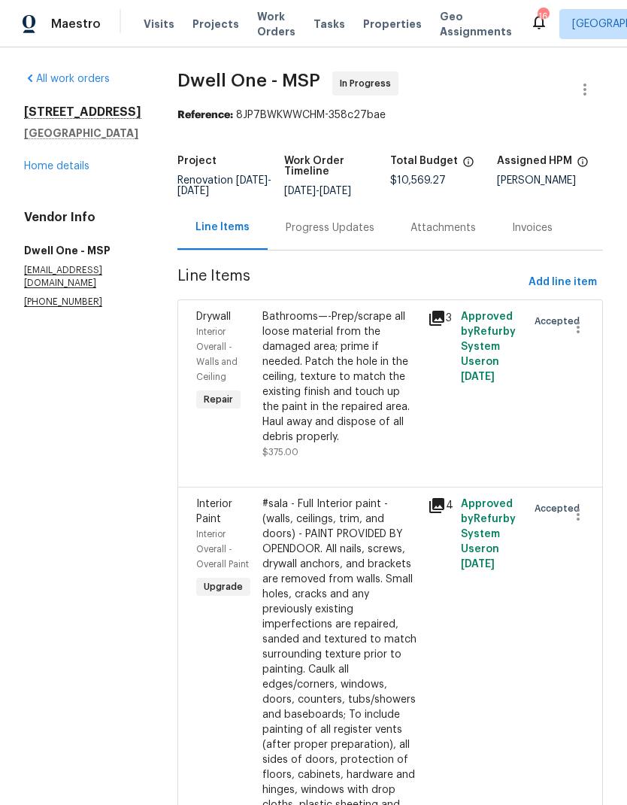
scroll to position [0, 0]
click at [544, 292] on span "Add line item" at bounding box center [563, 282] width 68 height 19
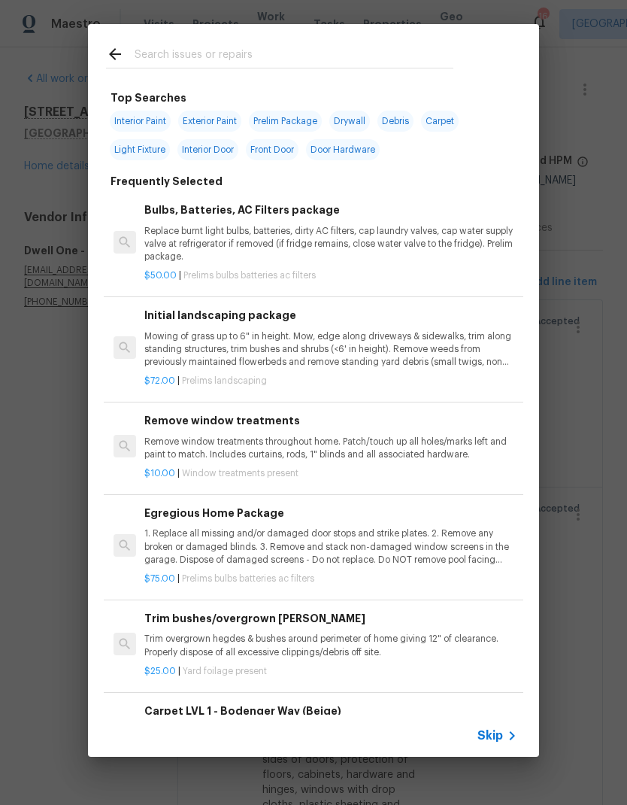
click at [154, 54] on input "text" at bounding box center [294, 56] width 319 height 23
type input "S"
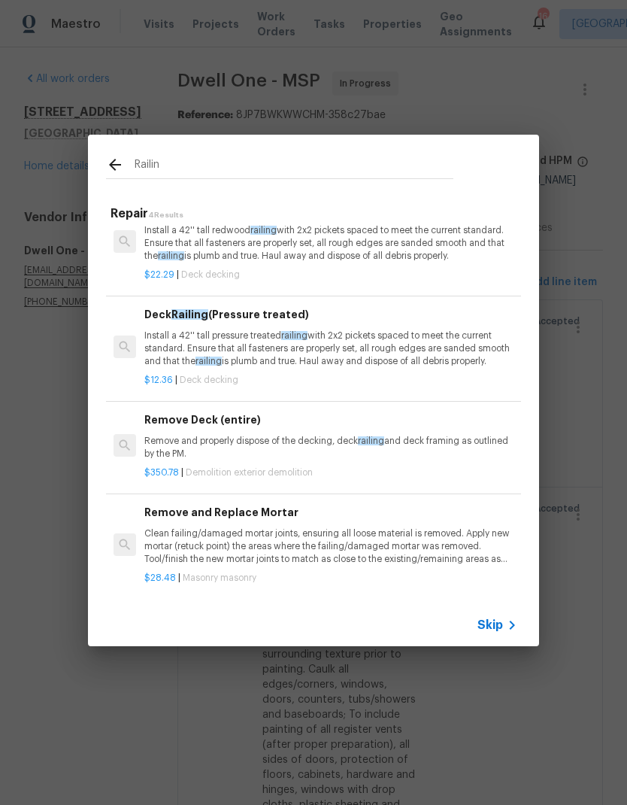
scroll to position [32, 0]
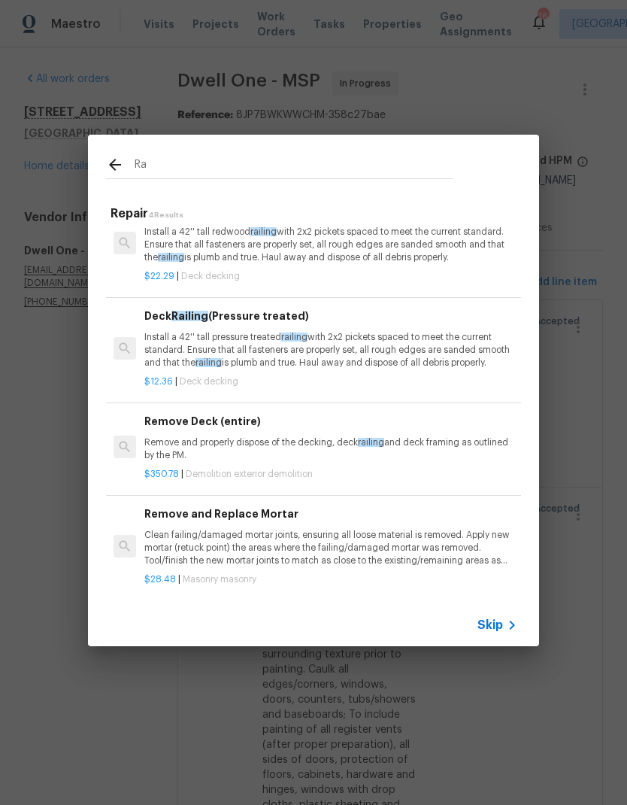
type input "R"
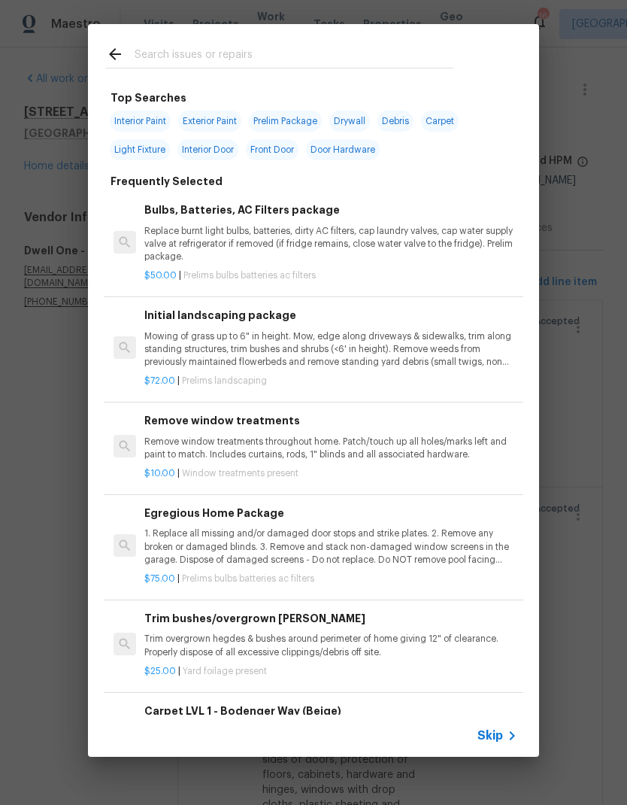
type input "T"
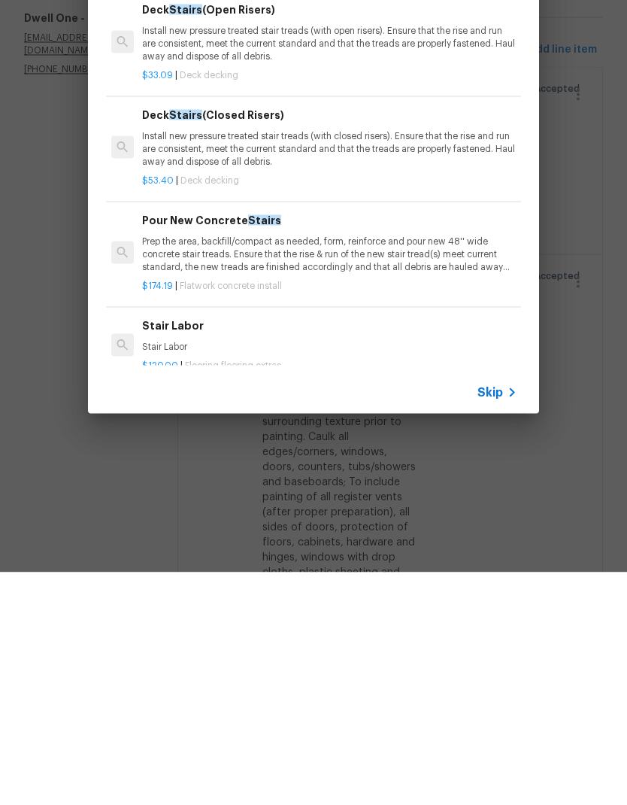
scroll to position [0, 2]
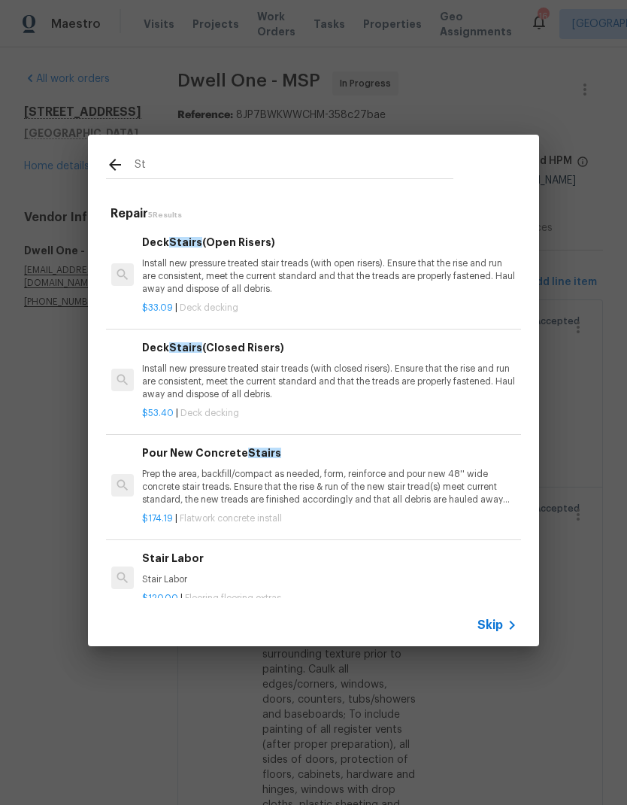
type input "S"
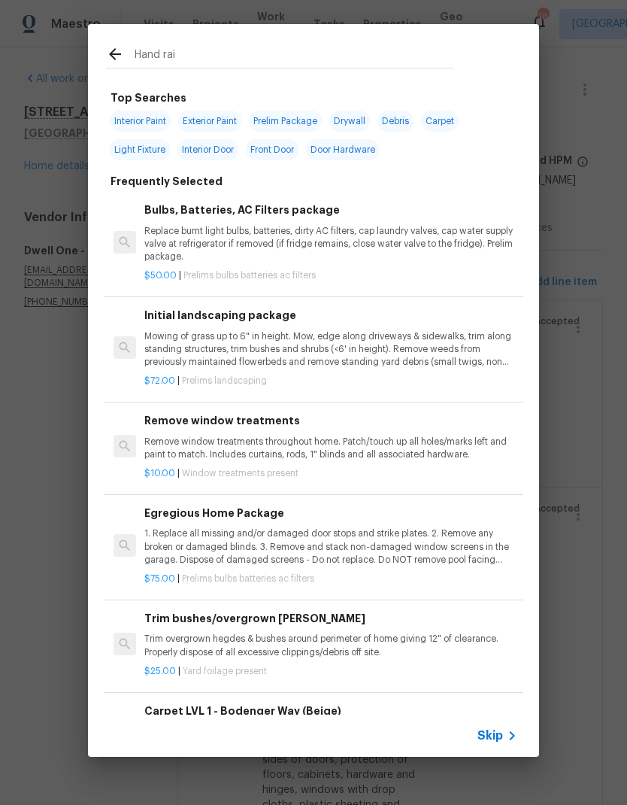
type input "Hand rail"
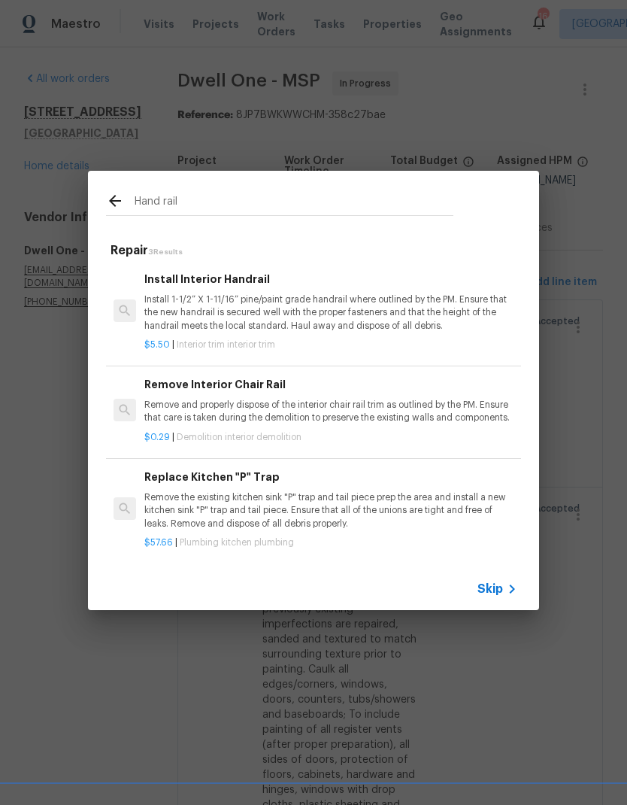
click at [265, 311] on p "Install 1-1/2” X 1-11/16” pine/paint grade handrail where outlined by the PM. E…" at bounding box center [330, 312] width 373 height 38
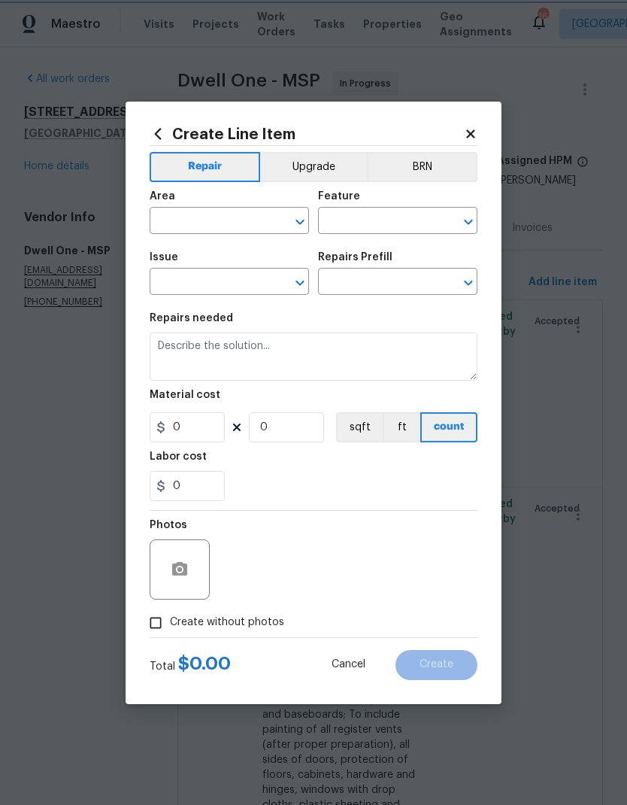
type input "Interior Trim"
type input "Install Interior Handrail $5.50"
type textarea "Install 1-1/2” X 1-11/16” pine/paint grade handrail where outlined by the PM. E…"
type input "5.5"
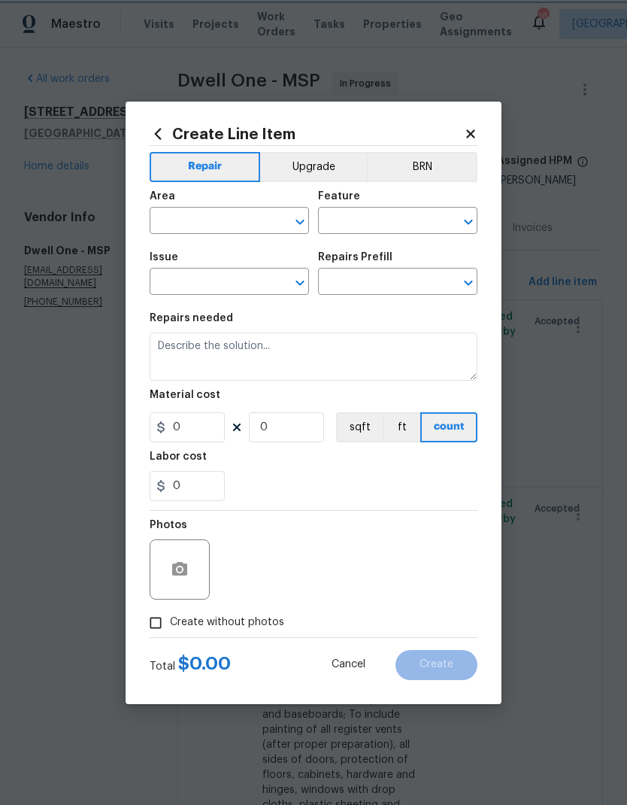
type input "1"
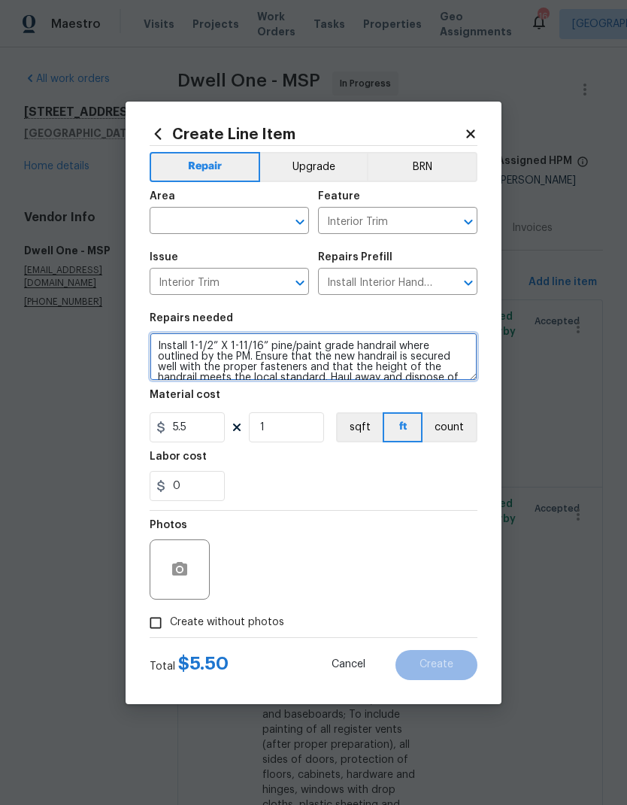
click at [158, 359] on textarea "Install 1-1/2” X 1-11/16” pine/paint grade handrail where outlined by the PM. E…" at bounding box center [314, 357] width 328 height 48
click at [153, 346] on textarea "Install 1-1/2” X 1-11/16” pine/paint grade handrail where outlined by the PM. E…" at bounding box center [314, 357] width 328 height 48
type textarea "REPLACE BROKEN SPINDLE. Install 1-1/2” X 1-11/16” pine/paint grade handrail whe…"
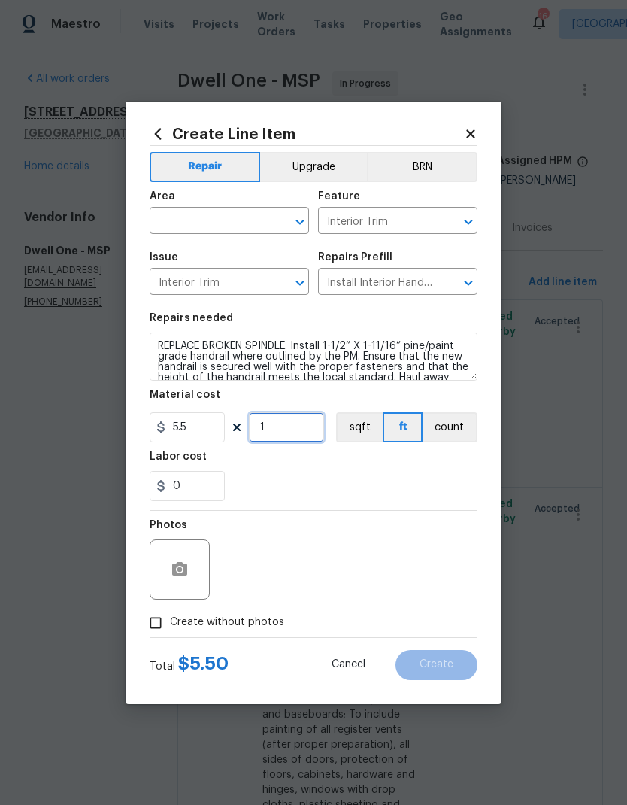
click at [283, 436] on input "1" at bounding box center [286, 427] width 75 height 30
type input "10"
click at [175, 224] on input "text" at bounding box center [208, 222] width 117 height 23
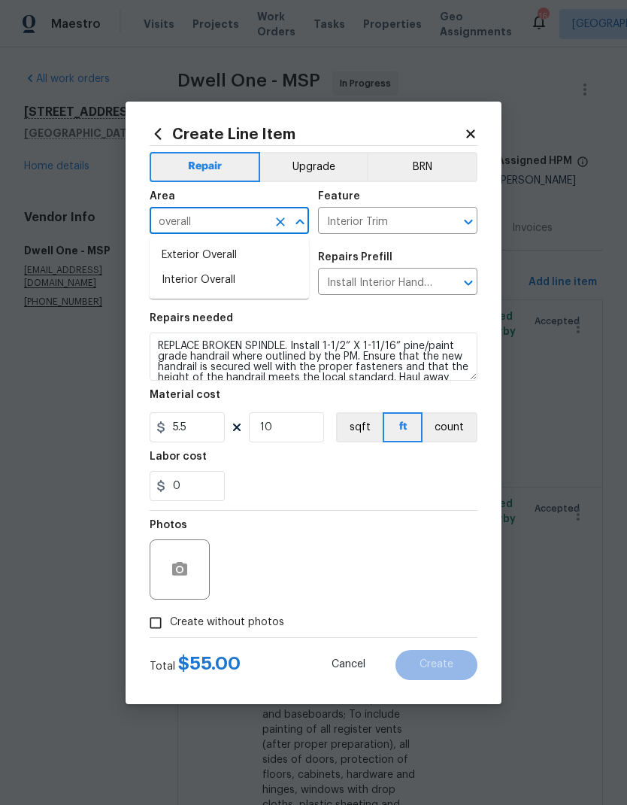
click at [172, 283] on li "Interior Overall" at bounding box center [229, 280] width 159 height 25
type input "Interior Overall"
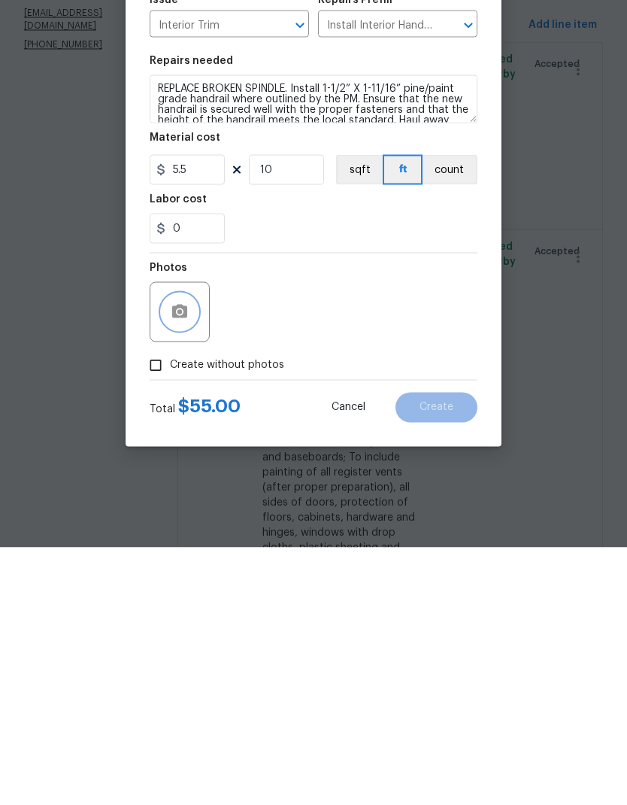
click at [169, 551] on button "button" at bounding box center [180, 569] width 36 height 36
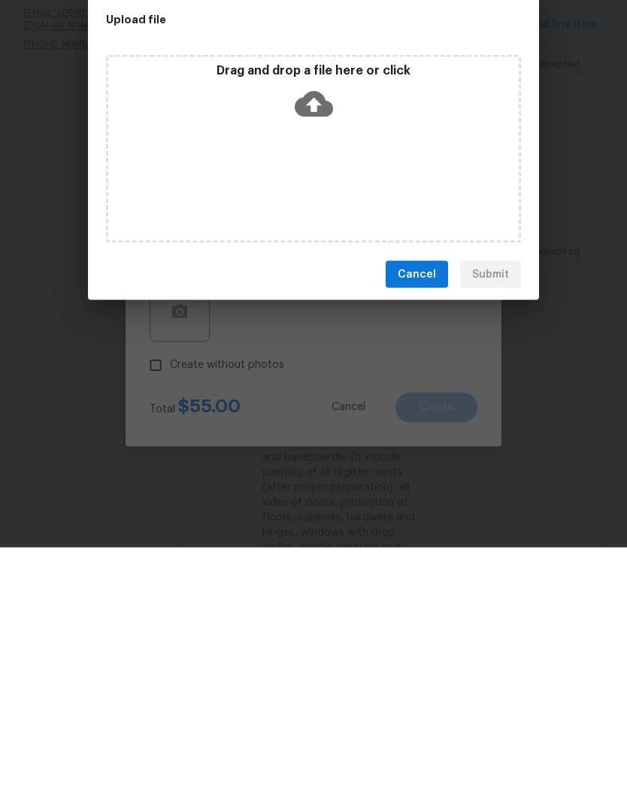
scroll to position [60, 0]
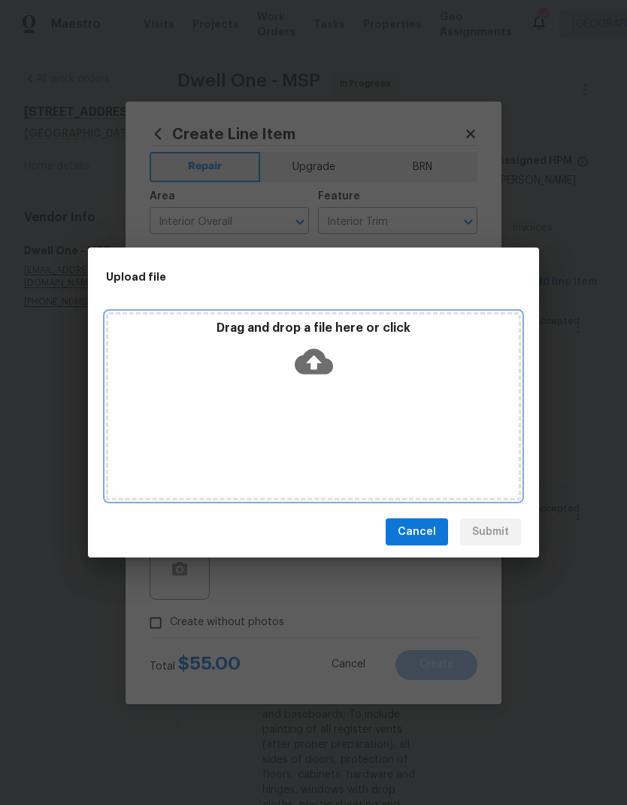
click at [324, 421] on div "Drag and drop a file here or click" at bounding box center [313, 406] width 415 height 188
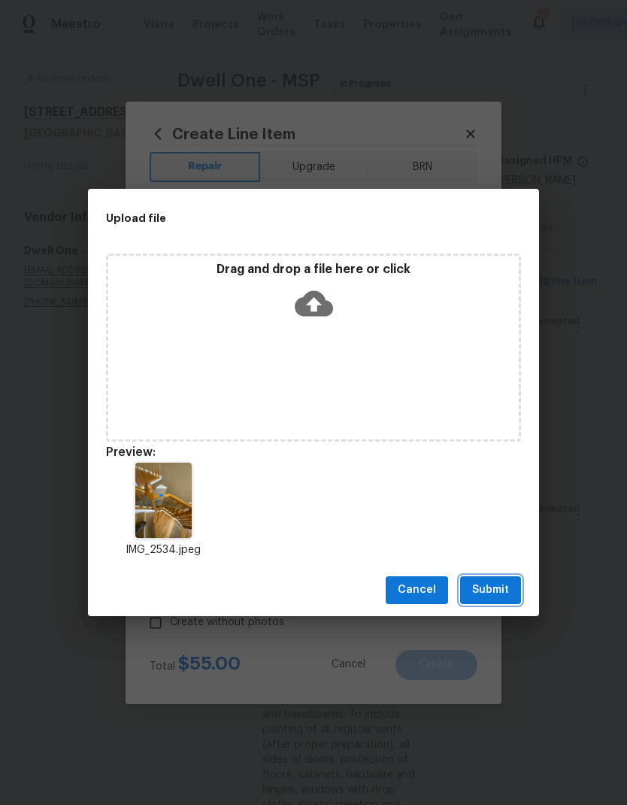
click at [476, 579] on button "Submit" at bounding box center [490, 590] width 61 height 28
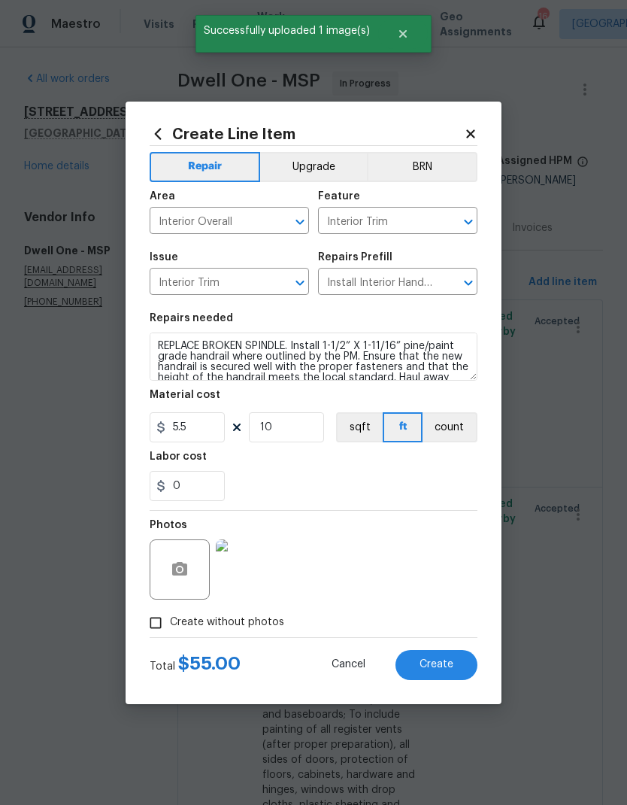
click at [426, 662] on span "Create" at bounding box center [437, 664] width 34 height 11
type input "0"
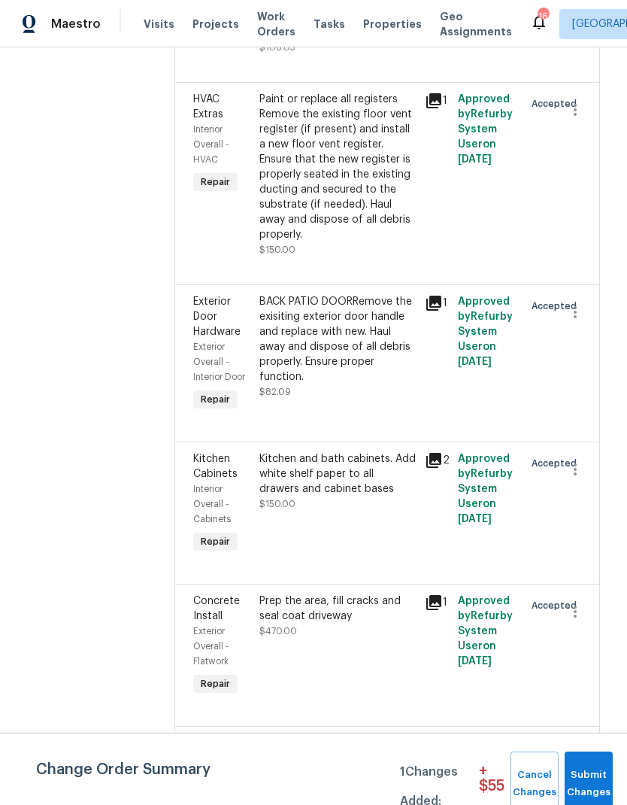
scroll to position [1599, 3]
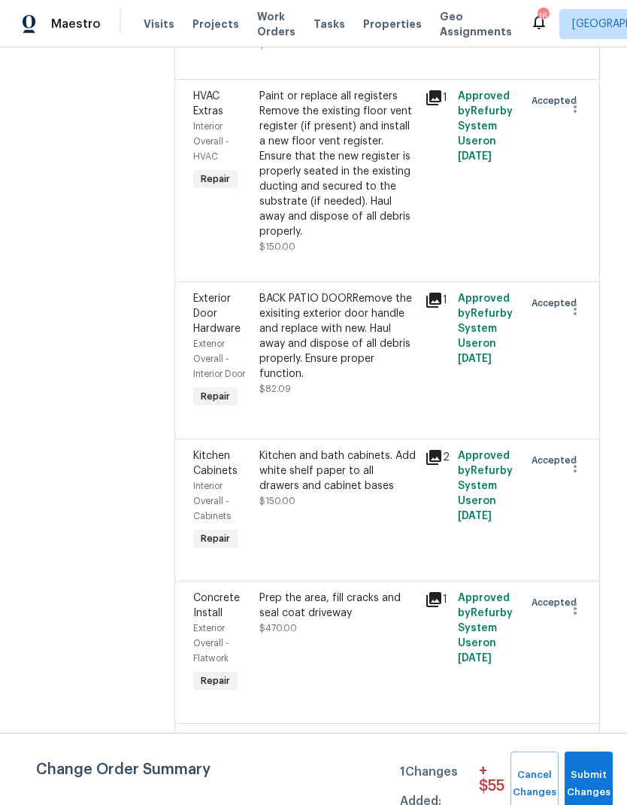
click at [287, 448] on div "Kitchen and bath cabinets. Add white shelf paper to all drawers and cabinet bas…" at bounding box center [338, 478] width 156 height 60
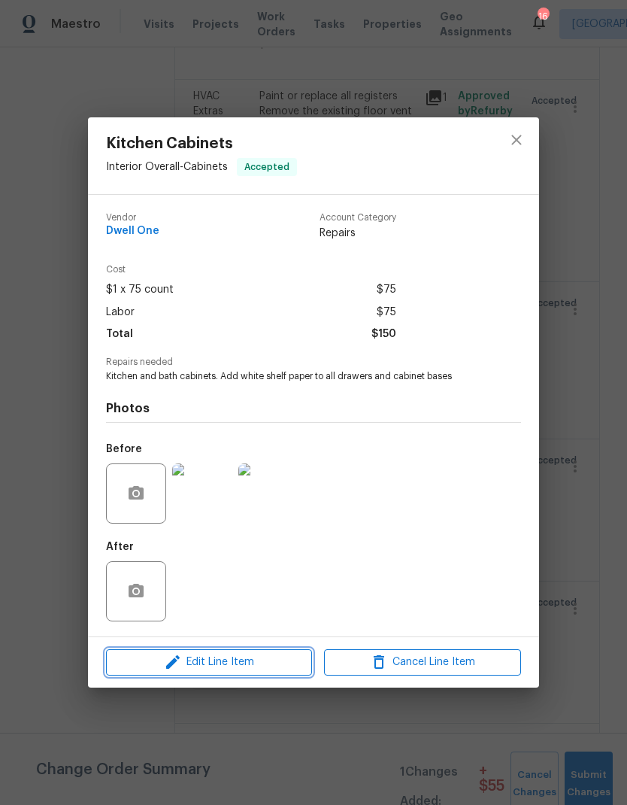
click at [200, 661] on span "Edit Line Item" at bounding box center [209, 662] width 197 height 19
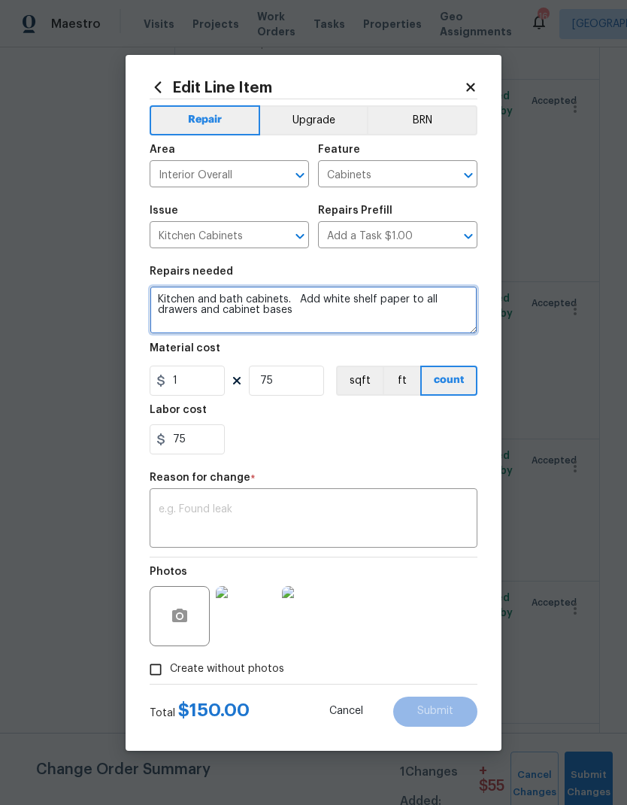
click at [308, 320] on textarea "Kitchen and bath cabinets. Add white shelf paper to all drawers and cabinet bas…" at bounding box center [314, 310] width 328 height 48
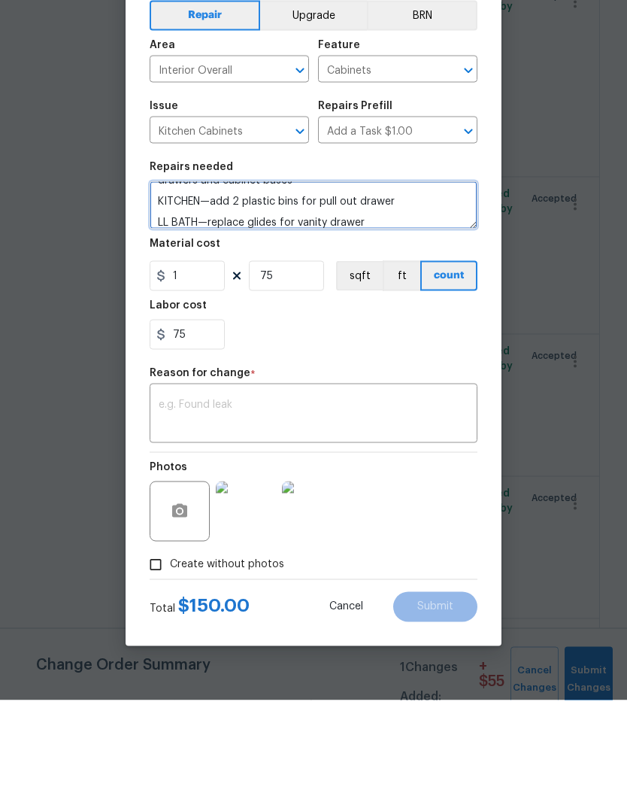
type textarea "Kitchen and bath cabinets. Add white shelf paper to all drawers and cabinet bas…"
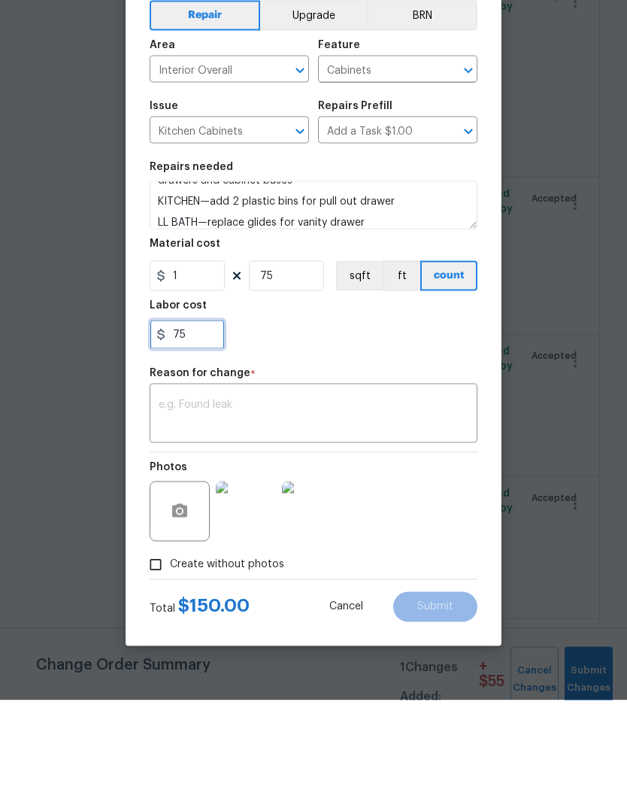
click at [172, 424] on input "75" at bounding box center [187, 439] width 75 height 30
type input "7"
type input "175"
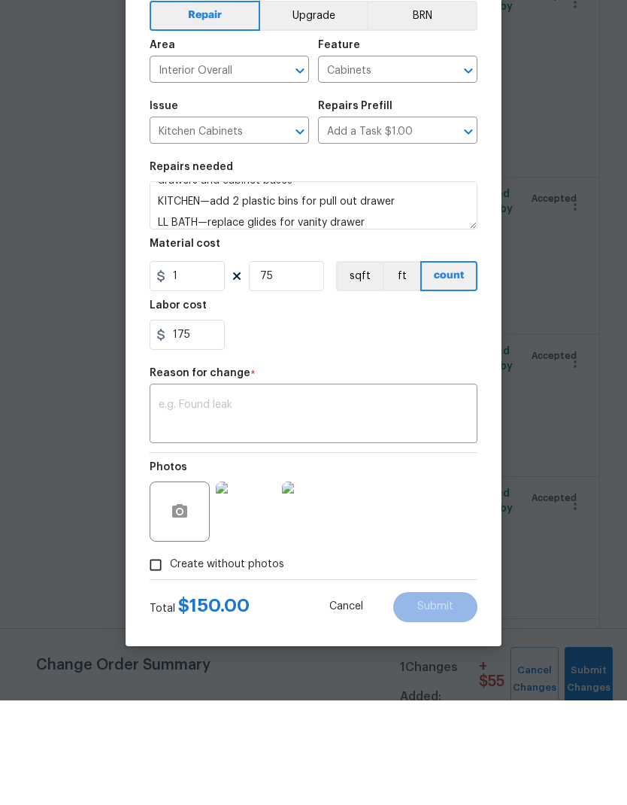
click at [294, 424] on div "175" at bounding box center [314, 439] width 328 height 30
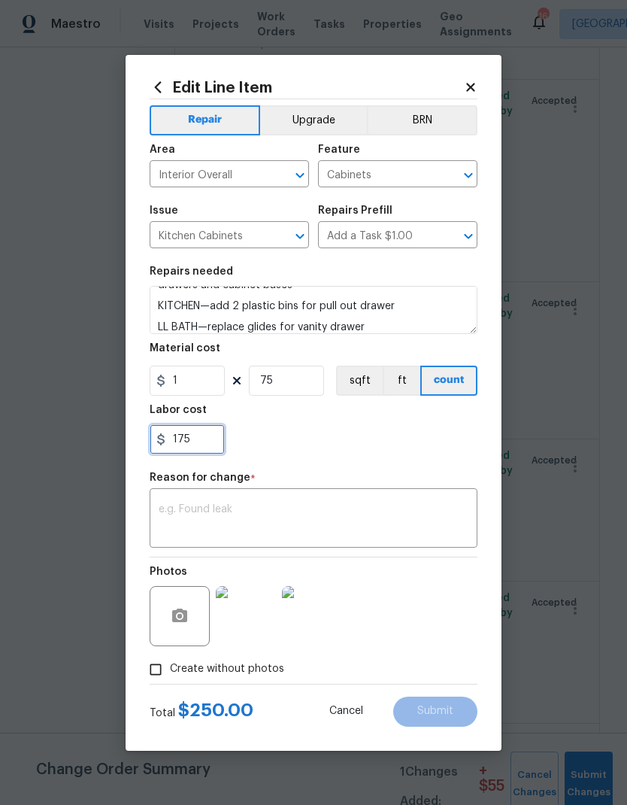
click at [178, 435] on input "175" at bounding box center [187, 439] width 75 height 30
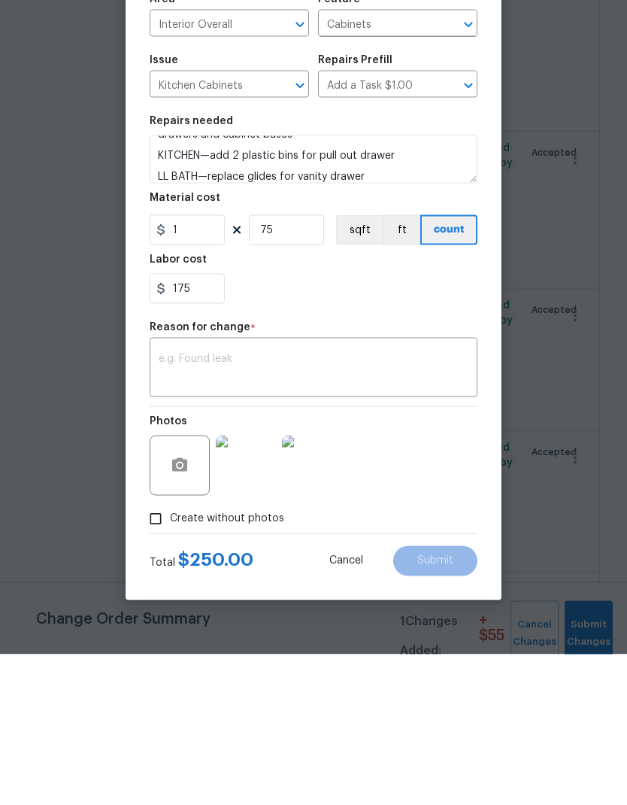
click at [174, 504] on textarea at bounding box center [314, 520] width 310 height 32
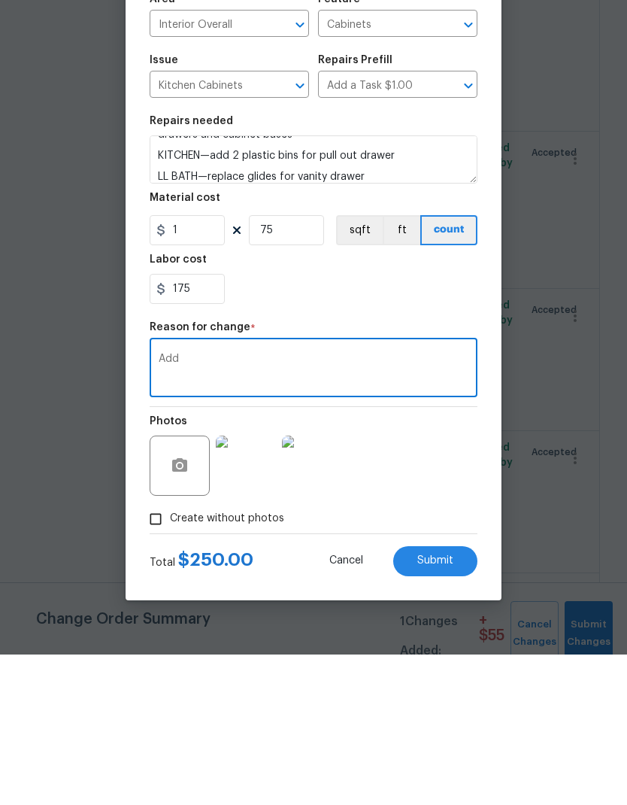
type textarea "Add"
click at [167, 598] on button "button" at bounding box center [180, 616] width 36 height 36
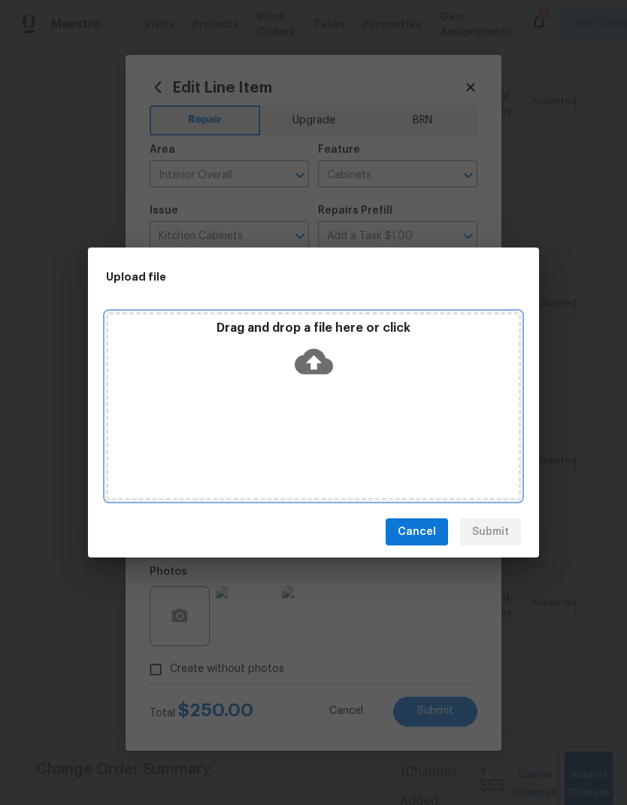
click at [214, 433] on div "Drag and drop a file here or click" at bounding box center [313, 406] width 415 height 188
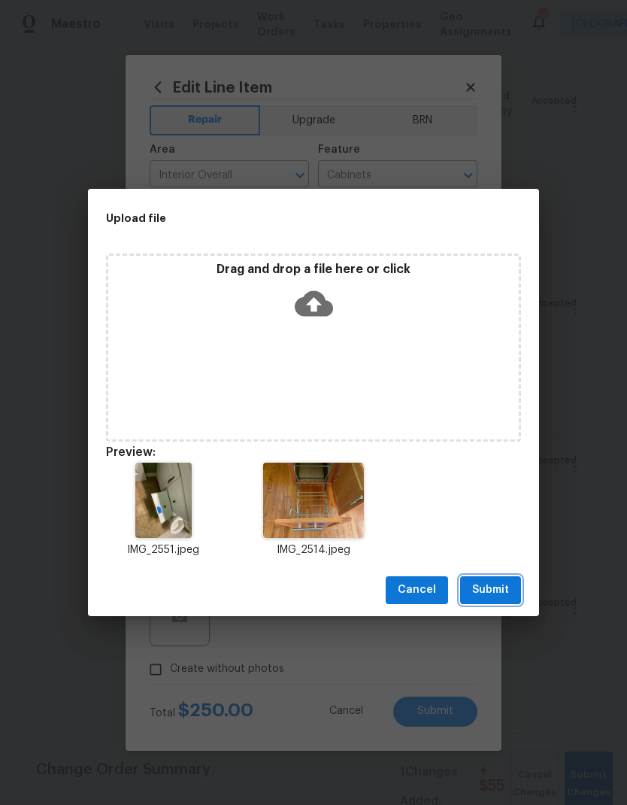
click at [474, 591] on span "Submit" at bounding box center [490, 590] width 37 height 19
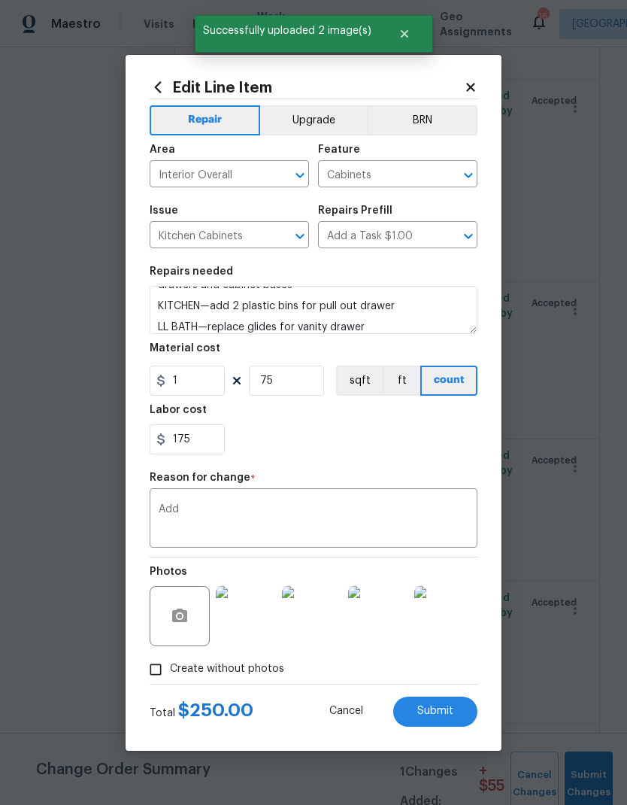
click at [420, 712] on span "Submit" at bounding box center [436, 711] width 36 height 11
type textarea "Kitchen and bath cabinets. Add white shelf paper to all drawers and cabinet bas…"
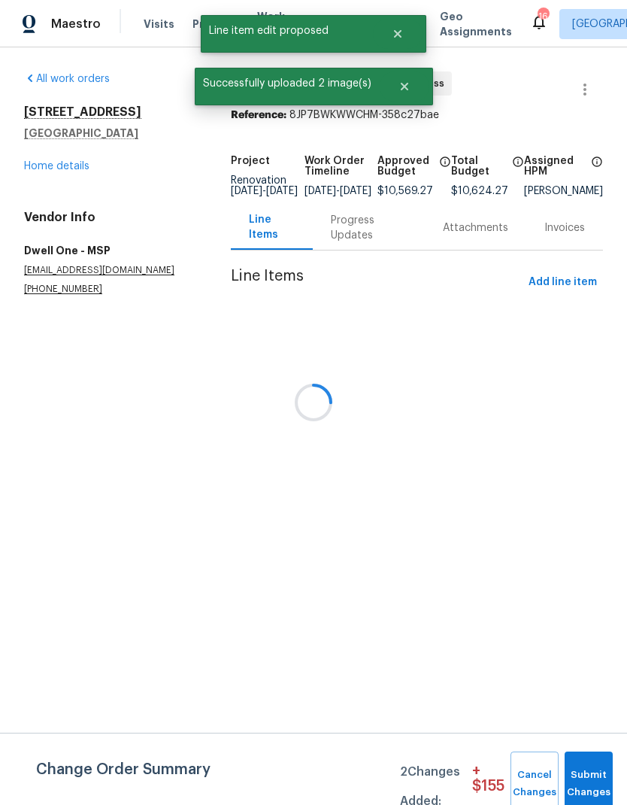
scroll to position [0, 0]
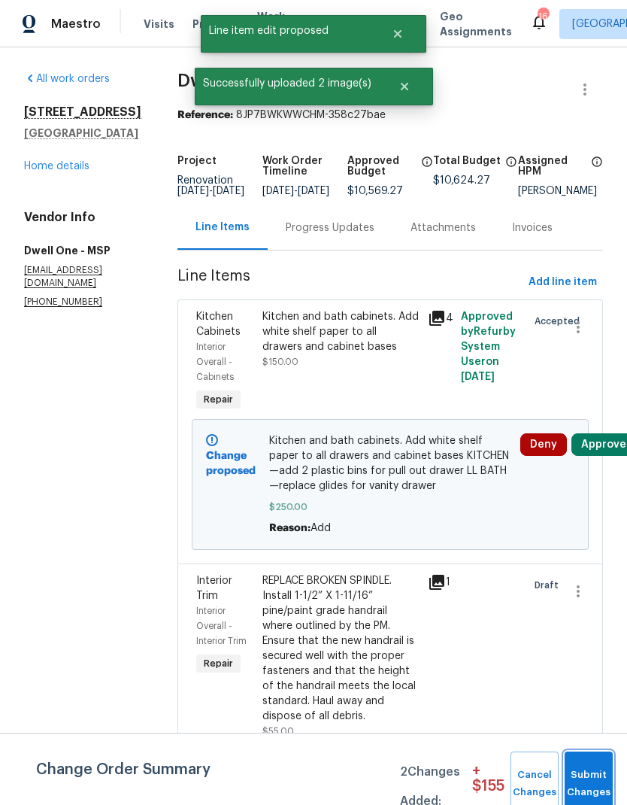
click at [582, 756] on button "Submit Changes" at bounding box center [589, 784] width 48 height 65
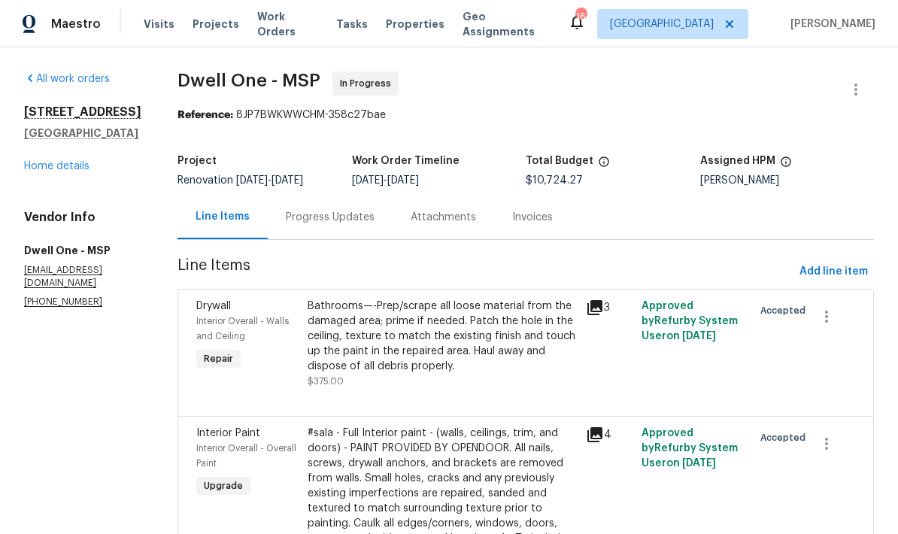
click at [121, 217] on div "All work orders 12595 Driftwood Ct Apple Valley, MN 55124 Home details Vendor I…" at bounding box center [82, 189] width 117 height 237
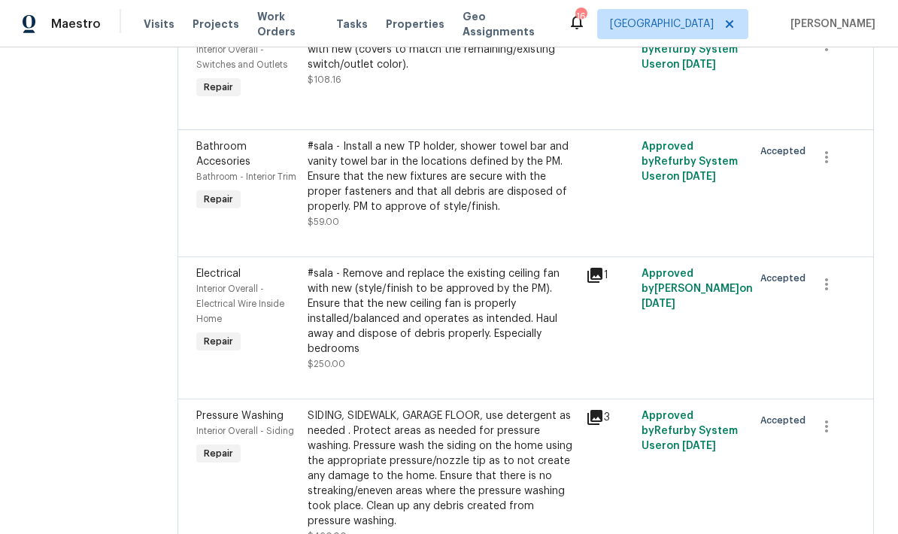
scroll to position [2319, 0]
click at [394, 308] on div "#sala - Remove and replace the existing ceiling fan with new (style/finish to b…" at bounding box center [442, 311] width 269 height 90
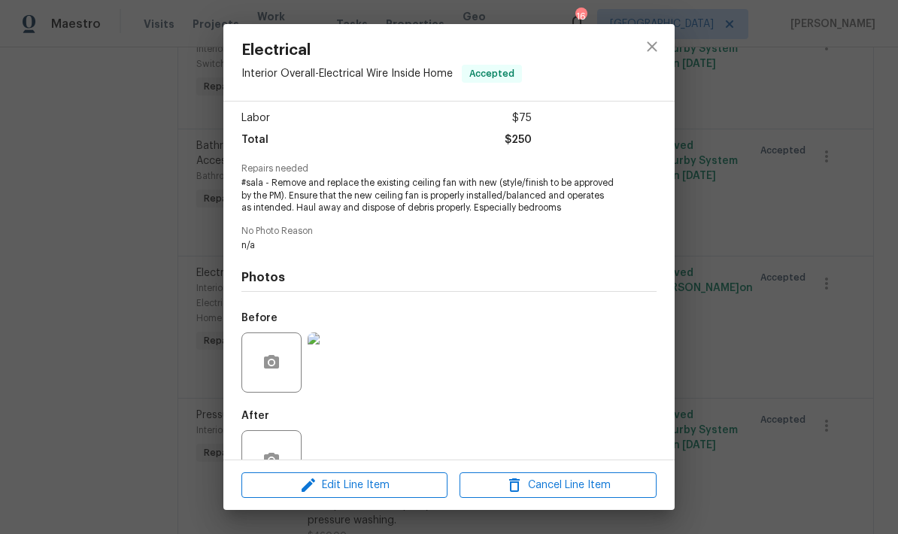
scroll to position [120, 0]
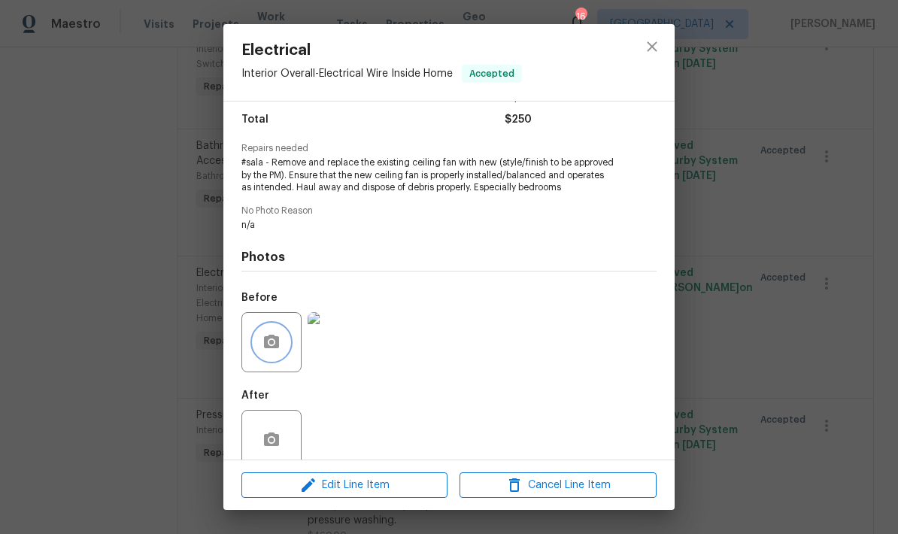
click at [263, 348] on icon "button" at bounding box center [272, 342] width 18 height 18
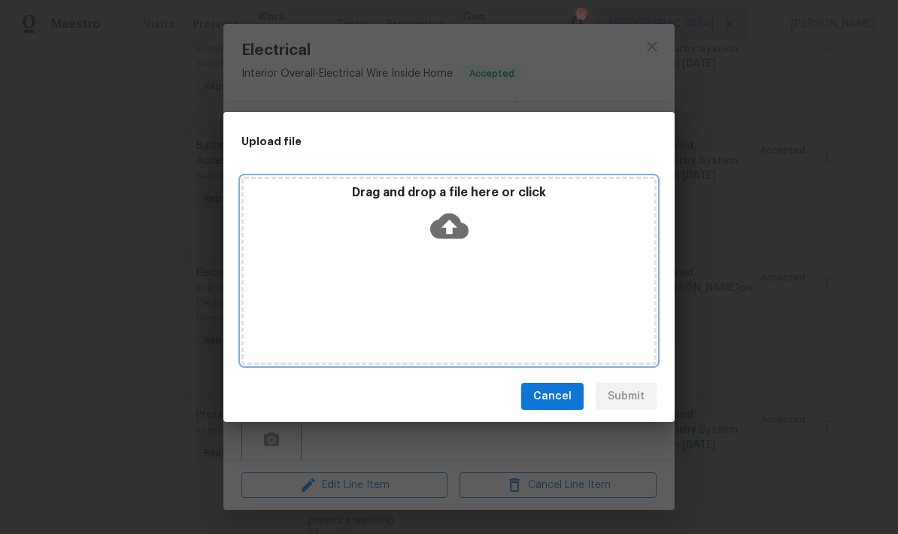
click at [361, 296] on div "Drag and drop a file here or click" at bounding box center [448, 271] width 415 height 188
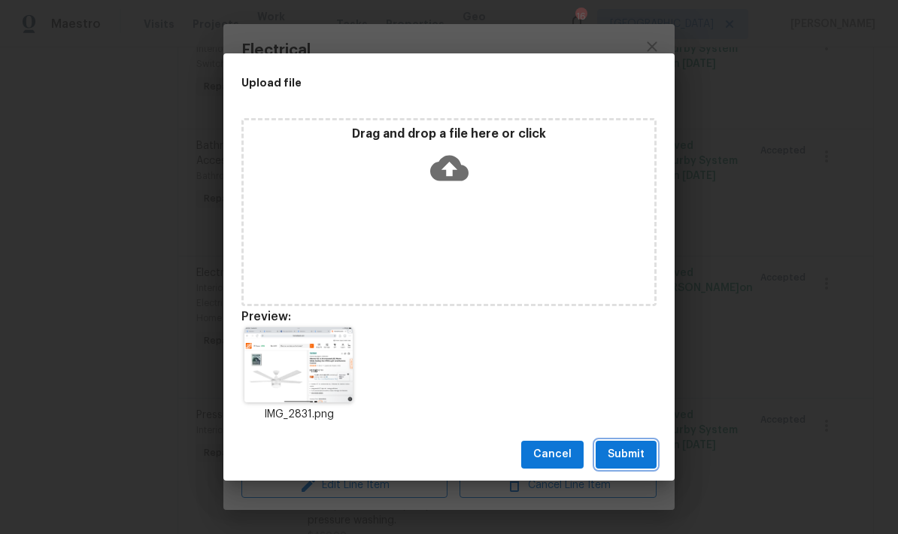
click at [616, 458] on span "Submit" at bounding box center [626, 454] width 37 height 19
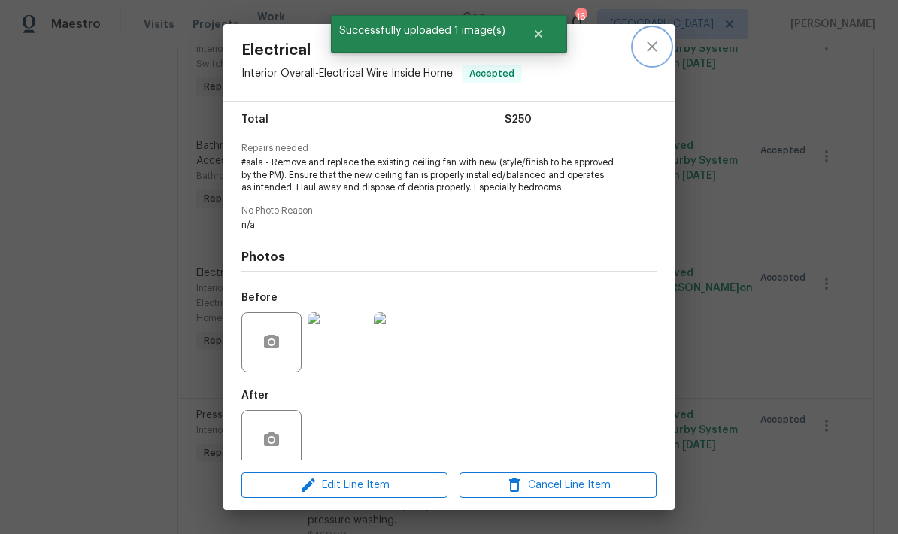
click at [627, 48] on icon "close" at bounding box center [652, 47] width 18 height 18
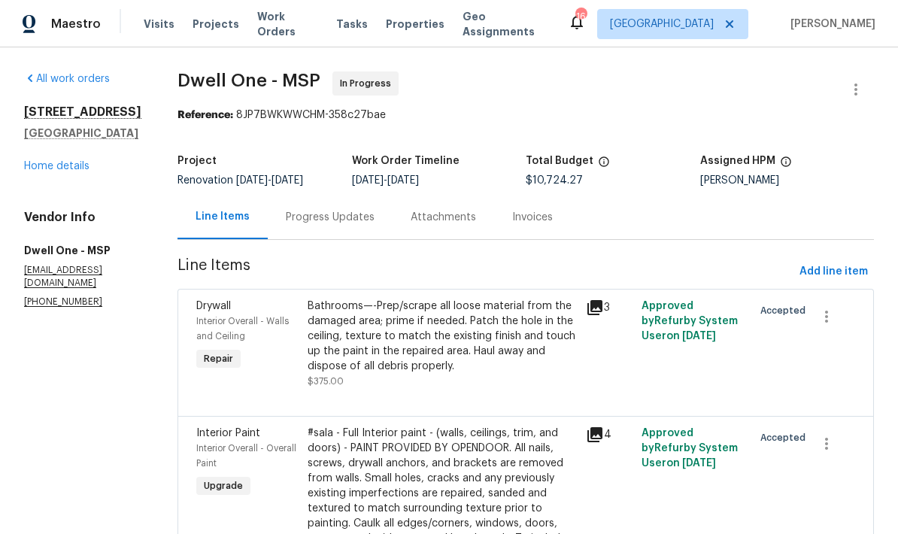
click at [44, 172] on link "Home details" at bounding box center [56, 166] width 65 height 11
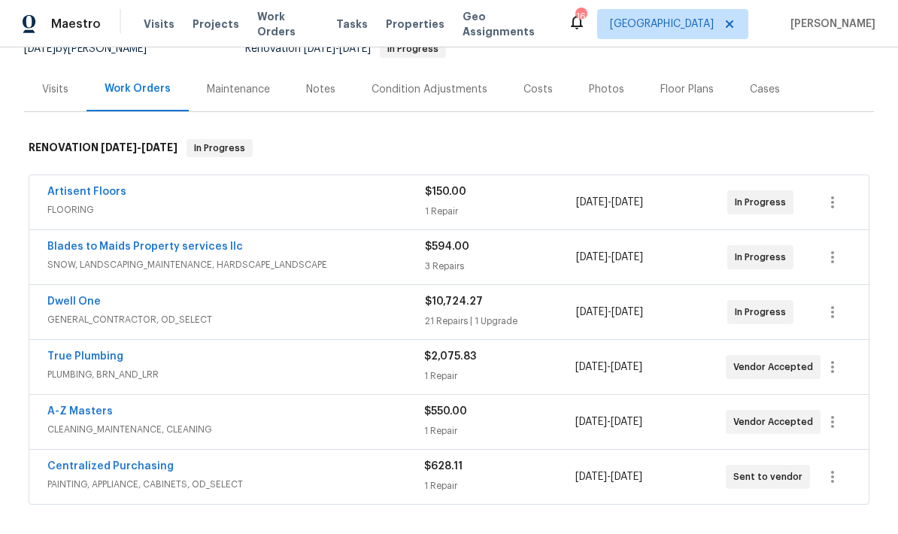
scroll to position [121, 0]
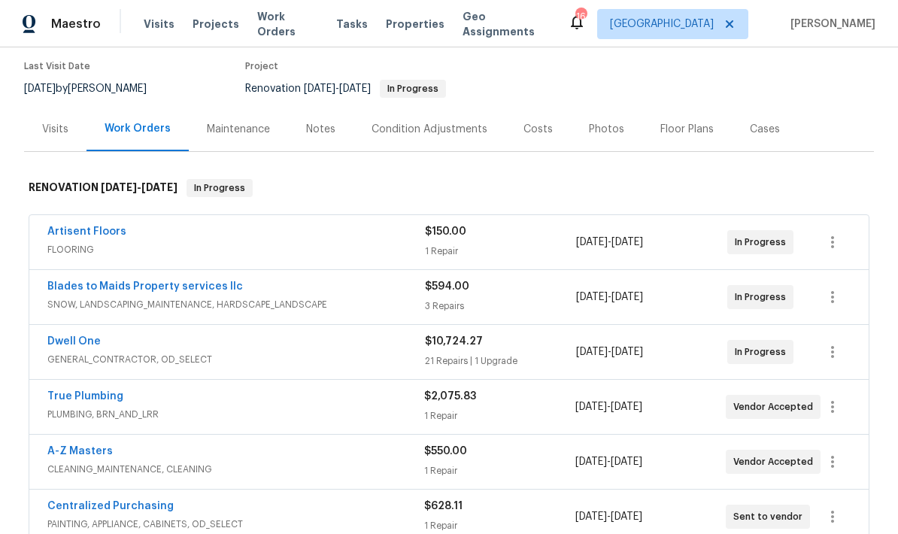
click at [534, 135] on div "Costs" at bounding box center [538, 129] width 29 height 15
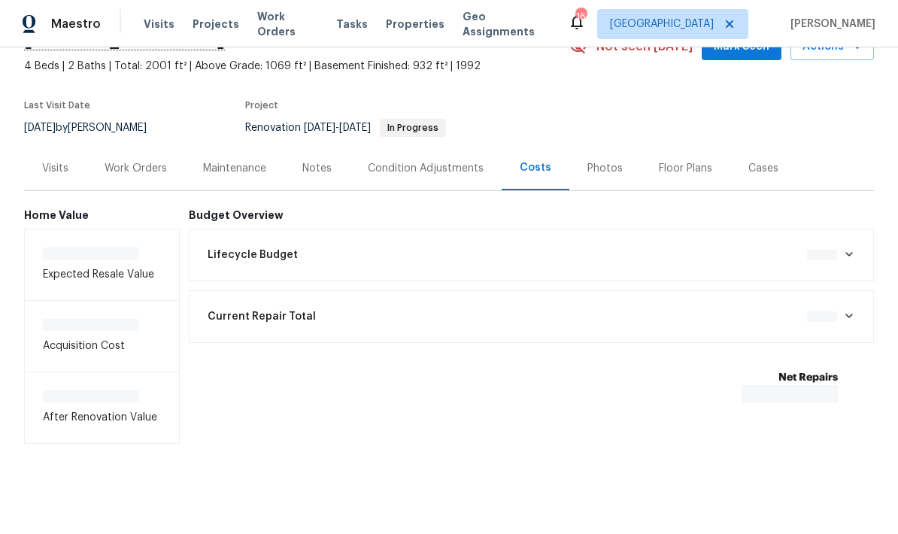
scroll to position [22, 0]
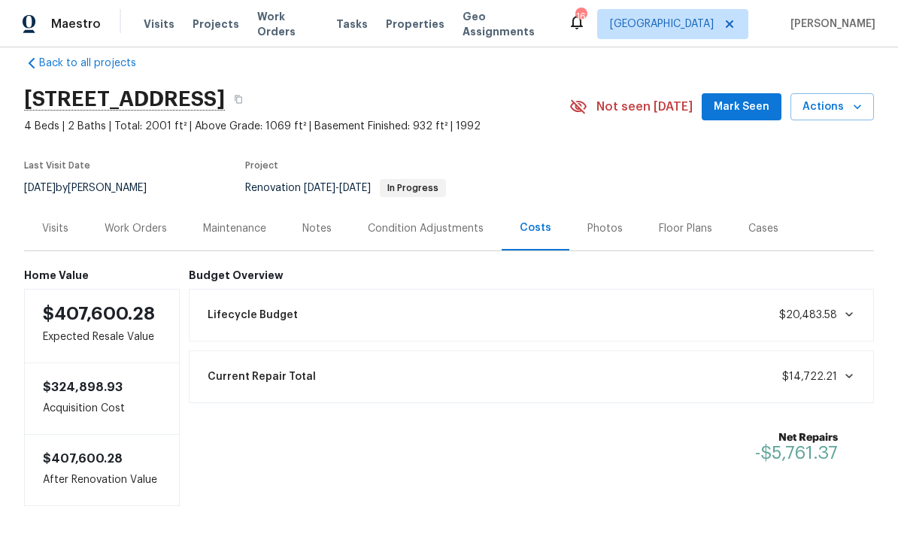
click at [126, 232] on div "Work Orders" at bounding box center [136, 228] width 62 height 15
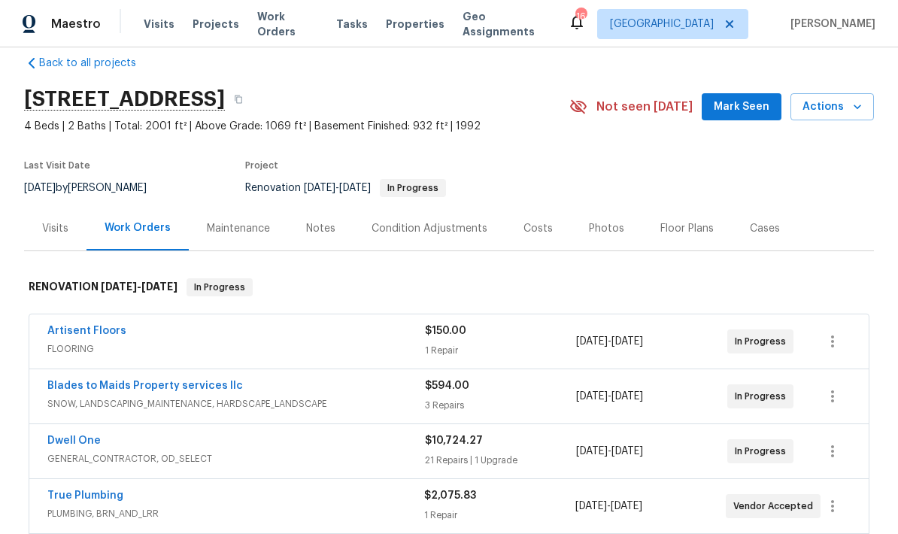
click at [72, 334] on link "Artisent Floors" at bounding box center [86, 331] width 79 height 11
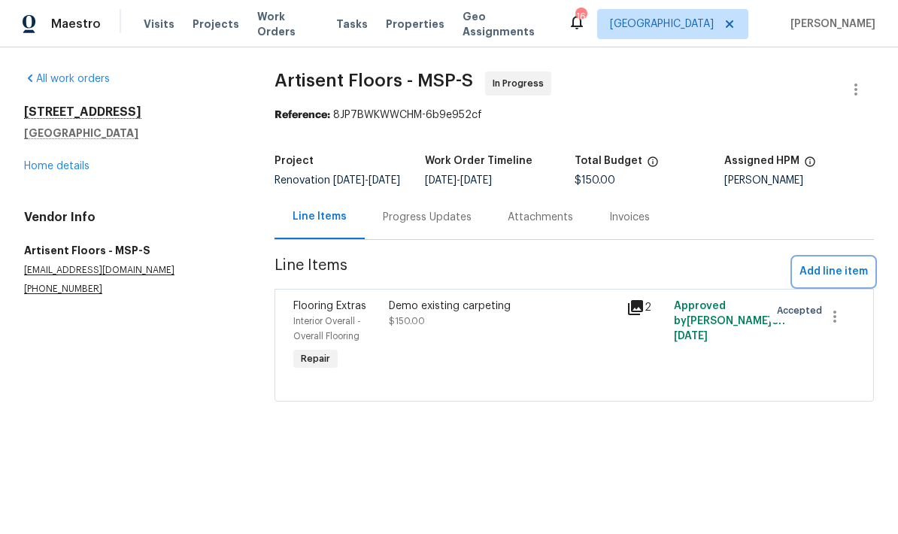
click at [839, 281] on span "Add line item" at bounding box center [834, 272] width 68 height 19
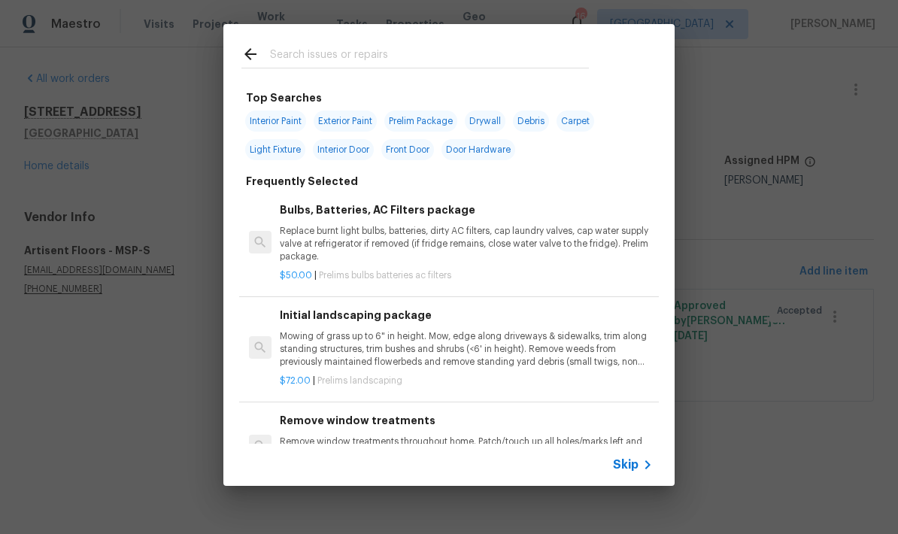
click at [296, 64] on input "text" at bounding box center [429, 56] width 319 height 23
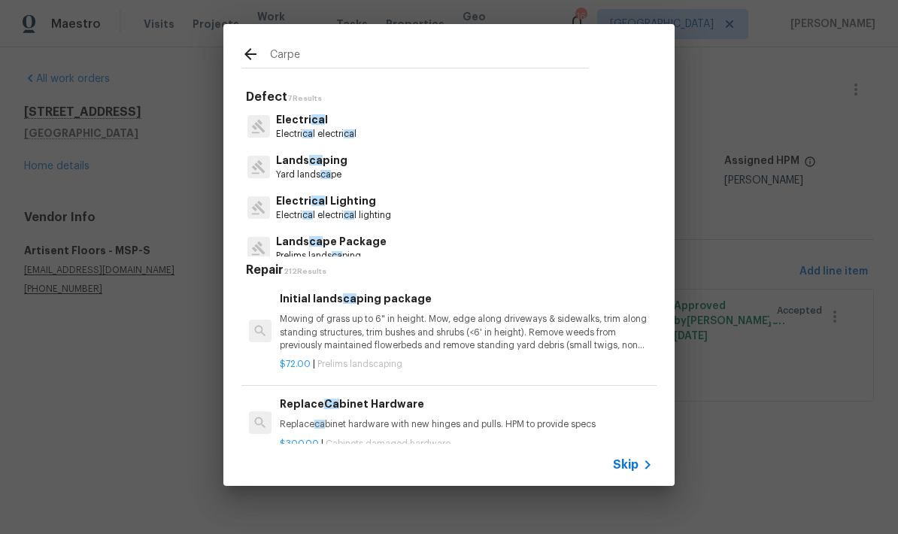
type input "Carpet"
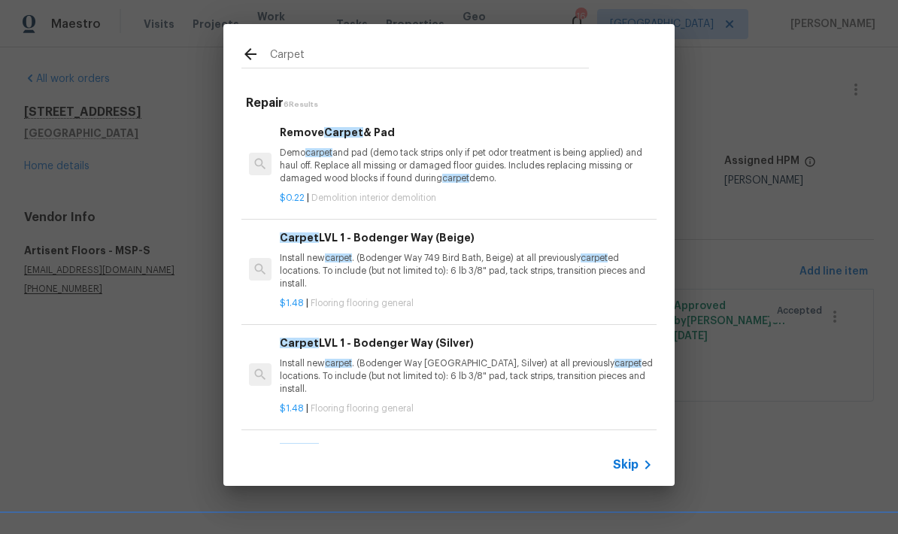
click at [399, 266] on p "Install new carpet . (Bodenger Way 749 Bird Bath, Beige) at all previously carp…" at bounding box center [466, 271] width 373 height 38
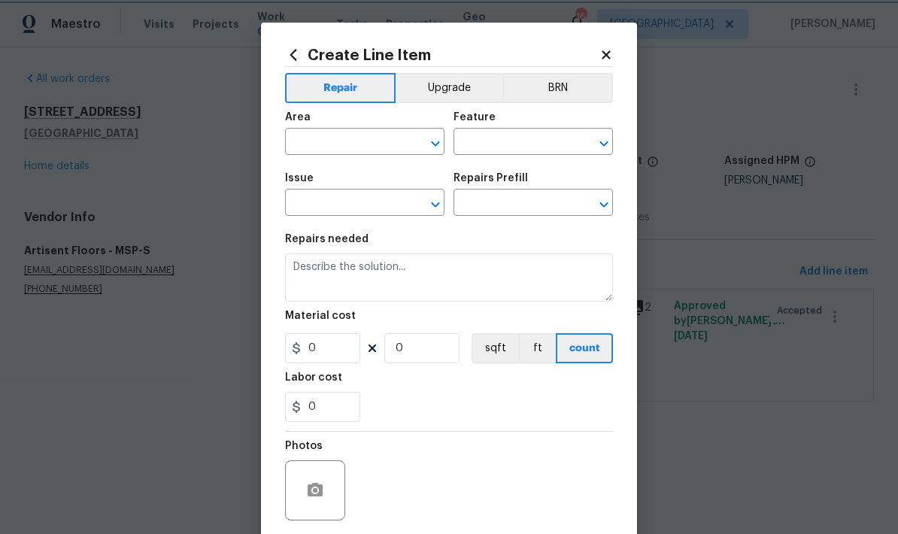
type input "Overall Flooring"
type input "Flooring General"
type input "Carpet LVL 1 - Bodenger Way (Beige) $1.48"
type textarea "Install new carpet. (Bodenger Way 749 Bird Bath, Beige) at all previously carpe…"
type input "1.48"
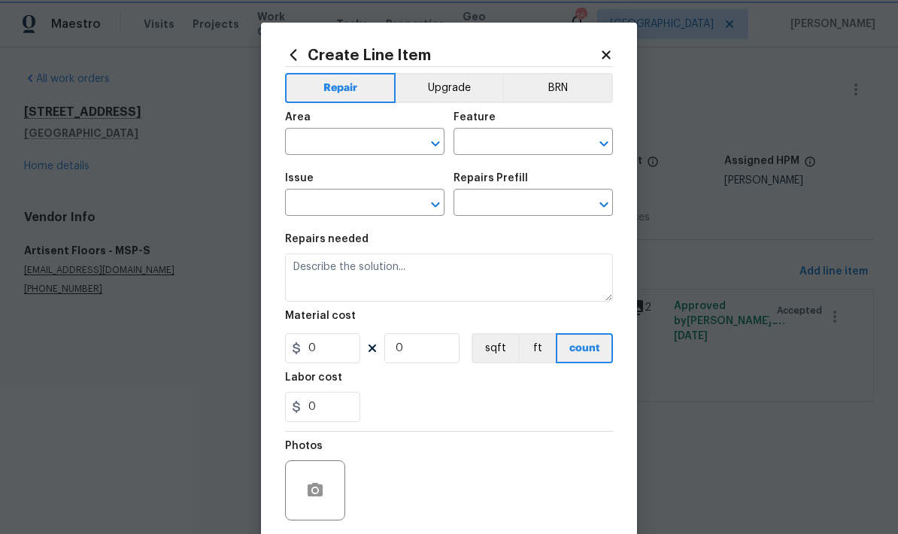
type input "1"
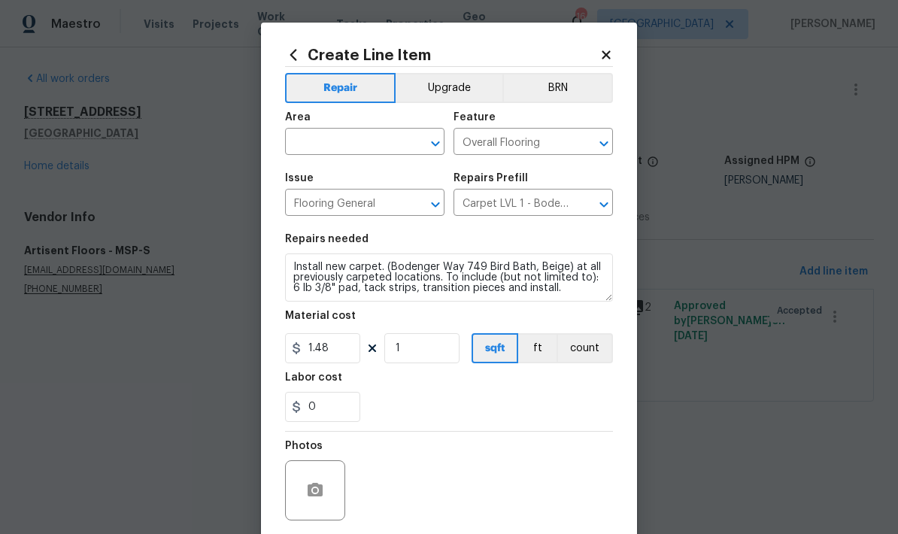
click at [315, 153] on input "text" at bounding box center [343, 143] width 117 height 23
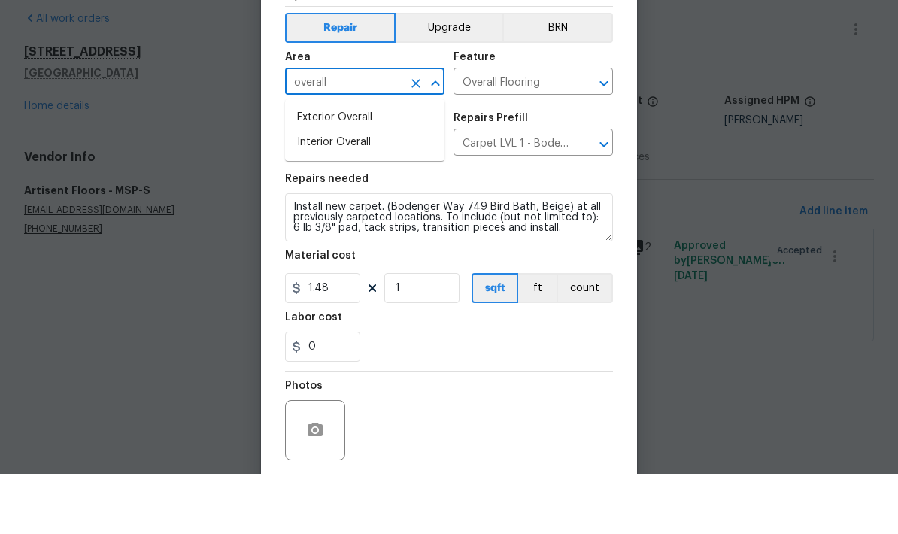
click at [304, 190] on li "Interior Overall" at bounding box center [364, 202] width 159 height 25
type input "Interior Overall"
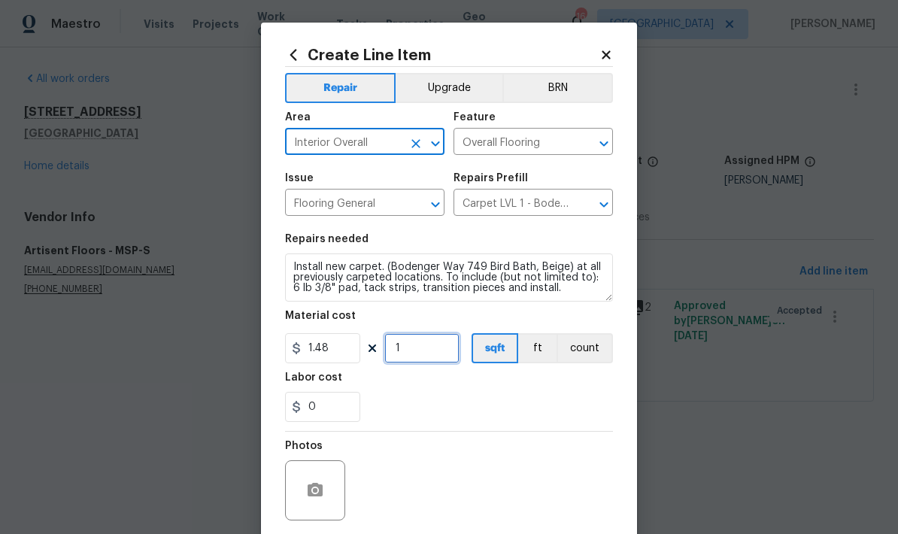
click at [412, 356] on input "1" at bounding box center [421, 348] width 75 height 30
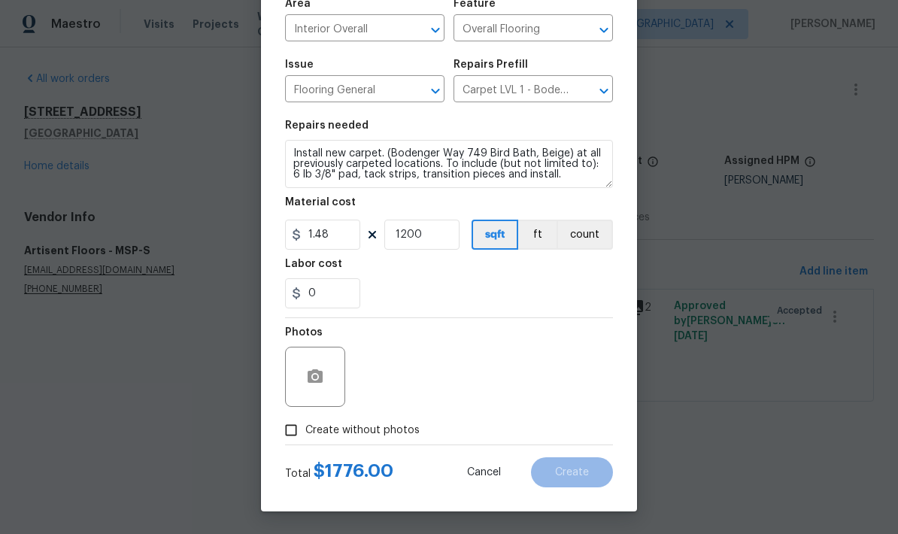
scroll to position [117, 0]
type input "1200"
click at [310, 373] on icon "button" at bounding box center [315, 376] width 15 height 14
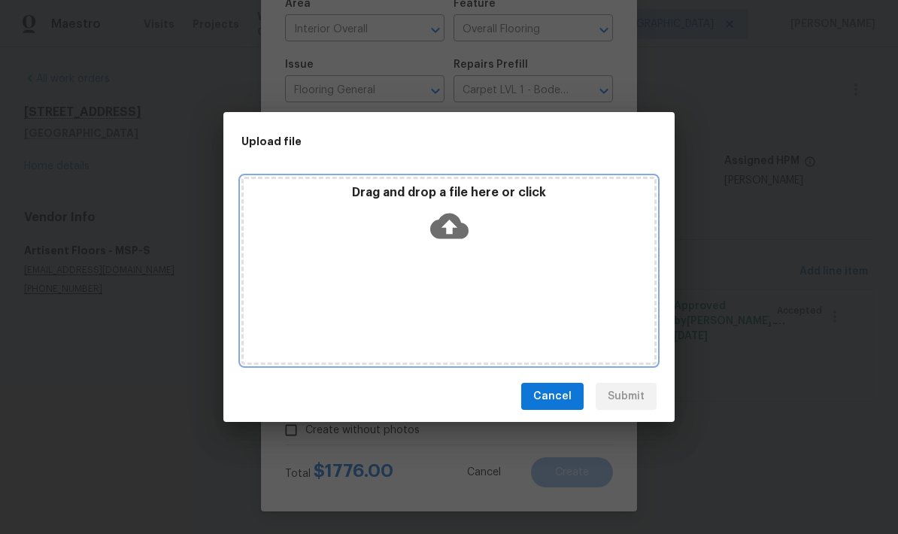
click at [333, 302] on div "Drag and drop a file here or click" at bounding box center [448, 271] width 415 height 188
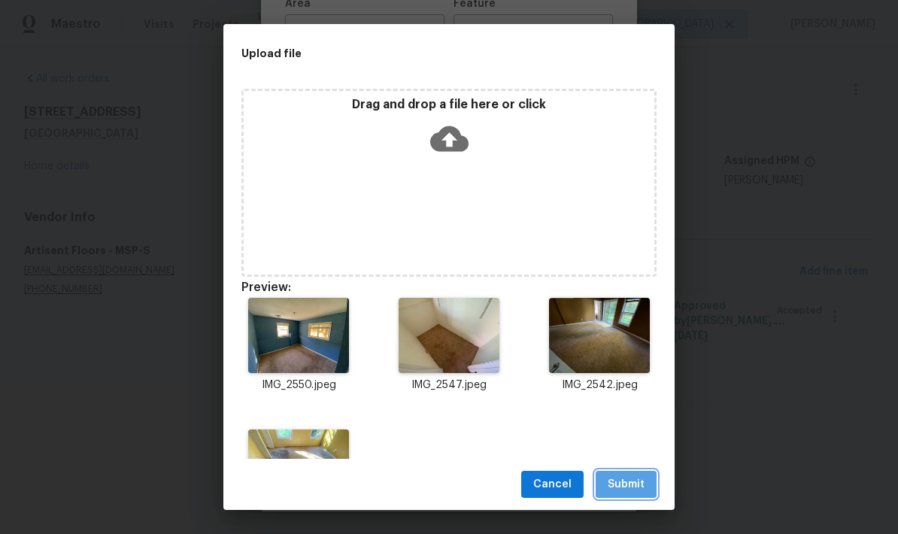
click at [621, 481] on span "Submit" at bounding box center [626, 484] width 37 height 19
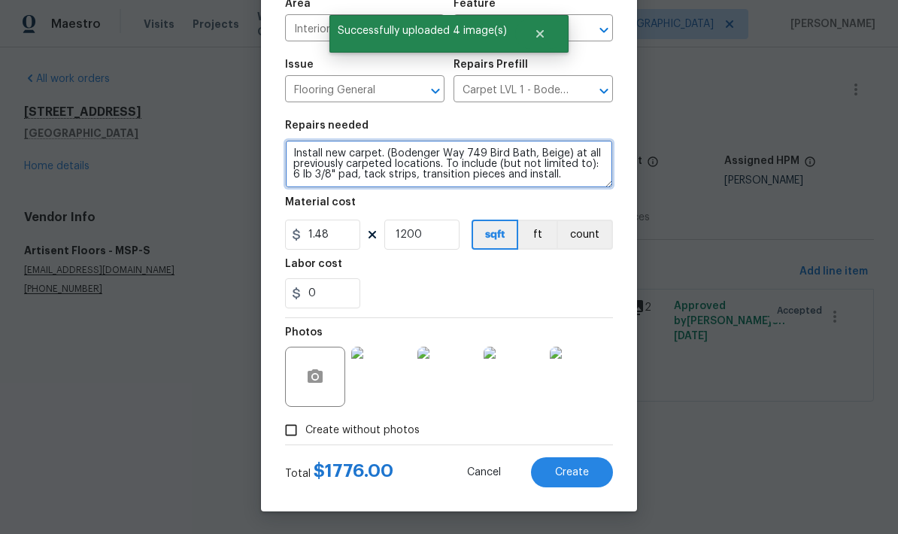
click at [377, 153] on textarea "Install new carpet. (Bodenger Way 749 Bird Bath, Beige) at all previously carpe…" at bounding box center [449, 164] width 328 height 48
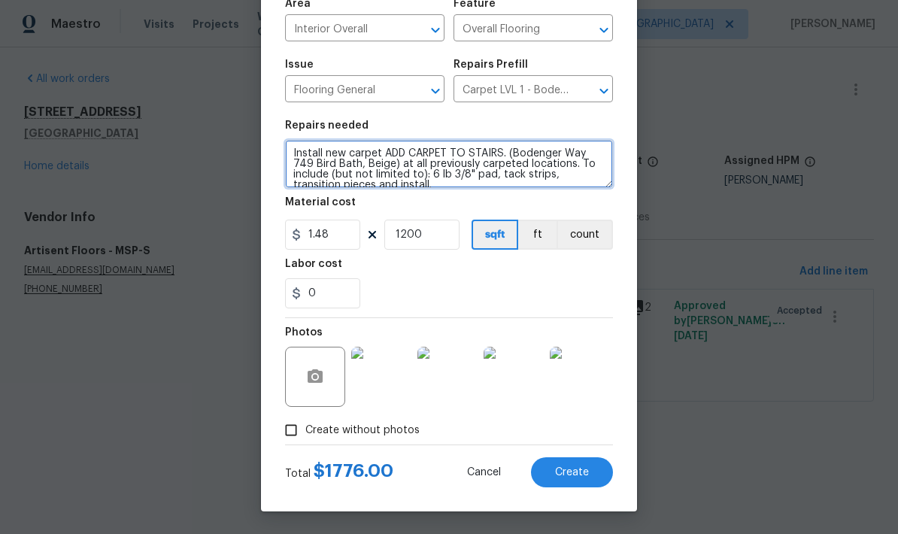
type textarea "Install new carpet ADD CARPET TO STAIRS. (Bodenger Way 749 Bird Bath, Beige) at…"
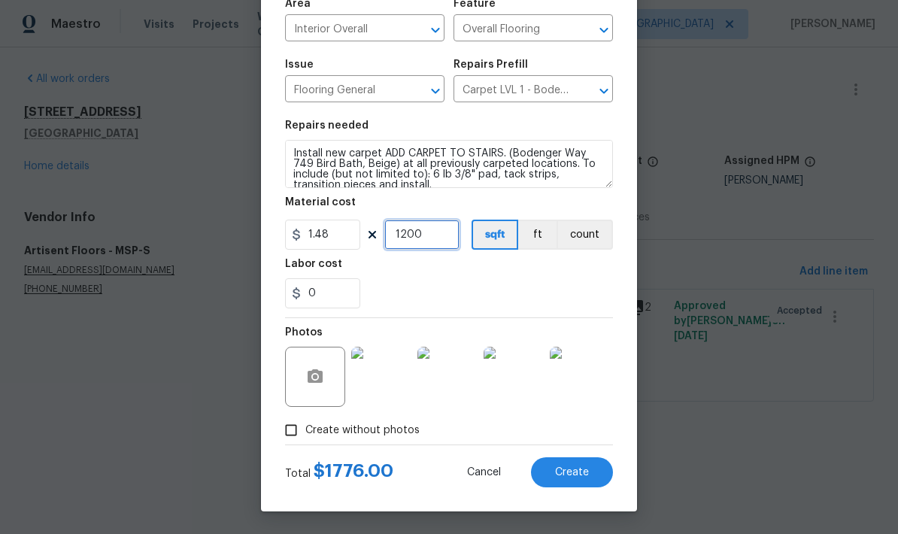
click at [427, 241] on input "1200" at bounding box center [421, 235] width 75 height 30
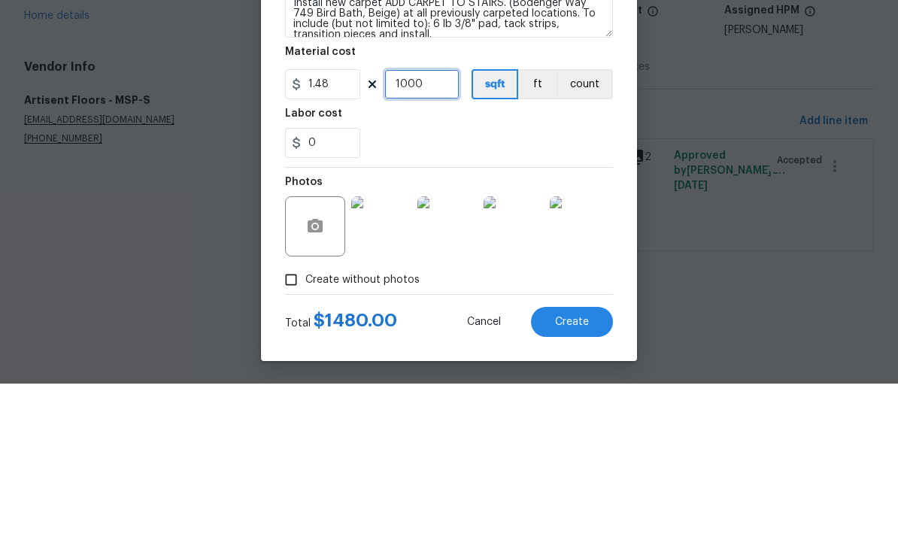
type input "1000"
click at [414, 278] on div "0" at bounding box center [449, 293] width 328 height 30
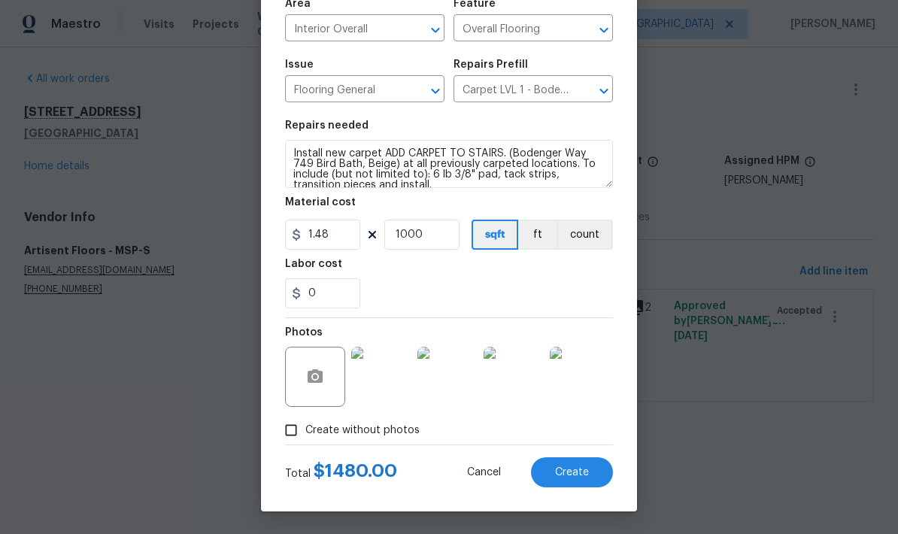
click at [560, 473] on span "Create" at bounding box center [572, 472] width 34 height 11
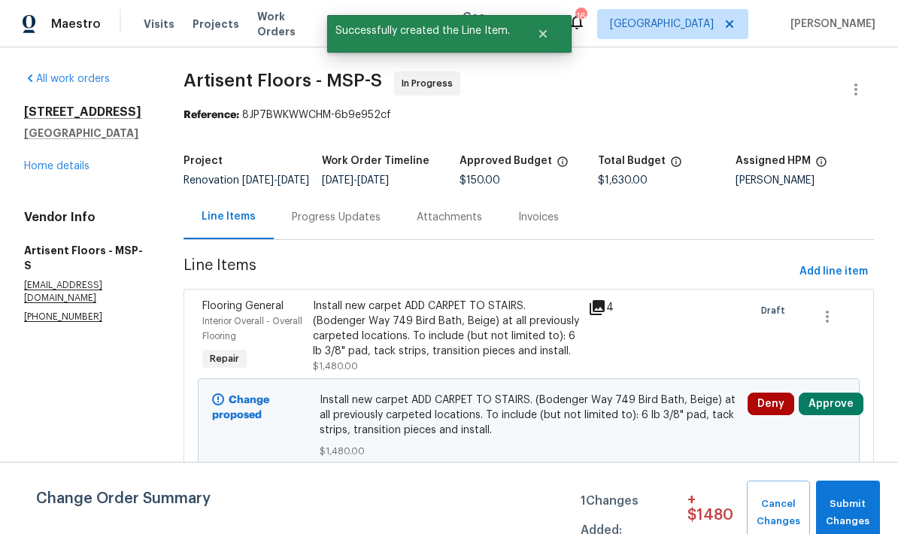
click at [853, 507] on span "Submit Changes" at bounding box center [848, 513] width 49 height 35
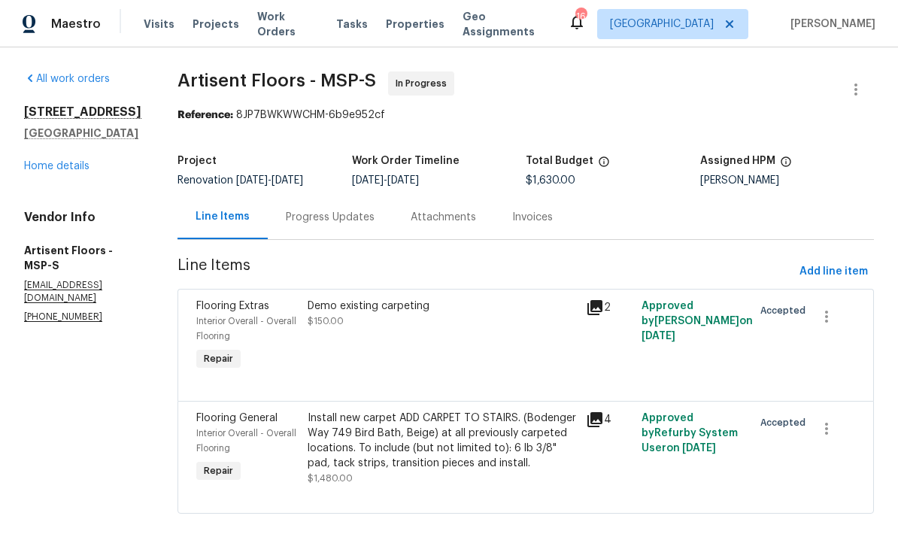
click at [26, 169] on link "Home details" at bounding box center [56, 166] width 65 height 11
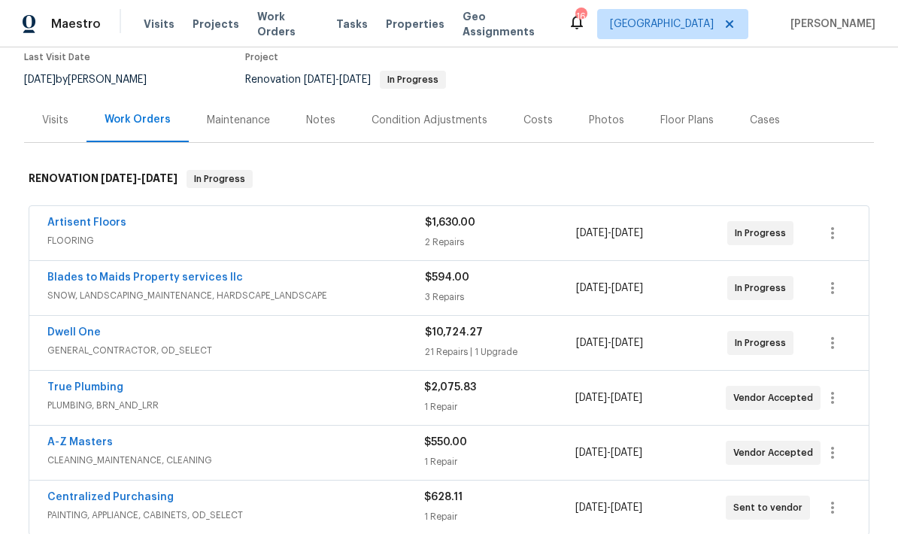
scroll to position [129, 0]
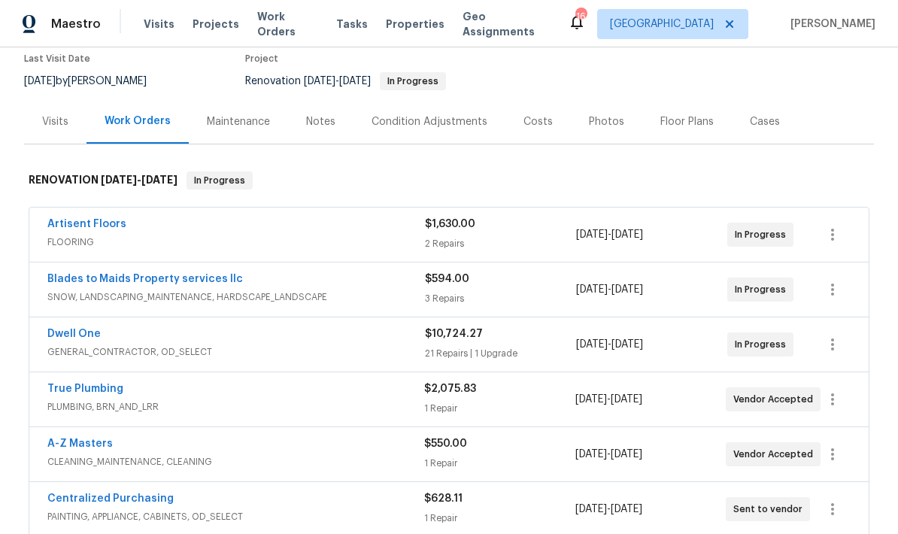
click at [533, 134] on div "Costs" at bounding box center [538, 121] width 65 height 44
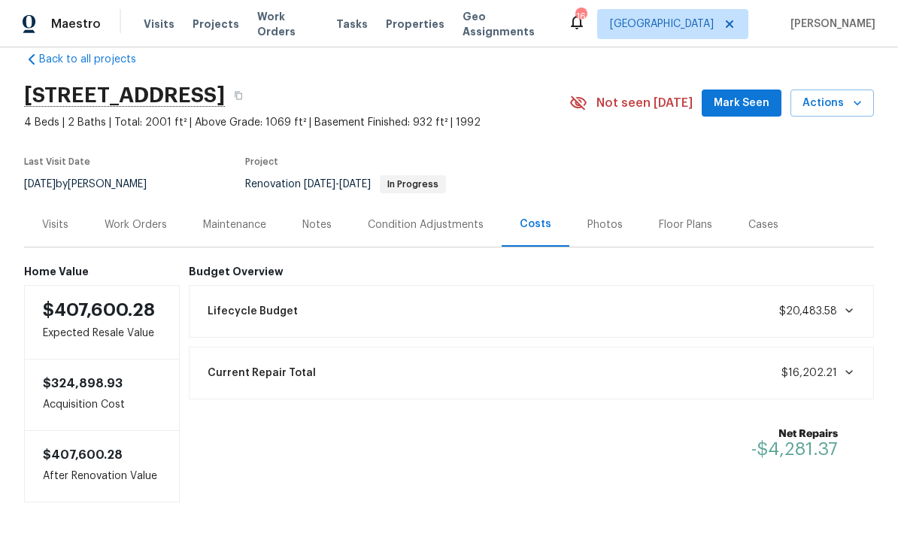
click at [133, 235] on div "Work Orders" at bounding box center [136, 224] width 99 height 44
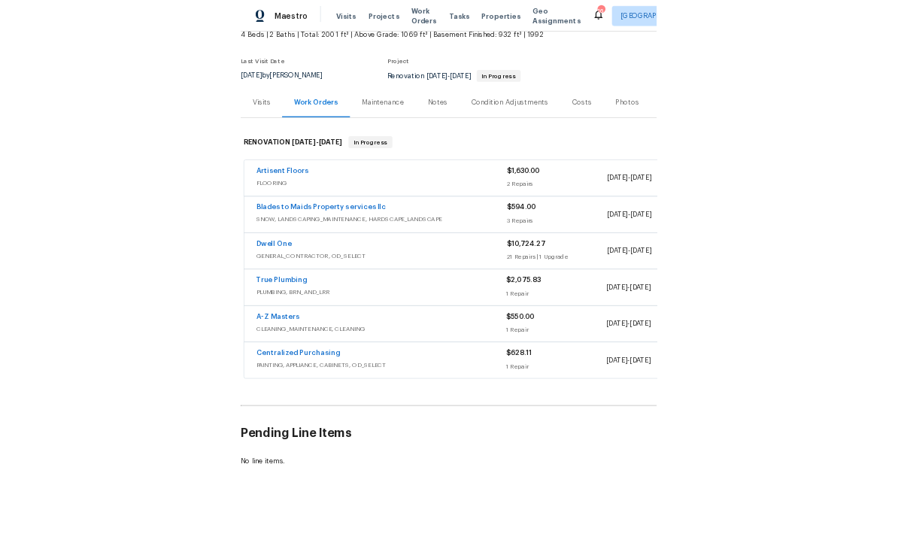
scroll to position [35, 0]
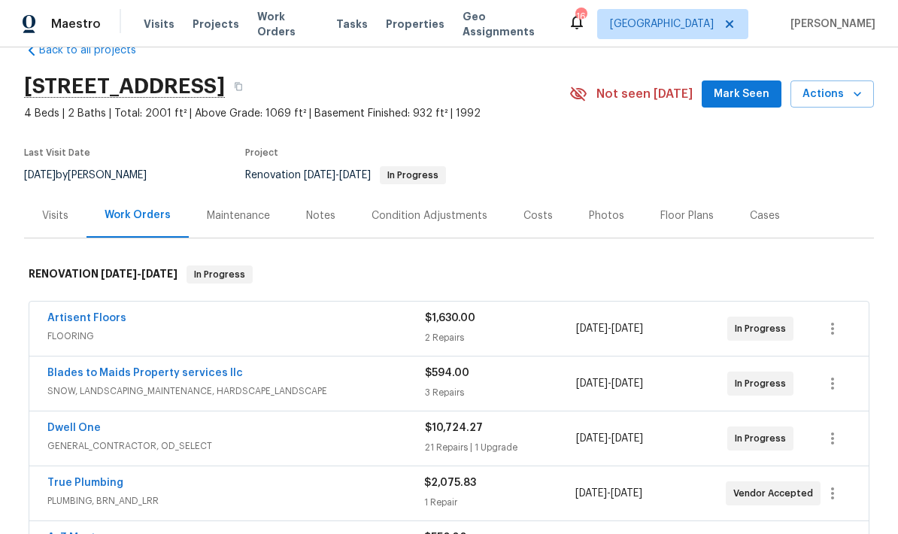
click at [38, 217] on div "Visits" at bounding box center [55, 215] width 62 height 44
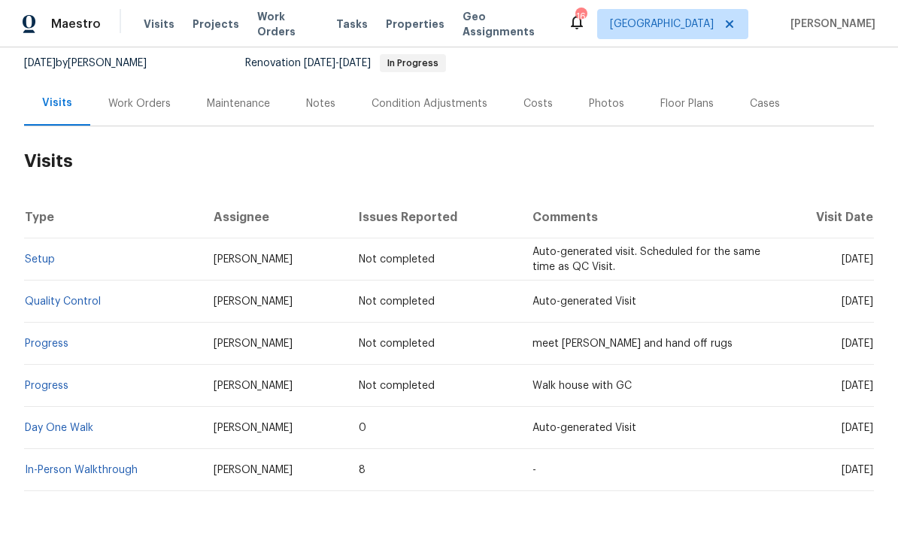
scroll to position [146, 0]
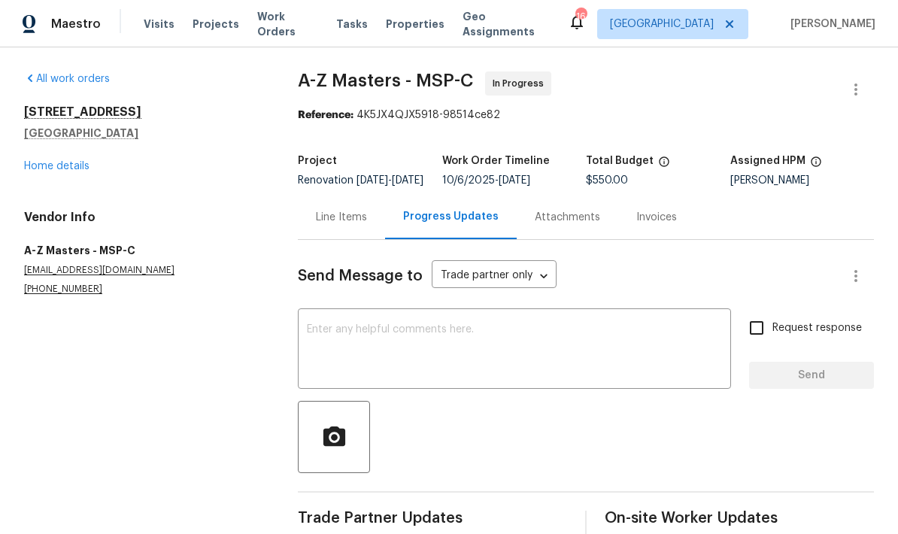
click at [48, 171] on link "Home details" at bounding box center [56, 166] width 65 height 11
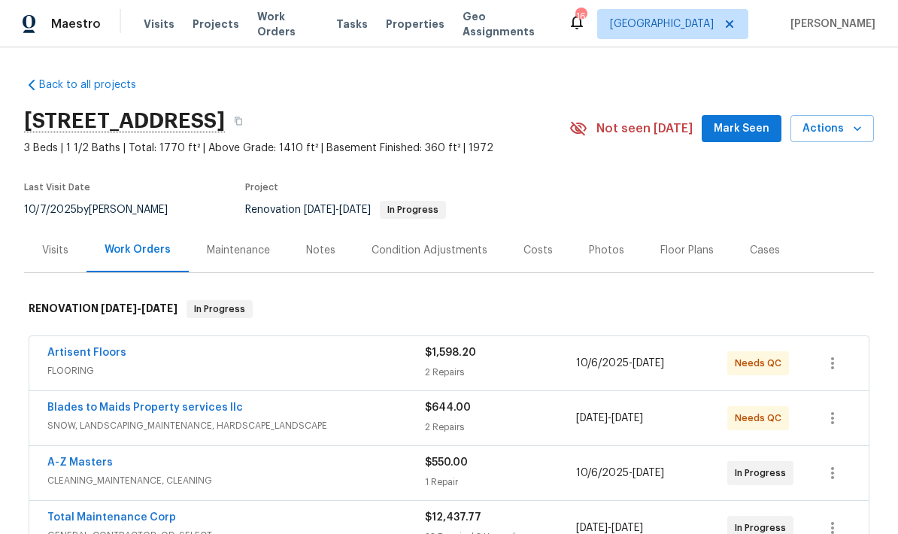
click at [311, 261] on div "Notes" at bounding box center [320, 250] width 65 height 44
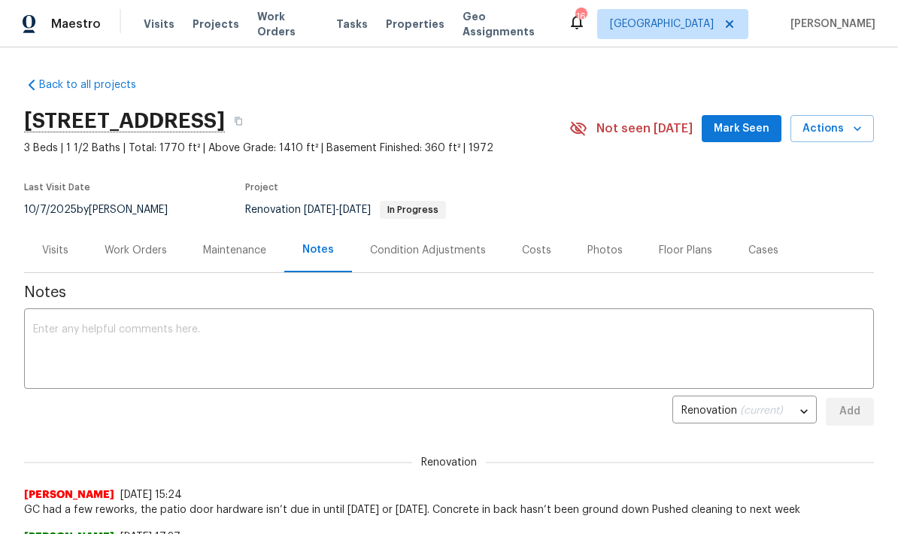
click at [56, 348] on textarea at bounding box center [449, 350] width 832 height 53
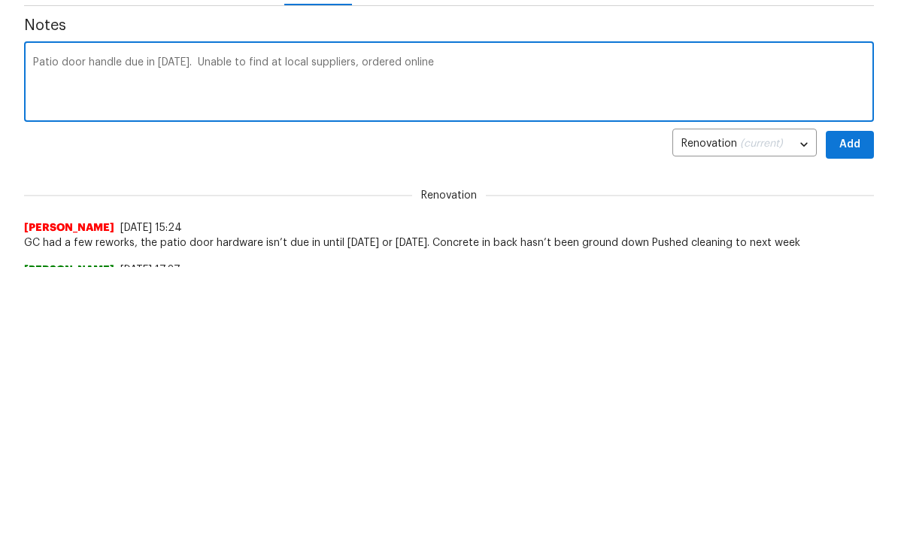
type textarea "Patio door handle due in [DATE]. Unable to find at local suppliers, ordered onl…"
click at [627, 402] on span "Add" at bounding box center [850, 411] width 24 height 19
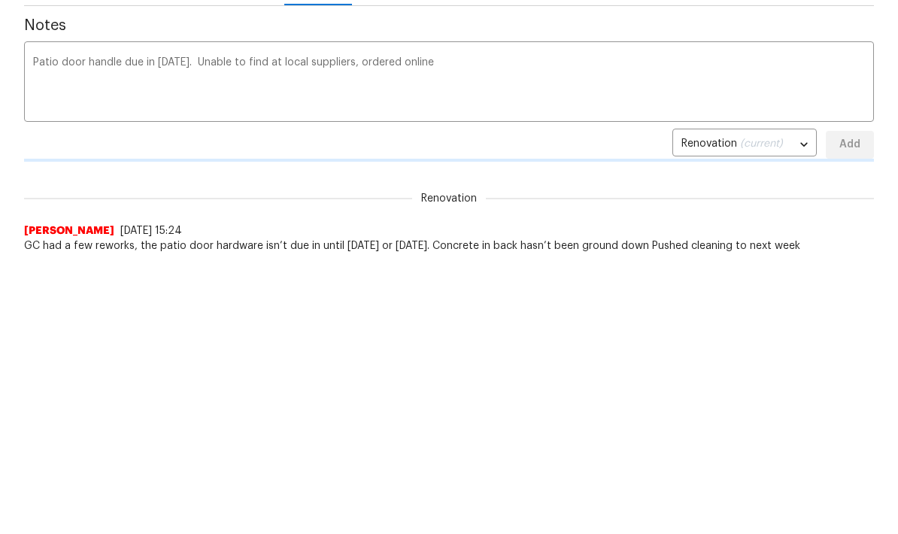
scroll to position [267, 0]
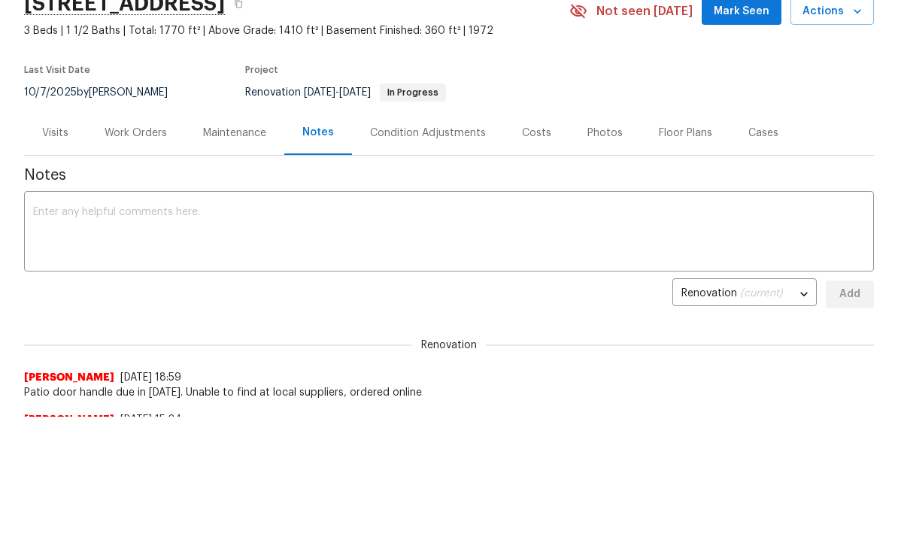
click at [125, 135] on div "Work Orders" at bounding box center [136, 133] width 62 height 15
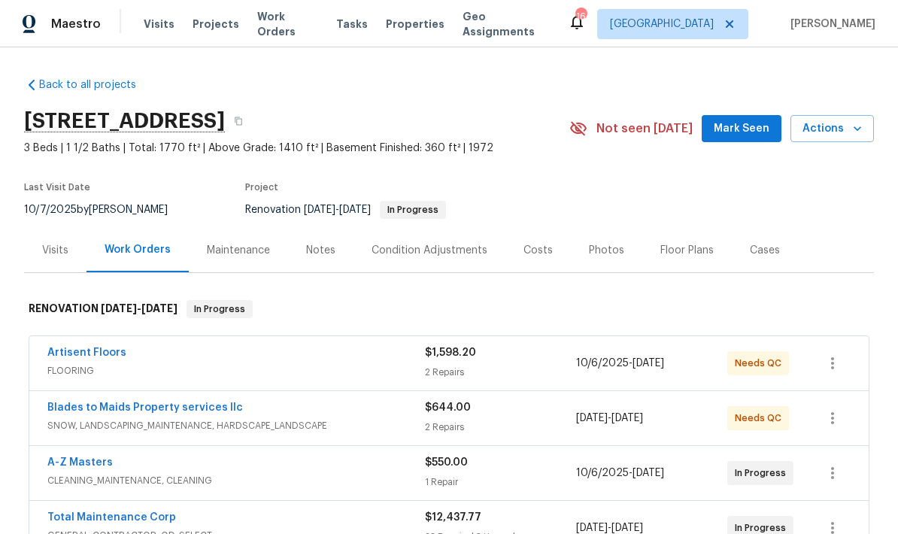
click at [59, 457] on link "A-Z Masters" at bounding box center [79, 462] width 65 height 11
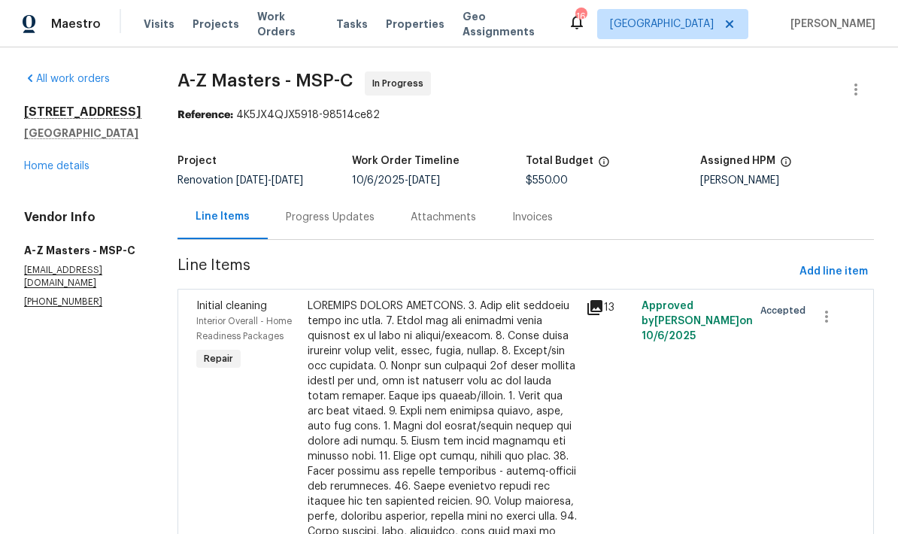
click at [286, 220] on div "Progress Updates" at bounding box center [330, 217] width 89 height 15
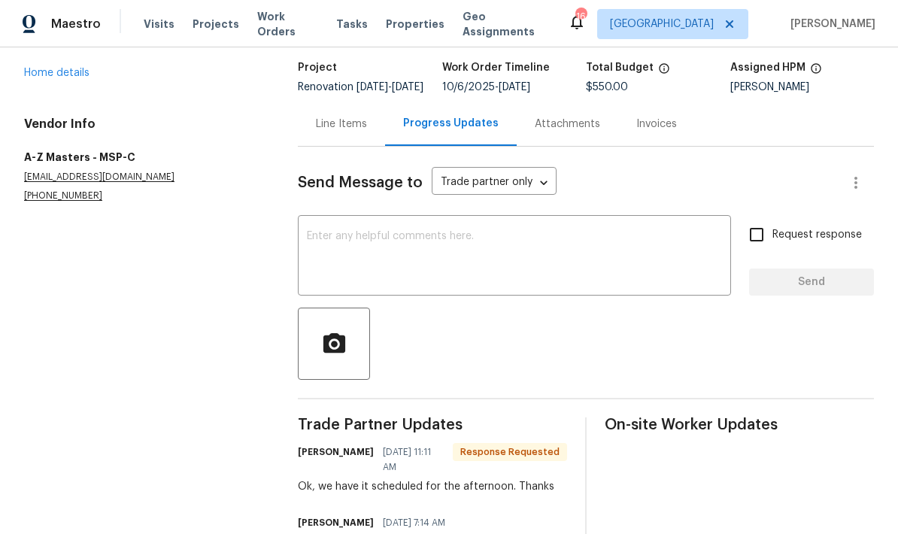
scroll to position [273, 0]
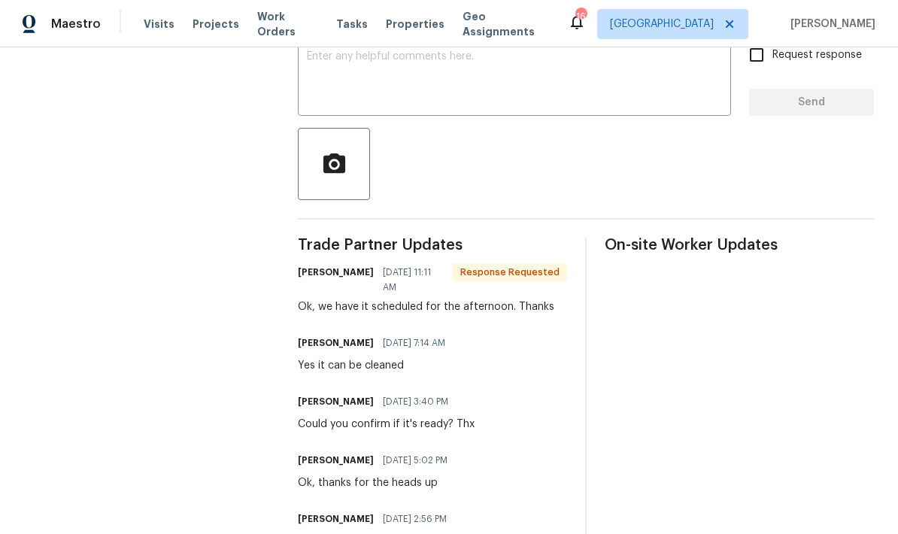
click at [314, 81] on textarea at bounding box center [514, 77] width 415 height 53
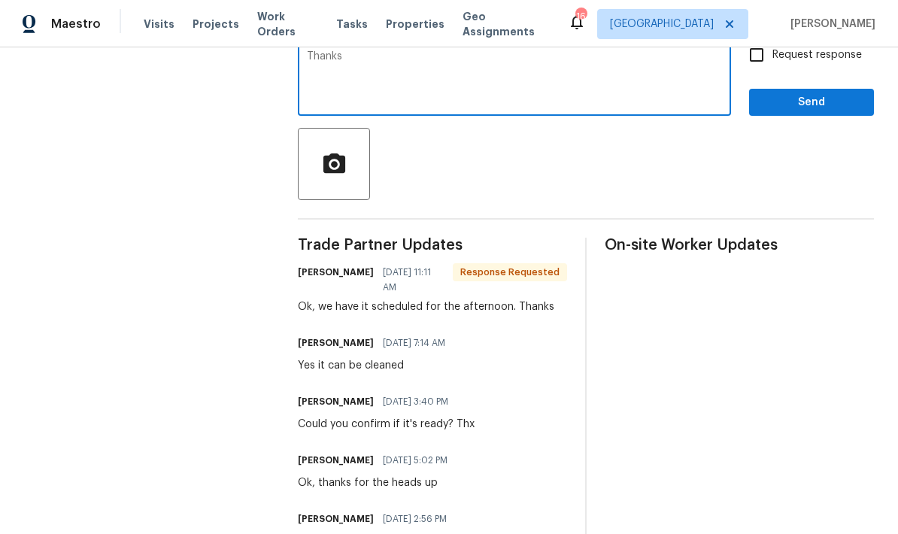
type textarea "Thanks"
click at [627, 112] on span "Send" at bounding box center [811, 102] width 101 height 19
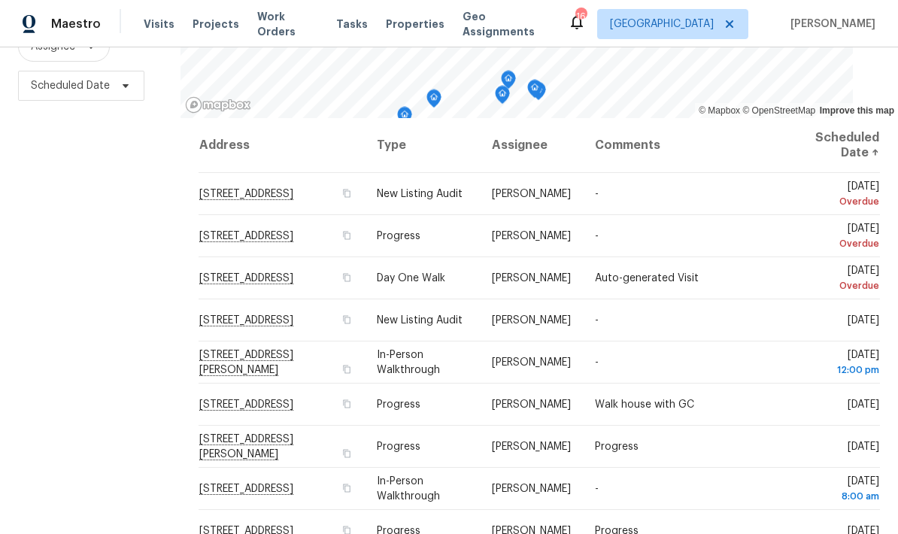
scroll to position [199, 0]
click at [0, 0] on icon at bounding box center [0, 0] width 0 height 0
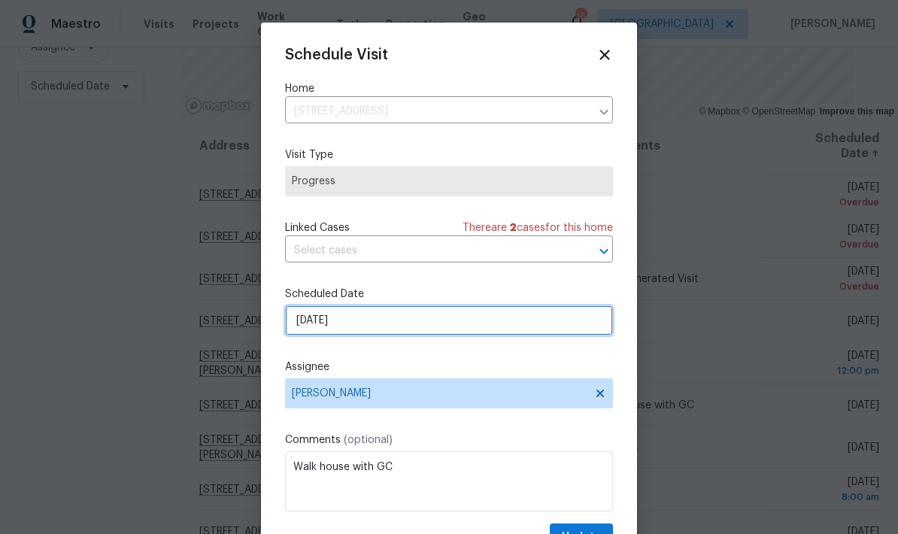
click at [368, 327] on input "[DATE]" at bounding box center [449, 320] width 328 height 30
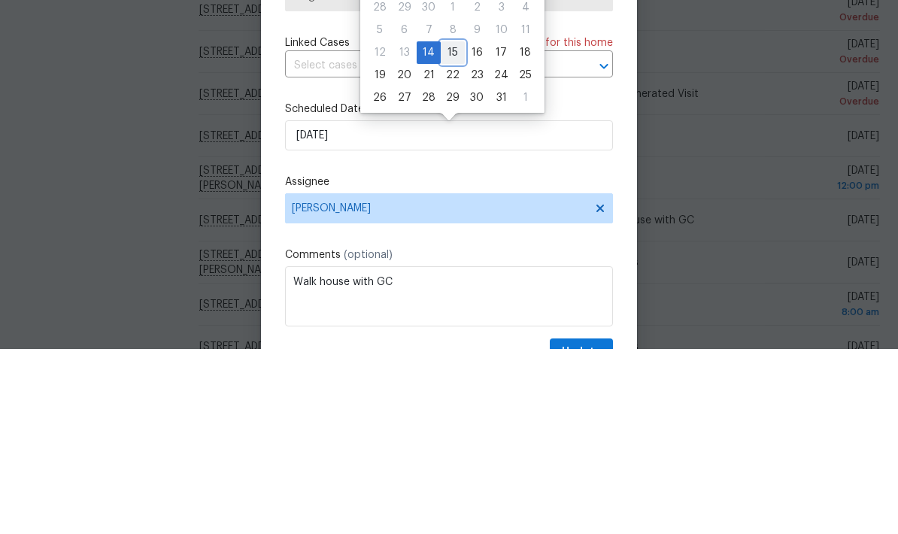
click at [451, 227] on div "15" at bounding box center [453, 237] width 24 height 21
type input "[DATE]"
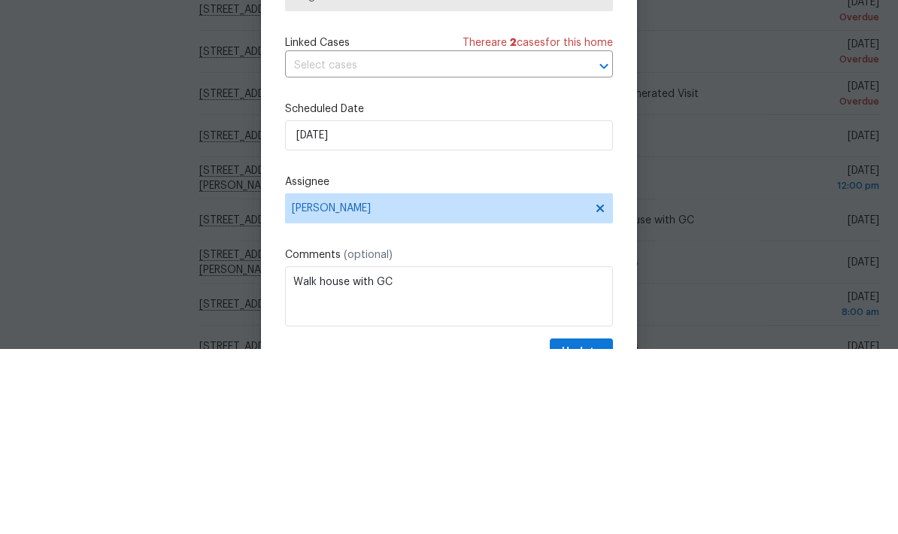
scroll to position [60, 0]
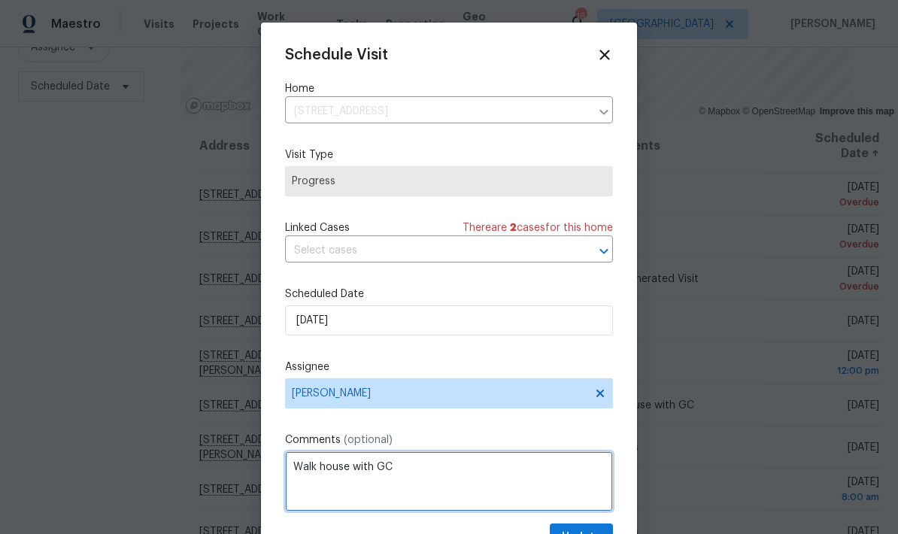
click at [412, 474] on textarea "Walk house with GC" at bounding box center [449, 481] width 328 height 60
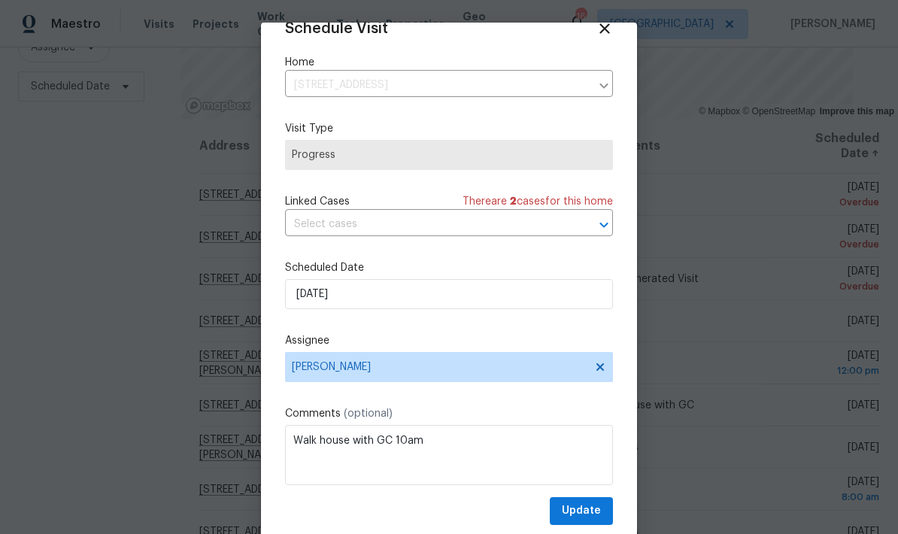
scroll to position [29, 0]
type textarea "Walk house with GC 10am"
click at [577, 509] on span "Update" at bounding box center [581, 511] width 39 height 19
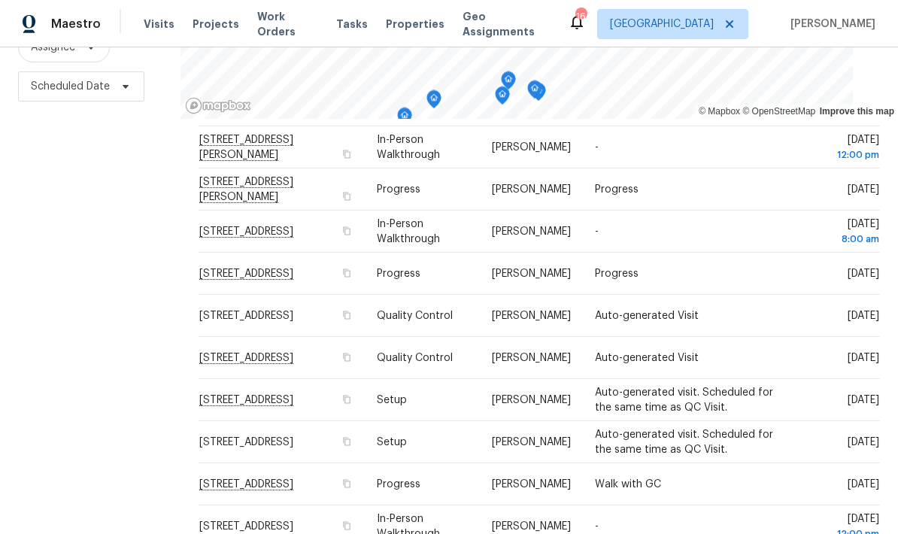
scroll to position [217, 0]
click at [834, 336] on td "[DATE]" at bounding box center [834, 357] width 93 height 42
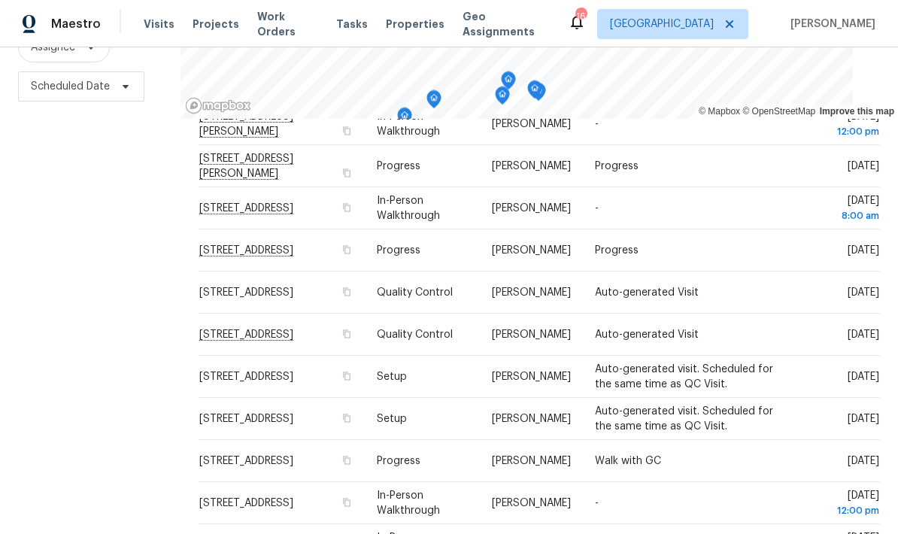
scroll to position [250, 0]
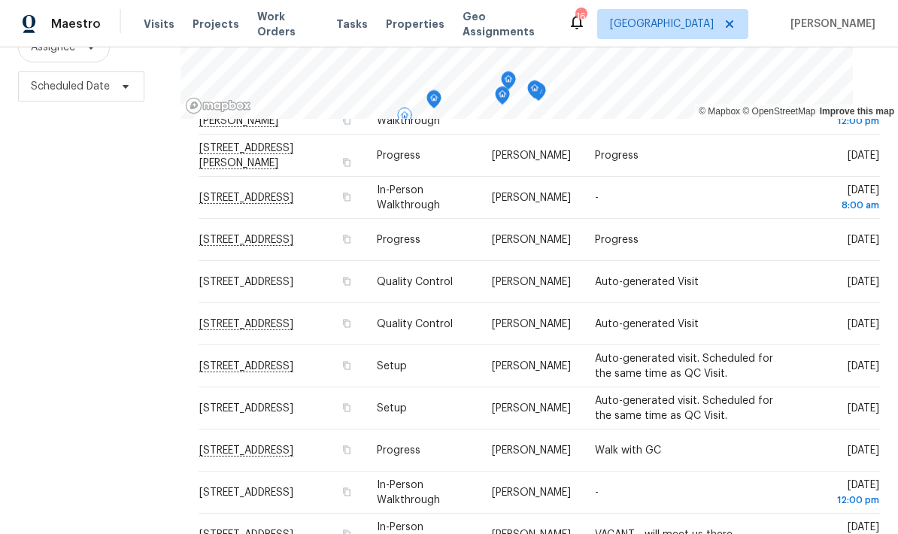
click at [0, 0] on icon at bounding box center [0, 0] width 0 height 0
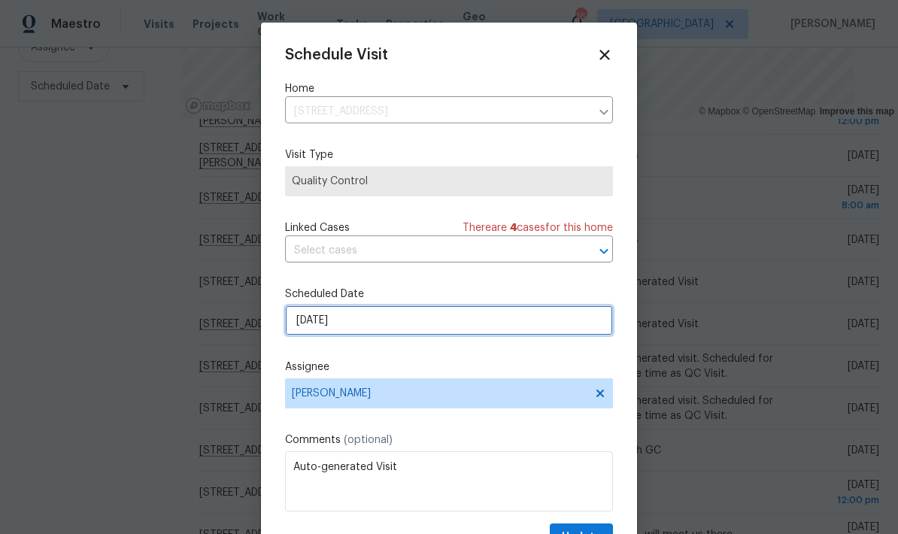
click at [372, 323] on input "[DATE]" at bounding box center [449, 320] width 328 height 30
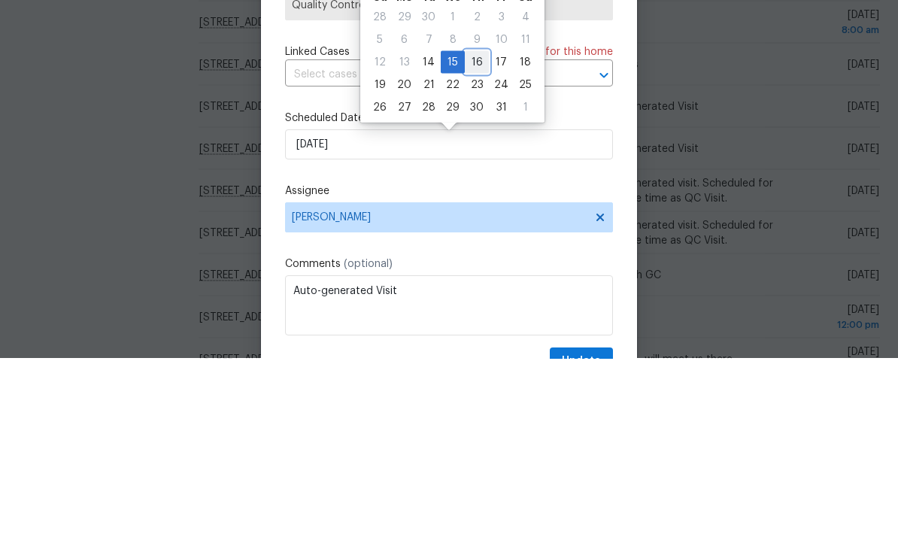
click at [473, 227] on div "16" at bounding box center [477, 237] width 24 height 21
type input "[DATE]"
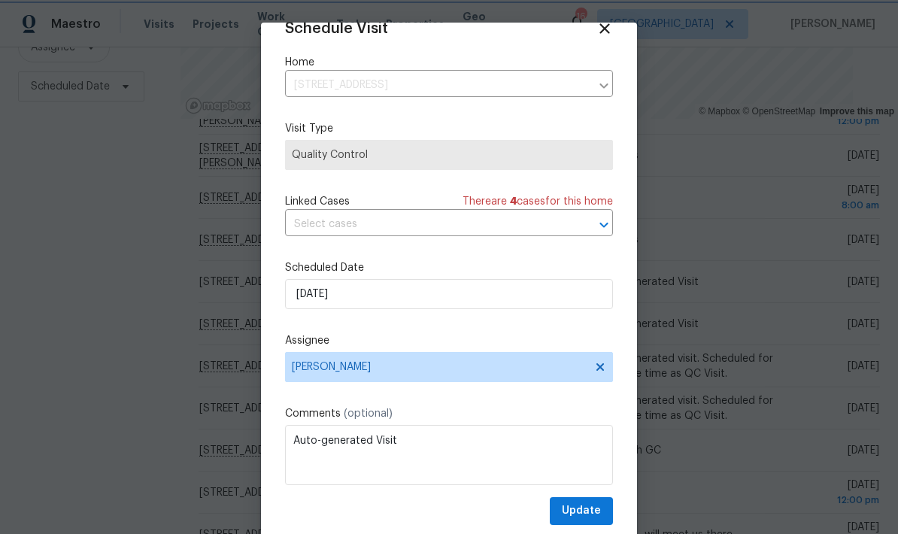
scroll to position [29, 0]
click at [583, 506] on span "Update" at bounding box center [581, 511] width 39 height 19
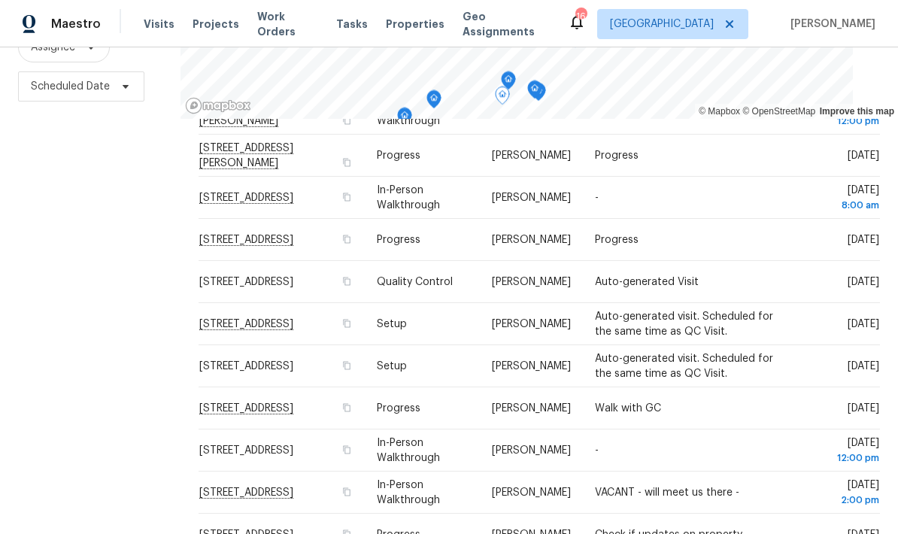
click at [0, 0] on icon at bounding box center [0, 0] width 0 height 0
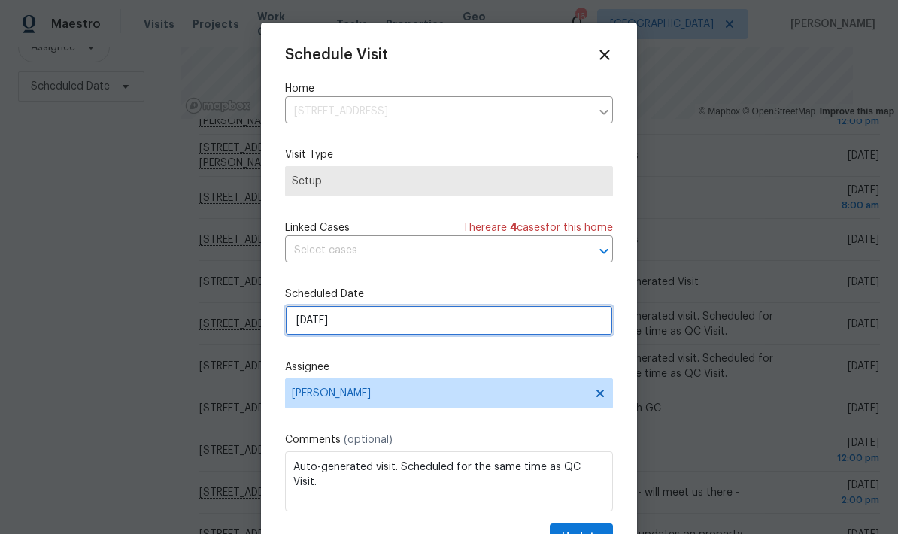
click at [364, 330] on input "[DATE]" at bounding box center [449, 320] width 328 height 30
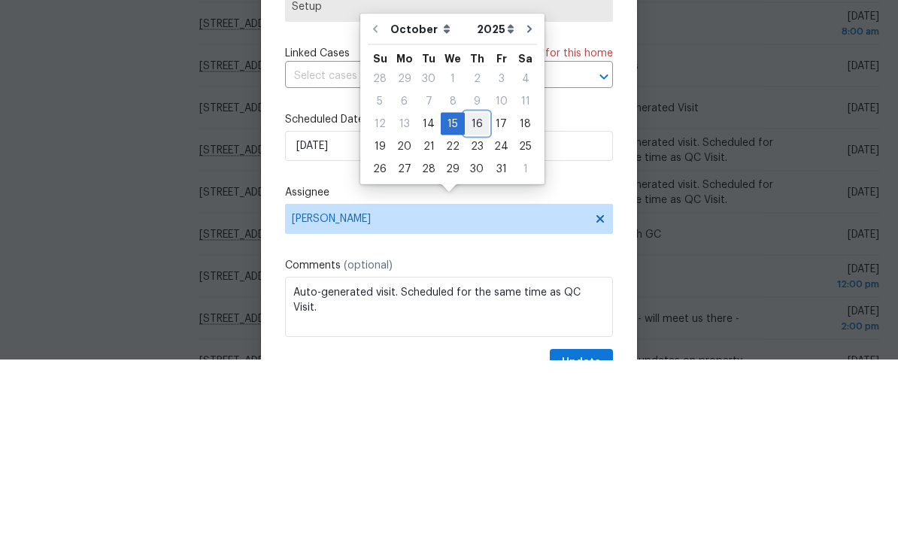
click at [475, 287] on div "16" at bounding box center [477, 297] width 24 height 21
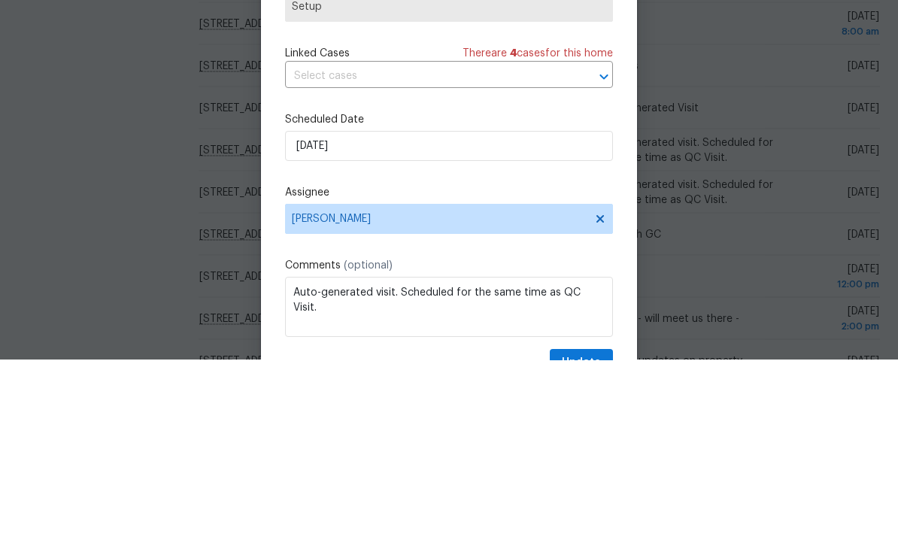
type input "[DATE]"
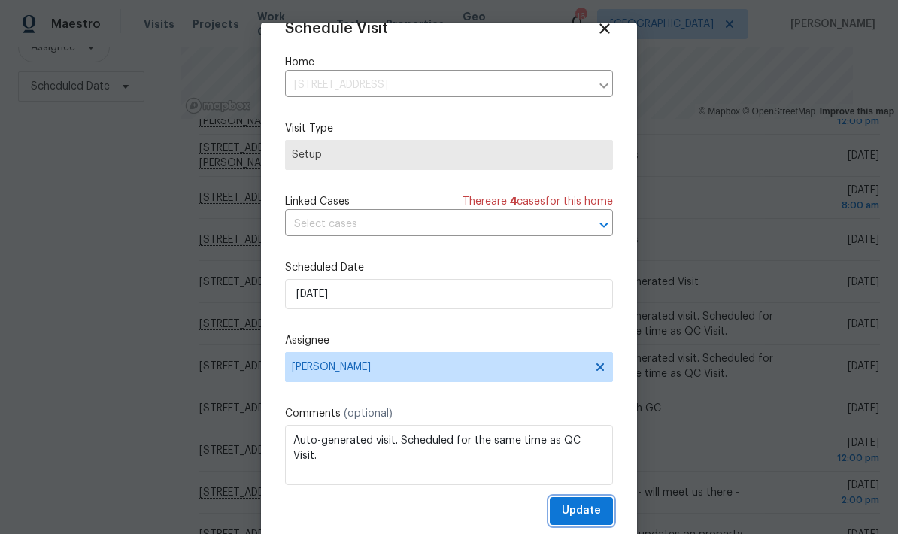
click at [586, 507] on span "Update" at bounding box center [581, 511] width 39 height 19
